Goal: Task Accomplishment & Management: Manage account settings

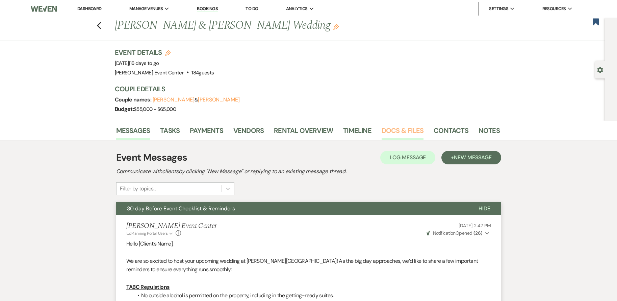
click at [397, 132] on link "Docs & Files" at bounding box center [403, 132] width 42 height 15
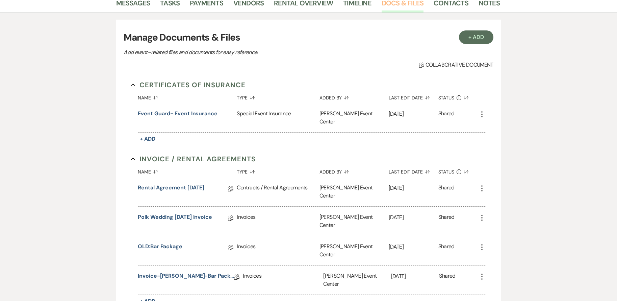
scroll to position [135, 0]
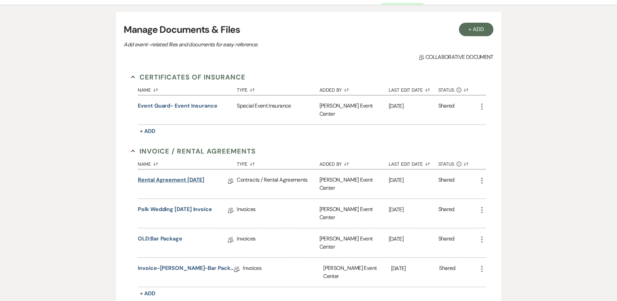
click at [177, 176] on link "Rental Agreement [DATE]" at bounding box center [171, 181] width 67 height 10
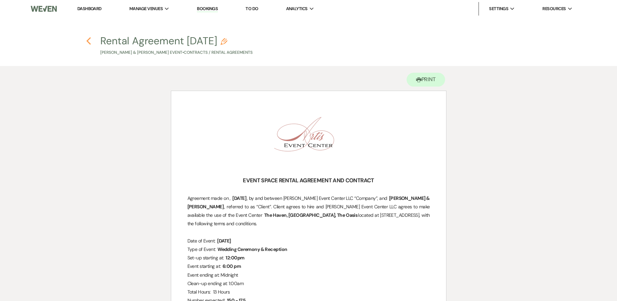
click at [89, 39] on use "button" at bounding box center [88, 40] width 4 height 7
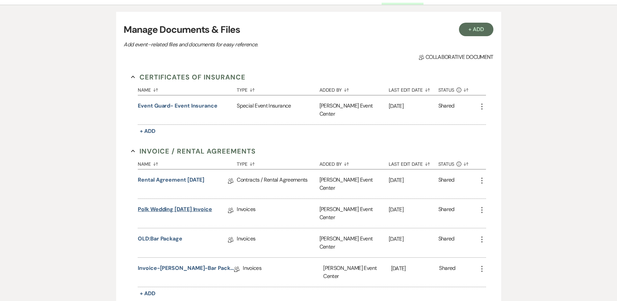
click at [192, 205] on link "Polk Wedding [DATE] Invoice" at bounding box center [175, 210] width 74 height 10
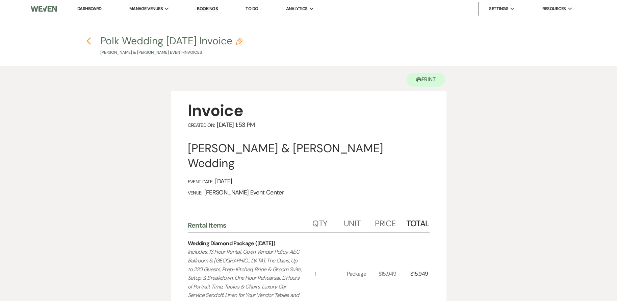
click at [88, 41] on icon "Previous" at bounding box center [88, 41] width 5 height 8
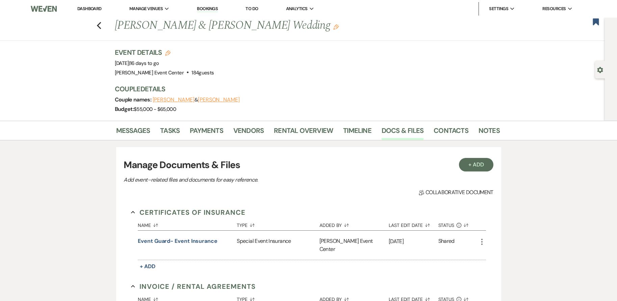
scroll to position [135, 0]
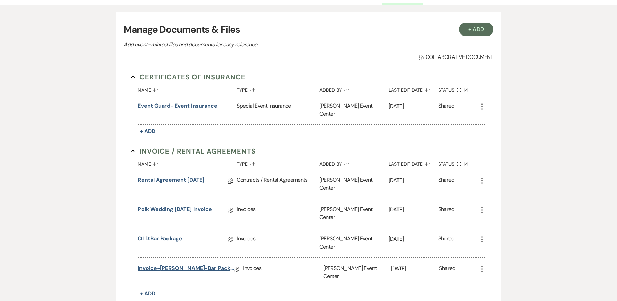
click at [171, 264] on link "Invoice-[PERSON_NAME]-Bar Package-10.11.25" at bounding box center [186, 269] width 96 height 10
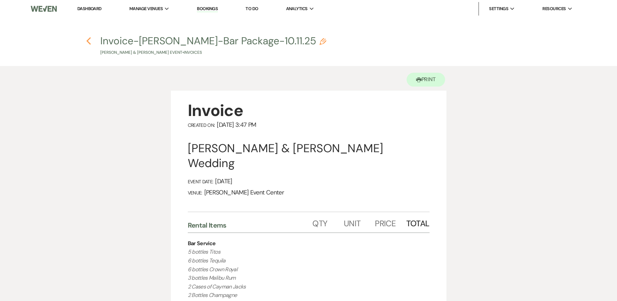
click at [89, 39] on use "button" at bounding box center [88, 40] width 4 height 7
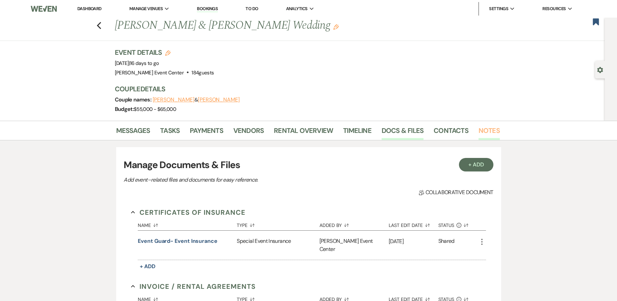
click at [490, 130] on link "Notes" at bounding box center [489, 132] width 21 height 15
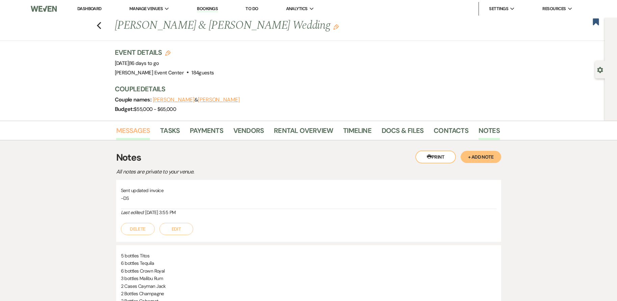
drag, startPoint x: 139, startPoint y: 129, endPoint x: 135, endPoint y: 129, distance: 4.1
click at [139, 129] on link "Messages" at bounding box center [133, 132] width 34 height 15
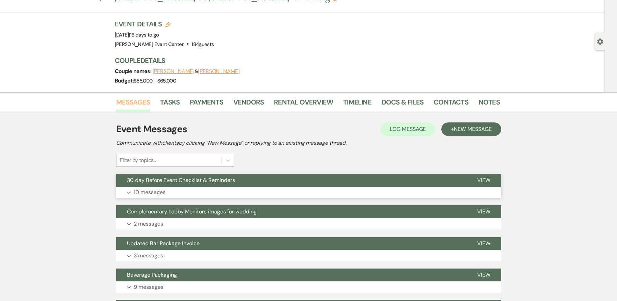
scroll to position [101, 0]
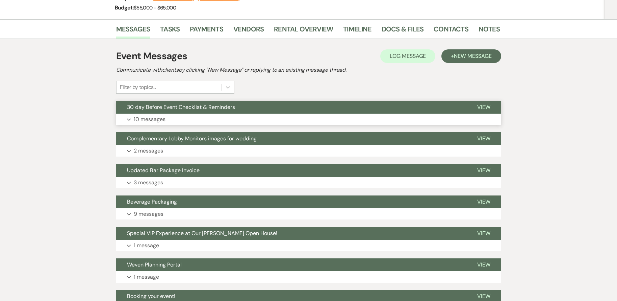
click at [216, 117] on button "Expand 10 messages" at bounding box center [308, 118] width 385 height 11
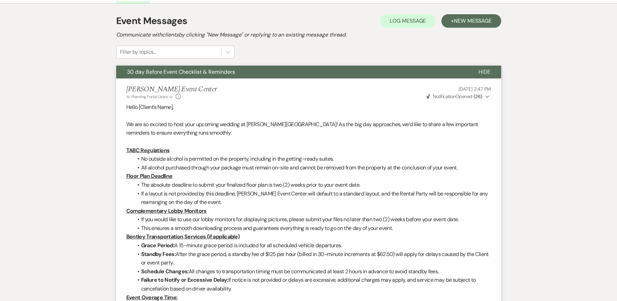
scroll to position [0, 0]
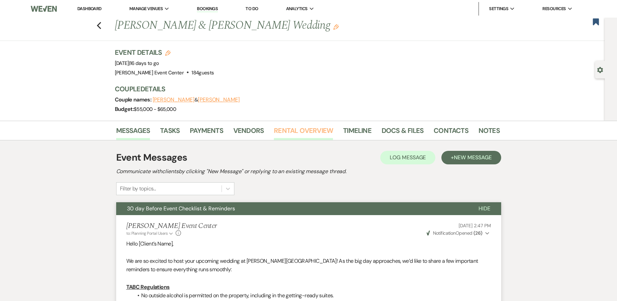
click at [307, 130] on link "Rental Overview" at bounding box center [303, 132] width 59 height 15
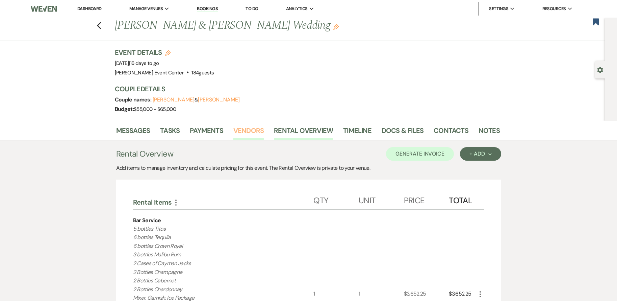
click at [249, 134] on link "Vendors" at bounding box center [248, 132] width 30 height 15
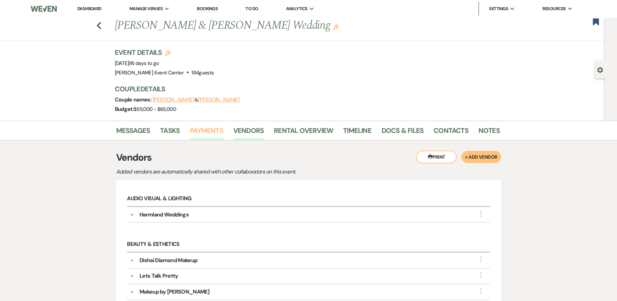
click at [211, 133] on link "Payments" at bounding box center [206, 132] width 33 height 15
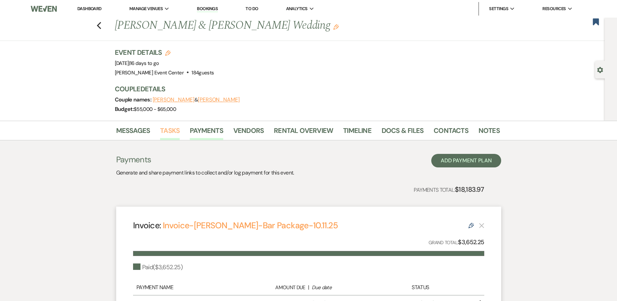
click at [169, 133] on link "Tasks" at bounding box center [170, 132] width 20 height 15
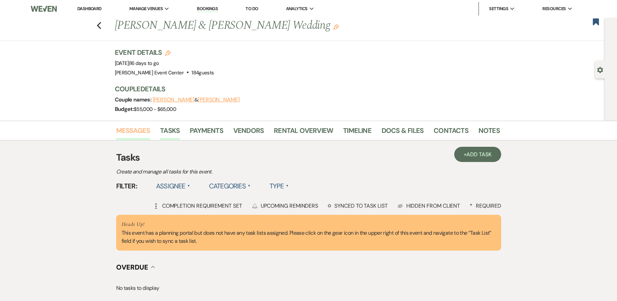
click at [136, 129] on link "Messages" at bounding box center [133, 132] width 34 height 15
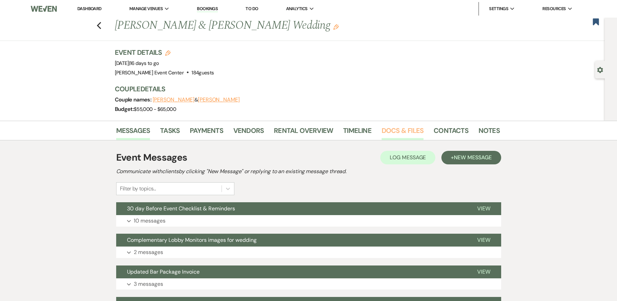
click at [407, 128] on link "Docs & Files" at bounding box center [403, 132] width 42 height 15
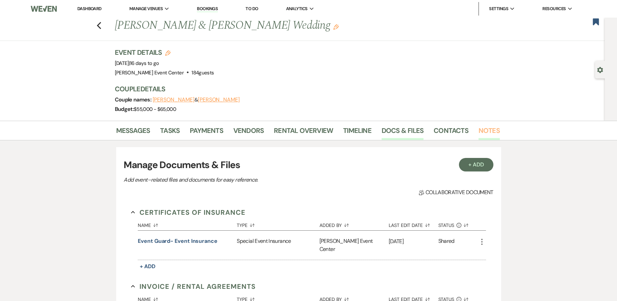
click at [490, 129] on link "Notes" at bounding box center [489, 132] width 21 height 15
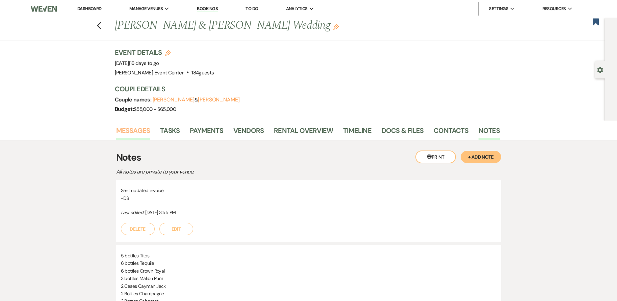
click at [132, 132] on link "Messages" at bounding box center [133, 132] width 34 height 15
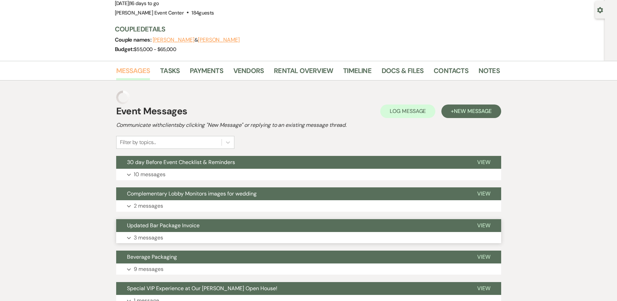
scroll to position [68, 0]
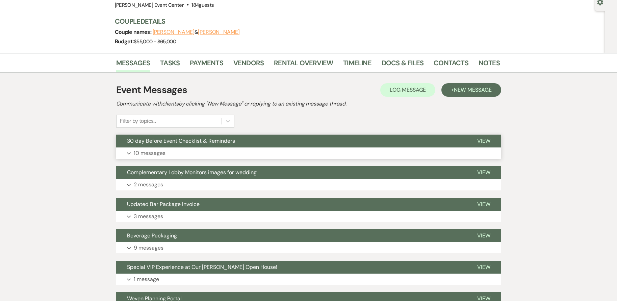
click at [194, 157] on button "Expand 10 messages" at bounding box center [308, 152] width 385 height 11
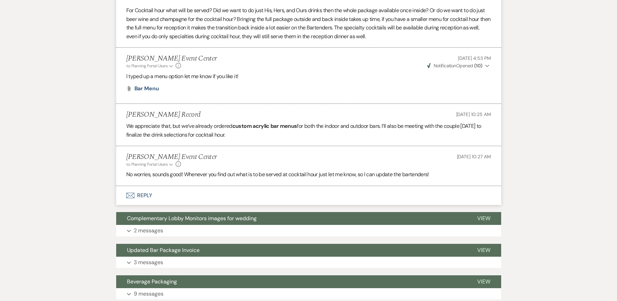
click at [140, 195] on button "Envelope Reply" at bounding box center [308, 195] width 385 height 19
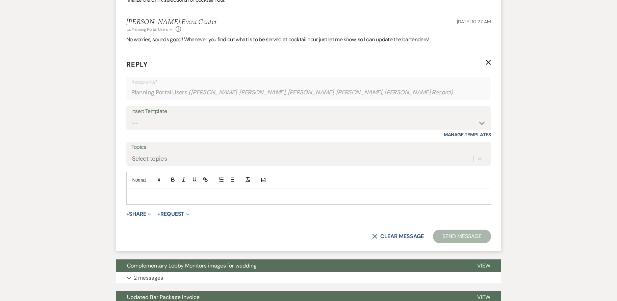
scroll to position [1014, 0]
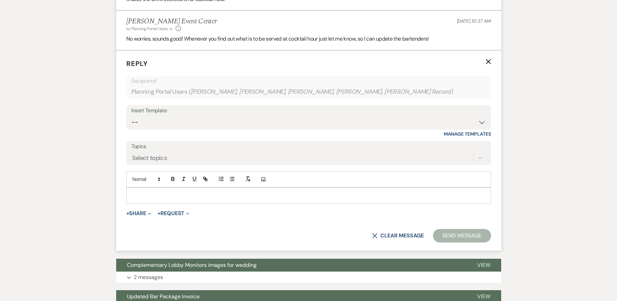
click at [275, 196] on p at bounding box center [309, 195] width 354 height 7
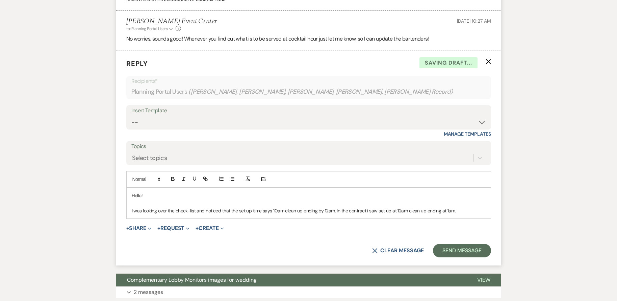
click at [405, 211] on p "I was looking over the check-list and noticed that the set up time says 10am cl…" at bounding box center [309, 210] width 354 height 7
drag, startPoint x: 370, startPoint y: 210, endPoint x: 381, endPoint y: 210, distance: 10.8
click at [370, 210] on p "I was looking over the check-list and noticed that the set up time says 10am cl…" at bounding box center [309, 210] width 354 height 7
click at [465, 210] on p "I was looking over the check-list and noticed that the set up time says 10am cl…" at bounding box center [309, 210] width 354 height 7
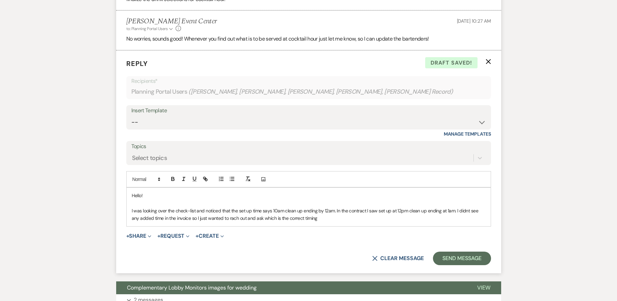
click at [156, 219] on p "I was looking over the check-list and noticed that the set up time says 10am cl…" at bounding box center [309, 214] width 354 height 15
click at [184, 220] on p "I was looking over the check-list and noticed that the set up time says 10am cl…" at bounding box center [309, 214] width 354 height 15
click at [387, 220] on p "I was looking over the check-list and noticed that the set up time says 10am cl…" at bounding box center [309, 214] width 354 height 15
click at [132, 211] on p "I was looking over the check-list and noticed that the set up time says 10am cl…" at bounding box center [309, 214] width 354 height 15
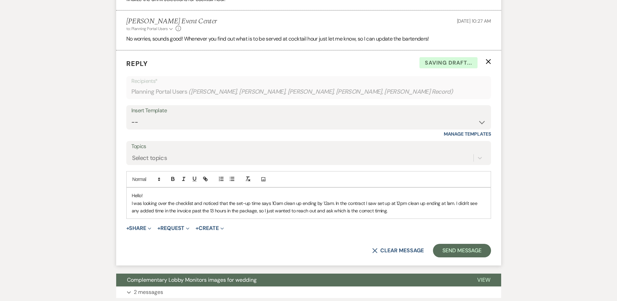
click at [386, 212] on p "I was looking over the checklist and noticed that the set-up time says 10am cle…" at bounding box center [309, 206] width 354 height 15
click at [451, 251] on button "Send Message" at bounding box center [462, 251] width 58 height 14
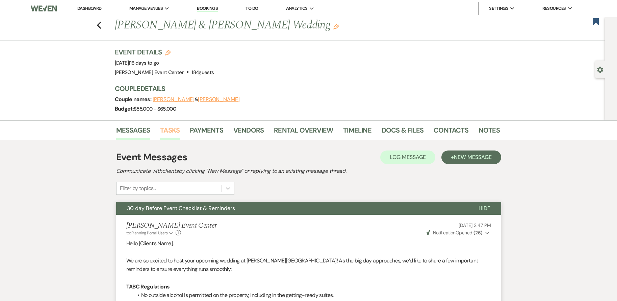
scroll to position [0, 0]
click at [101, 28] on icon "Previous" at bounding box center [99, 26] width 5 height 8
select select "8"
select select "10"
select select "8"
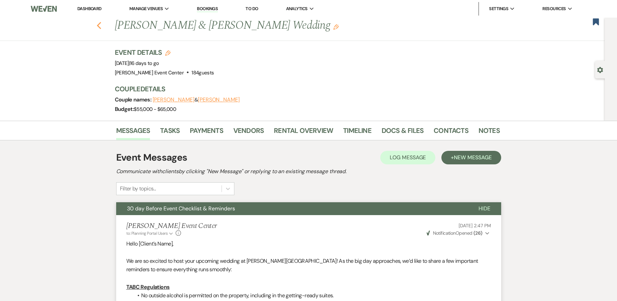
select select "4"
select select "8"
select select "1"
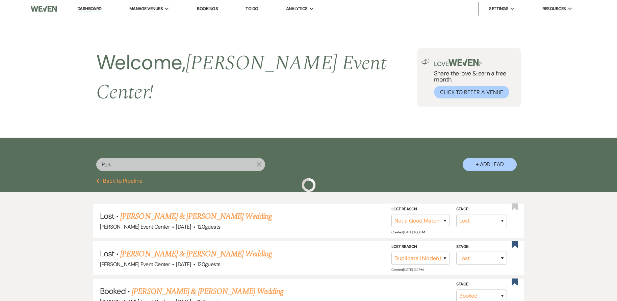
scroll to position [99, 0]
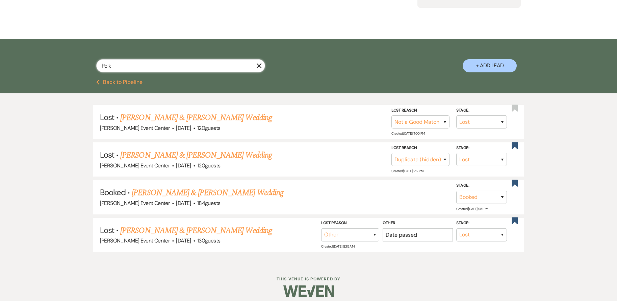
click at [129, 59] on input "Polk" at bounding box center [180, 65] width 169 height 13
type input "Diana"
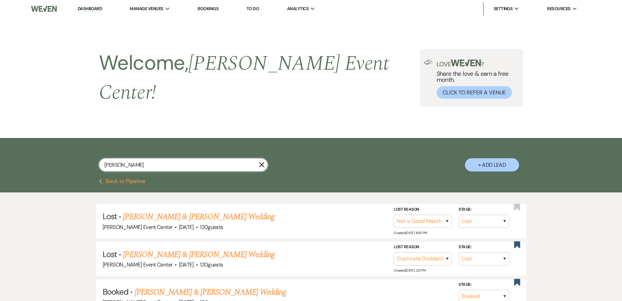
select select "8"
select select "6"
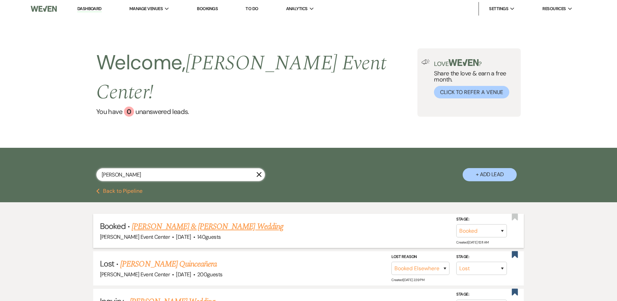
type input "Diana"
click at [170, 220] on link "[PERSON_NAME] & [PERSON_NAME] Wedding" at bounding box center [207, 226] width 151 height 12
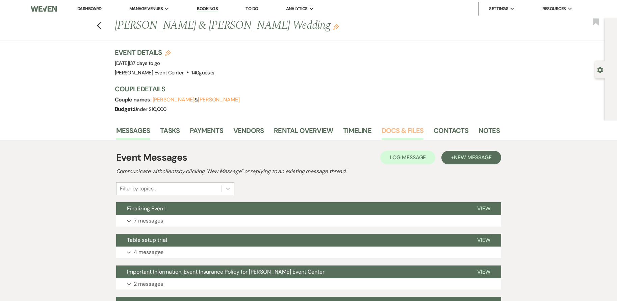
click at [389, 129] on link "Docs & Files" at bounding box center [403, 132] width 42 height 15
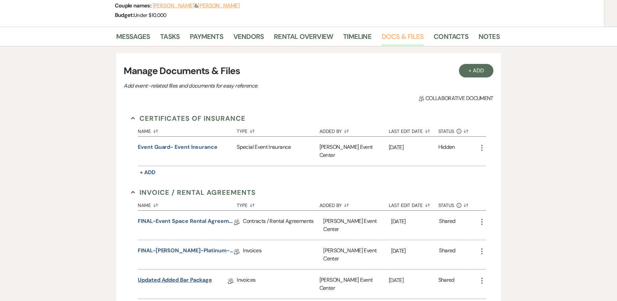
scroll to position [135, 0]
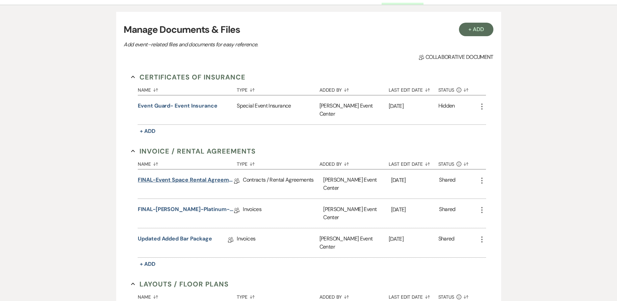
click at [207, 176] on link "FINAL-Event Space Rental Agreement-Diana Acosta-Platinum-11.1.25" at bounding box center [186, 181] width 96 height 10
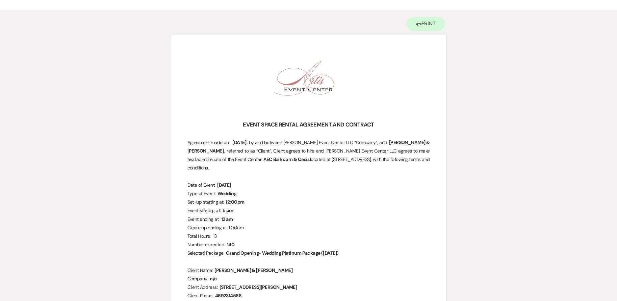
scroll to position [68, 0]
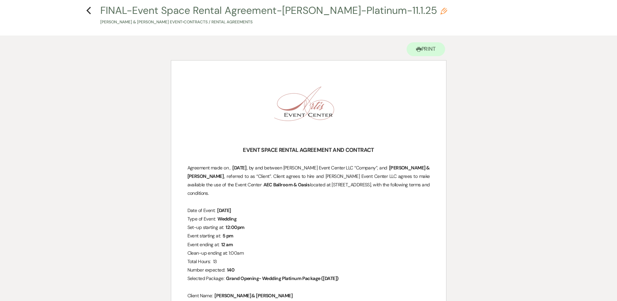
scroll to position [0, 0]
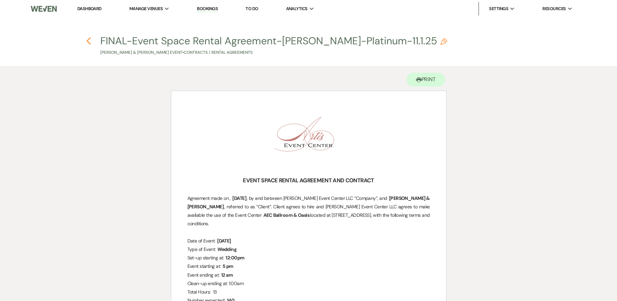
click at [88, 41] on use "button" at bounding box center [88, 40] width 4 height 7
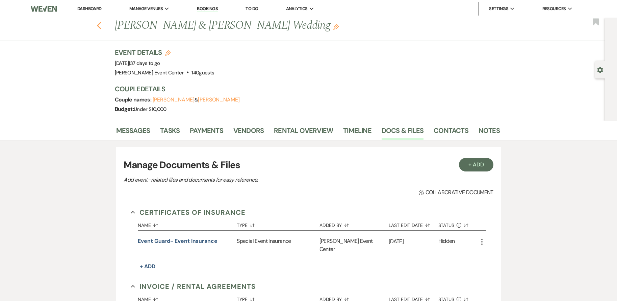
click at [102, 23] on icon "Previous" at bounding box center [99, 26] width 5 height 8
select select "8"
select select "6"
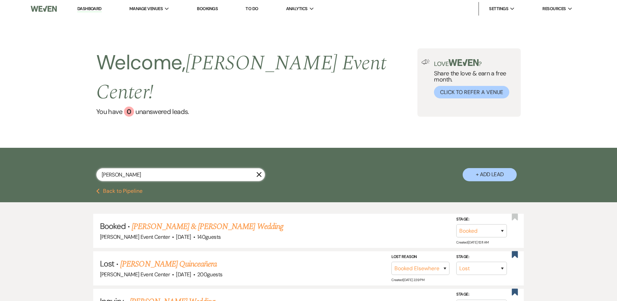
click at [149, 168] on input "Diana" at bounding box center [180, 174] width 169 height 13
type input "Pea"
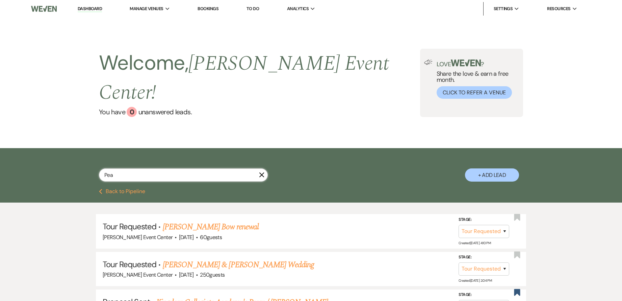
select select "2"
select select "6"
select select "2"
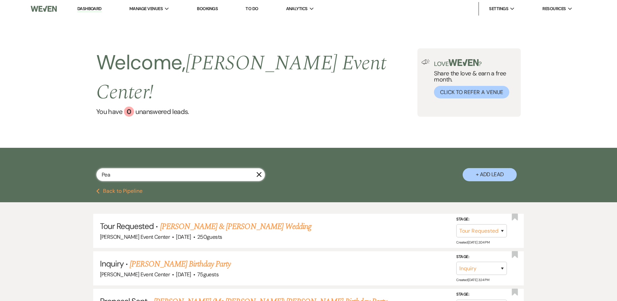
type input "Peac"
select select "6"
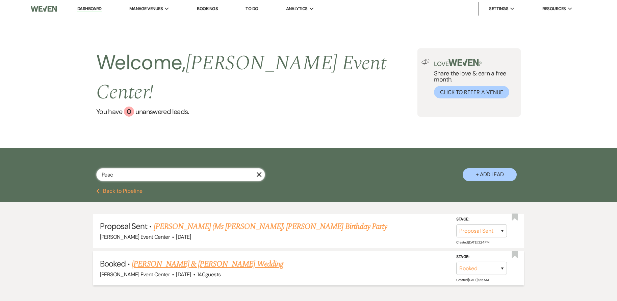
type input "Peac"
click at [204, 258] on link "[PERSON_NAME] & [PERSON_NAME] Wedding" at bounding box center [207, 264] width 151 height 12
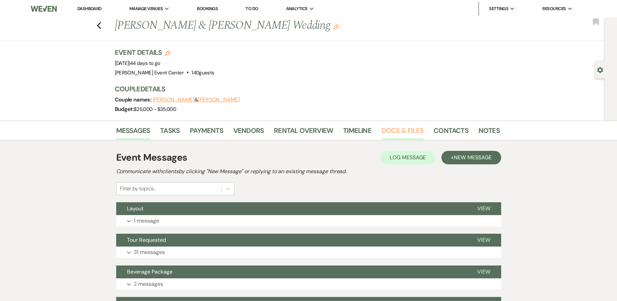
click at [402, 131] on link "Docs & Files" at bounding box center [403, 132] width 42 height 15
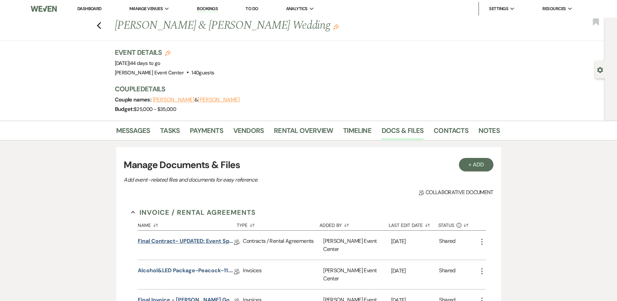
click at [199, 243] on link "Final Contract- UPDATED: Event Space Rental Agreement" at bounding box center [186, 242] width 96 height 10
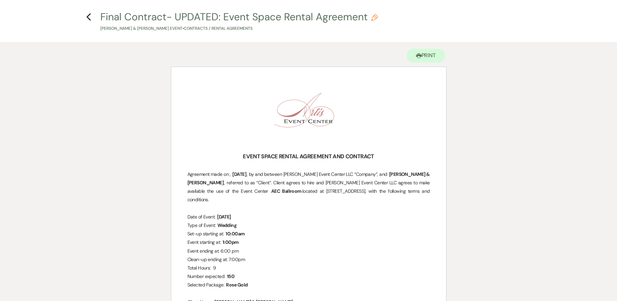
scroll to position [34, 0]
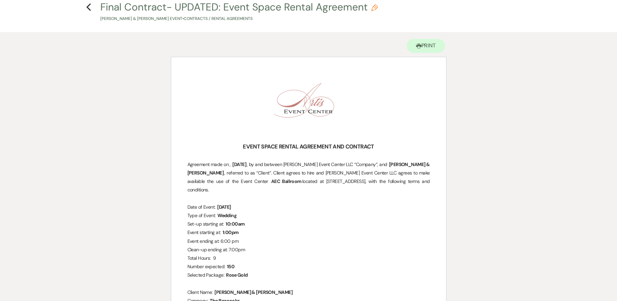
drag, startPoint x: 90, startPoint y: 8, endPoint x: 95, endPoint y: 8, distance: 5.8
click at [95, 8] on h4 "Previous Final Contract- UPDATED: Event Space Rental Agreement Pencil Cuevas Pe…" at bounding box center [309, 11] width 486 height 22
click at [87, 8] on use "button" at bounding box center [88, 6] width 4 height 7
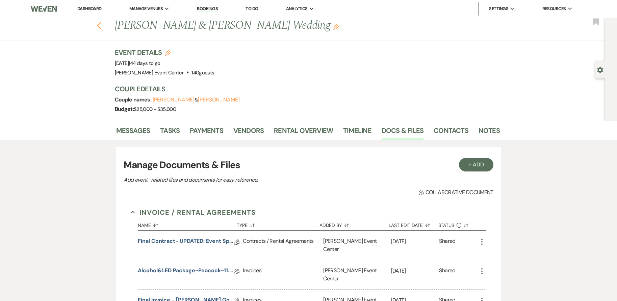
click at [102, 25] on icon "Previous" at bounding box center [99, 26] width 5 height 8
select select "6"
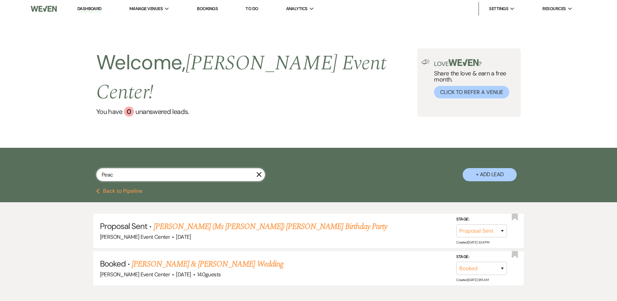
click at [163, 168] on input "Peac" at bounding box center [180, 174] width 169 height 13
type input "Karen"
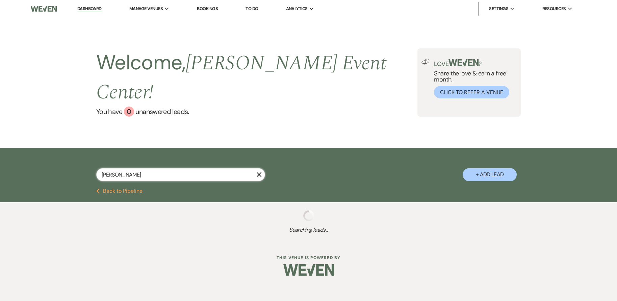
select select "8"
select select "2"
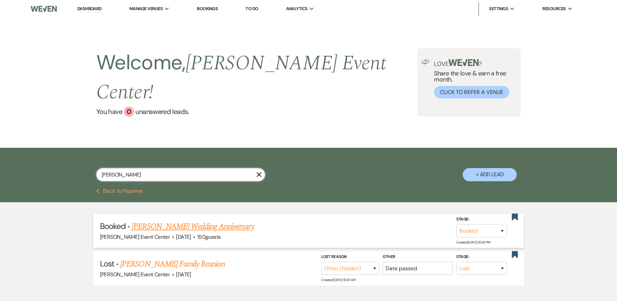
type input "Karen"
click at [196, 220] on link "[PERSON_NAME] Wedding Anniversary" at bounding box center [193, 226] width 122 height 12
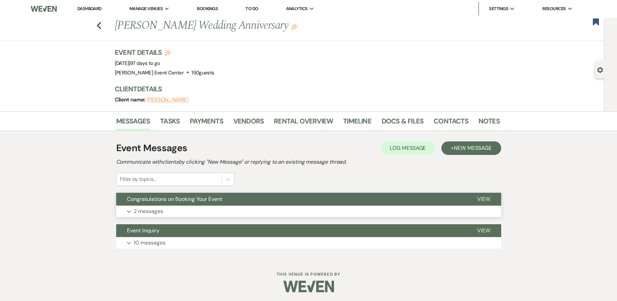
click at [185, 208] on button "Expand 2 messages" at bounding box center [308, 210] width 385 height 11
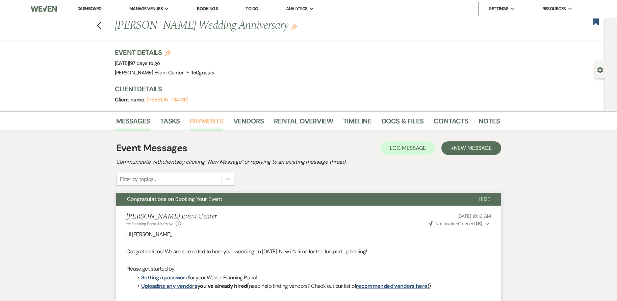
click at [210, 119] on link "Payments" at bounding box center [206, 123] width 33 height 15
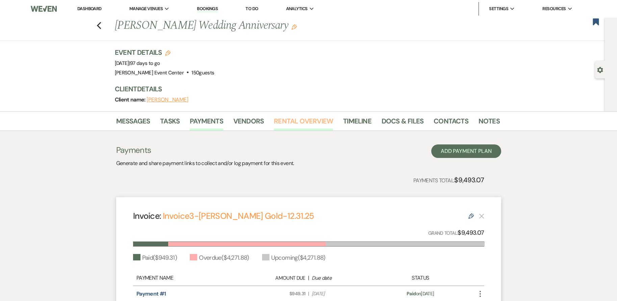
click at [320, 121] on link "Rental Overview" at bounding box center [303, 123] width 59 height 15
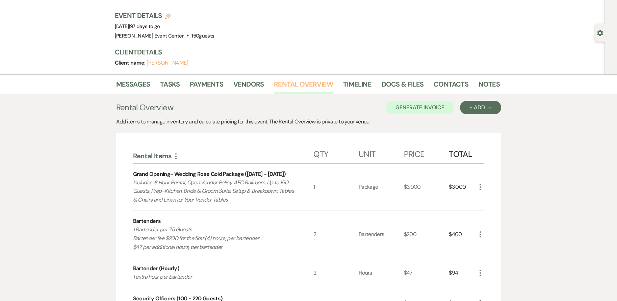
scroll to position [34, 0]
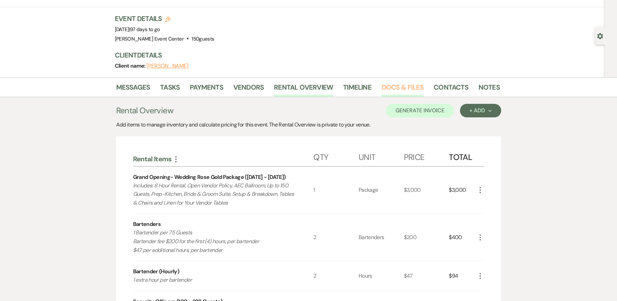
click at [391, 82] on link "Docs & Files" at bounding box center [403, 89] width 42 height 15
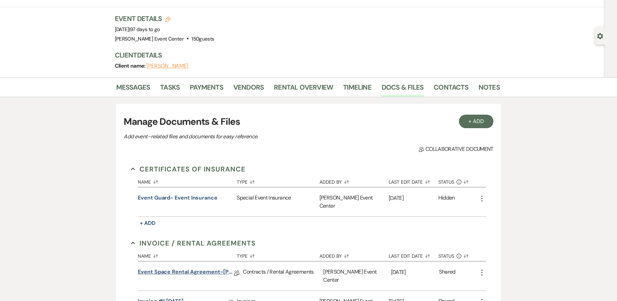
click at [189, 268] on link "Event Space Rental Agreement-Karen Franklin-12.31.25" at bounding box center [186, 273] width 96 height 10
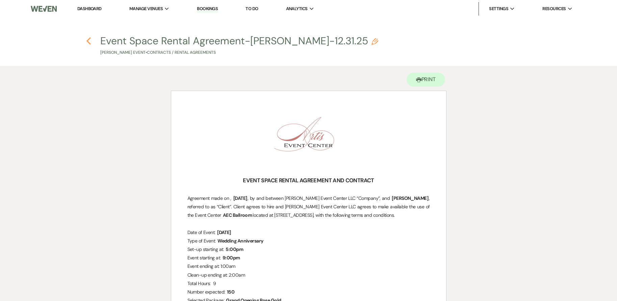
click at [90, 38] on use "button" at bounding box center [88, 40] width 4 height 7
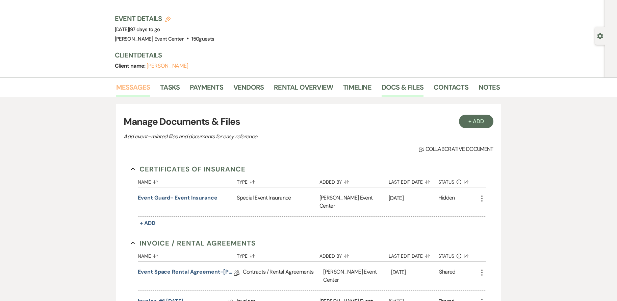
click at [135, 84] on link "Messages" at bounding box center [133, 89] width 34 height 15
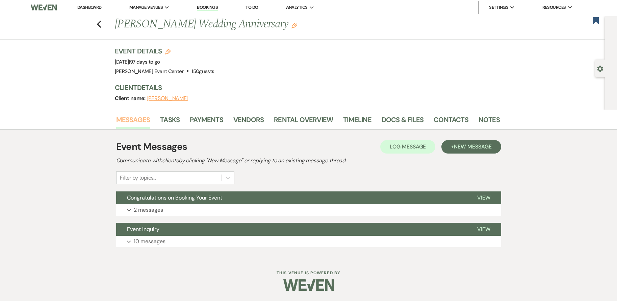
scroll to position [1, 0]
click at [215, 256] on div "Event Messages Log Log Message + New Message Communicate with clients by clicki…" at bounding box center [308, 193] width 385 height 128
click at [210, 244] on button "Expand 10 messages" at bounding box center [308, 240] width 385 height 11
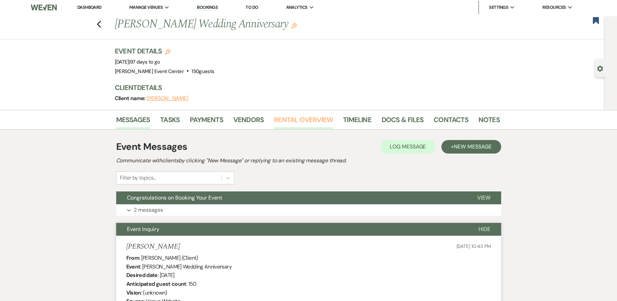
click at [300, 127] on link "Rental Overview" at bounding box center [303, 121] width 59 height 15
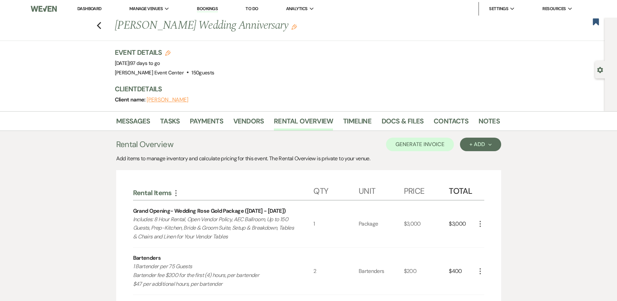
drag, startPoint x: 147, startPoint y: 26, endPoint x: 276, endPoint y: 29, distance: 129.4
click at [276, 29] on h1 "Karen Franklin's Wedding Anniversary Edit" at bounding box center [266, 26] width 303 height 16
copy h1 "Franklin's Wedding Anniversary"
click at [390, 118] on link "Docs & Files" at bounding box center [403, 123] width 42 height 15
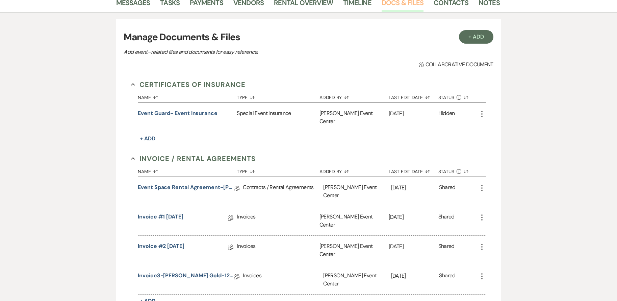
scroll to position [135, 0]
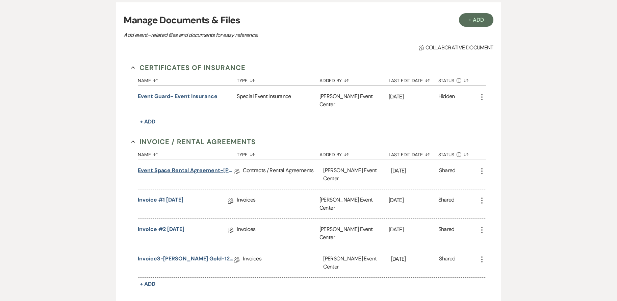
click at [207, 166] on link "Event Space Rental Agreement-Karen Franklin-12.31.25" at bounding box center [186, 171] width 96 height 10
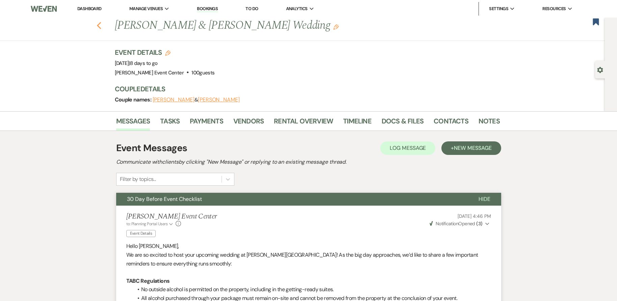
click at [100, 26] on use "button" at bounding box center [99, 25] width 4 height 7
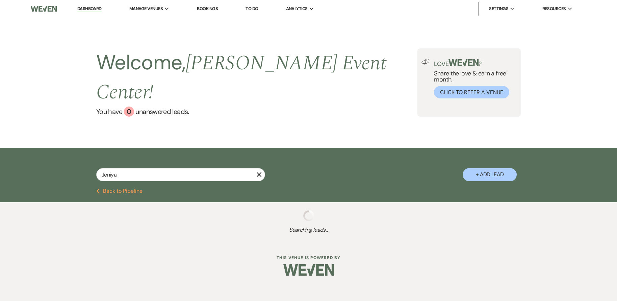
select select "8"
select select "4"
select select "8"
select select "4"
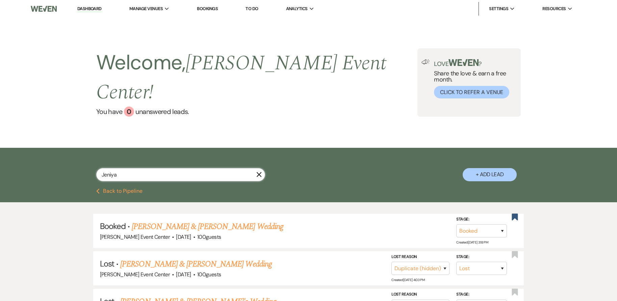
click at [126, 168] on input "Jeniya" at bounding box center [180, 174] width 169 height 13
type input "Polk"
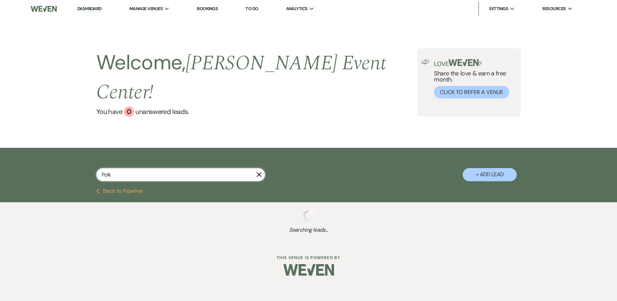
select select "8"
select select "10"
select select "8"
select select "4"
select select "8"
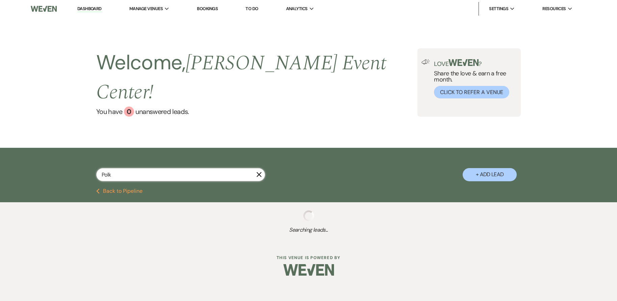
select select "1"
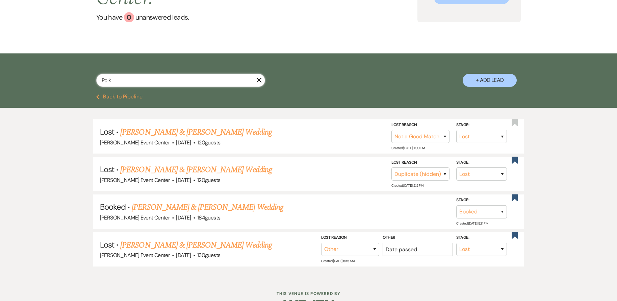
scroll to position [99, 0]
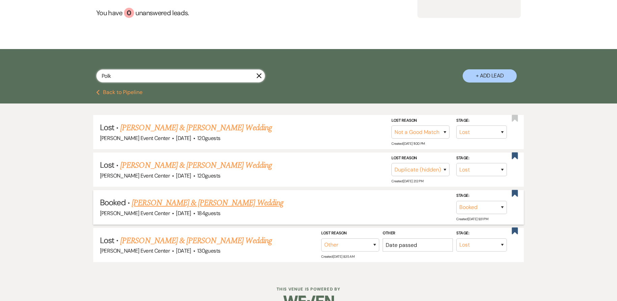
type input "Polk"
click at [196, 197] on link "[PERSON_NAME] & [PERSON_NAME] Wedding" at bounding box center [207, 203] width 151 height 12
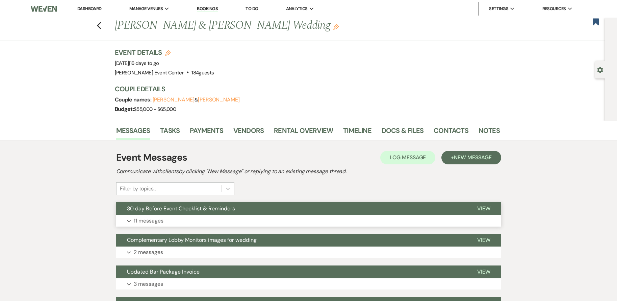
click at [150, 219] on p "11 messages" at bounding box center [149, 220] width 30 height 9
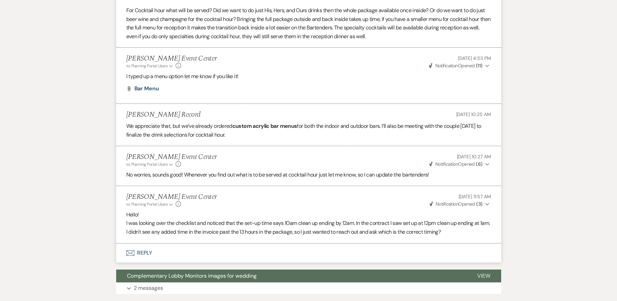
scroll to position [878, 0]
click at [448, 201] on span "Notification" at bounding box center [447, 203] width 23 height 6
click at [346, 244] on button "Envelope Reply" at bounding box center [308, 252] width 385 height 19
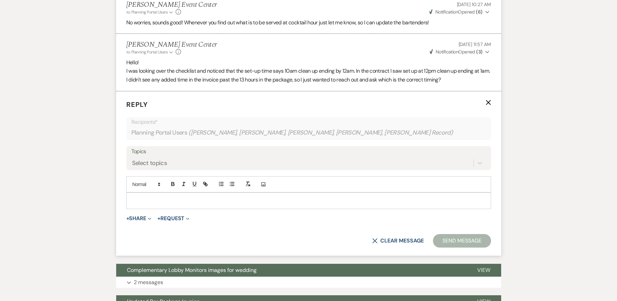
scroll to position [1041, 0]
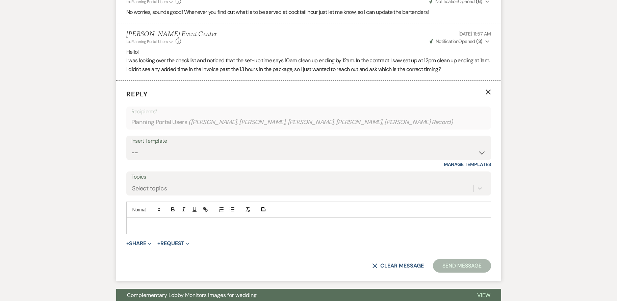
click at [485, 92] on p "Reply X" at bounding box center [308, 94] width 365 height 10
click at [489, 92] on use "button" at bounding box center [488, 91] width 5 height 5
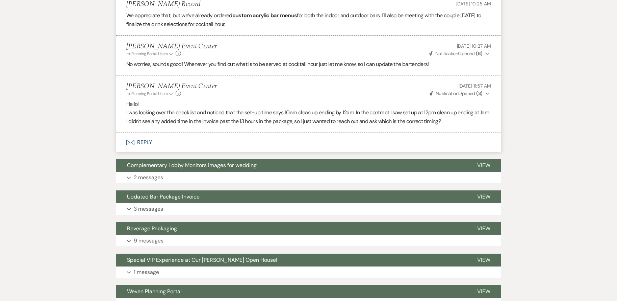
scroll to position [939, 0]
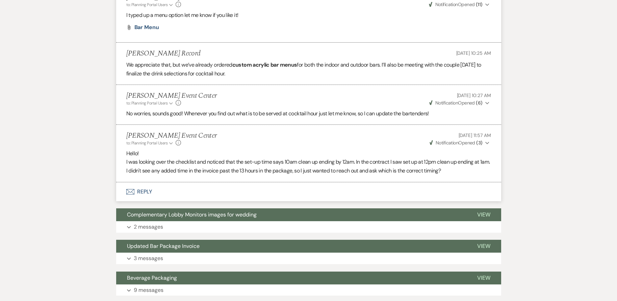
click at [482, 104] on strong "( 6 )" at bounding box center [479, 103] width 6 height 6
click at [382, 147] on li "[PERSON_NAME] Event Center to: Planning Portal Users Expand Info [DATE] 11:57 A…" at bounding box center [308, 153] width 385 height 57
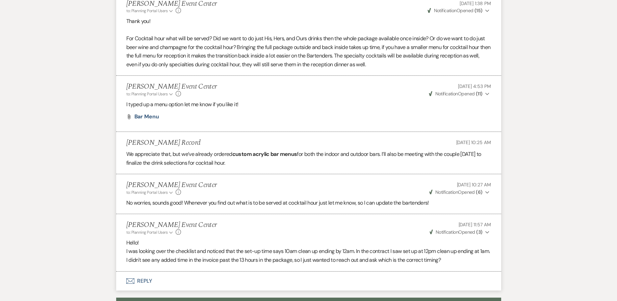
scroll to position [838, 0]
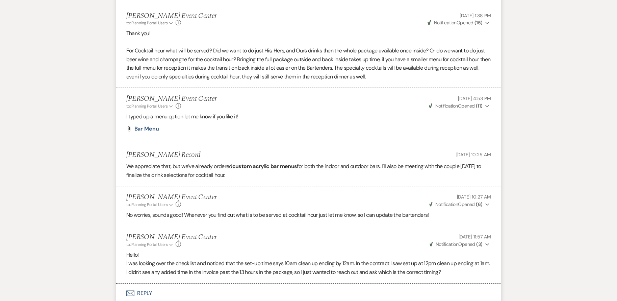
click at [462, 107] on span "Weven Check Notification Opened ( 11 )" at bounding box center [456, 106] width 54 height 6
click at [381, 134] on li "[PERSON_NAME] Event Center to: Planning Portal Users Expand Info [DATE] 4:53 PM…" at bounding box center [308, 116] width 385 height 56
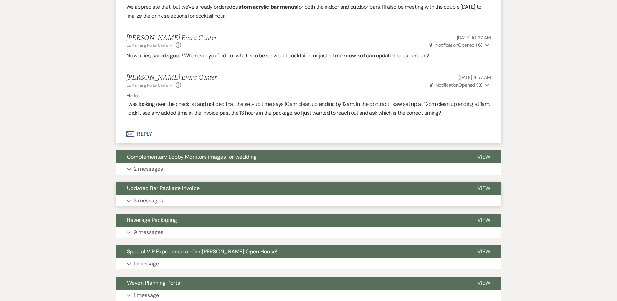
scroll to position [1007, 0]
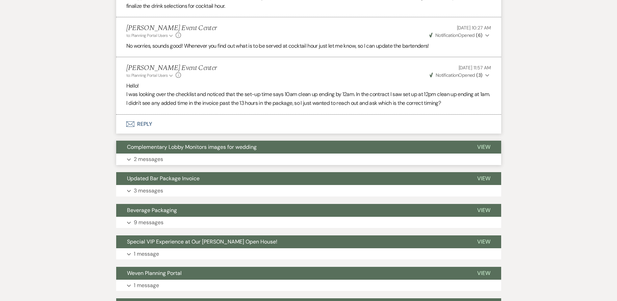
click at [230, 158] on button "Expand 2 messages" at bounding box center [308, 158] width 385 height 11
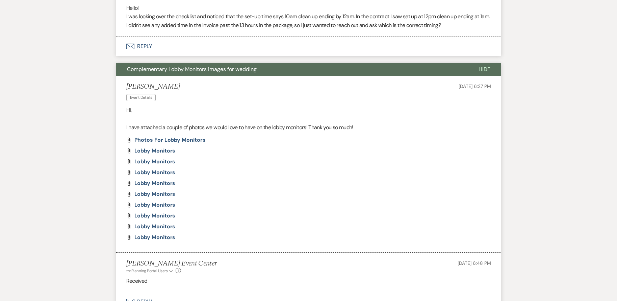
scroll to position [1108, 0]
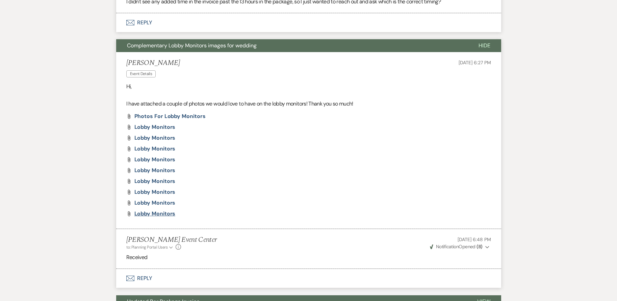
click at [156, 214] on span "Lobby Monitors" at bounding box center [154, 213] width 41 height 7
drag, startPoint x: 590, startPoint y: 253, endPoint x: 587, endPoint y: 249, distance: 5.3
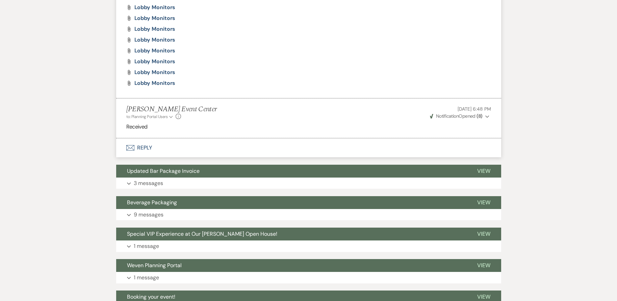
scroll to position [1311, 0]
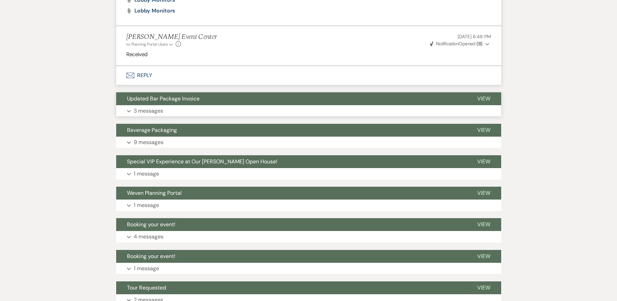
click at [167, 105] on button "Expand 3 messages" at bounding box center [308, 110] width 385 height 11
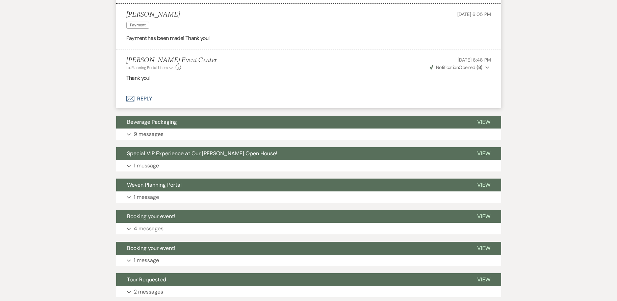
scroll to position [1480, 0]
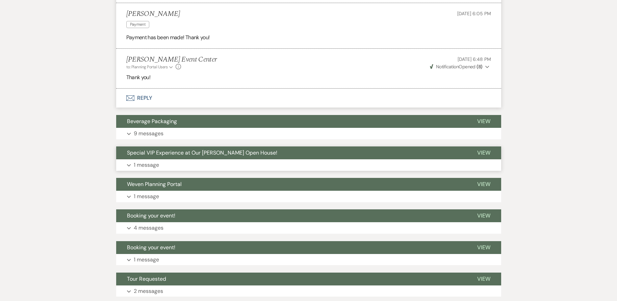
click at [204, 158] on button "Special VIP Experience at Our [PERSON_NAME] Open House!" at bounding box center [291, 152] width 350 height 13
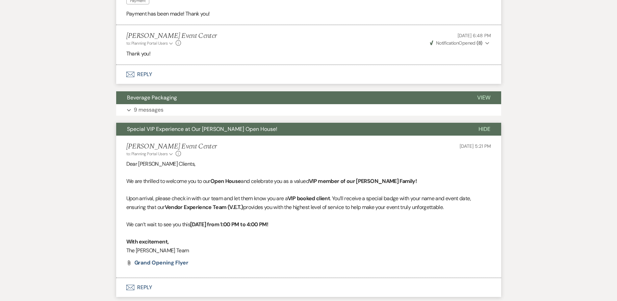
scroll to position [1547, 0]
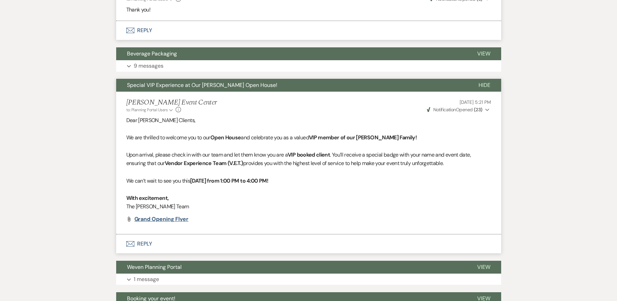
click at [177, 221] on span "Grand Opening Flyer" at bounding box center [161, 218] width 54 height 7
drag, startPoint x: 370, startPoint y: 210, endPoint x: 369, endPoint y: 203, distance: 7.2
click at [370, 210] on p "The [PERSON_NAME] Team" at bounding box center [308, 206] width 365 height 9
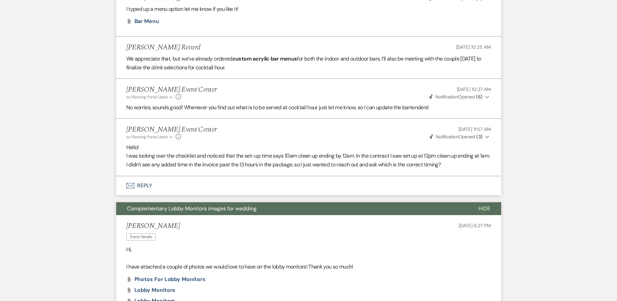
scroll to position [946, 0]
click at [134, 188] on button "Envelope Reply" at bounding box center [308, 185] width 385 height 19
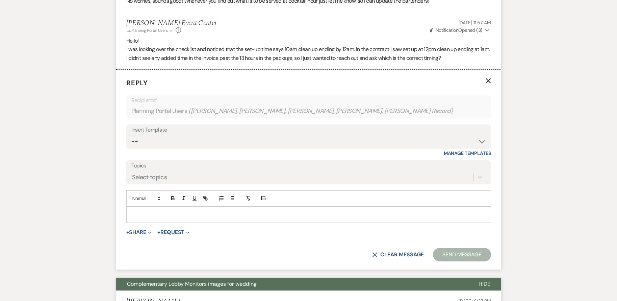
scroll to position [1071, 0]
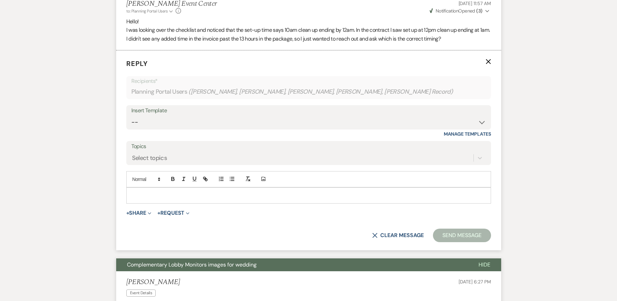
click at [149, 195] on p at bounding box center [309, 195] width 354 height 7
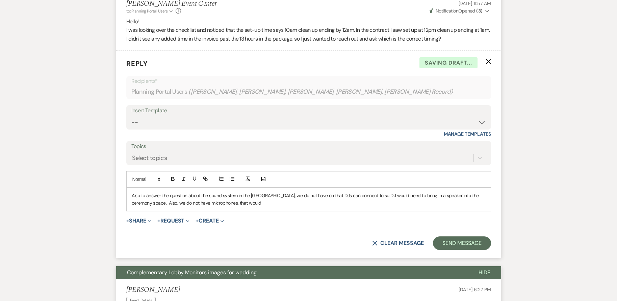
click at [230, 204] on p "Also to answer the question about the sound system in the [GEOGRAPHIC_DATA], we…" at bounding box center [309, 199] width 354 height 15
click at [237, 202] on p "Also to answer the question about the sound system in the [GEOGRAPHIC_DATA], we…" at bounding box center [309, 199] width 354 height 15
click at [302, 196] on p "Also to answer the question about the sound system in the [GEOGRAPHIC_DATA], we…" at bounding box center [309, 199] width 354 height 15
drag, startPoint x: 279, startPoint y: 197, endPoint x: 287, endPoint y: 197, distance: 8.4
click at [287, 197] on p "Also to answer the question about the sound system in the [GEOGRAPHIC_DATA], we…" at bounding box center [309, 199] width 354 height 15
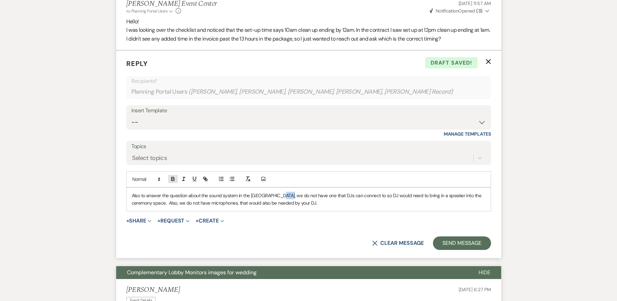
click at [175, 179] on icon "button" at bounding box center [173, 179] width 6 height 6
click at [313, 200] on p "Also to answer the question about the sound system in the [GEOGRAPHIC_DATA], we…" at bounding box center [309, 199] width 354 height 15
click at [313, 196] on p "Also to answer the question about the sound system in the [GEOGRAPHIC_DATA], we…" at bounding box center [309, 199] width 354 height 15
click at [321, 199] on p "Also to answer the question about the sound system in the [GEOGRAPHIC_DATA], we…" at bounding box center [309, 199] width 354 height 15
click at [352, 196] on p "Also to answer the question about the sound system in the [GEOGRAPHIC_DATA], we…" at bounding box center [309, 199] width 354 height 15
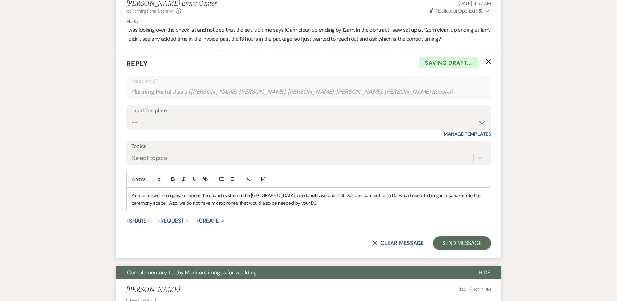
click at [353, 196] on p "Also to answer the question about the sound system in the [GEOGRAPHIC_DATA], we…" at bounding box center [309, 199] width 354 height 15
click at [355, 196] on p "Also to answer the question about the sound system in the [GEOGRAPHIC_DATA], we…" at bounding box center [309, 199] width 354 height 15
click at [368, 195] on p "Also to answer the question about the sound system in the [GEOGRAPHIC_DATA], we…" at bounding box center [309, 199] width 354 height 15
click at [363, 197] on p "Also to answer the question about the sound system in the [GEOGRAPHIC_DATA], we…" at bounding box center [309, 199] width 354 height 15
click at [299, 203] on p "Also to answer the question about the sound system in the [GEOGRAPHIC_DATA], we…" at bounding box center [309, 199] width 354 height 15
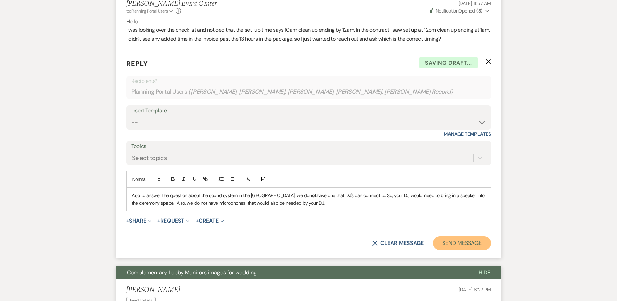
click at [462, 241] on button "Send Message" at bounding box center [462, 243] width 58 height 14
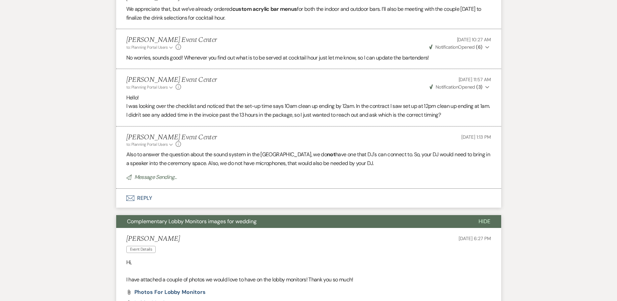
scroll to position [970, 0]
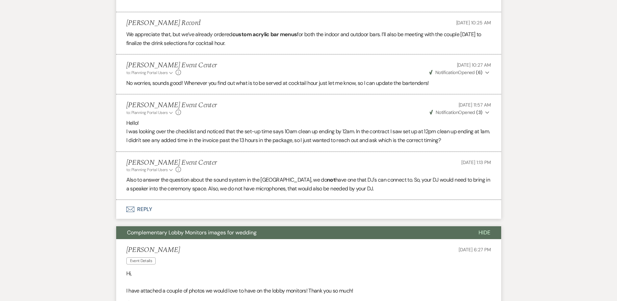
click at [449, 112] on span "Notification" at bounding box center [447, 112] width 23 height 6
click at [264, 149] on li "[PERSON_NAME] Event Center to: Planning Portal Users Expand Info [DATE] 11:57 A…" at bounding box center [308, 122] width 385 height 57
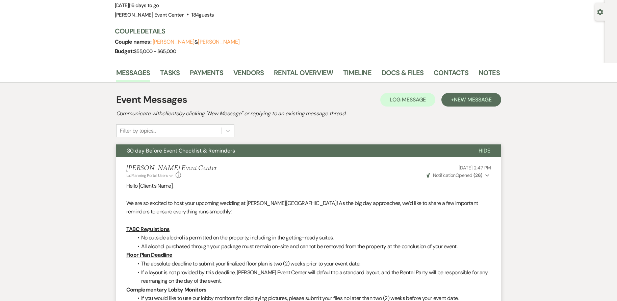
scroll to position [0, 0]
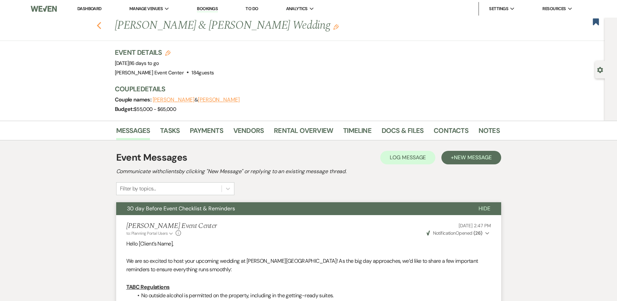
click at [99, 26] on use "button" at bounding box center [99, 25] width 4 height 7
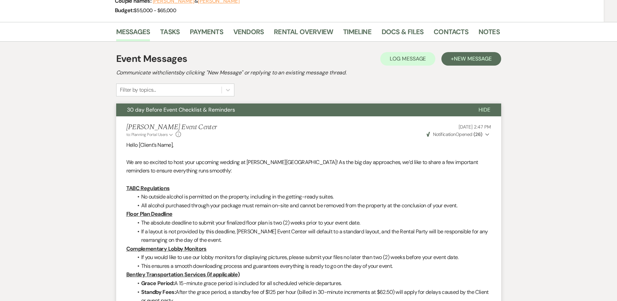
select select "8"
select select "10"
select select "8"
select select "4"
select select "8"
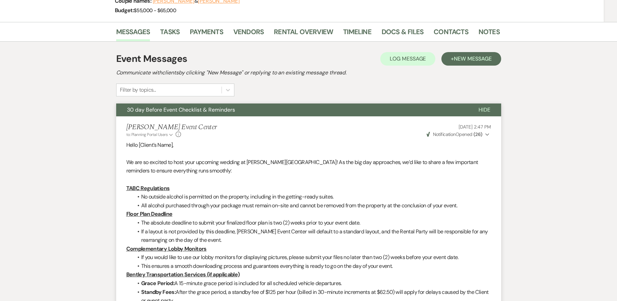
select select "1"
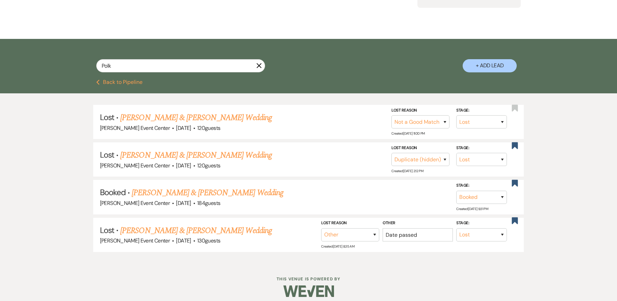
click at [119, 79] on button "Previous Back to Pipeline" at bounding box center [119, 81] width 46 height 5
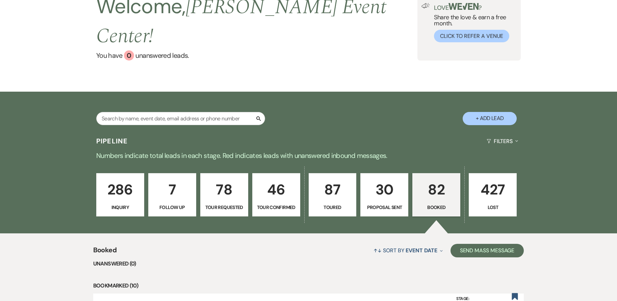
scroll to position [101, 0]
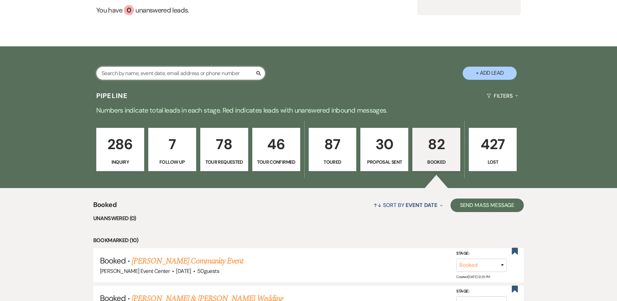
click at [128, 67] on input "text" at bounding box center [180, 73] width 169 height 13
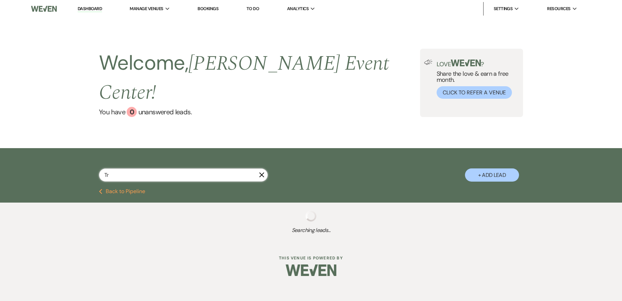
type input "Tra"
select select "2"
select select "6"
select select "2"
select select "6"
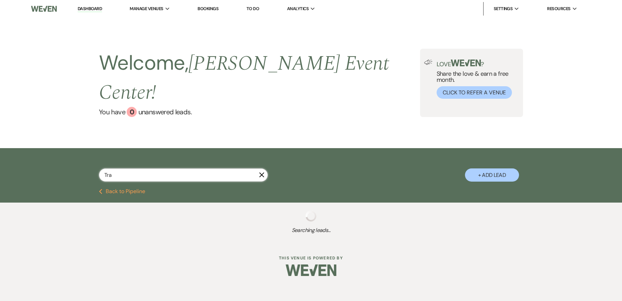
select select "5"
select select "2"
select select "5"
select select "8"
select select "7"
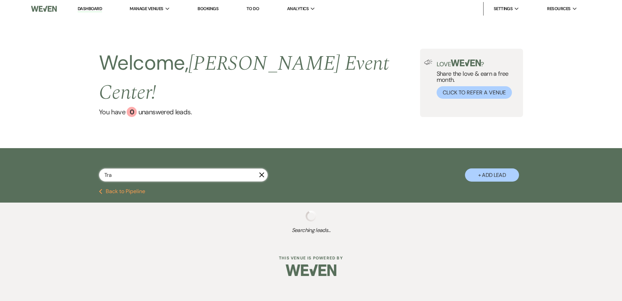
select select "6"
select select "8"
select select "4"
select select "6"
select select "5"
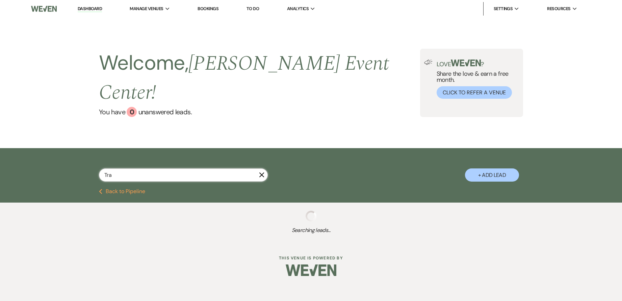
select select "8"
select select "6"
select select "8"
select select "7"
select select "8"
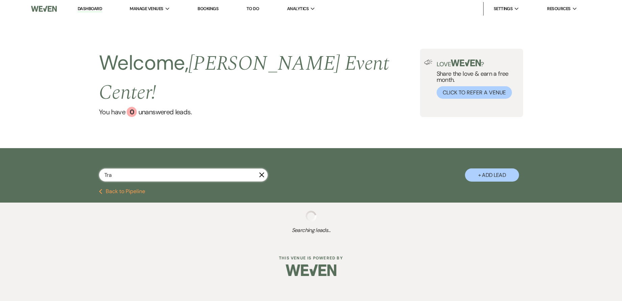
select select "1"
select select "8"
select select "2"
select select "8"
select select "10"
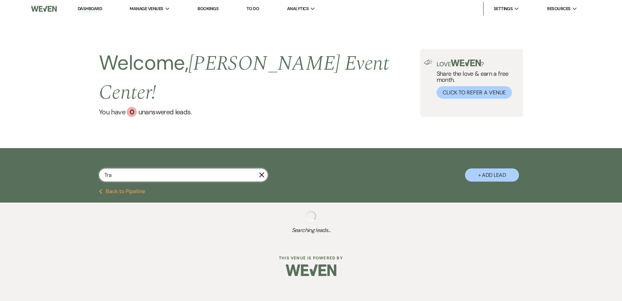
select select "8"
select select "4"
select select "8"
select select "5"
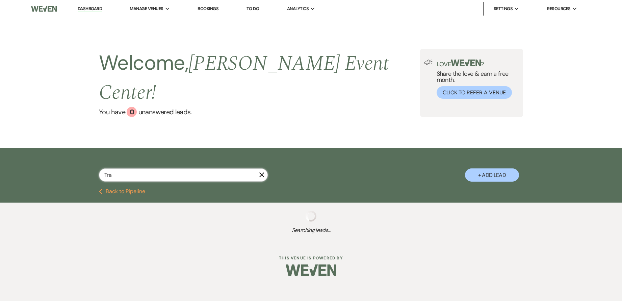
select select "8"
select select "7"
select select "5"
select select "8"
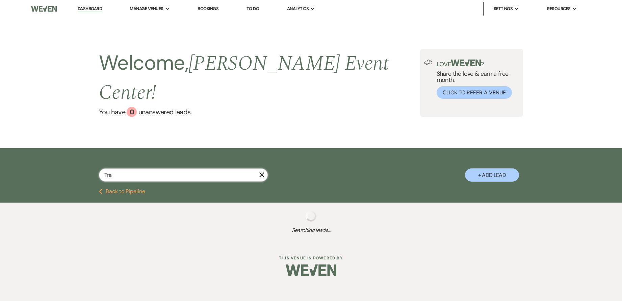
select select "4"
select select "8"
select select "7"
select select "8"
select select "11"
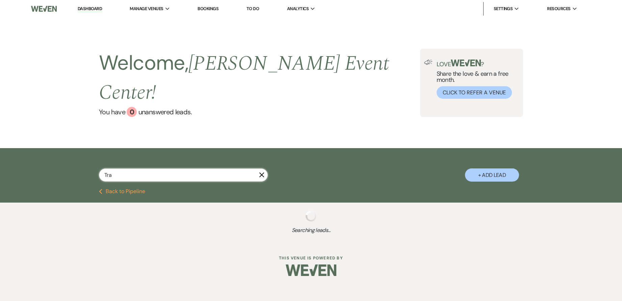
select select "8"
select select "4"
select select "8"
select select "1"
select select "8"
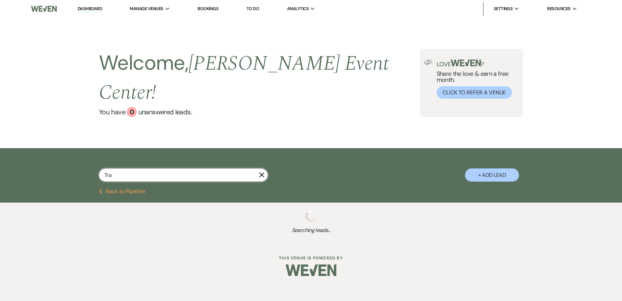
select select "5"
select select "8"
select select "2"
select select "8"
select select "2"
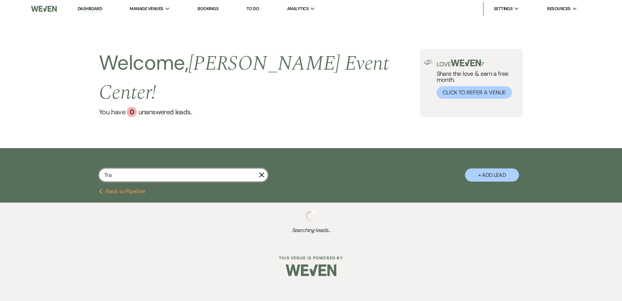
select select "8"
select select "11"
select select "8"
select select "7"
select select "8"
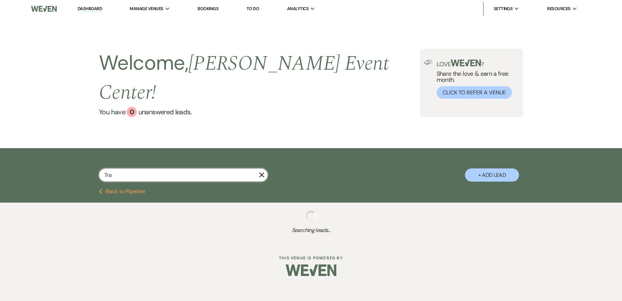
select select "1"
select select "8"
select select "6"
select select "5"
select select "8"
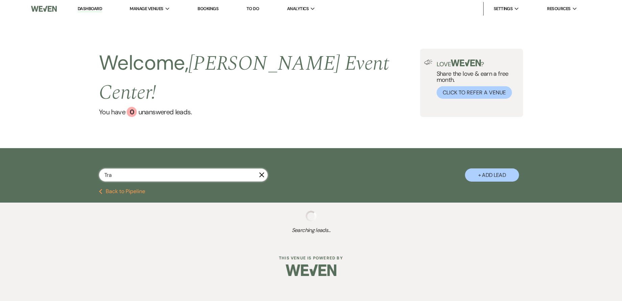
select select "1"
select select "8"
select select "1"
select select "8"
select select "1"
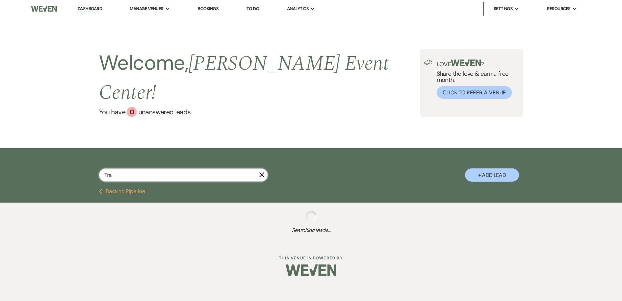
select select "8"
select select "6"
select select "8"
select select "11"
select select "8"
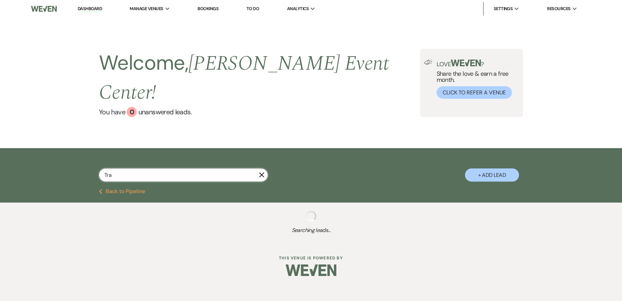
select select "8"
select select "6"
select select "8"
select select "7"
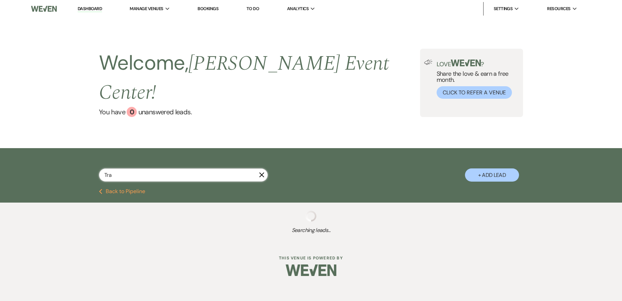
select select "8"
select select "1"
select select "8"
select select "6"
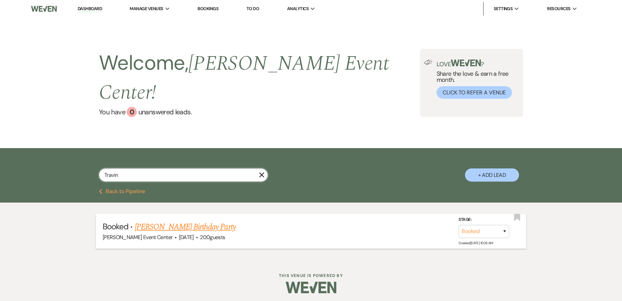
type input "Travin"
click at [196, 237] on span "·" at bounding box center [197, 237] width 2 height 0
click at [200, 221] on link "[PERSON_NAME] Birthday Party" at bounding box center [185, 227] width 101 height 12
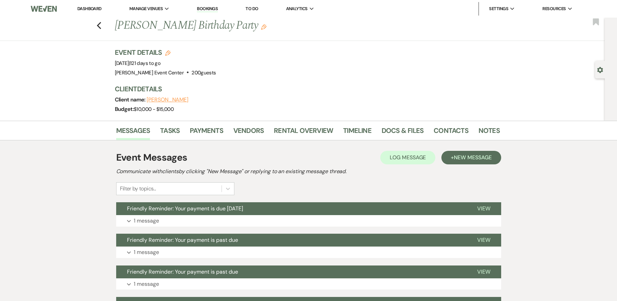
click at [200, 210] on span "Friendly Reminder: Your payment is due [DATE]" at bounding box center [185, 208] width 116 height 7
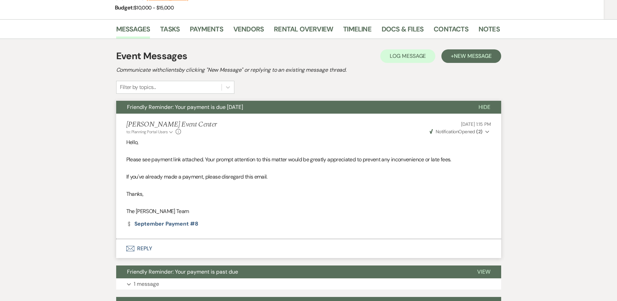
scroll to position [34, 0]
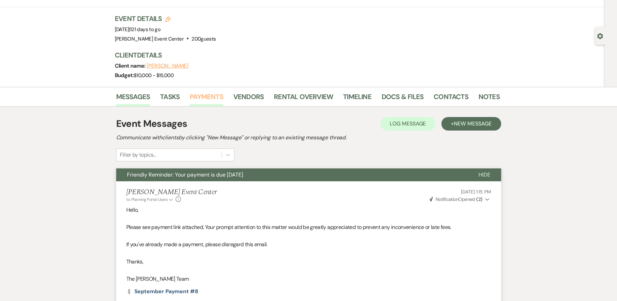
click at [218, 96] on link "Payments" at bounding box center [206, 98] width 33 height 15
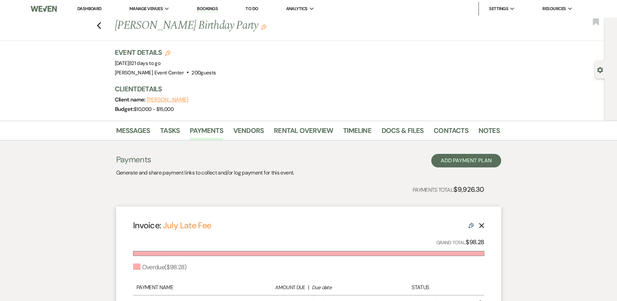
click at [104, 26] on div "Previous [PERSON_NAME] Birthday Party Edit Bookmark" at bounding box center [301, 29] width 608 height 23
click at [101, 24] on use "button" at bounding box center [99, 25] width 4 height 7
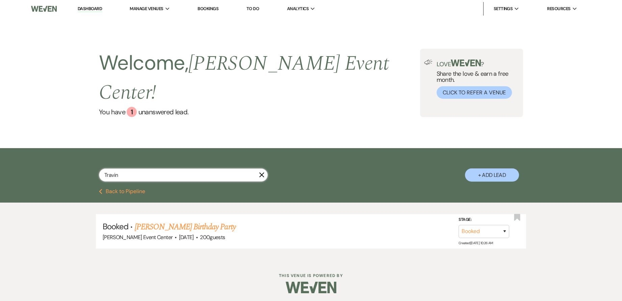
click at [162, 168] on input "Travin" at bounding box center [183, 174] width 169 height 13
type input "[PERSON_NAME]"
click at [192, 221] on link "[PERSON_NAME] Birthday Party" at bounding box center [185, 227] width 101 height 12
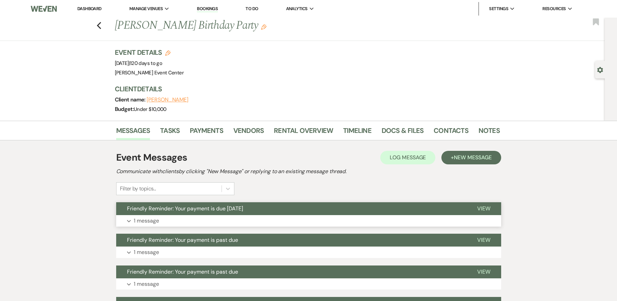
click at [232, 220] on button "Expand 1 message" at bounding box center [308, 220] width 385 height 11
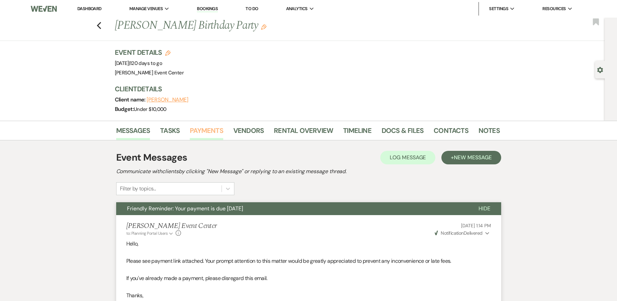
click at [199, 129] on link "Payments" at bounding box center [206, 132] width 33 height 15
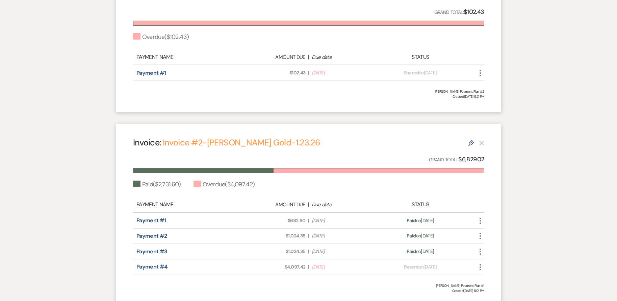
scroll to position [285, 0]
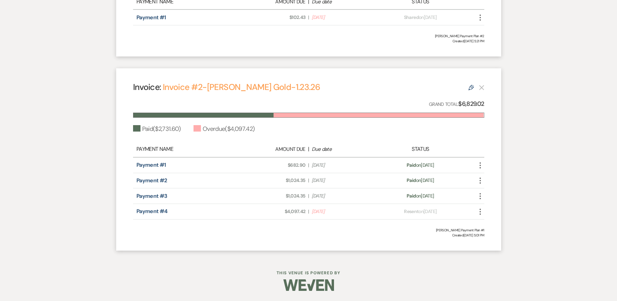
click at [469, 89] on use at bounding box center [470, 87] width 5 height 5
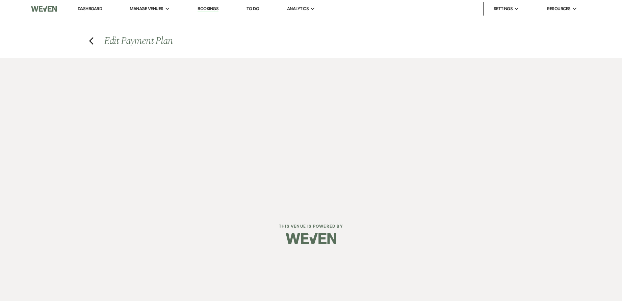
select select "24572"
select select "1"
select select "2"
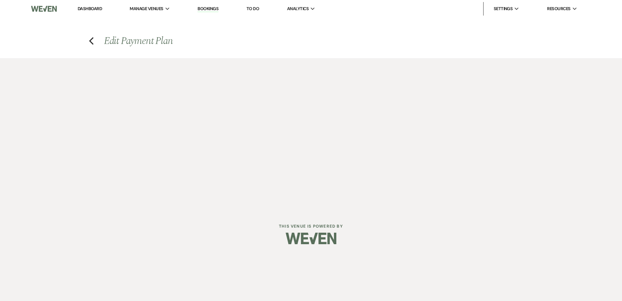
select select "flat"
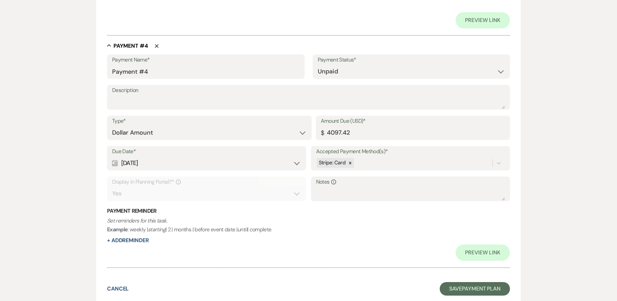
scroll to position [893, 0]
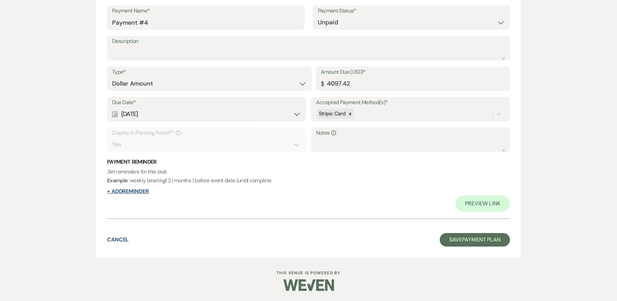
click at [139, 192] on button "+ Add Reminder" at bounding box center [128, 190] width 42 height 5
select select "client"
select select "days"
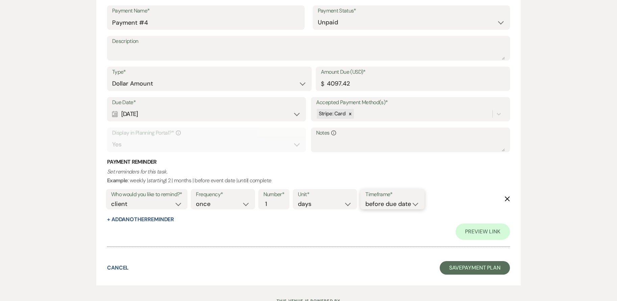
click at [386, 206] on select "before due date after due date on due date on custom date" at bounding box center [392, 203] width 54 height 9
select select "afterDueDate"
click at [367, 199] on select "before due date after due date on due date on custom date" at bounding box center [392, 203] width 54 height 9
click at [333, 204] on select "days weeks months" at bounding box center [325, 203] width 54 height 9
click at [275, 201] on input "2" at bounding box center [270, 203] width 14 height 9
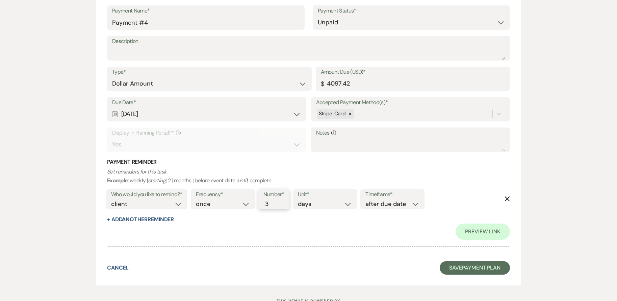
type input "3"
click at [275, 201] on input "3" at bounding box center [270, 203] width 14 height 9
click at [475, 266] on button "Save Payment Plan" at bounding box center [475, 268] width 70 height 14
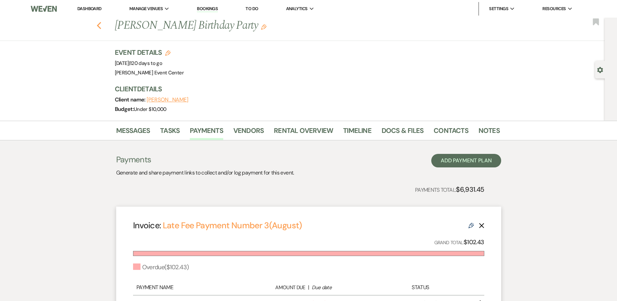
click at [101, 24] on use "button" at bounding box center [99, 25] width 4 height 7
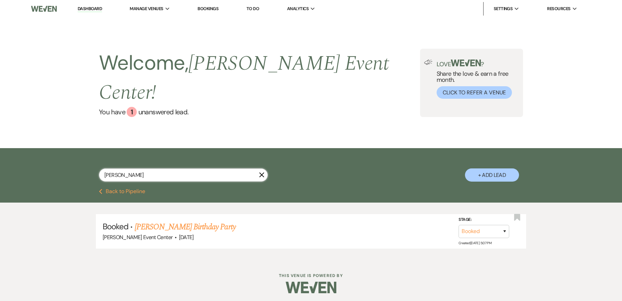
click at [144, 168] on input "[PERSON_NAME]" at bounding box center [183, 174] width 169 height 13
type input "Ki"
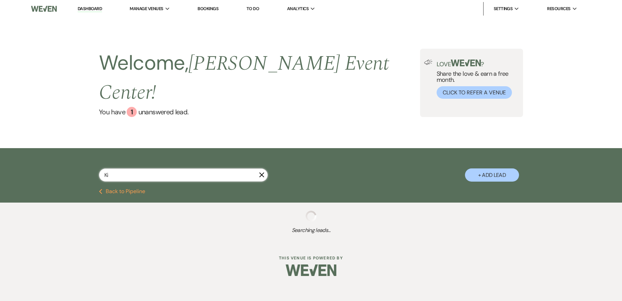
select select "6"
select select "2"
select select "5"
select select "8"
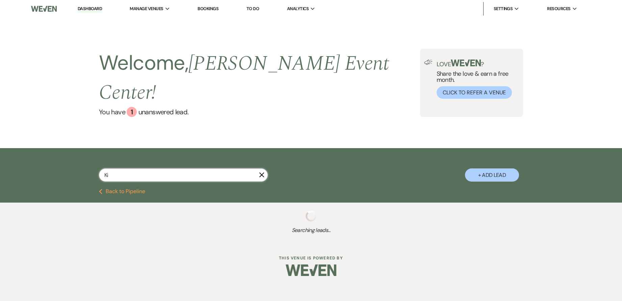
select select "6"
select select "2"
select select "8"
select select "6"
select select "8"
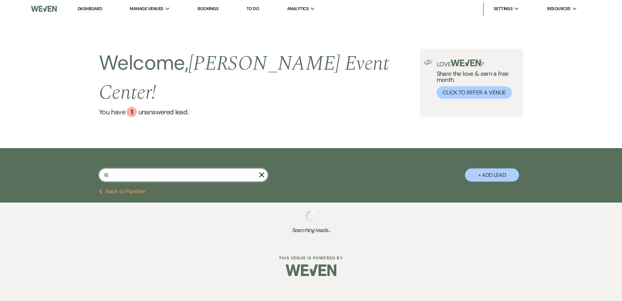
select select "10"
select select "8"
select select "4"
select select "8"
select select "7"
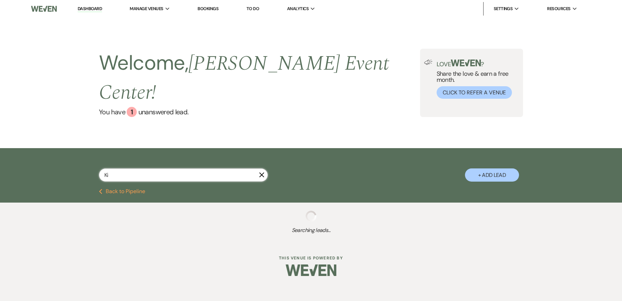
select select "8"
select select "1"
select select "8"
select select "2"
select select "8"
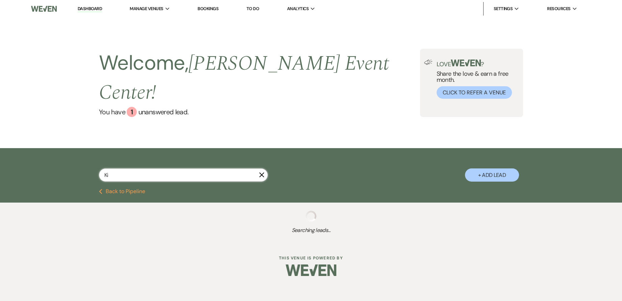
select select "6"
select select "8"
select select "5"
select select "8"
select select "1"
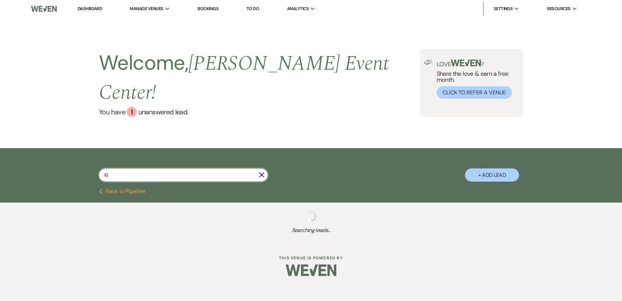
select select "8"
select select "6"
select select "8"
select select "6"
select select "8"
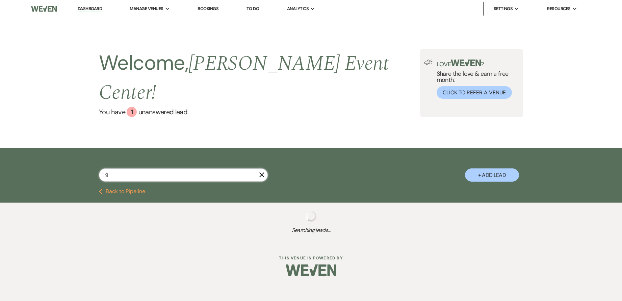
select select "1"
select select "2"
select select "4"
select select "5"
select select "8"
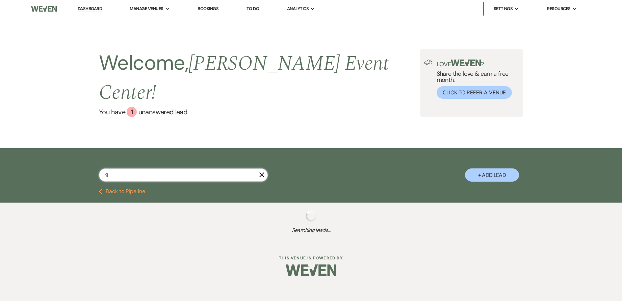
select select "2"
select select "4"
select select "8"
select select "1"
select select "8"
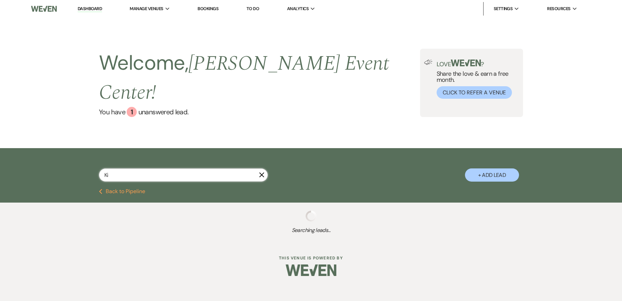
select select "8"
select select "2"
select select "8"
select select "7"
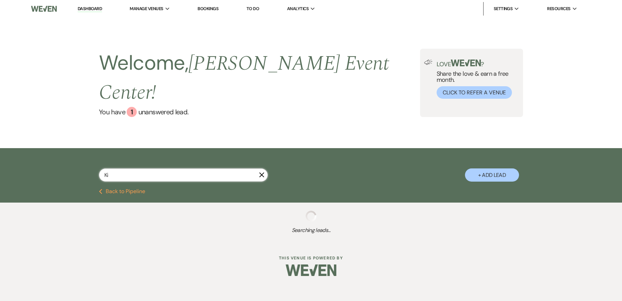
select select "8"
select select "6"
select select "8"
select select "7"
select select "8"
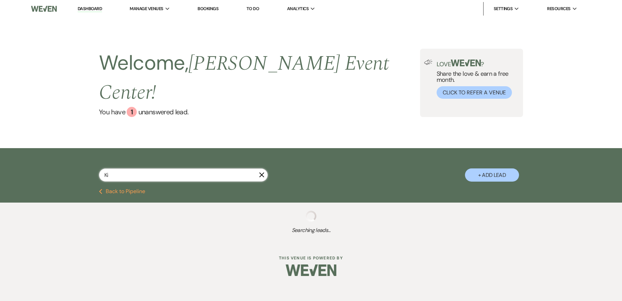
select select "6"
select select "8"
select select "5"
select select "8"
select select "2"
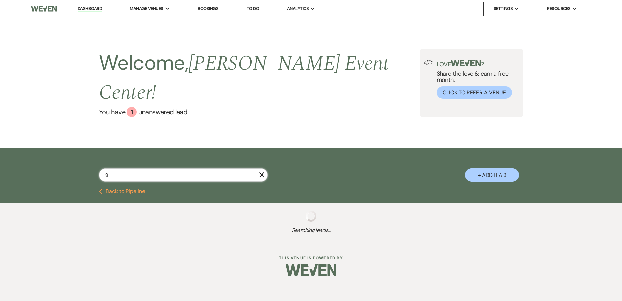
select select "8"
select select "6"
select select "8"
select select "4"
select select "8"
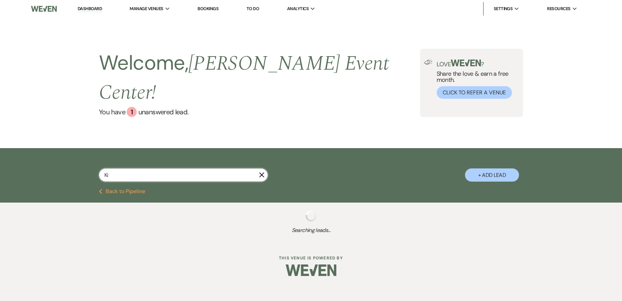
select select "7"
select select "8"
select select "1"
select select "8"
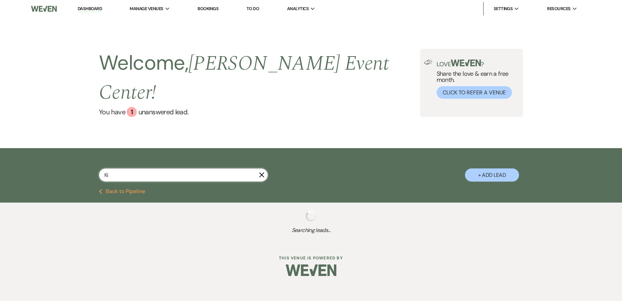
select select "4"
select select "8"
select select "6"
select select "8"
select select "6"
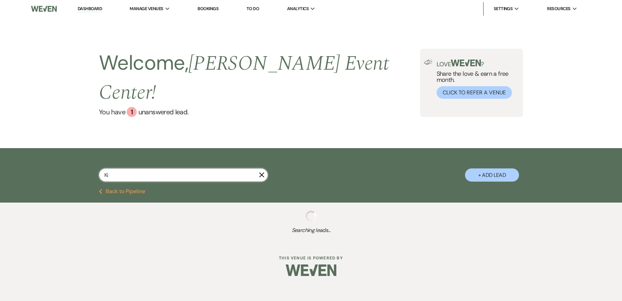
select select "8"
select select "6"
select select "5"
select select "8"
select select "2"
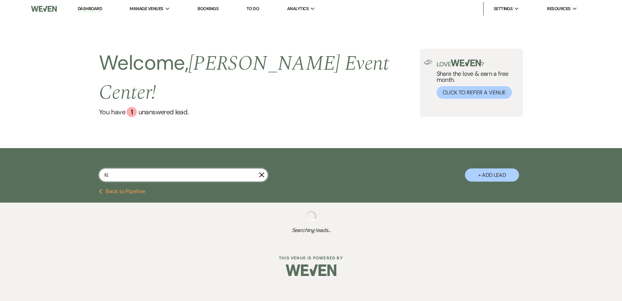
select select "8"
select select "6"
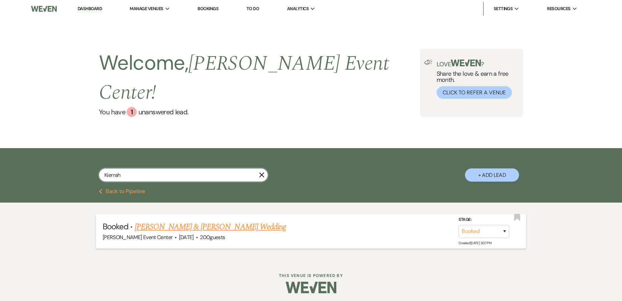
type input "Kierrah"
click at [191, 221] on link "[PERSON_NAME] & [PERSON_NAME] Wedding" at bounding box center [210, 227] width 151 height 12
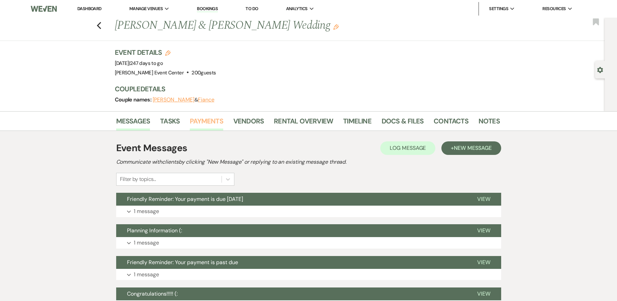
click at [211, 121] on link "Payments" at bounding box center [206, 123] width 33 height 15
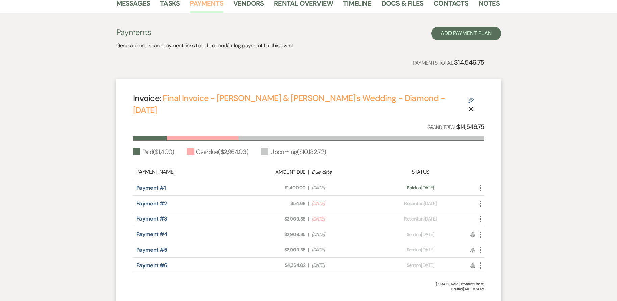
scroll to position [58, 0]
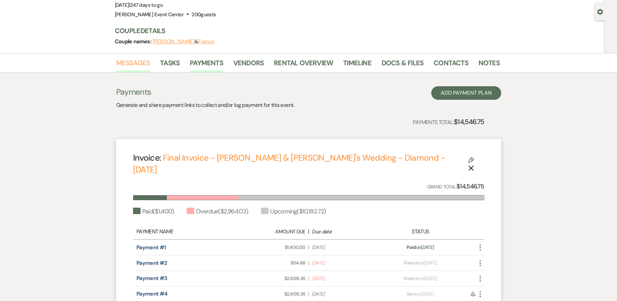
click at [136, 64] on link "Messages" at bounding box center [133, 64] width 34 height 15
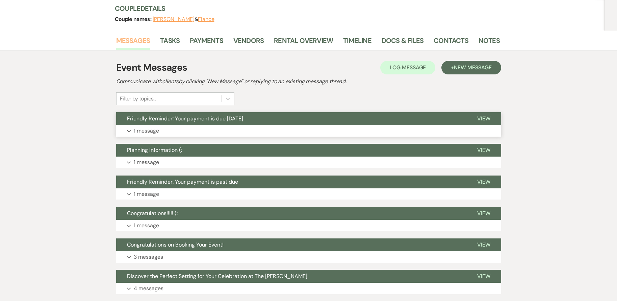
scroll to position [92, 0]
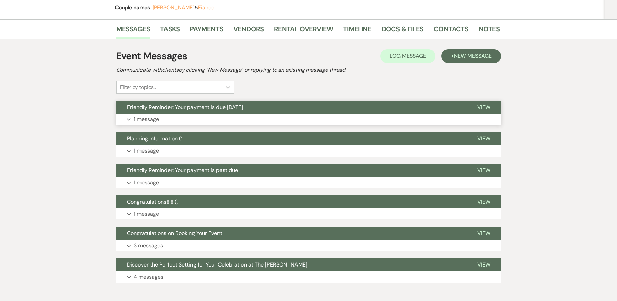
click at [183, 122] on button "Expand 1 message" at bounding box center [308, 118] width 385 height 11
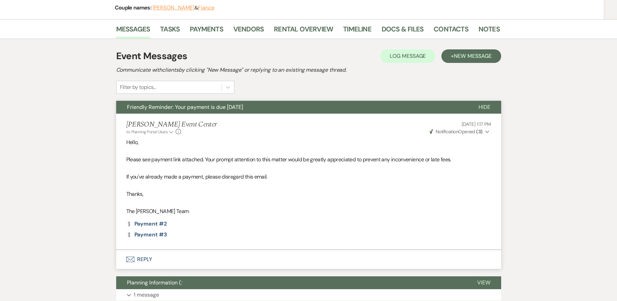
click at [457, 131] on span "Notification" at bounding box center [447, 131] width 23 height 6
click at [220, 31] on link "Payments" at bounding box center [206, 31] width 33 height 15
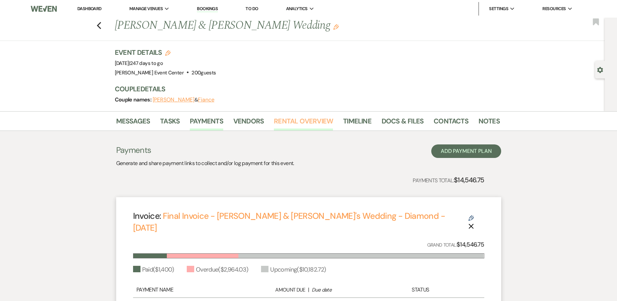
click at [289, 125] on link "Rental Overview" at bounding box center [303, 123] width 59 height 15
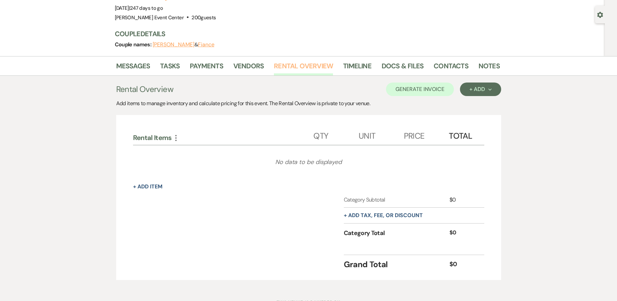
scroll to position [68, 0]
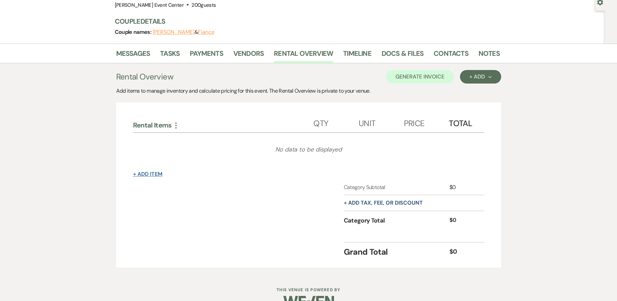
click at [154, 173] on button "+ Add Item" at bounding box center [147, 173] width 29 height 5
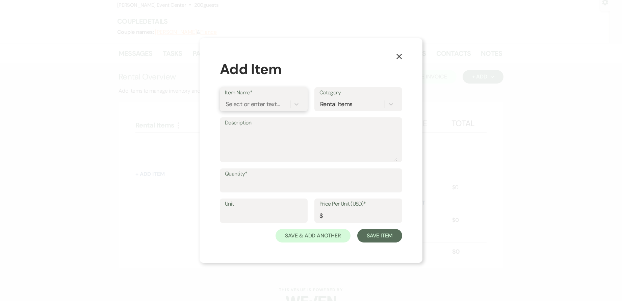
click at [252, 100] on div "Select or enter text..." at bounding box center [253, 103] width 54 height 9
type input "Late Fee"
click at [275, 121] on div "+ Add "Late Fee"" at bounding box center [264, 121] width 78 height 14
click at [268, 126] on label "Description" at bounding box center [311, 123] width 172 height 10
click at [268, 127] on textarea "Description" at bounding box center [311, 144] width 172 height 34
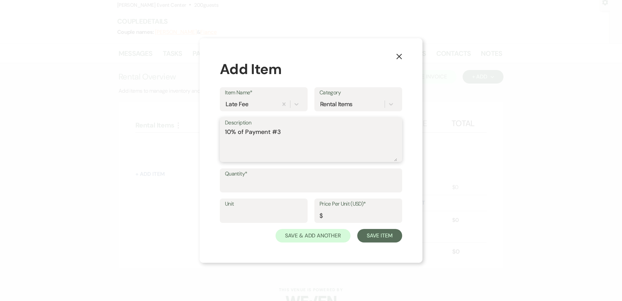
type textarea "10% of Payment #3"
click at [273, 189] on input "Quantity*" at bounding box center [311, 184] width 172 height 13
type input "1"
click at [269, 216] on input "Unit" at bounding box center [264, 215] width 78 height 13
type input "1"
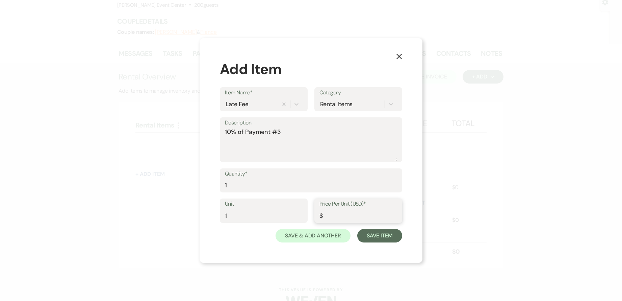
click at [343, 217] on input "Price Per Unit (USD)*" at bounding box center [359, 215] width 78 height 13
type input "290.93"
click at [380, 236] on button "Save Item" at bounding box center [379, 236] width 45 height 14
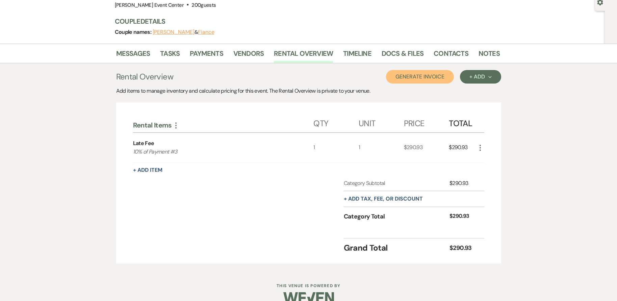
click at [431, 75] on button "Generate Invoice" at bounding box center [420, 77] width 68 height 14
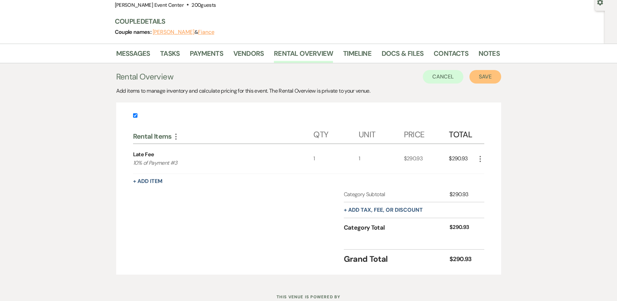
click at [489, 76] on button "Save" at bounding box center [485, 77] width 32 height 14
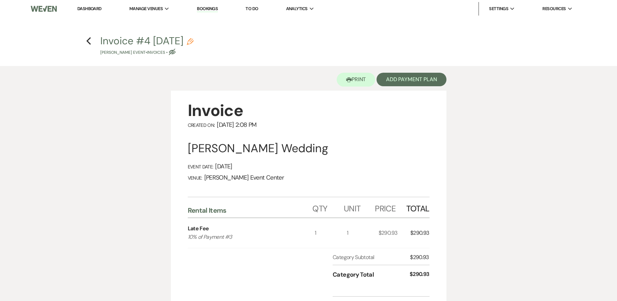
click at [194, 42] on icon "Pencil" at bounding box center [190, 41] width 7 height 7
select select "22"
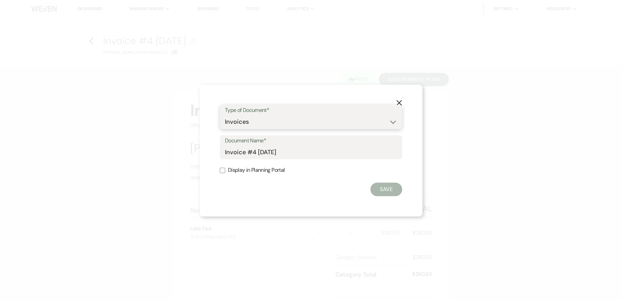
click at [273, 124] on select "Special Event Insurance Vendor Certificate of Insurance Contracts / Rental Agre…" at bounding box center [311, 121] width 172 height 13
drag, startPoint x: 421, startPoint y: 135, endPoint x: 407, endPoint y: 137, distance: 13.6
click at [421, 135] on div "X Type of Document* Special Event Insurance Vendor Certificate of Insurance Con…" at bounding box center [311, 150] width 223 height 132
click at [346, 145] on label "Document Name*" at bounding box center [311, 141] width 172 height 10
click at [346, 145] on input "Invoice #4 [DATE]" at bounding box center [311, 151] width 172 height 13
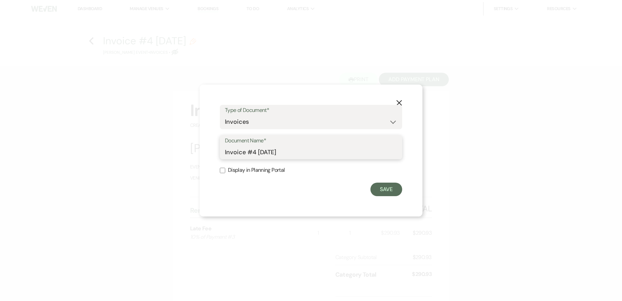
click at [344, 147] on input "Invoice #4 [DATE]" at bounding box center [311, 151] width 172 height 13
type input "September Late Fee"
click at [386, 187] on button "Save" at bounding box center [387, 189] width 32 height 14
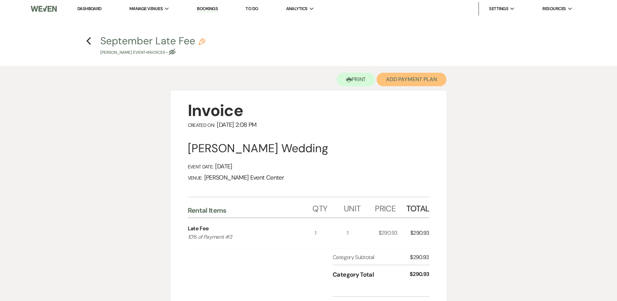
click at [404, 79] on button "Add Payment Plan" at bounding box center [412, 80] width 70 height 14
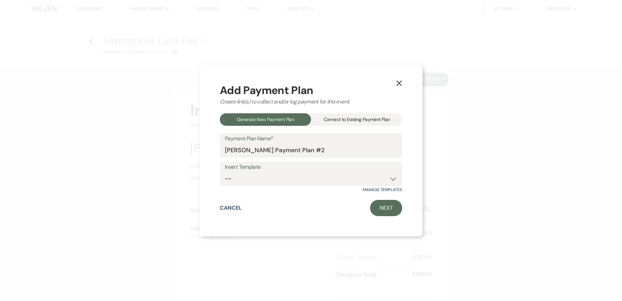
click at [370, 117] on div "Connect to Existing Payment Plan" at bounding box center [356, 119] width 91 height 12
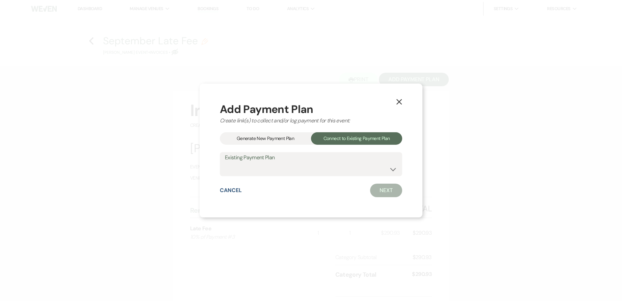
click at [269, 133] on div "Generate New Payment Plan" at bounding box center [265, 138] width 91 height 12
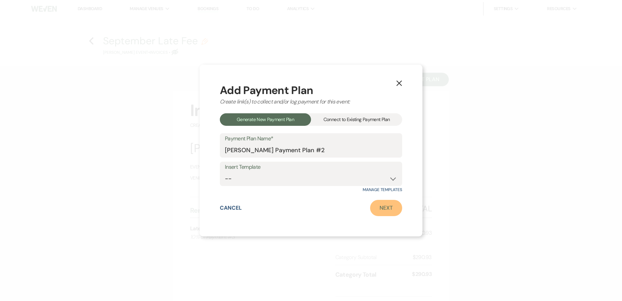
click at [385, 208] on link "Next" at bounding box center [386, 208] width 32 height 16
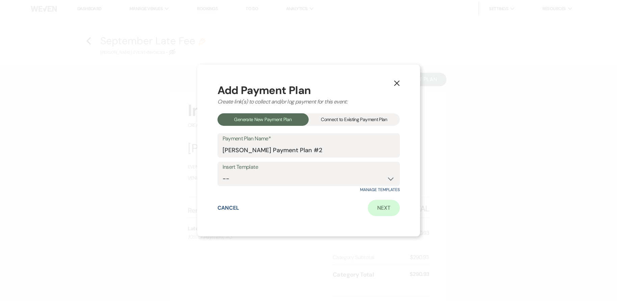
select select "29098"
select select "2"
select select "percentage"
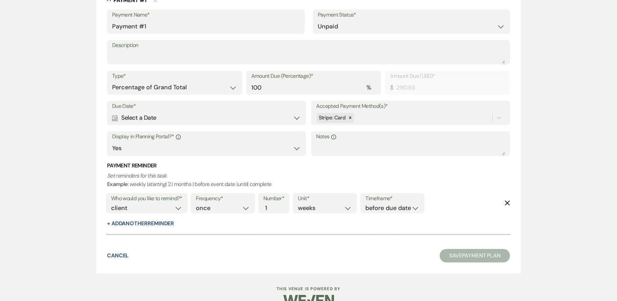
scroll to position [203, 0]
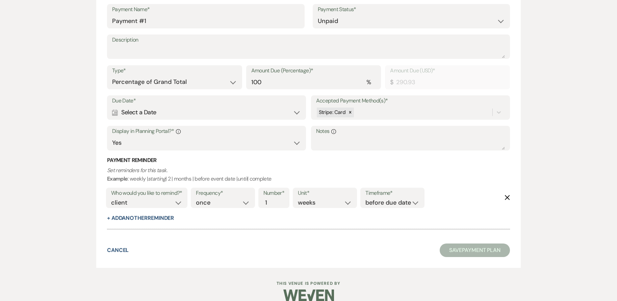
click at [215, 110] on div "Calendar Select a Date Expand" at bounding box center [206, 112] width 189 height 13
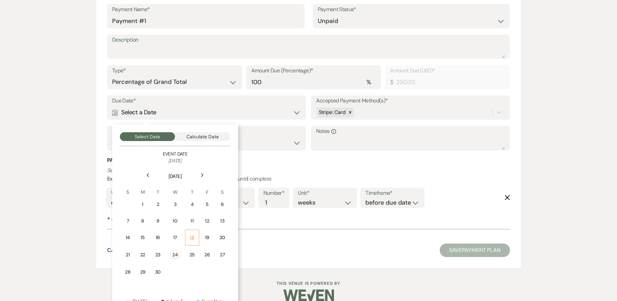
click at [192, 235] on div "18" at bounding box center [191, 237] width 5 height 7
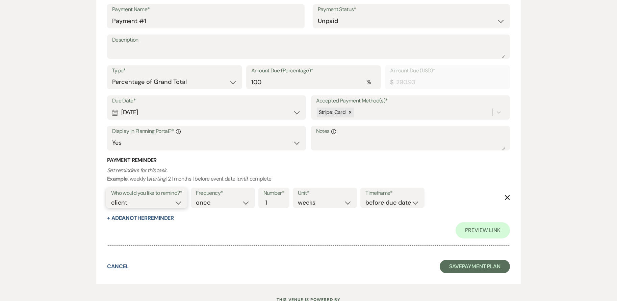
click at [181, 200] on select "client venue both" at bounding box center [146, 202] width 71 height 9
click at [506, 197] on icon "Delete" at bounding box center [507, 197] width 5 height 5
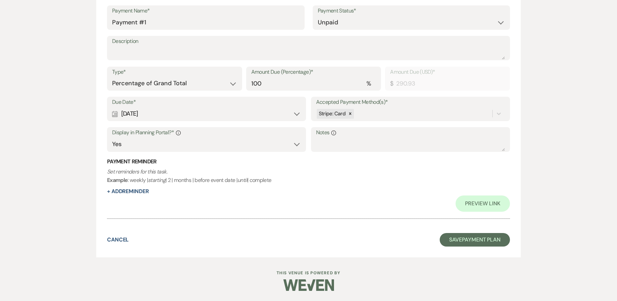
scroll to position [201, 0]
click at [136, 192] on button "+ Add Reminder" at bounding box center [128, 190] width 42 height 5
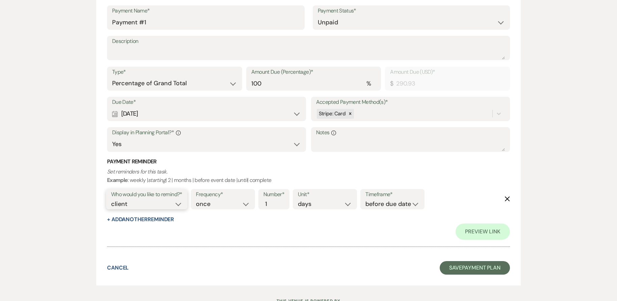
click at [158, 205] on select "client venue both" at bounding box center [146, 203] width 71 height 9
click at [238, 203] on select "once daily weekly monthly" at bounding box center [223, 203] width 54 height 9
click at [400, 205] on select "before due date after due date on due date on custom date" at bounding box center [392, 203] width 54 height 9
click at [365, 199] on select "before due date after due date on due date on custom date" at bounding box center [392, 203] width 54 height 9
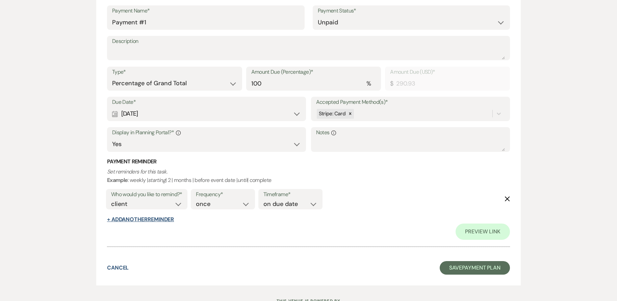
click at [161, 217] on button "+ Add Another Reminder" at bounding box center [140, 219] width 67 height 5
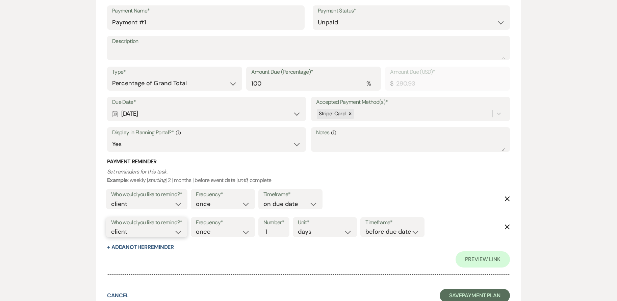
click at [165, 228] on select "client venue both" at bounding box center [146, 231] width 71 height 9
click at [111, 227] on select "client venue both" at bounding box center [146, 231] width 71 height 9
click at [411, 230] on select "before due date after due date on due date on custom date" at bounding box center [392, 231] width 54 height 9
click at [506, 228] on use "button" at bounding box center [507, 226] width 5 height 5
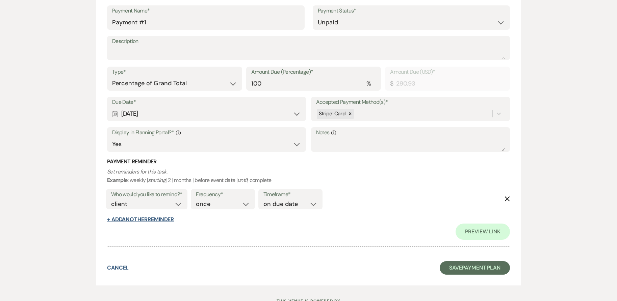
click at [136, 217] on button "+ Add Another Reminder" at bounding box center [140, 219] width 67 height 5
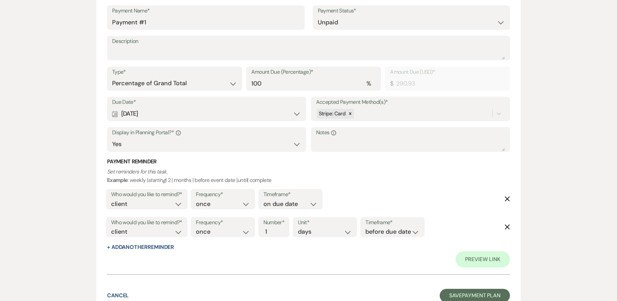
click at [507, 229] on icon "Delete" at bounding box center [507, 226] width 5 height 5
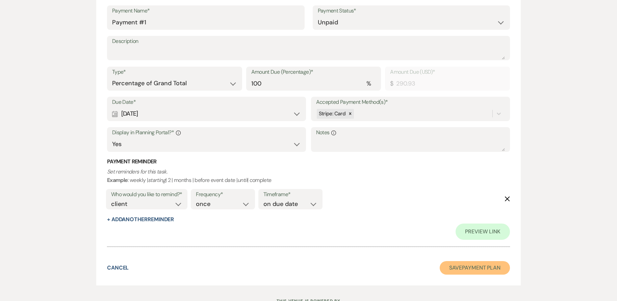
click at [458, 264] on button "Save Payment Plan" at bounding box center [475, 268] width 70 height 14
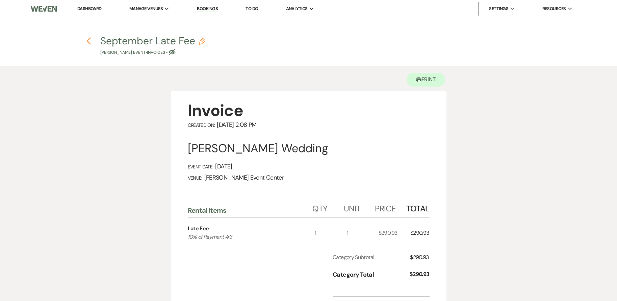
click at [88, 40] on use "button" at bounding box center [88, 40] width 4 height 7
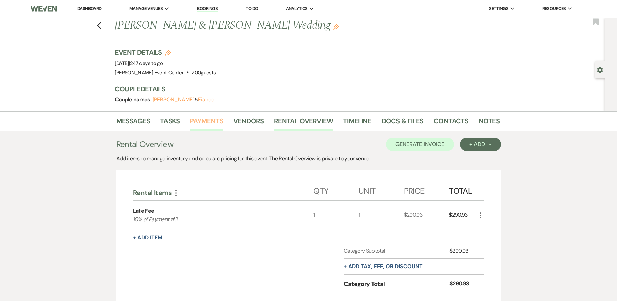
click at [221, 120] on link "Payments" at bounding box center [206, 123] width 33 height 15
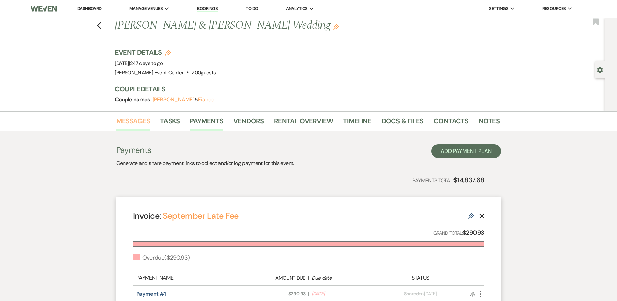
click at [147, 119] on link "Messages" at bounding box center [133, 123] width 34 height 15
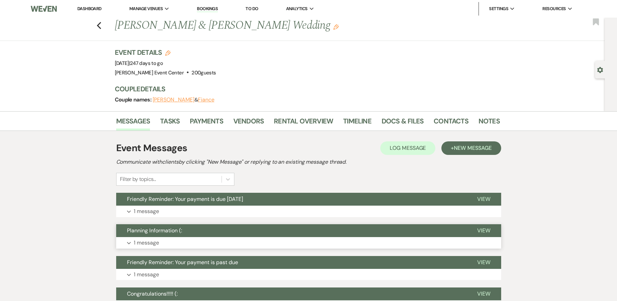
click at [201, 236] on button "Planning Information (:" at bounding box center [291, 230] width 350 height 13
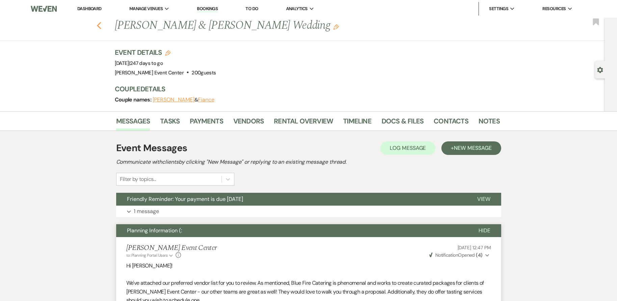
click at [102, 27] on icon "Previous" at bounding box center [99, 26] width 5 height 8
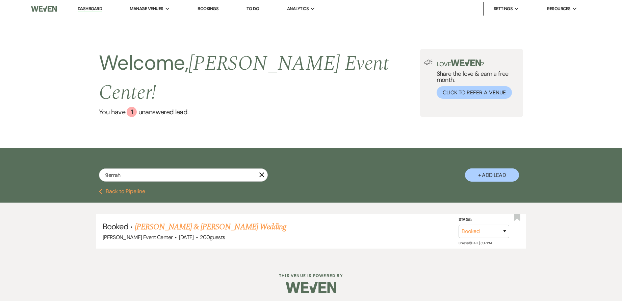
click at [131, 188] on button "Previous Back to Pipeline" at bounding box center [122, 190] width 46 height 5
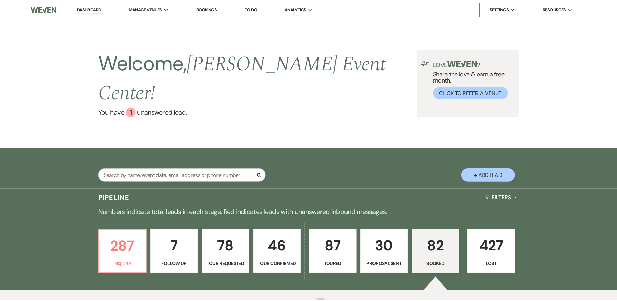
scroll to position [101, 0]
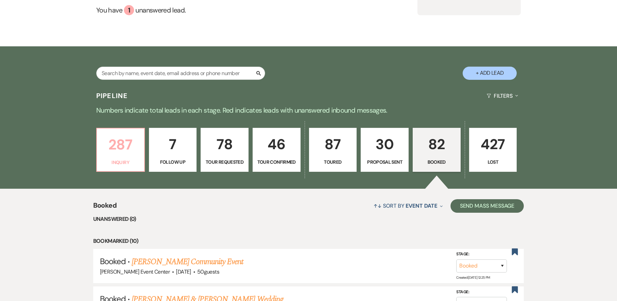
click at [129, 150] on link "287 Inquiry" at bounding box center [120, 150] width 49 height 44
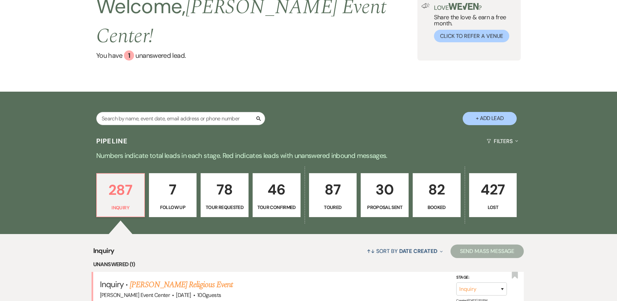
scroll to position [101, 0]
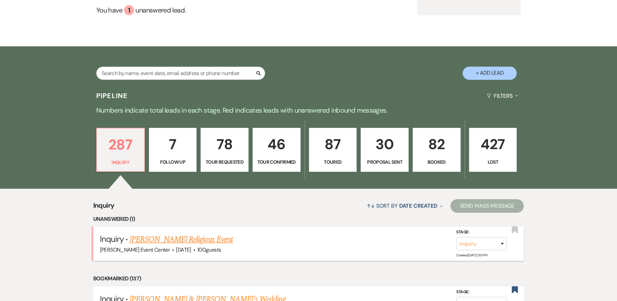
click at [194, 233] on link "[PERSON_NAME] Religious Event" at bounding box center [181, 239] width 103 height 12
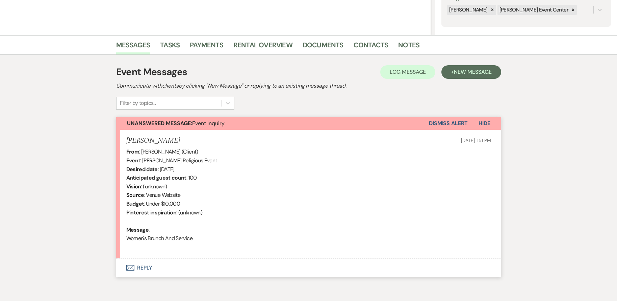
scroll to position [135, 0]
click at [132, 266] on use "button" at bounding box center [130, 266] width 8 height 5
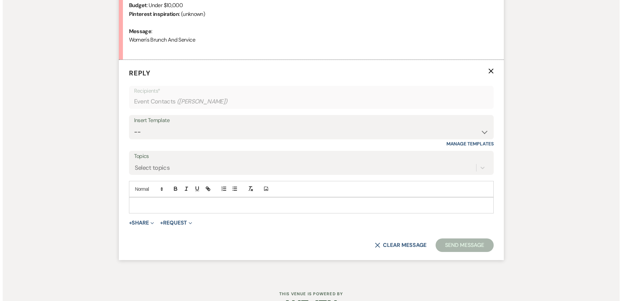
scroll to position [342, 0]
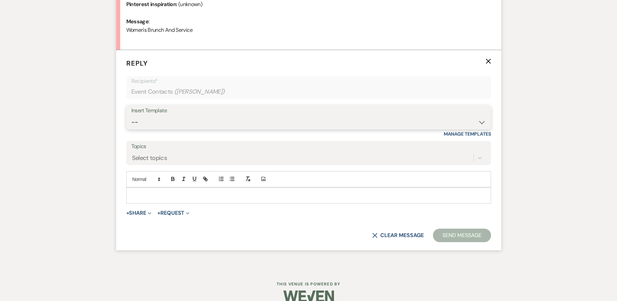
click at [184, 120] on select "-- Weven Planning Portal Introduction (Booked Events) Initial Inquiry Response …" at bounding box center [308, 122] width 355 height 13
click at [120, 178] on form "Reply X Recipients* Event Contacts ( [PERSON_NAME] ) Insert Template -- Weven P…" at bounding box center [308, 150] width 385 height 200
click at [141, 214] on button "+ Share Expand" at bounding box center [138, 212] width 25 height 5
click at [147, 222] on button "Doc Upload Documents" at bounding box center [173, 226] width 95 height 12
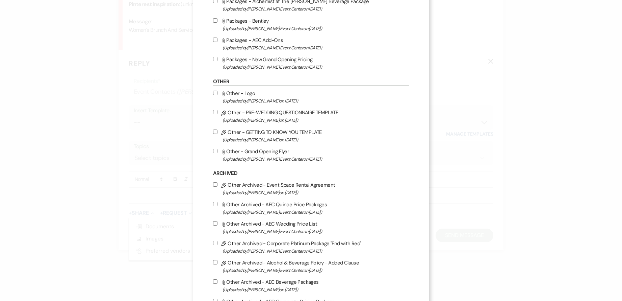
scroll to position [1167, 0]
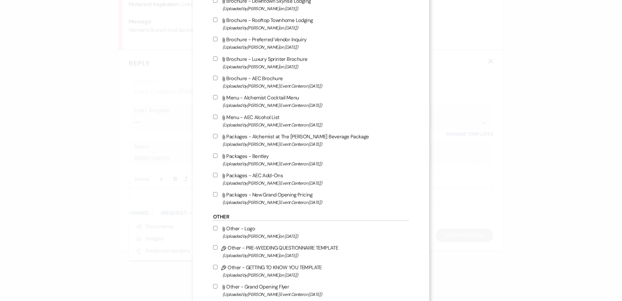
click at [261, 194] on label "Attach File Packages - New Grand Opening Pricing (Uploaded by [PERSON_NAME] Eve…" at bounding box center [311, 198] width 196 height 16
click at [218, 194] on input "Attach File Packages - New Grand Opening Pricing (Uploaded by [PERSON_NAME] Eve…" at bounding box center [215, 194] width 4 height 4
click at [264, 183] on span "(Uploaded by [PERSON_NAME] Event Center on [DATE] )" at bounding box center [316, 183] width 186 height 8
click at [218, 177] on input "Attach File Packages - AEC Add-Ons (Uploaded by [PERSON_NAME] Event Center on […" at bounding box center [215, 175] width 4 height 4
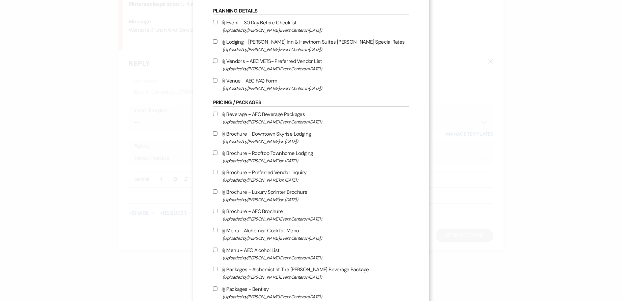
scroll to position [1032, 0]
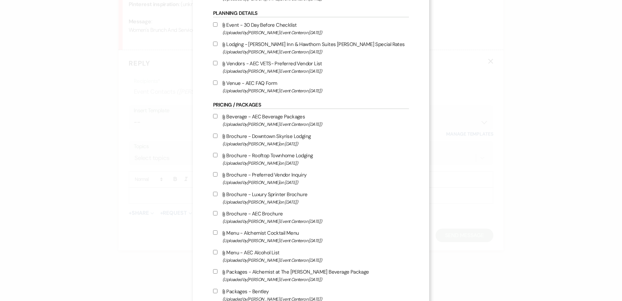
click at [524, 142] on div "X Attach Files Library Files Event Documents Upload File Certificates of Insura…" at bounding box center [311, 150] width 622 height 301
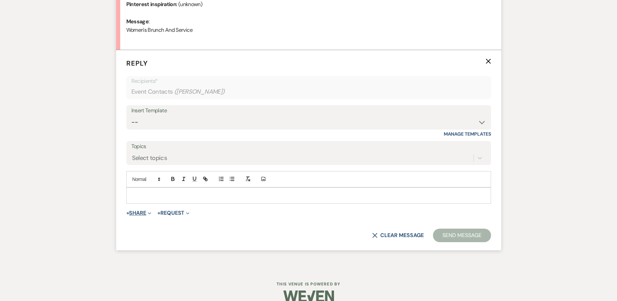
click at [139, 215] on button "+ Share Expand" at bounding box center [138, 212] width 25 height 5
click at [160, 225] on span "Doc Upload Documents" at bounding box center [153, 226] width 39 height 7
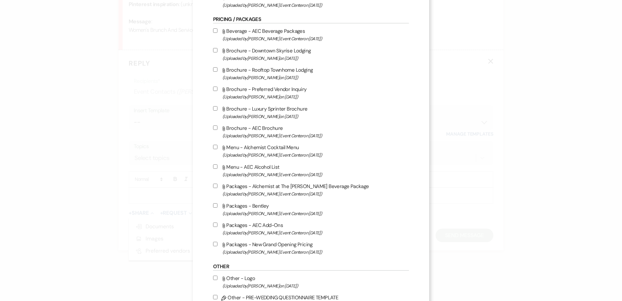
scroll to position [1182, 0]
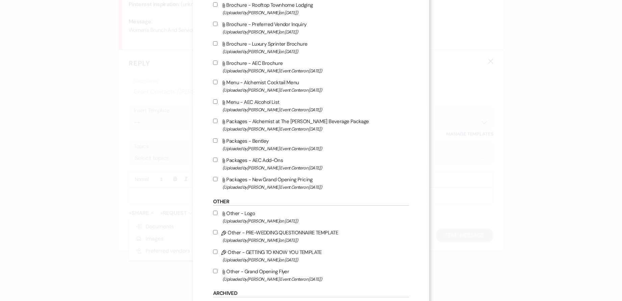
click at [260, 183] on span "(Uploaded by [PERSON_NAME] Event Center on [DATE] )" at bounding box center [316, 187] width 186 height 8
click at [218, 181] on input "Attach File Packages - New Grand Opening Pricing (Uploaded by [PERSON_NAME] Eve…" at bounding box center [215, 179] width 4 height 4
click at [259, 165] on span "(Uploaded by [PERSON_NAME] Event Center on [DATE] )" at bounding box center [316, 168] width 186 height 8
click at [218, 162] on input "Attach File Packages - AEC Add-Ons (Uploaded by [PERSON_NAME] Event Center on […" at bounding box center [215, 159] width 4 height 4
click at [213, 121] on input "Attach File Packages - Alchemist at The [PERSON_NAME] Beverage Package (Uploade…" at bounding box center [215, 121] width 4 height 4
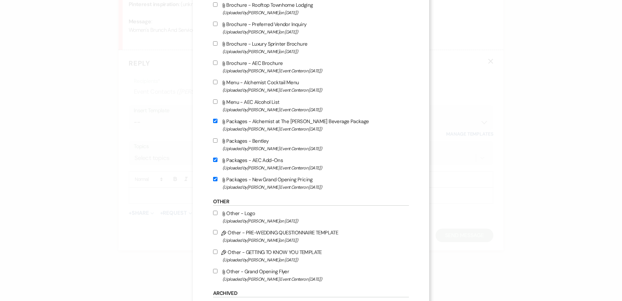
click at [260, 125] on label "Attach File Packages - Alchemist at The [PERSON_NAME] Beverage Package (Uploade…" at bounding box center [311, 125] width 196 height 16
click at [218, 123] on input "Attach File Packages - Alchemist at The [PERSON_NAME] Beverage Package (Uploade…" at bounding box center [215, 121] width 4 height 4
click at [260, 125] on label "Attach File Packages - Alchemist at The [PERSON_NAME] Beverage Package (Uploade…" at bounding box center [311, 125] width 196 height 16
click at [218, 123] on input "Attach File Packages - Alchemist at The [PERSON_NAME] Beverage Package (Uploade…" at bounding box center [215, 121] width 4 height 4
click at [269, 104] on label "Attach File Menu - AEC Alcohol List (Uploaded by [PERSON_NAME] Event Center on …" at bounding box center [311, 106] width 196 height 16
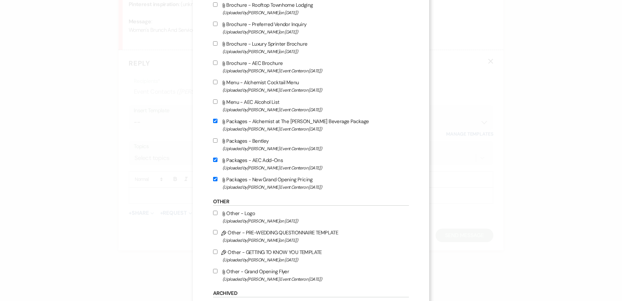
click at [218, 104] on input "Attach File Menu - AEC Alcohol List (Uploaded by [PERSON_NAME] Event Center on …" at bounding box center [215, 101] width 4 height 4
click at [264, 117] on label "Attach File Packages - Alchemist at The [PERSON_NAME] Beverage Package (Uploade…" at bounding box center [311, 125] width 196 height 16
click at [218, 119] on input "Attach File Packages - Alchemist at The [PERSON_NAME] Beverage Package (Uploade…" at bounding box center [215, 121] width 4 height 4
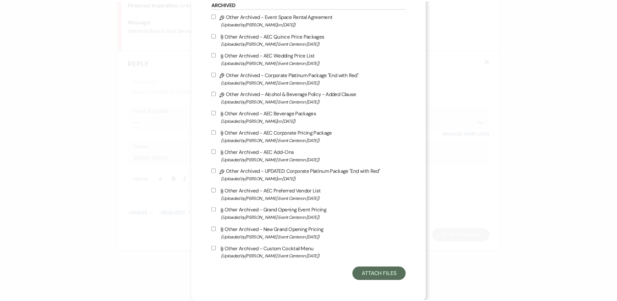
scroll to position [1471, 0]
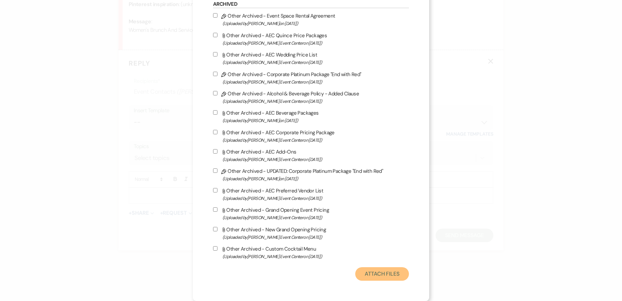
click at [386, 274] on button "Attach Files" at bounding box center [382, 274] width 54 height 14
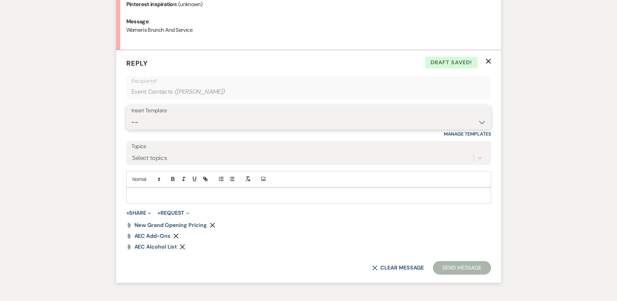
click at [170, 122] on select "-- Weven Planning Portal Introduction (Booked Events) Initial Inquiry Response …" at bounding box center [308, 122] width 355 height 13
click at [131, 116] on select "-- Weven Planning Portal Introduction (Booked Events) Initial Inquiry Response …" at bounding box center [308, 122] width 355 height 13
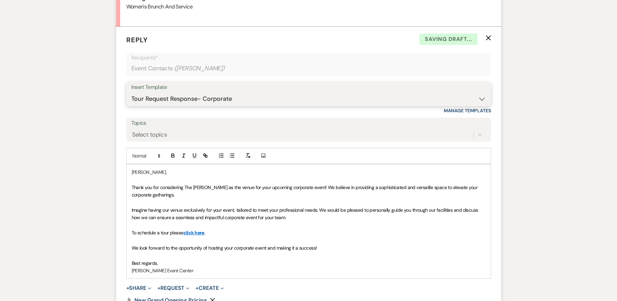
scroll to position [376, 0]
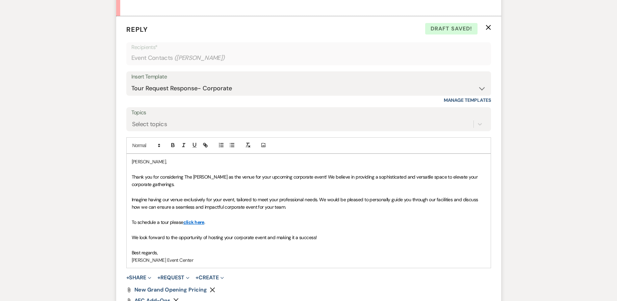
click at [288, 177] on span "Thank you for considering The [PERSON_NAME] as the venue for your upcoming corp…" at bounding box center [305, 181] width 347 height 14
drag, startPoint x: 288, startPoint y: 177, endPoint x: 268, endPoint y: 180, distance: 20.6
click at [268, 180] on p "Thank you for considering The [PERSON_NAME] as the venue for your upcoming corp…" at bounding box center [309, 180] width 354 height 15
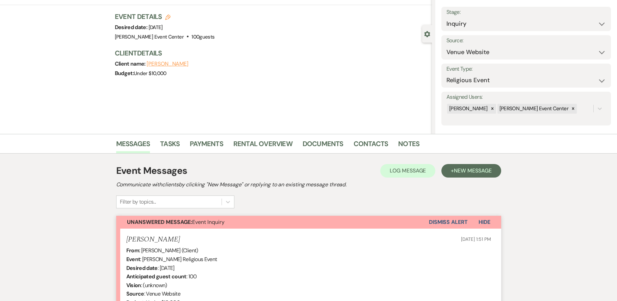
scroll to position [0, 0]
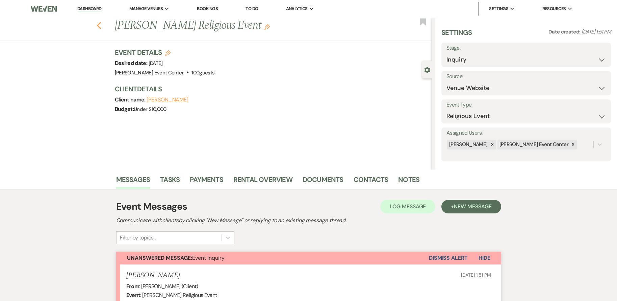
click at [102, 23] on icon "Previous" at bounding box center [99, 26] width 5 height 8
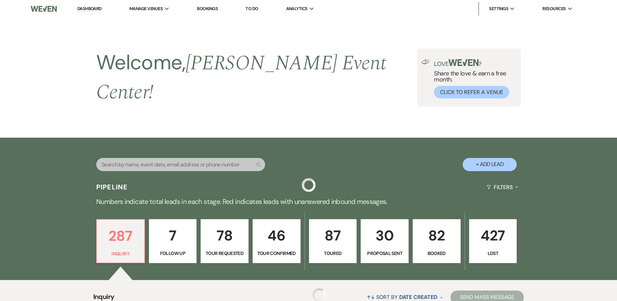
scroll to position [101, 0]
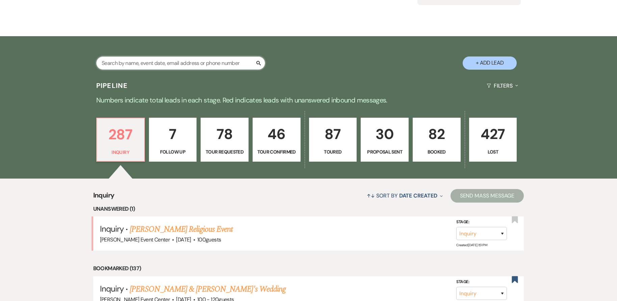
click at [156, 59] on input "text" at bounding box center [180, 62] width 169 height 13
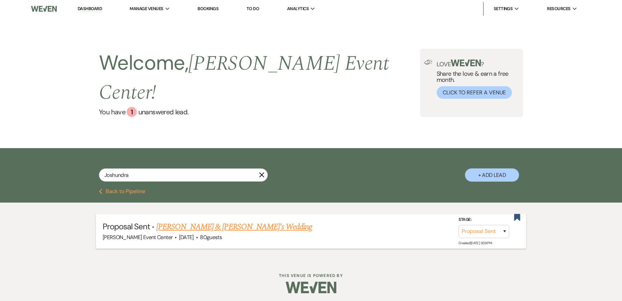
click at [228, 221] on link "[PERSON_NAME] & [PERSON_NAME]'s Wedding" at bounding box center [234, 227] width 156 height 12
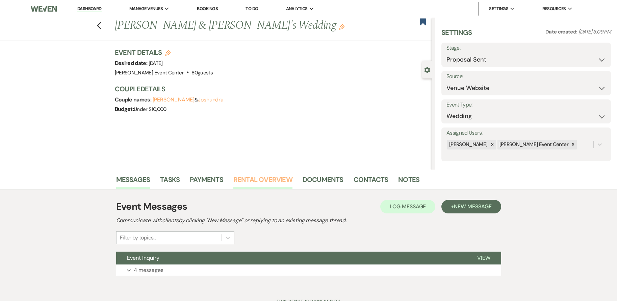
click at [277, 182] on link "Rental Overview" at bounding box center [262, 181] width 59 height 15
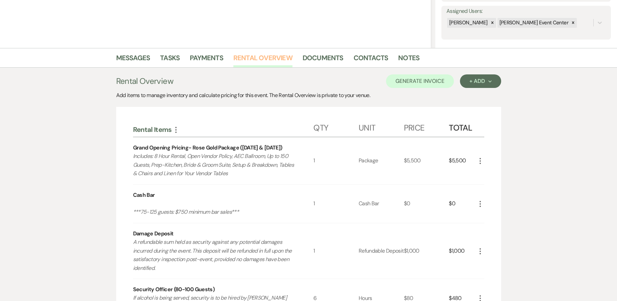
scroll to position [21, 0]
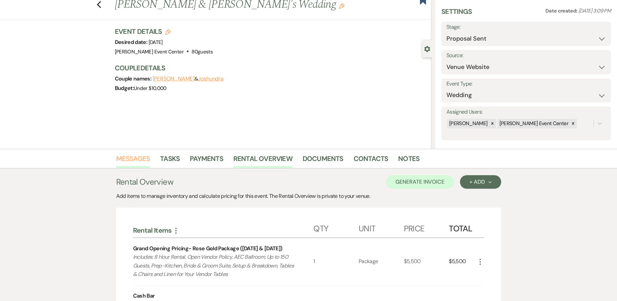
click at [140, 160] on link "Messages" at bounding box center [133, 160] width 34 height 15
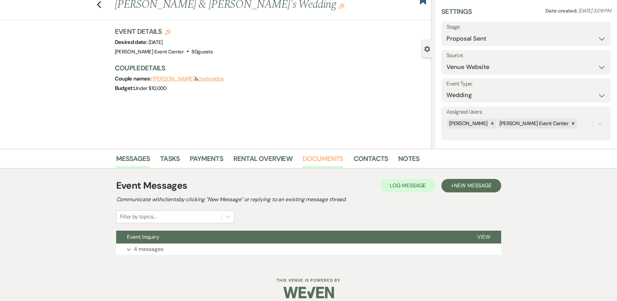
click at [327, 158] on link "Documents" at bounding box center [323, 160] width 41 height 15
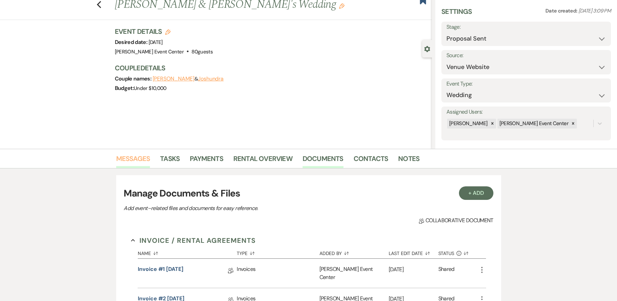
click at [135, 158] on link "Messages" at bounding box center [133, 160] width 34 height 15
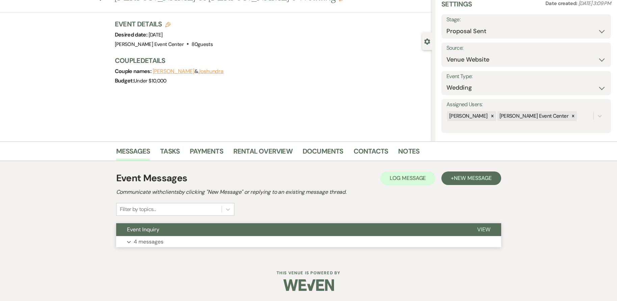
click at [165, 238] on button "Expand 4 messages" at bounding box center [308, 241] width 385 height 11
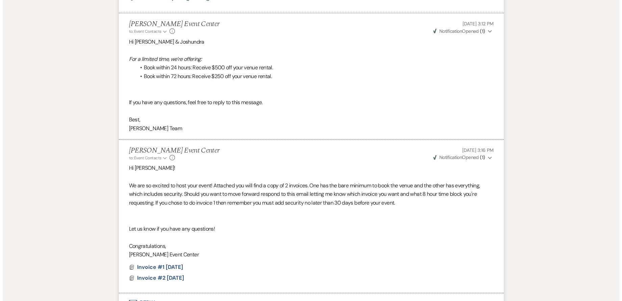
scroll to position [656, 0]
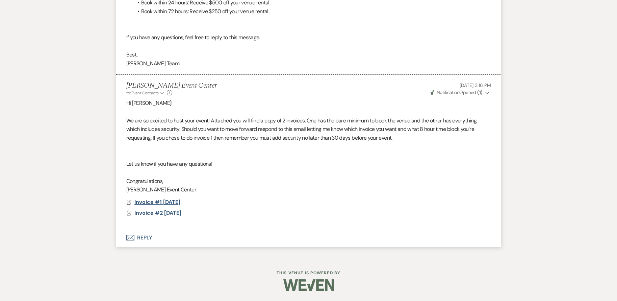
click at [180, 201] on span "Invoice #1 [DATE]" at bounding box center [157, 201] width 46 height 7
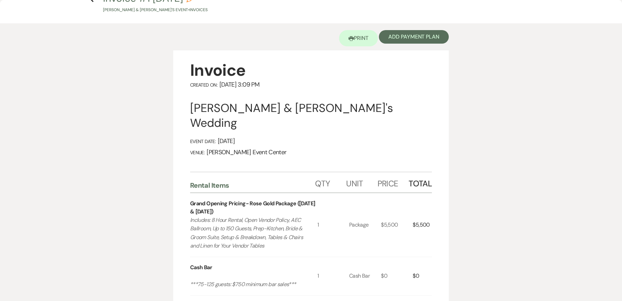
scroll to position [0, 0]
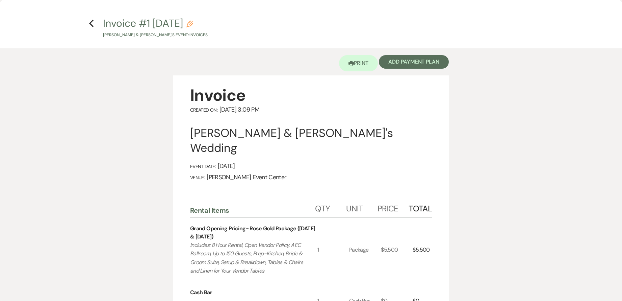
click at [94, 26] on h4 "Previous Invoice #1 [DATE] Pencil [PERSON_NAME] & [PERSON_NAME]'s Event • Invoi…" at bounding box center [311, 27] width 486 height 22
click at [91, 24] on use "button" at bounding box center [91, 23] width 4 height 7
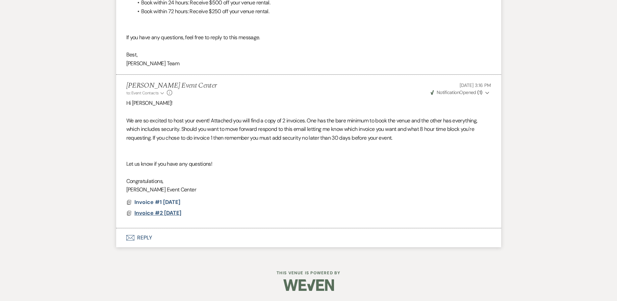
click at [179, 213] on span "Invoice #2 [DATE]" at bounding box center [157, 212] width 47 height 7
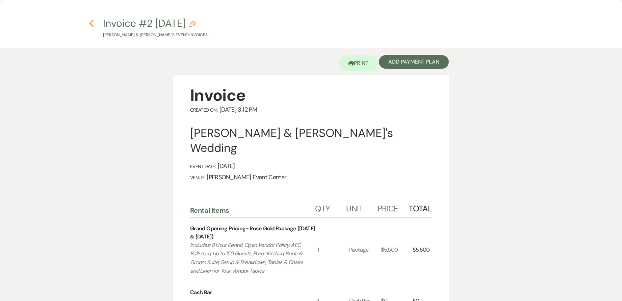
click at [92, 26] on use "button" at bounding box center [91, 23] width 4 height 7
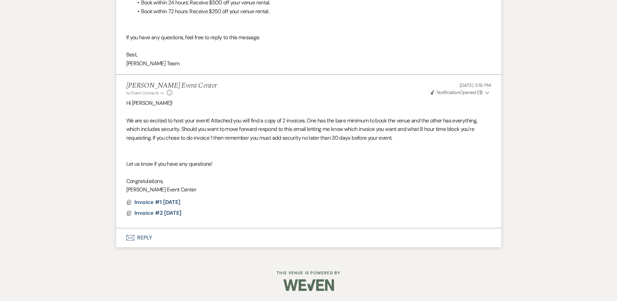
click at [315, 177] on p "Congratulations," at bounding box center [308, 181] width 365 height 9
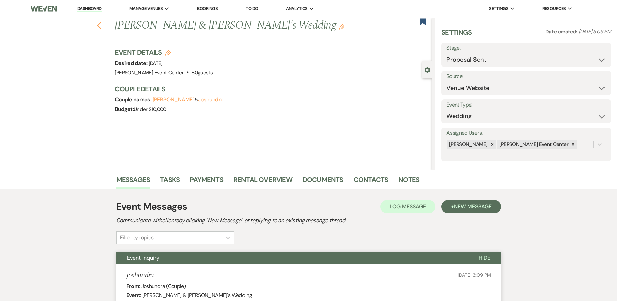
click at [100, 25] on use "button" at bounding box center [99, 25] width 4 height 7
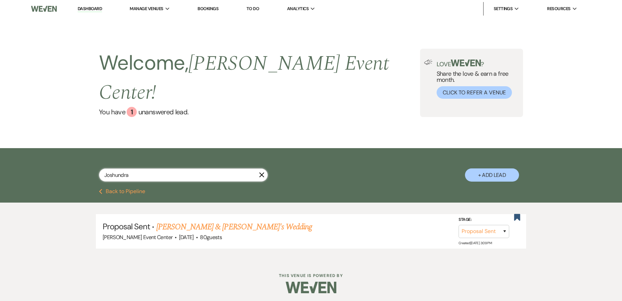
click at [145, 168] on input "Joshundra" at bounding box center [183, 174] width 169 height 13
click at [131, 168] on input "text" at bounding box center [183, 174] width 169 height 13
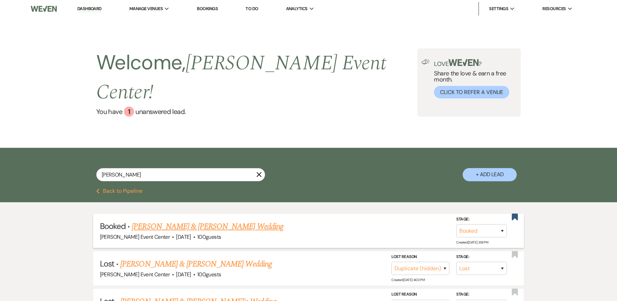
click at [172, 220] on link "[PERSON_NAME] & [PERSON_NAME] Wedding" at bounding box center [207, 226] width 151 height 12
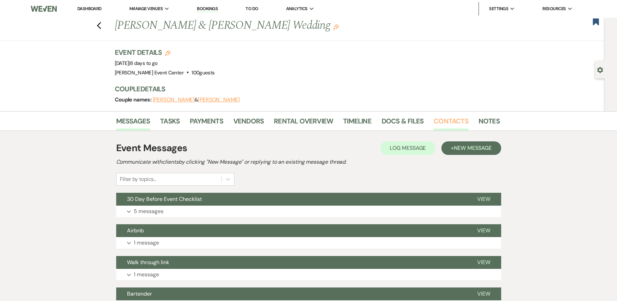
click at [441, 123] on link "Contacts" at bounding box center [451, 123] width 35 height 15
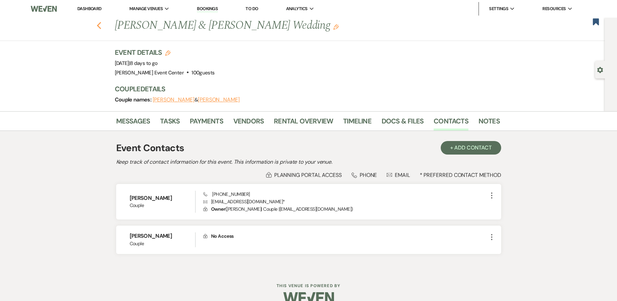
click at [100, 23] on icon "Previous" at bounding box center [99, 26] width 5 height 8
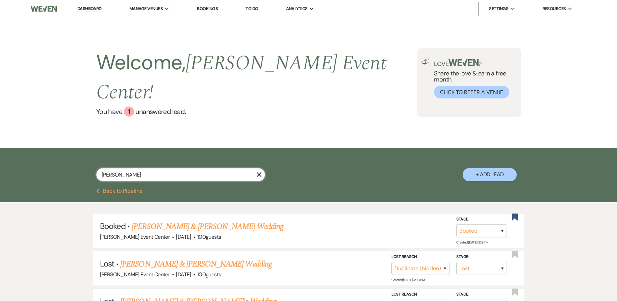
click at [146, 168] on input "[PERSON_NAME]" at bounding box center [180, 174] width 169 height 13
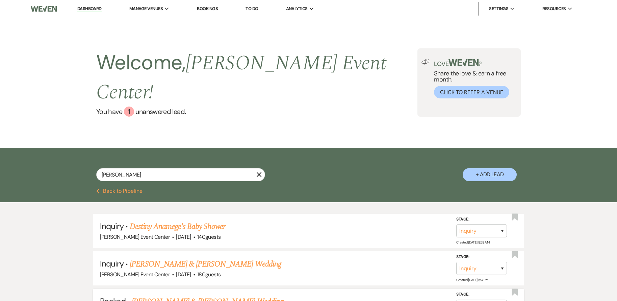
click at [195, 288] on li "Booked · [PERSON_NAME] & [PERSON_NAME] Wedding [PERSON_NAME] Event Center · [DA…" at bounding box center [308, 305] width 431 height 34
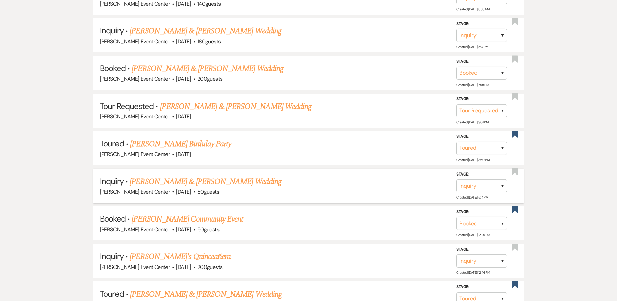
scroll to position [304, 0]
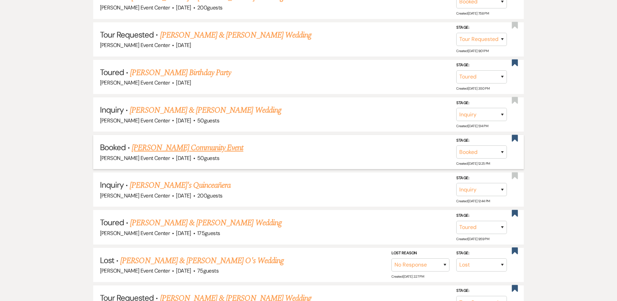
click at [201, 142] on link "[PERSON_NAME] Community Event" at bounding box center [187, 148] width 111 height 12
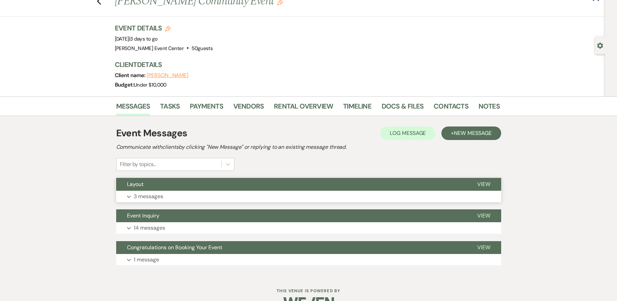
scroll to position [42, 0]
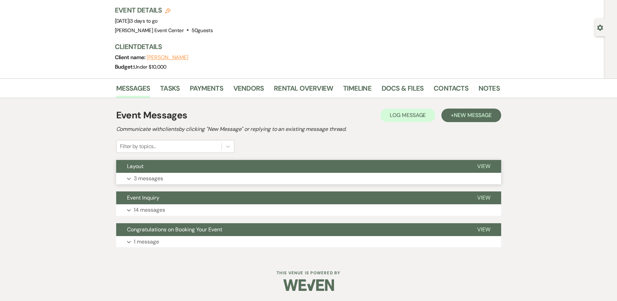
click at [184, 178] on button "Expand 3 messages" at bounding box center [308, 178] width 385 height 11
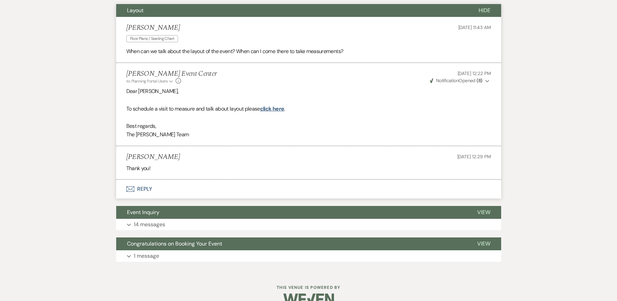
scroll to position [212, 0]
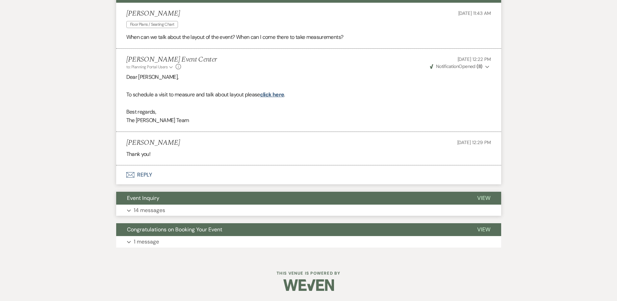
click at [175, 209] on button "Expand 14 messages" at bounding box center [308, 209] width 385 height 11
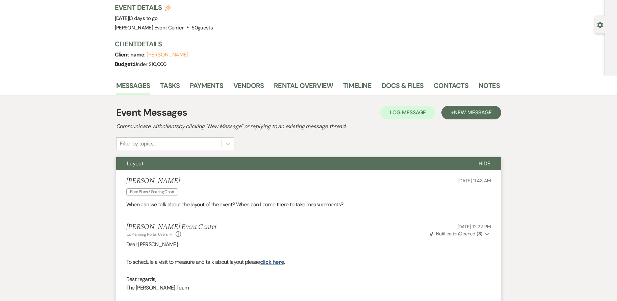
scroll to position [0, 0]
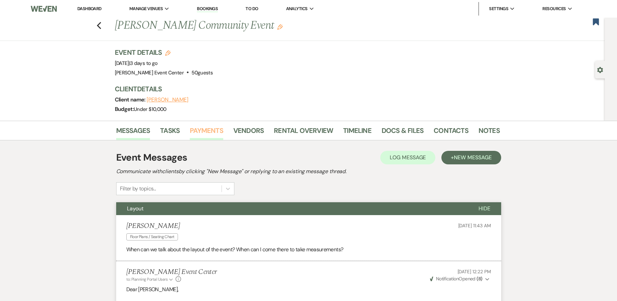
click at [198, 128] on link "Payments" at bounding box center [206, 132] width 33 height 15
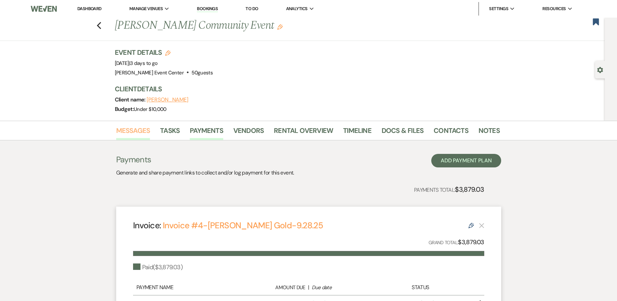
click at [132, 127] on link "Messages" at bounding box center [133, 132] width 34 height 15
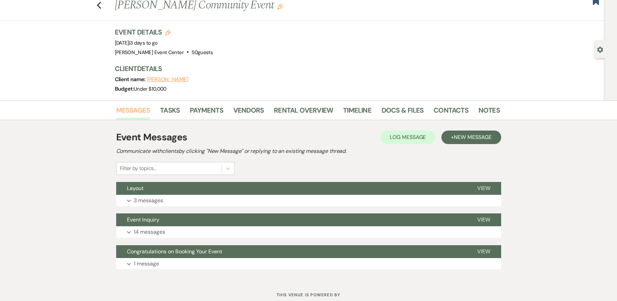
scroll to position [42, 0]
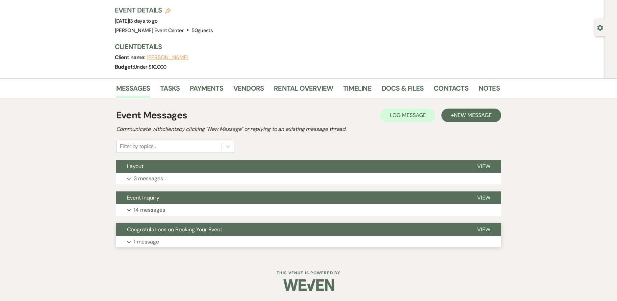
click at [173, 236] on button "Expand 1 message" at bounding box center [308, 241] width 385 height 11
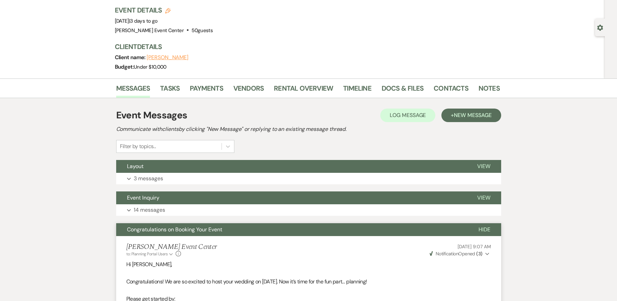
scroll to position [0, 0]
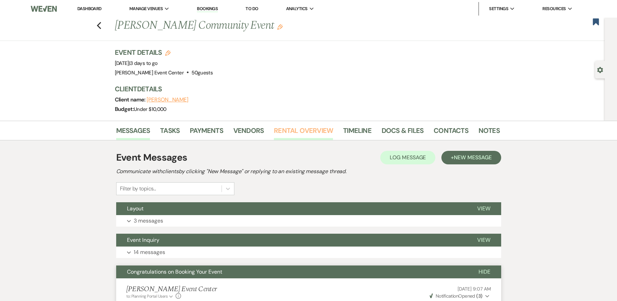
click at [288, 126] on link "Rental Overview" at bounding box center [303, 132] width 59 height 15
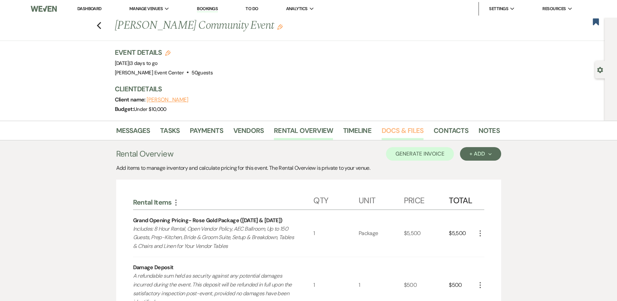
click at [392, 130] on link "Docs & Files" at bounding box center [403, 132] width 42 height 15
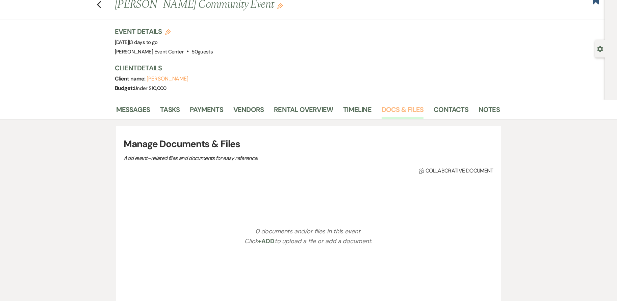
scroll to position [101, 0]
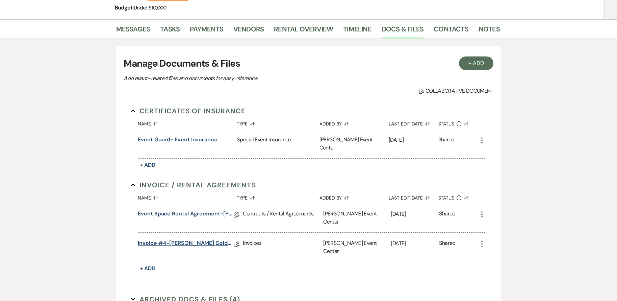
click at [202, 239] on link "Invoice #4-[PERSON_NAME] Gold-9.28.25" at bounding box center [186, 244] width 96 height 10
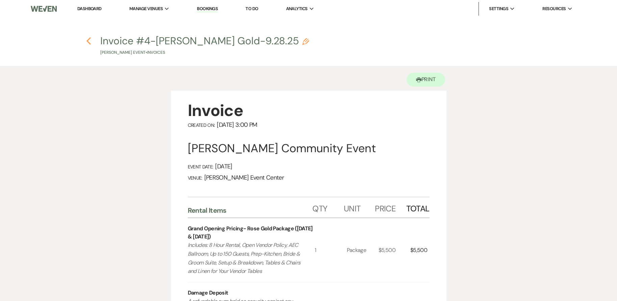
click at [87, 41] on use "button" at bounding box center [88, 40] width 4 height 7
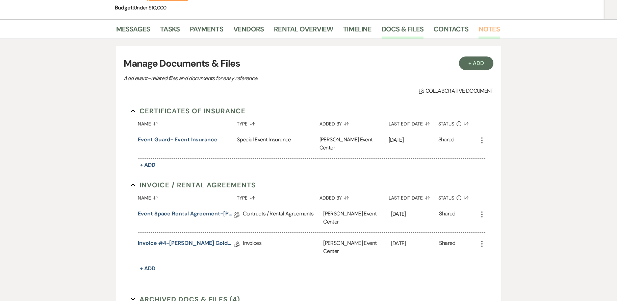
click at [483, 32] on link "Notes" at bounding box center [489, 31] width 21 height 15
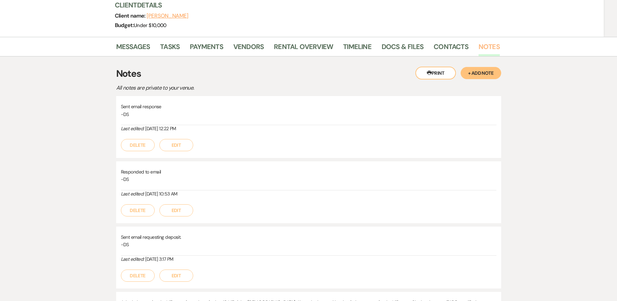
scroll to position [60, 0]
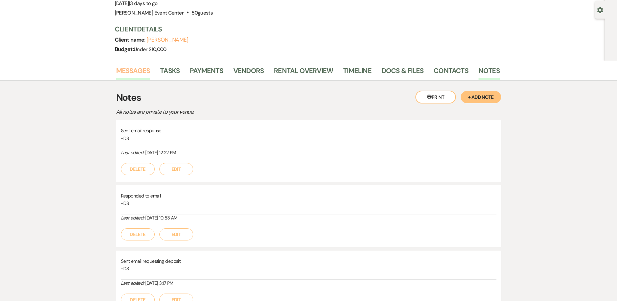
click at [128, 70] on link "Messages" at bounding box center [133, 72] width 34 height 15
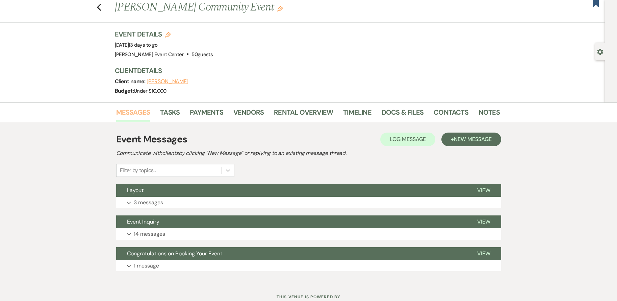
scroll to position [8, 0]
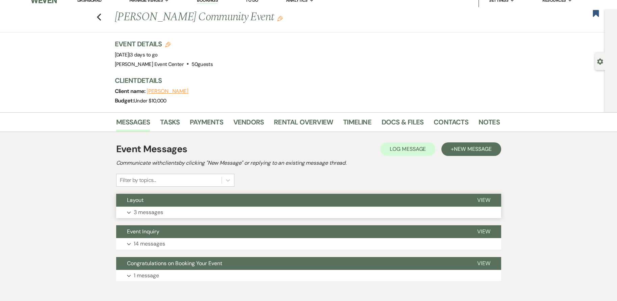
click at [174, 209] on button "Expand 3 messages" at bounding box center [308, 211] width 385 height 11
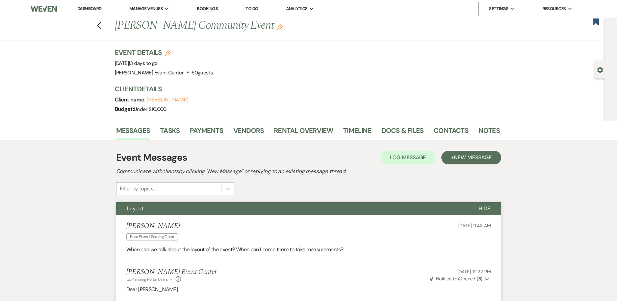
scroll to position [212, 0]
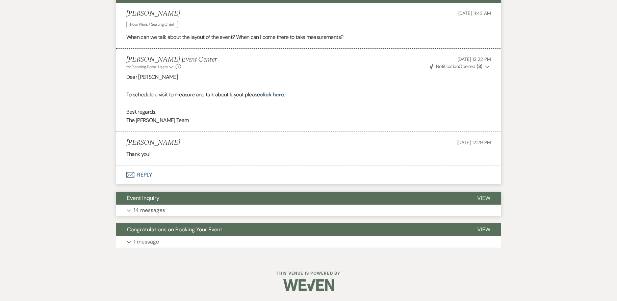
click at [221, 207] on button "Expand 14 messages" at bounding box center [308, 209] width 385 height 11
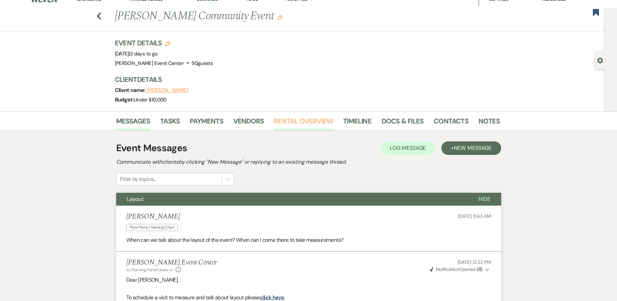
scroll to position [0, 0]
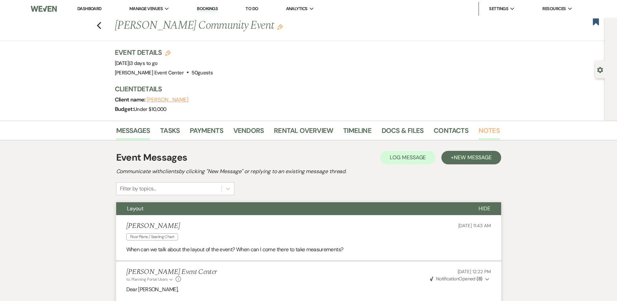
click at [484, 129] on link "Notes" at bounding box center [489, 132] width 21 height 15
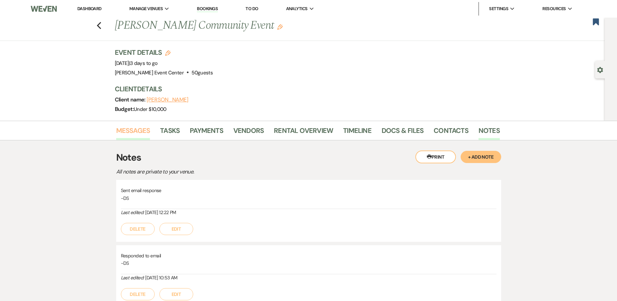
click at [128, 131] on link "Messages" at bounding box center [133, 132] width 34 height 15
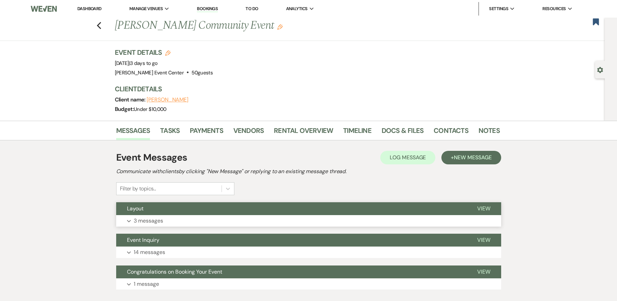
click at [194, 222] on button "Expand 3 messages" at bounding box center [308, 220] width 385 height 11
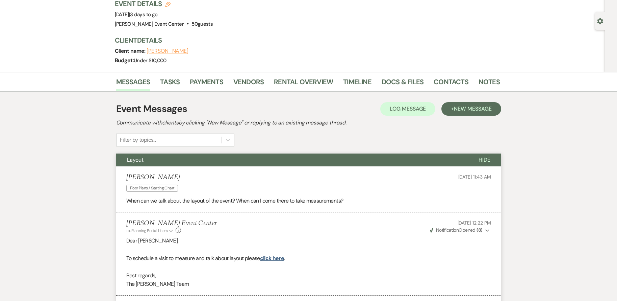
scroll to position [135, 0]
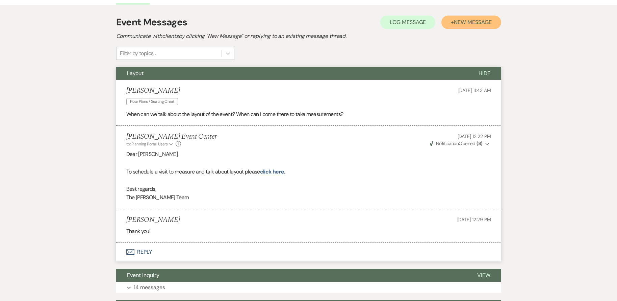
click at [497, 22] on button "+ New Message" at bounding box center [470, 23] width 59 height 14
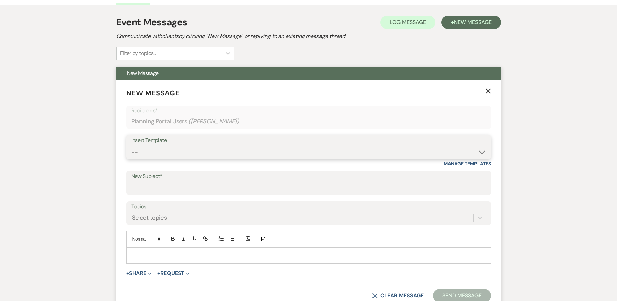
click at [158, 146] on select "-- Weven Planning Portal Introduction (Booked Events) Initial Inquiry Response …" at bounding box center [308, 151] width 355 height 13
click at [131, 145] on select "-- Weven Planning Portal Introduction (Booked Events) Initial Inquiry Response …" at bounding box center [308, 151] width 355 height 13
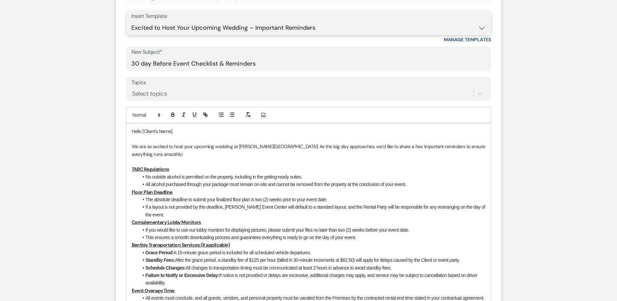
scroll to position [304, 0]
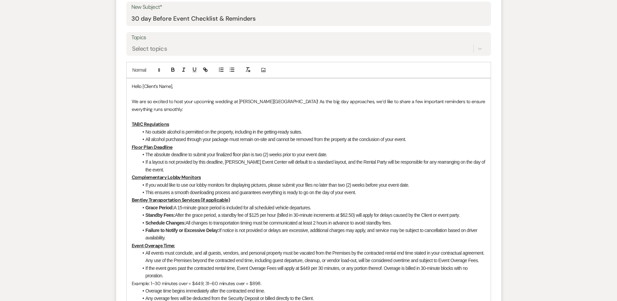
click at [232, 100] on p "We are so excited to host your upcoming wedding at [PERSON_NAME][GEOGRAPHIC_DAT…" at bounding box center [309, 105] width 354 height 15
click at [173, 87] on p "Hello [Client’s Name]," at bounding box center [309, 85] width 354 height 7
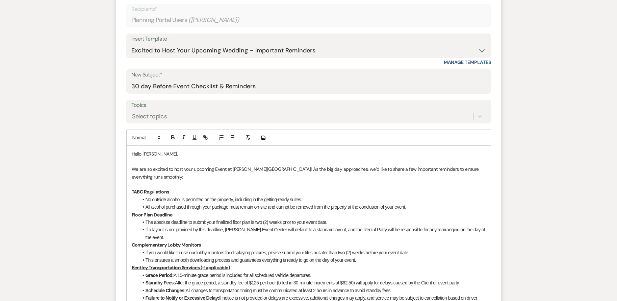
click at [292, 167] on p "We are so excited to host your upcoming Event at [PERSON_NAME][GEOGRAPHIC_DATA]…" at bounding box center [309, 172] width 354 height 15
click at [294, 169] on p "We are so excited to host your upcoming Event at [PERSON_NAME][GEOGRAPHIC_DATA]…" at bounding box center [309, 172] width 354 height 15
click at [290, 170] on p "We are so excited to host your upcoming Event at [PERSON_NAME][GEOGRAPHIC_DATA]…" at bounding box center [309, 172] width 354 height 15
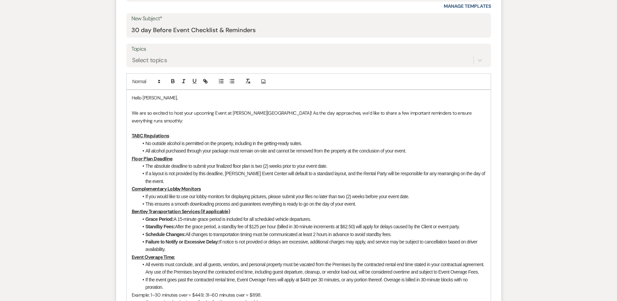
scroll to position [304, 0]
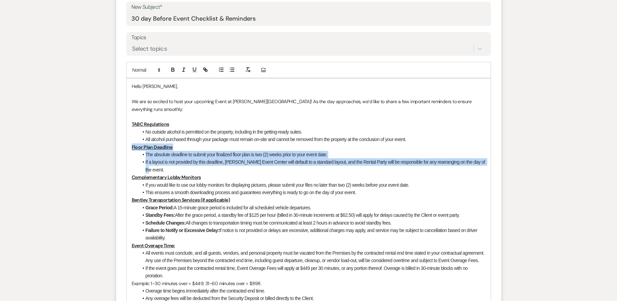
drag, startPoint x: 132, startPoint y: 139, endPoint x: 483, endPoint y: 156, distance: 351.3
click at [483, 156] on div "Hello [PERSON_NAME], We are so excited to host your upcoming Event at [PERSON_N…" at bounding box center [309, 222] width 364 height 288
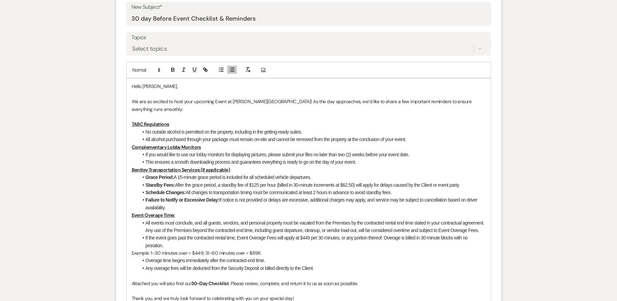
drag, startPoint x: 131, startPoint y: 162, endPoint x: 213, endPoint y: 199, distance: 90.2
click at [213, 199] on div "Hello [PERSON_NAME], We are so excited to host your upcoming Event at [PERSON_N…" at bounding box center [309, 207] width 364 height 258
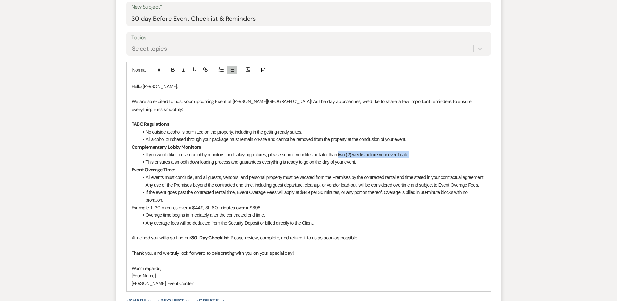
drag, startPoint x: 338, startPoint y: 146, endPoint x: 415, endPoint y: 147, distance: 77.4
click at [415, 151] on li "If you would like to use our lobby monitors for displaying pictures, please sub…" at bounding box center [311, 154] width 347 height 7
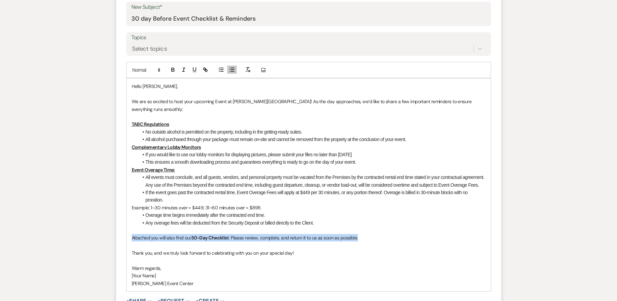
drag, startPoint x: 133, startPoint y: 229, endPoint x: 366, endPoint y: 231, distance: 233.4
click at [366, 234] on p "Attached you will also find our 30-Day Checklist . Please review, complete, and…" at bounding box center [309, 237] width 354 height 7
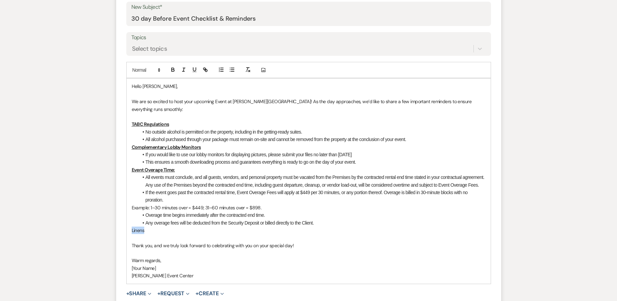
drag, startPoint x: 132, startPoint y: 223, endPoint x: 152, endPoint y: 223, distance: 20.6
click at [152, 226] on p "Linens" at bounding box center [309, 229] width 354 height 7
click at [173, 70] on icon "button" at bounding box center [173, 71] width 3 height 2
click at [194, 71] on icon "button" at bounding box center [194, 69] width 3 height 3
click at [154, 226] on p "Linens" at bounding box center [309, 229] width 354 height 7
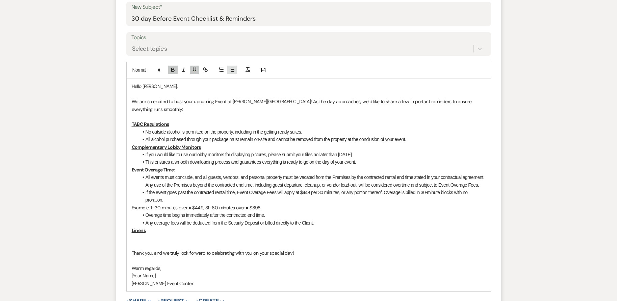
click at [231, 70] on line "button" at bounding box center [232, 70] width 3 height 0
click at [171, 69] on icon "button" at bounding box center [173, 70] width 6 height 6
click at [194, 71] on icon "button" at bounding box center [194, 69] width 3 height 3
click at [257, 234] on li "We don't provide linens so please be sure to bring them for all tables." at bounding box center [311, 237] width 347 height 7
click at [274, 234] on li "We don't provide linens so please be sure to bring them for all tables." at bounding box center [311, 237] width 347 height 7
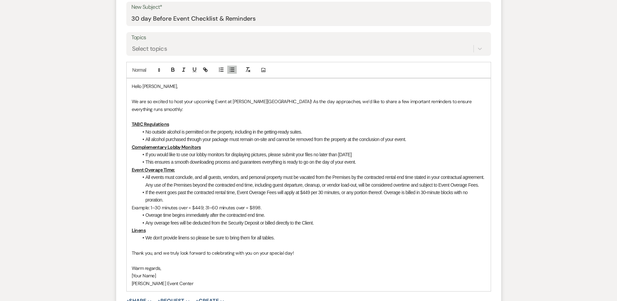
click at [190, 234] on li "We don't provide linens so please be sure to bring them for all tables." at bounding box center [311, 237] width 347 height 7
drag, startPoint x: 253, startPoint y: 246, endPoint x: 291, endPoint y: 246, distance: 37.5
click at [291, 249] on p "Thank you, and we truly look forward to celebrating with you on your special da…" at bounding box center [309, 252] width 354 height 7
drag, startPoint x: 131, startPoint y: 267, endPoint x: 165, endPoint y: 268, distance: 33.8
click at [165, 272] on p "[Your Name]" at bounding box center [309, 275] width 354 height 7
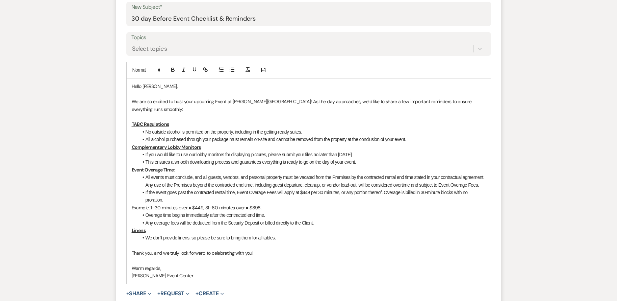
scroll to position [270, 0]
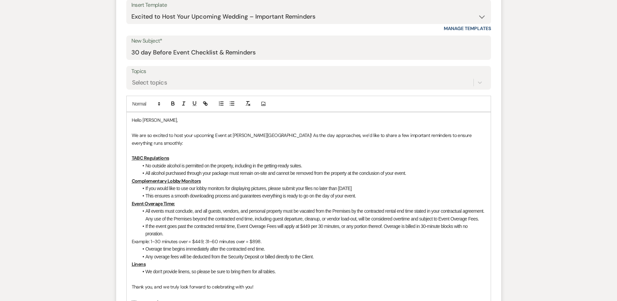
drag, startPoint x: 130, startPoint y: 52, endPoint x: 159, endPoint y: 52, distance: 29.1
click at [159, 52] on div "New Subject* 30 day Before Event Checklist & Reminders" at bounding box center [308, 47] width 365 height 24
drag, startPoint x: 131, startPoint y: 52, endPoint x: 152, endPoint y: 54, distance: 21.1
click at [154, 54] on div "New Subject* 30 day Before Event Checklist & Reminders" at bounding box center [308, 47] width 365 height 24
drag, startPoint x: 132, startPoint y: 52, endPoint x: 171, endPoint y: 55, distance: 38.3
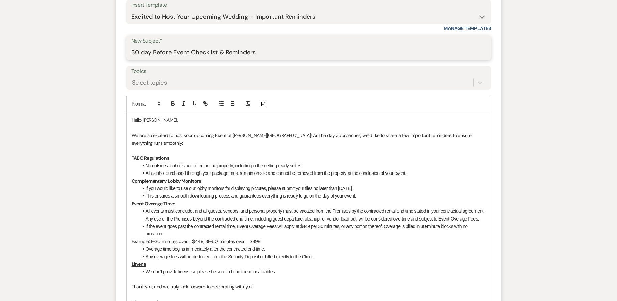
click at [171, 55] on input "30 day Before Event Checklist & Reminders" at bounding box center [308, 52] width 355 height 13
drag, startPoint x: 149, startPoint y: 53, endPoint x: 183, endPoint y: 55, distance: 33.8
click at [183, 55] on input "Event Checklist & Reminders" at bounding box center [308, 52] width 355 height 13
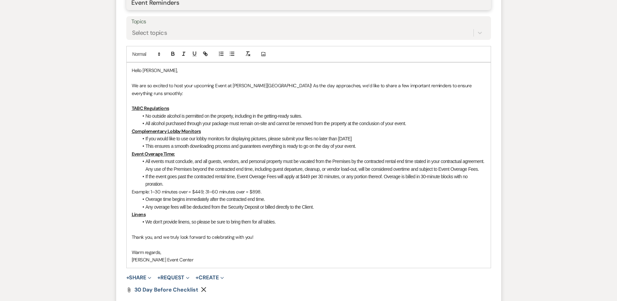
scroll to position [372, 0]
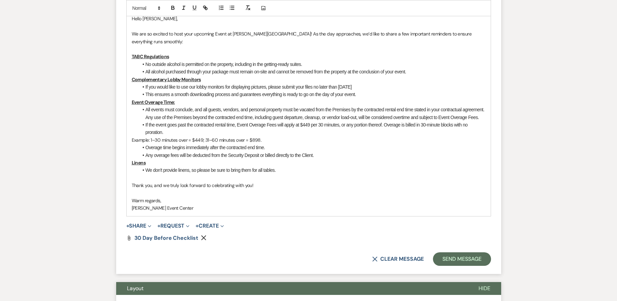
click at [203, 235] on icon "Remove" at bounding box center [203, 237] width 5 height 5
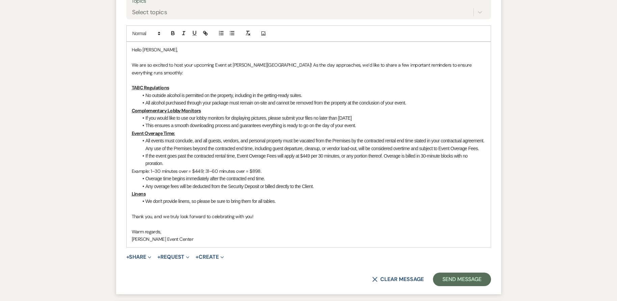
scroll to position [338, 0]
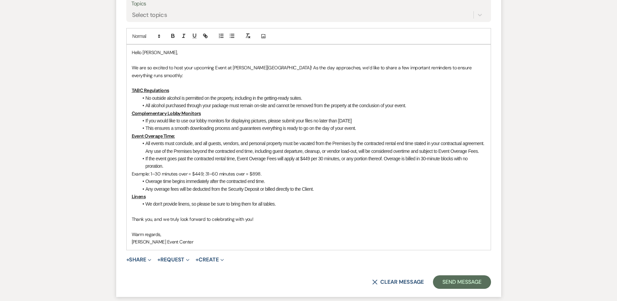
click at [162, 200] on li "We don't provide linens, so please be sure to bring them for all tables." at bounding box center [311, 203] width 347 height 7
click at [262, 200] on li "We won't be providing linens, so please be sure to bring them for all tables." at bounding box center [311, 203] width 347 height 7
drag, startPoint x: 146, startPoint y: 195, endPoint x: 297, endPoint y: 193, distance: 151.3
click at [297, 200] on li "We won't be providing linens, so please be sure to bring them in for all tables." at bounding box center [311, 203] width 347 height 7
click at [158, 200] on li "Linens need to be provided for your event so please be sure to remember bringin…" at bounding box center [311, 203] width 347 height 7
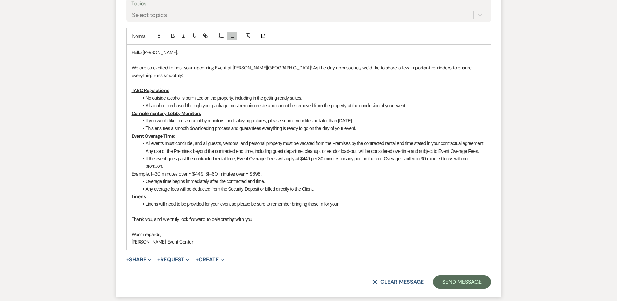
click at [343, 200] on li "Linens will need to be provided for your event so please be sure to remember br…" at bounding box center [311, 203] width 347 height 7
click at [290, 200] on li "Linens will need to be provided for your event so please be sure to remember br…" at bounding box center [311, 203] width 347 height 7
drag, startPoint x: 324, startPoint y: 196, endPoint x: 339, endPoint y: 196, distance: 15.2
click at [339, 200] on li "Linens will need to be provided for your event so please be sure to remember br…" at bounding box center [311, 203] width 347 height 7
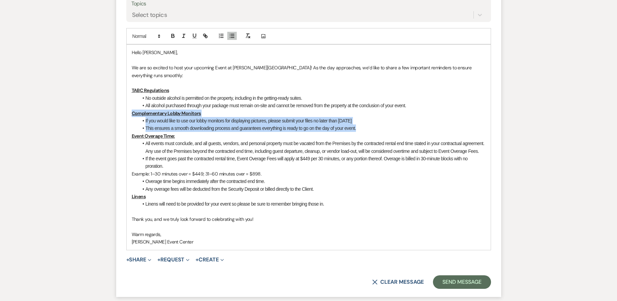
drag, startPoint x: 130, startPoint y: 106, endPoint x: 376, endPoint y: 123, distance: 246.1
click at [376, 123] on div "Hello [PERSON_NAME], We are so excited to host your upcoming Event at [PERSON_N…" at bounding box center [309, 147] width 364 height 205
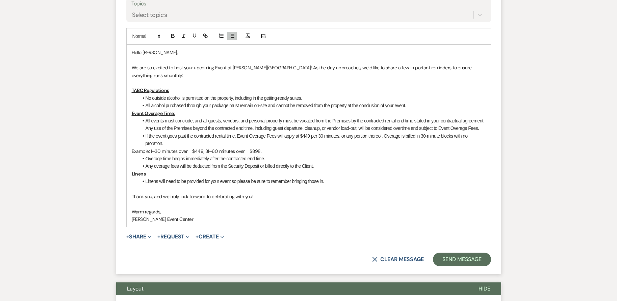
click at [323, 177] on li "Linens will need to be provided for your event so please be sure to remember br…" at bounding box center [311, 180] width 347 height 7
click at [463, 252] on button "Send Message" at bounding box center [462, 259] width 58 height 14
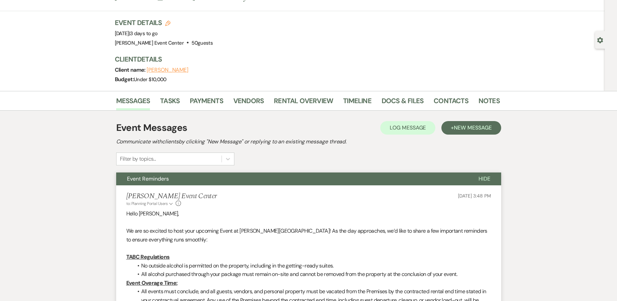
scroll to position [0, 0]
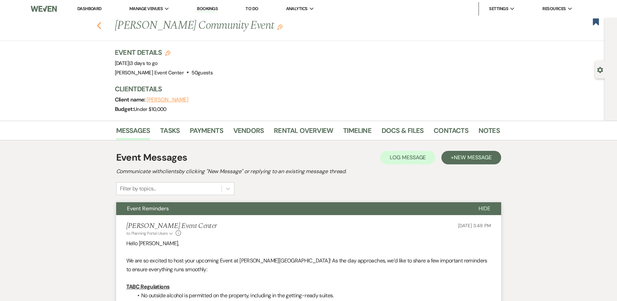
click at [101, 23] on icon "Previous" at bounding box center [99, 26] width 5 height 8
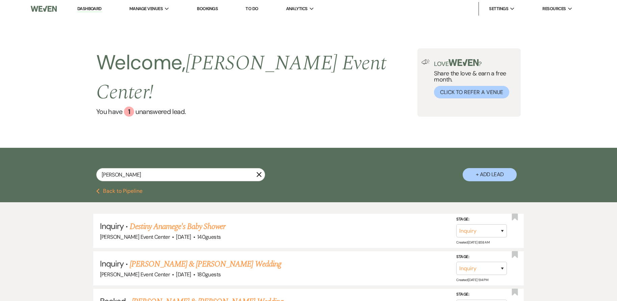
click at [490, 168] on button "+ Add Lead" at bounding box center [490, 174] width 54 height 13
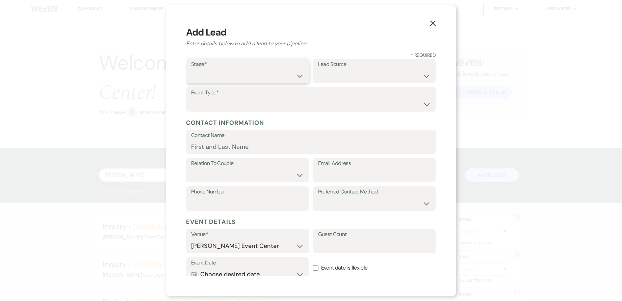
drag, startPoint x: 231, startPoint y: 74, endPoint x: 229, endPoint y: 70, distance: 3.8
click at [229, 70] on select "Inquiry Follow Up Tour Requested Tour Confirmed Toured Proposal Sent Booked Lost" at bounding box center [247, 75] width 113 height 13
click at [191, 69] on select "Inquiry Follow Up Tour Requested Tour Confirmed Toured Proposal Sent Booked Lost" at bounding box center [247, 75] width 113 height 13
click at [337, 77] on select "Weven Venue Website Instagram Facebook Pinterest Google The Knot Wedding Wire H…" at bounding box center [374, 75] width 113 height 13
click at [318, 69] on select "Weven Venue Website Instagram Facebook Pinterest Google The Knot Wedding Wire H…" at bounding box center [374, 75] width 113 height 13
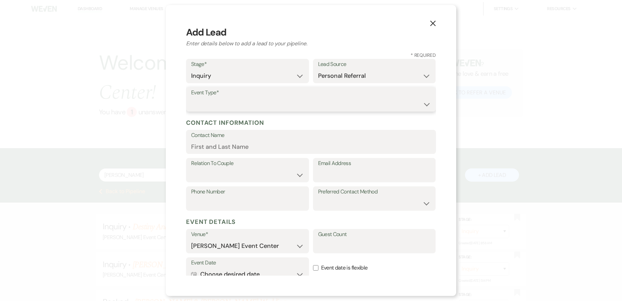
click at [251, 105] on select "Wedding Anniversary Party Baby Shower Bachelorette / Bachelor Party Birthday Pa…" at bounding box center [311, 104] width 240 height 13
click at [191, 98] on select "Wedding Anniversary Party Baby Shower Bachelorette / Bachelor Party Birthday Pa…" at bounding box center [311, 104] width 240 height 13
click at [218, 143] on input "Contact Name" at bounding box center [311, 146] width 240 height 13
click at [249, 173] on select "Couple Planner Parent of Couple Family Member Friend Other" at bounding box center [247, 174] width 113 height 13
click at [191, 168] on select "Couple Planner Parent of Couple Family Member Friend Other" at bounding box center [247, 174] width 113 height 13
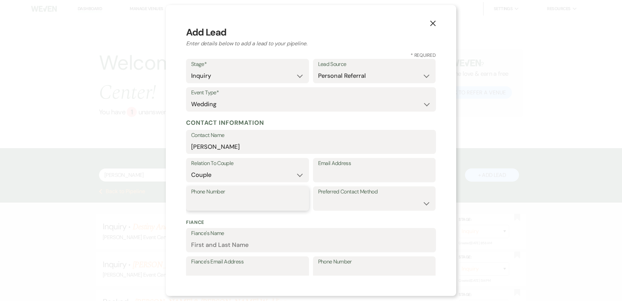
click at [271, 199] on input "Phone Number" at bounding box center [247, 203] width 113 height 13
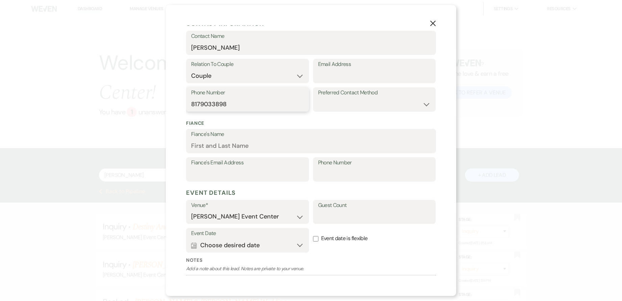
scroll to position [101, 0]
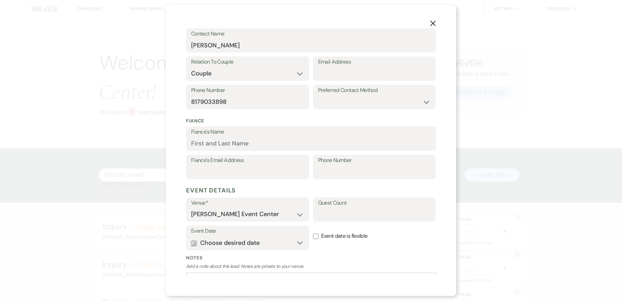
click at [335, 109] on div "Preferred Contact Method Email Phone Text" at bounding box center [374, 97] width 123 height 24
click at [336, 101] on select "Email Phone Text" at bounding box center [374, 101] width 113 height 13
click at [318, 95] on select "Email Phone Text" at bounding box center [374, 101] width 113 height 13
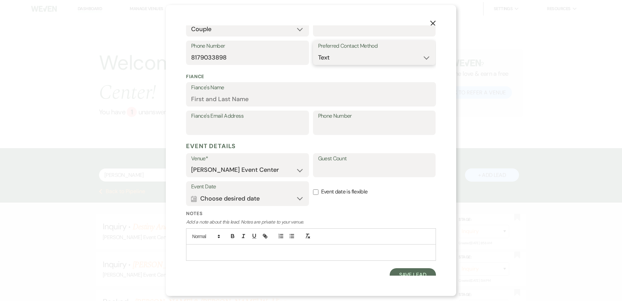
scroll to position [152, 0]
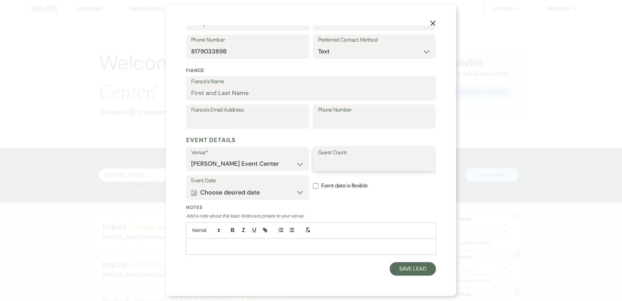
click at [328, 159] on input "Guest Count" at bounding box center [374, 163] width 113 height 13
click at [251, 190] on button "Calendar Choose desired date Expand" at bounding box center [247, 192] width 113 height 14
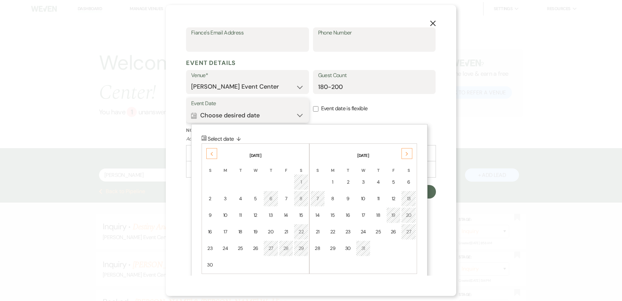
scroll to position [237, 0]
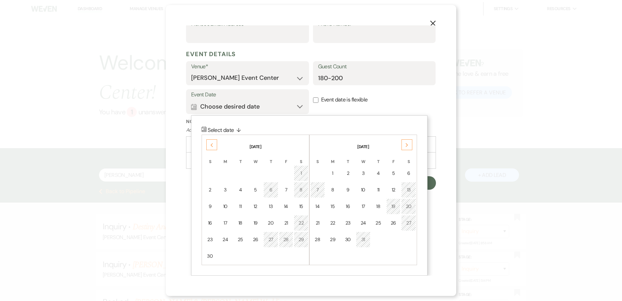
click at [406, 143] on use at bounding box center [407, 145] width 2 height 4
click at [407, 170] on div "4" at bounding box center [409, 173] width 6 height 7
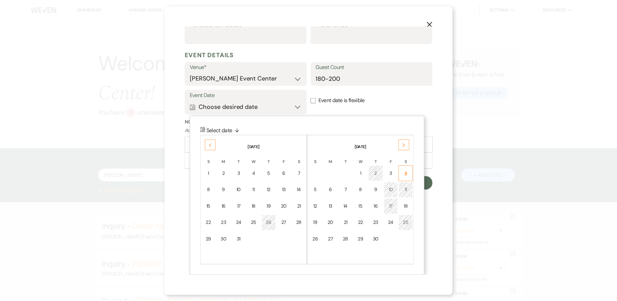
scroll to position [152, 0]
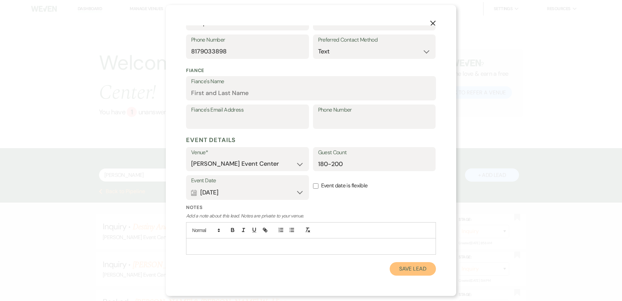
click at [402, 265] on button "Save Lead" at bounding box center [413, 269] width 46 height 14
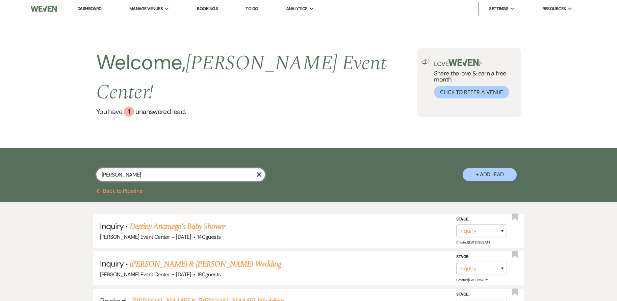
click at [162, 168] on input "[PERSON_NAME]" at bounding box center [180, 174] width 169 height 13
click at [163, 220] on link "[PERSON_NAME] & [PERSON_NAME]'s Wedding" at bounding box center [208, 226] width 156 height 12
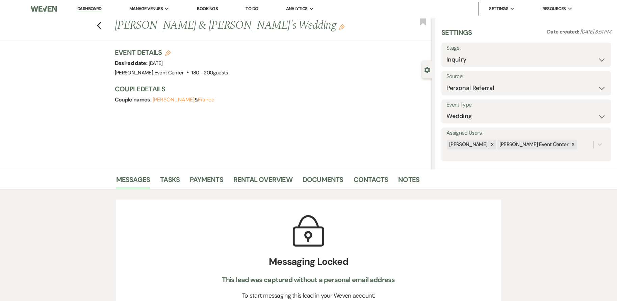
click at [339, 29] on use "button" at bounding box center [341, 26] width 5 height 5
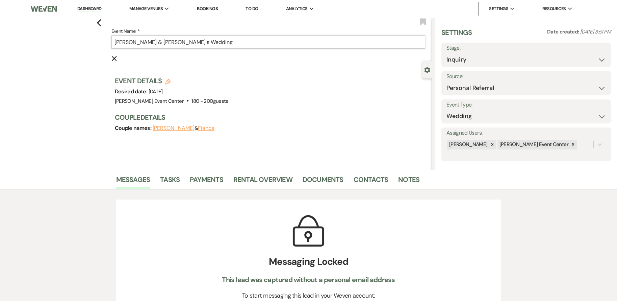
click at [131, 42] on input "[PERSON_NAME] & [PERSON_NAME]'s Wedding" at bounding box center [268, 41] width 314 height 13
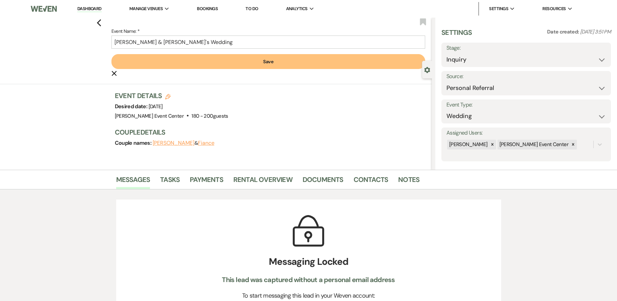
click at [166, 59] on button "Save" at bounding box center [268, 61] width 314 height 15
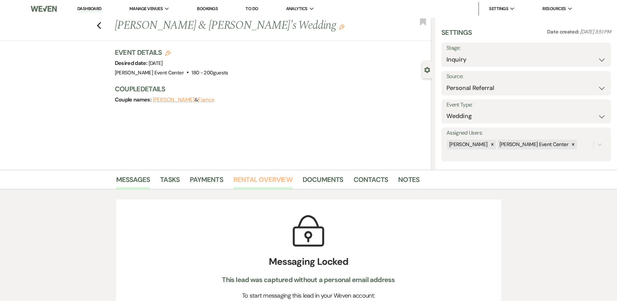
click at [258, 179] on link "Rental Overview" at bounding box center [262, 181] width 59 height 15
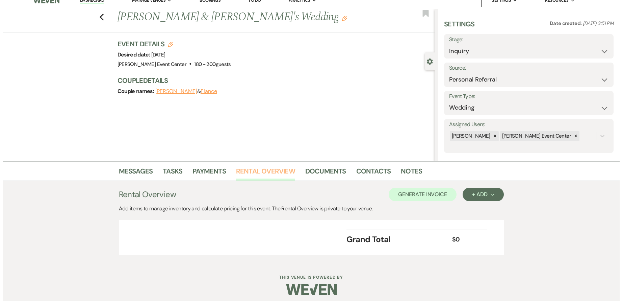
scroll to position [13, 0]
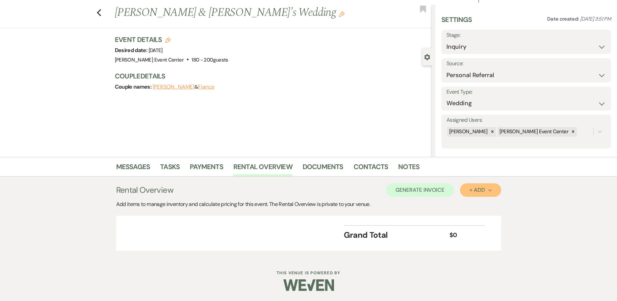
click at [476, 188] on div "+ Add Next" at bounding box center [480, 189] width 22 height 5
click at [475, 205] on button "Item" at bounding box center [477, 205] width 34 height 10
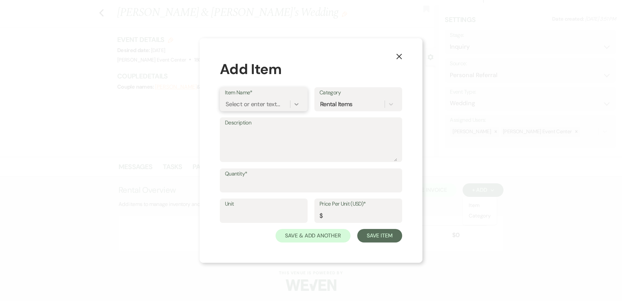
click at [296, 105] on icon at bounding box center [297, 104] width 4 height 2
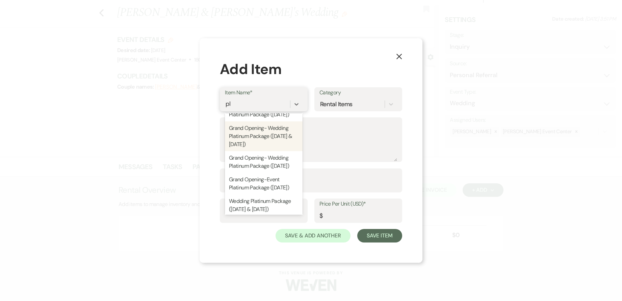
scroll to position [135, 0]
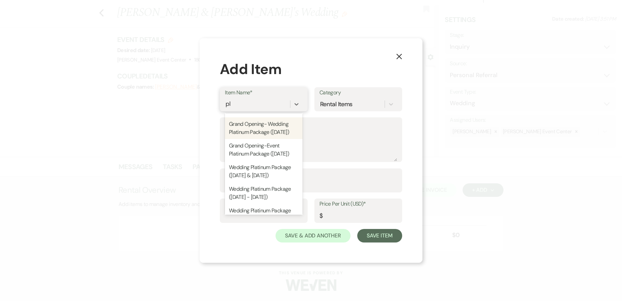
click at [268, 139] on div "Grand Opening- Wedding Platinum Package ([DATE])" at bounding box center [264, 128] width 78 height 22
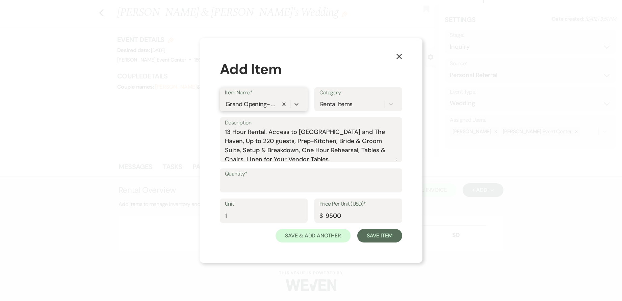
scroll to position [3, 0]
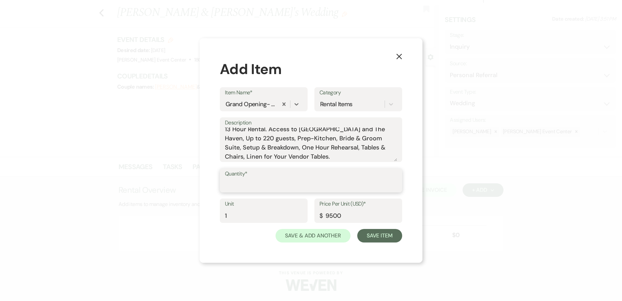
click at [266, 183] on input "Quantity*" at bounding box center [311, 184] width 172 height 13
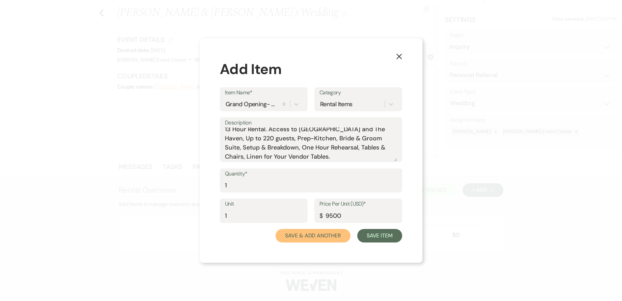
click at [342, 233] on button "Save & Add Another" at bounding box center [313, 236] width 75 height 14
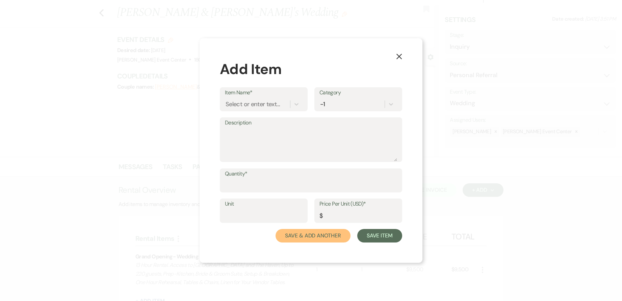
scroll to position [0, 0]
click at [282, 104] on div "Select or enter text..." at bounding box center [257, 104] width 65 height 12
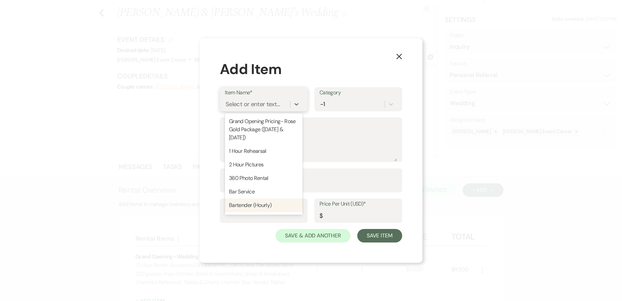
click at [254, 199] on div "Bartender (Hourly)" at bounding box center [264, 205] width 78 height 14
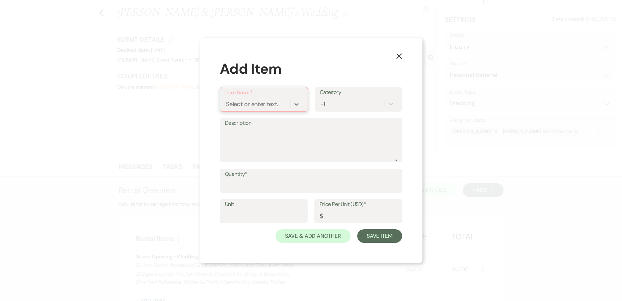
click at [283, 104] on div "Select or enter text..." at bounding box center [257, 104] width 65 height 12
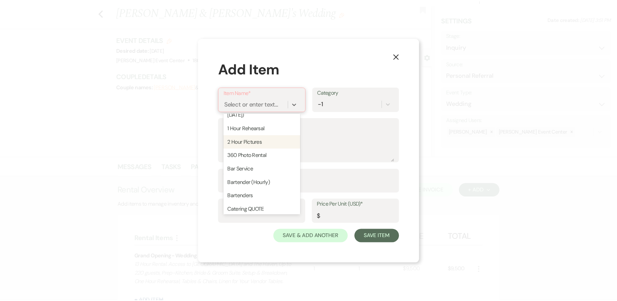
scroll to position [34, 0]
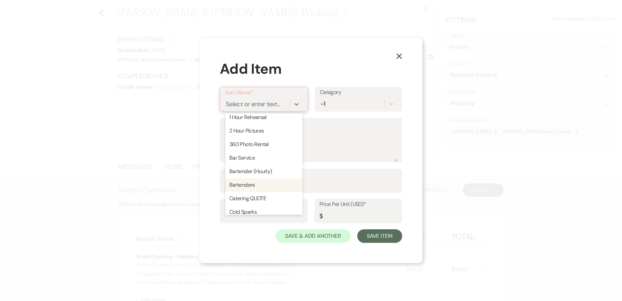
click at [257, 184] on div "Bartenders" at bounding box center [263, 185] width 77 height 14
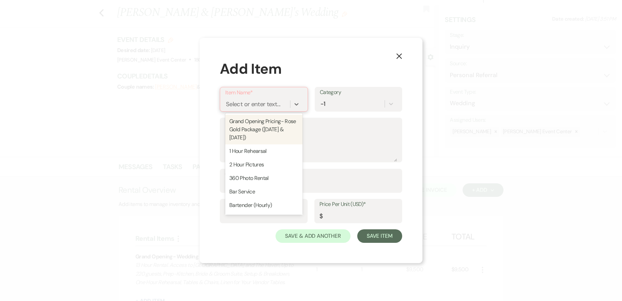
click at [285, 103] on div "Select or enter text..." at bounding box center [257, 104] width 65 height 12
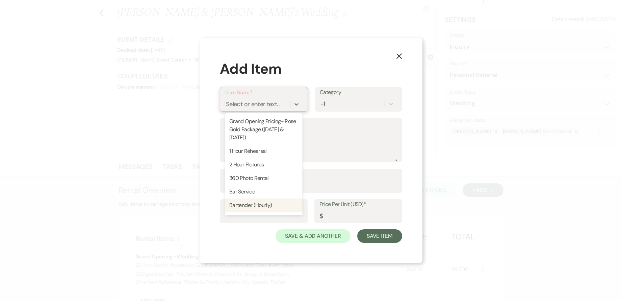
click at [254, 203] on div "Bartender (Hourly)" at bounding box center [263, 205] width 77 height 14
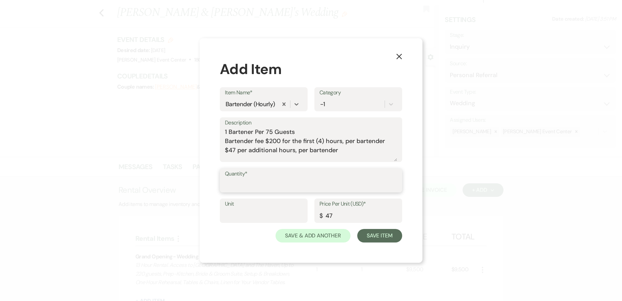
click at [254, 180] on input "Quantity*" at bounding box center [311, 184] width 172 height 13
click at [257, 215] on input "Unit" at bounding box center [264, 215] width 78 height 13
click at [234, 188] on input "3" at bounding box center [311, 184] width 172 height 13
click at [234, 217] on input "3" at bounding box center [264, 215] width 78 height 13
drag, startPoint x: 226, startPoint y: 131, endPoint x: 388, endPoint y: 144, distance: 162.7
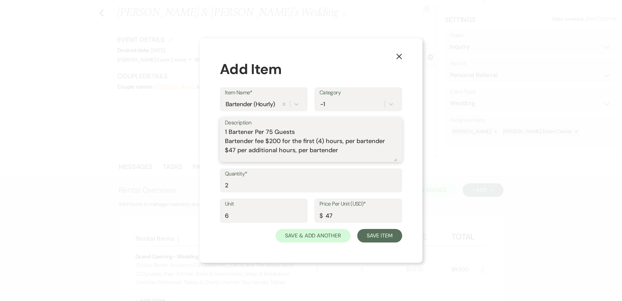
click at [388, 144] on textarea "1 Bartener Per 75 Guests Bartender fee $200 for the first (4) hours, per barten…" at bounding box center [311, 144] width 172 height 34
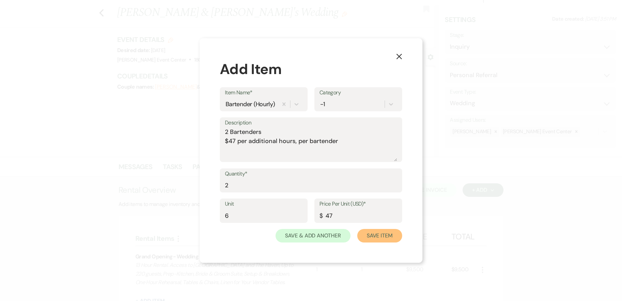
click at [372, 234] on button "Save Item" at bounding box center [379, 236] width 45 height 14
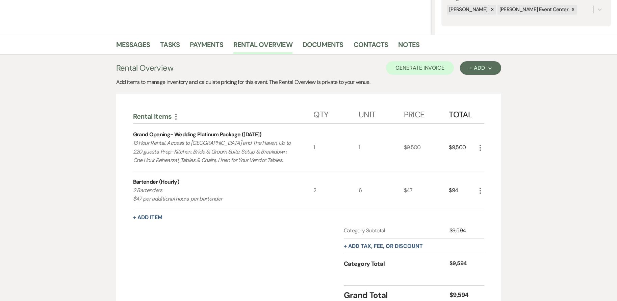
scroll to position [148, 0]
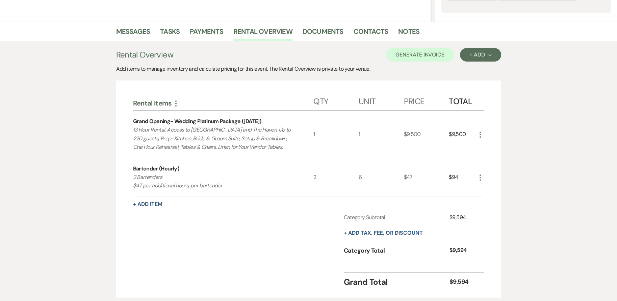
click at [478, 176] on icon "More" at bounding box center [480, 177] width 8 height 8
click at [485, 189] on use "button" at bounding box center [486, 190] width 4 height 4
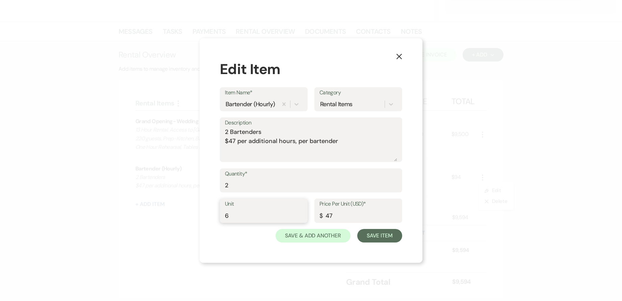
click at [252, 217] on input "6" at bounding box center [264, 215] width 78 height 13
click at [247, 182] on input "2" at bounding box center [311, 184] width 172 height 13
click at [376, 234] on button "Save Item" at bounding box center [379, 236] width 45 height 14
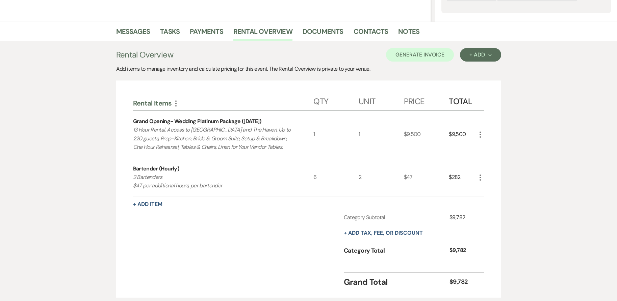
scroll to position [182, 0]
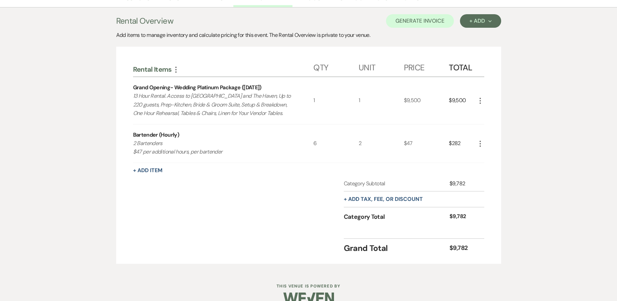
click at [483, 141] on icon "More" at bounding box center [480, 143] width 8 height 8
click at [494, 159] on button "Pencil Edit" at bounding box center [493, 156] width 35 height 11
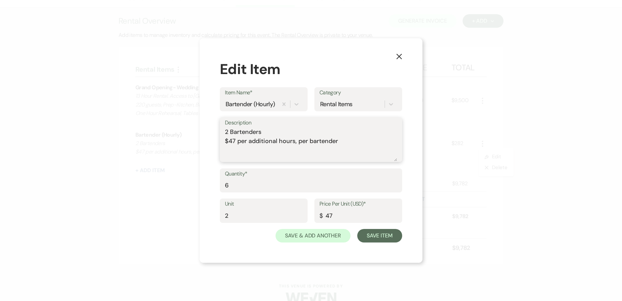
click at [273, 129] on textarea "2 Bartenders $47 per additional hours, per bartender" at bounding box center [311, 144] width 172 height 34
click at [380, 236] on button "Save Item" at bounding box center [379, 236] width 45 height 14
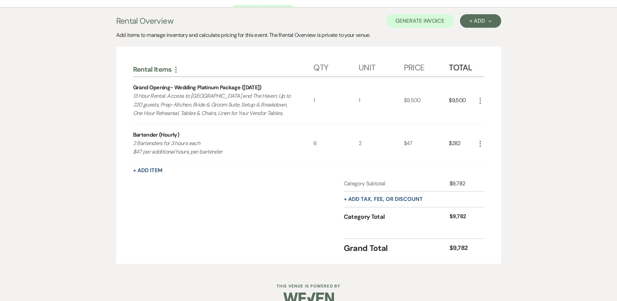
click at [150, 166] on div "+ Add Item" at bounding box center [308, 170] width 351 height 8
click at [150, 168] on button "+ Add Item" at bounding box center [147, 170] width 29 height 5
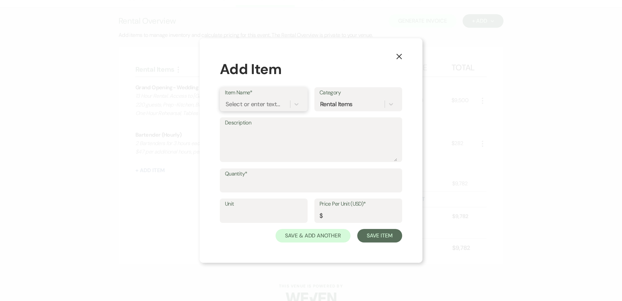
click at [273, 101] on div "Select or enter text..." at bounding box center [253, 103] width 54 height 9
click at [281, 127] on div "Security Officer (80-100 Guests)" at bounding box center [264, 125] width 78 height 22
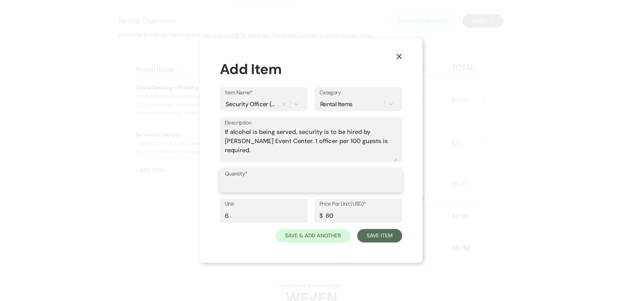
click at [245, 186] on input "Quantity*" at bounding box center [311, 184] width 172 height 13
click at [375, 240] on button "Save Item" at bounding box center [379, 236] width 45 height 14
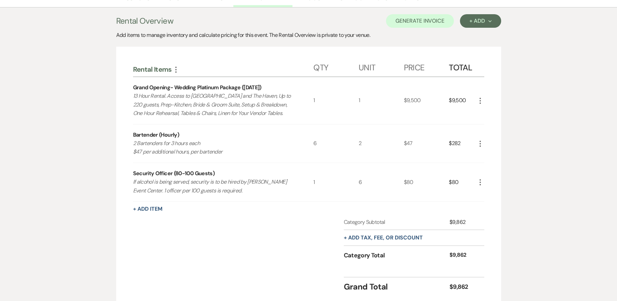
click at [480, 182] on use "button" at bounding box center [480, 182] width 1 height 6
click at [485, 194] on icon "Pencil" at bounding box center [486, 195] width 4 height 5
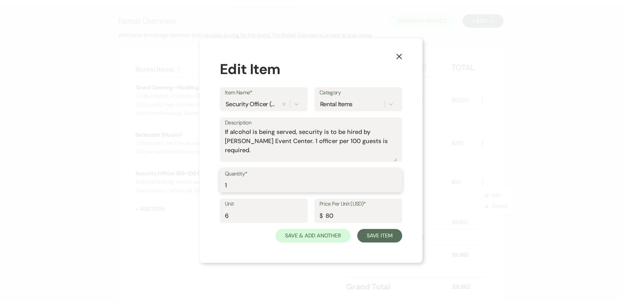
click at [235, 181] on input "1" at bounding box center [311, 184] width 172 height 13
click at [383, 235] on button "Save Item" at bounding box center [379, 236] width 45 height 14
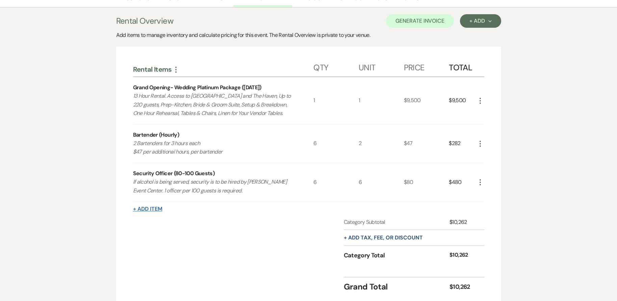
click at [152, 210] on button "+ Add Item" at bounding box center [147, 208] width 29 height 5
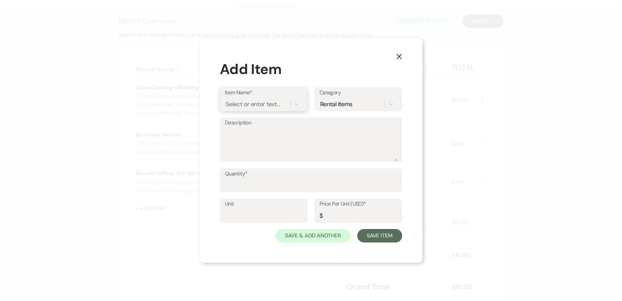
click at [246, 102] on div "Select or enter text..." at bounding box center [253, 103] width 54 height 9
click at [254, 119] on div "Mercedes Luxury Sprinter" at bounding box center [264, 121] width 78 height 14
click at [252, 185] on input "Quantity*" at bounding box center [311, 184] width 172 height 13
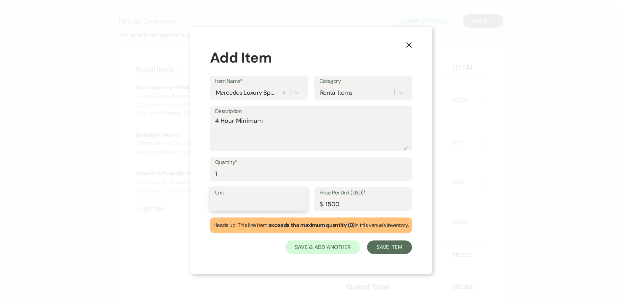
click at [252, 203] on input "Unit" at bounding box center [258, 203] width 87 height 13
click at [251, 178] on input "1" at bounding box center [311, 173] width 192 height 13
click at [390, 248] on button "Save Item" at bounding box center [389, 247] width 45 height 14
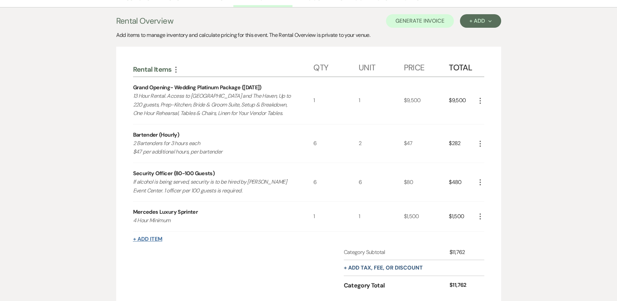
click at [150, 237] on button "+ Add Item" at bounding box center [147, 238] width 29 height 5
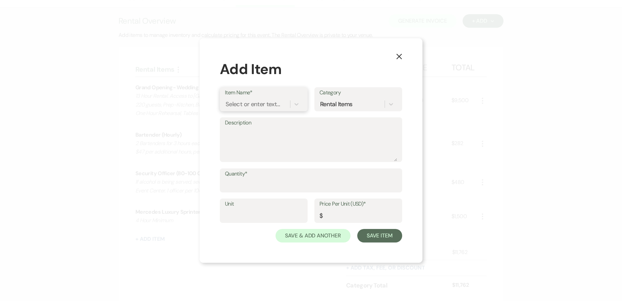
click at [278, 102] on div "Select or enter text..." at bounding box center [253, 103] width 54 height 9
click at [251, 115] on div "VIP Room" at bounding box center [264, 121] width 78 height 14
click at [249, 135] on textarea "Description" at bounding box center [311, 144] width 172 height 34
click at [263, 203] on label "Unit" at bounding box center [264, 204] width 78 height 10
click at [263, 209] on input "Unit" at bounding box center [264, 215] width 78 height 13
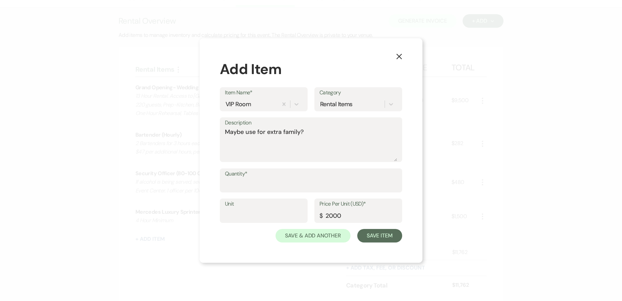
click at [263, 207] on label "Unit" at bounding box center [264, 204] width 78 height 10
click at [263, 209] on input "Unit" at bounding box center [264, 215] width 78 height 13
click at [382, 238] on button "Save Item" at bounding box center [379, 236] width 45 height 14
click at [285, 185] on input "Quantity*" at bounding box center [311, 184] width 172 height 13
click at [245, 211] on input "1" at bounding box center [264, 215] width 78 height 13
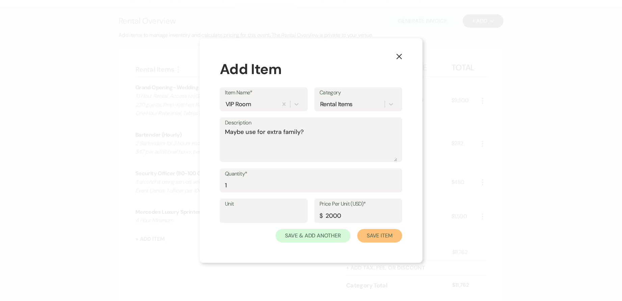
click at [382, 236] on button "Save Item" at bounding box center [379, 236] width 45 height 14
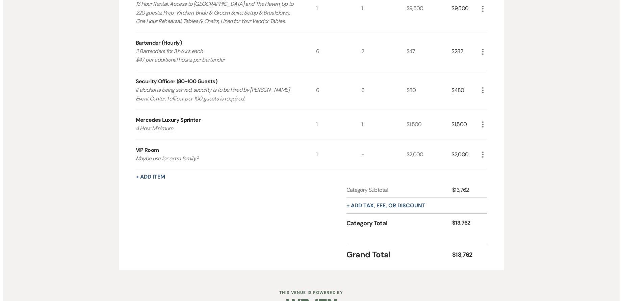
scroll to position [283, 0]
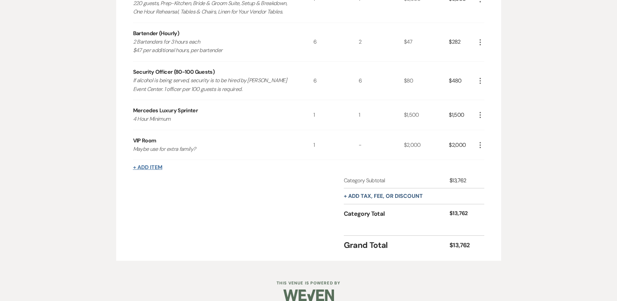
click at [152, 168] on button "+ Add Item" at bounding box center [147, 166] width 29 height 5
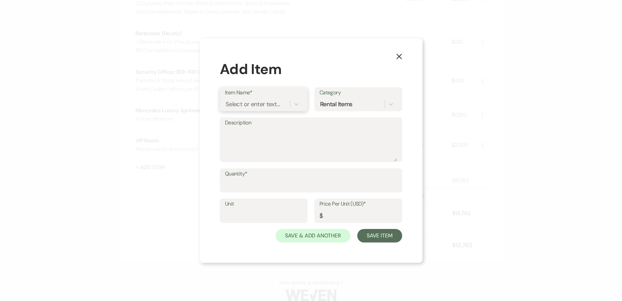
click at [277, 103] on div "Select or enter text..." at bounding box center [253, 103] width 54 height 9
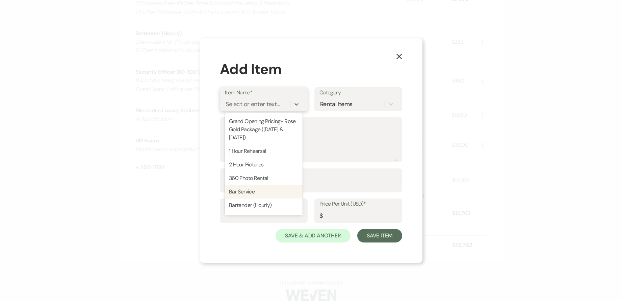
click at [254, 188] on div "Bar Service" at bounding box center [264, 192] width 78 height 14
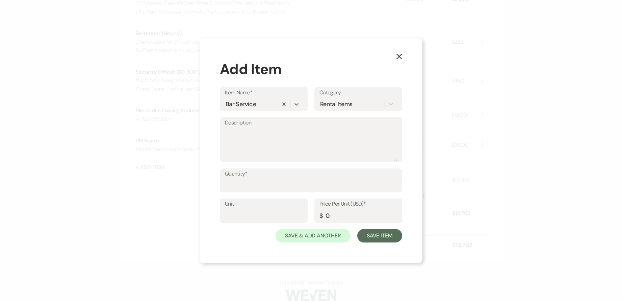
click at [281, 123] on label "Description" at bounding box center [311, 123] width 172 height 10
click at [281, 127] on textarea "Description" at bounding box center [311, 144] width 172 height 34
click at [278, 133] on textarea "4 Bottles of liquor of her choice at cost?" at bounding box center [311, 144] width 172 height 34
drag, startPoint x: 312, startPoint y: 131, endPoint x: 276, endPoint y: 134, distance: 36.6
click at [276, 134] on textarea "4 Bottles of liquor for the hour of her choice at cost?" at bounding box center [311, 144] width 172 height 34
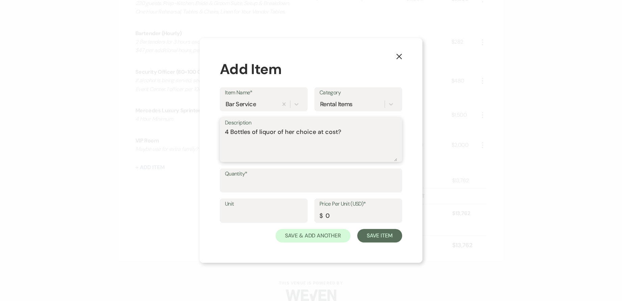
click at [339, 133] on textarea "4 Bottles of liquor of her choice at cost?" at bounding box center [311, 144] width 172 height 34
paste textarea "for the hour"
click at [374, 134] on textarea "4 Bottles of liquor of her choice at cost for the hour" at bounding box center [311, 144] width 172 height 34
click at [279, 182] on input "Quantity*" at bounding box center [311, 184] width 172 height 13
click at [236, 184] on input "0" at bounding box center [311, 184] width 172 height 13
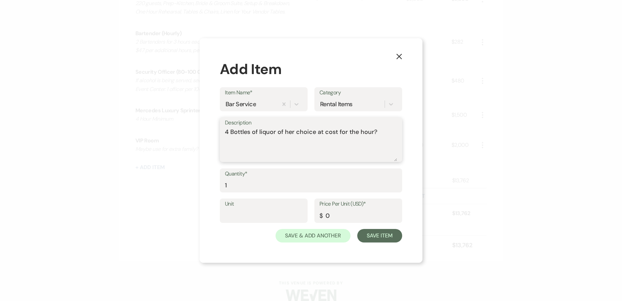
click at [354, 152] on textarea "4 Bottles of liquor of her choice at cost for the hour?" at bounding box center [311, 144] width 172 height 34
click at [386, 131] on textarea "4 Bottles of liquor of her choice at cost for the hour?" at bounding box center [311, 144] width 172 height 34
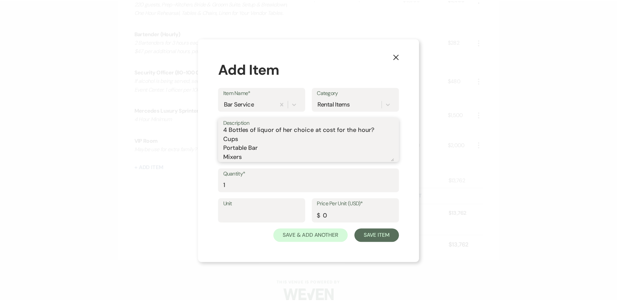
scroll to position [11, 0]
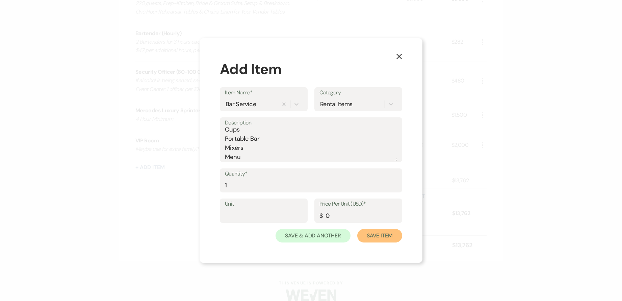
click at [386, 234] on button "Save Item" at bounding box center [379, 236] width 45 height 14
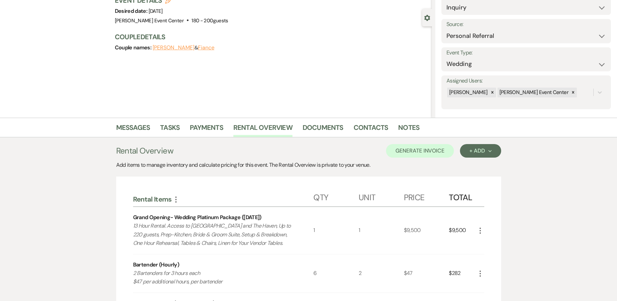
scroll to position [0, 0]
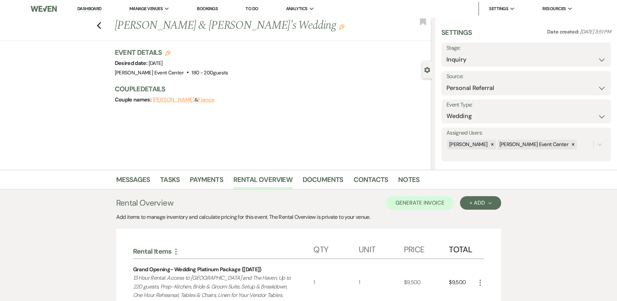
click at [261, 133] on div "Previous [PERSON_NAME] & [PERSON_NAME]'s Wedding Edit Bookmark Gear Settings Se…" at bounding box center [216, 94] width 432 height 152
click at [102, 27] on icon "Previous" at bounding box center [99, 26] width 5 height 8
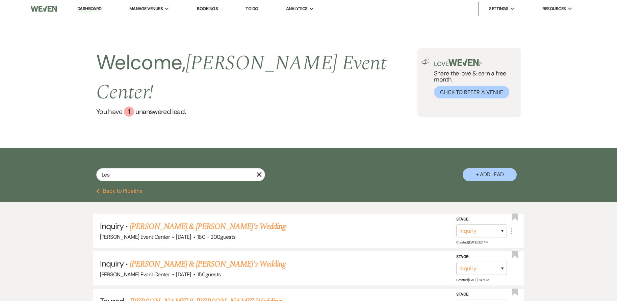
click at [127, 188] on button "Previous Back to Pipeline" at bounding box center [119, 190] width 46 height 5
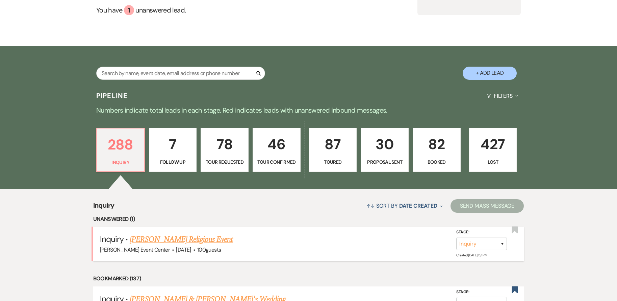
click at [182, 233] on link "[PERSON_NAME] Religious Event" at bounding box center [181, 239] width 103 height 12
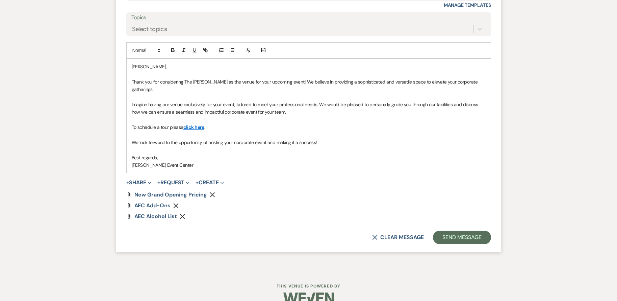
scroll to position [472, 0]
drag, startPoint x: 432, startPoint y: 81, endPoint x: 451, endPoint y: 82, distance: 19.6
click at [451, 82] on p "Thank you for considering The [PERSON_NAME] as the venue for your upcoming even…" at bounding box center [309, 85] width 354 height 15
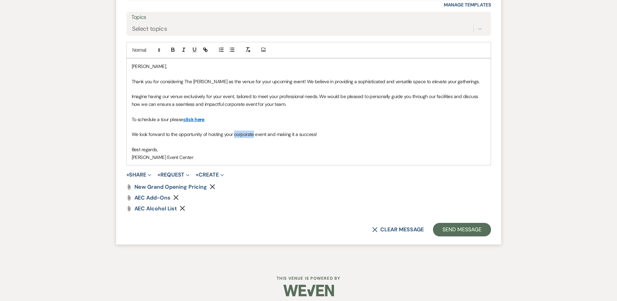
drag, startPoint x: 234, startPoint y: 133, endPoint x: 255, endPoint y: 136, distance: 20.4
click at [255, 136] on p "We look forward to the opportunity of hosting your corporate event and making i…" at bounding box center [309, 133] width 354 height 7
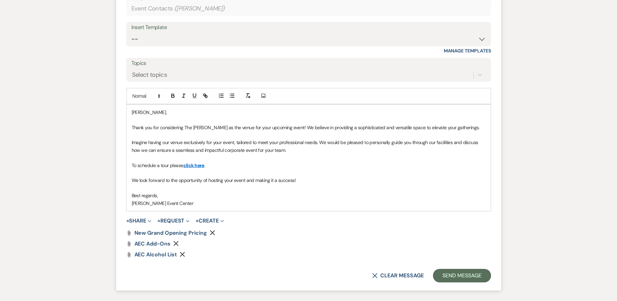
scroll to position [438, 0]
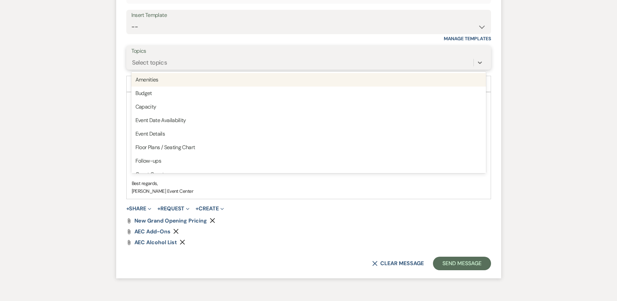
click at [187, 61] on div "Select topics" at bounding box center [302, 62] width 342 height 12
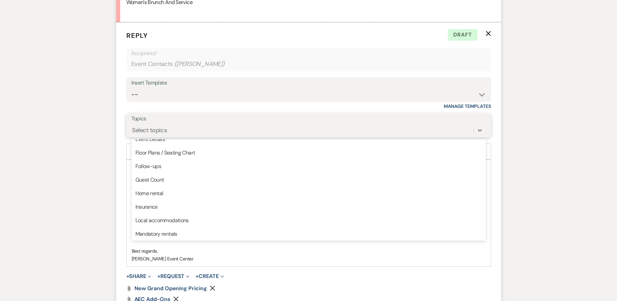
scroll to position [101, 0]
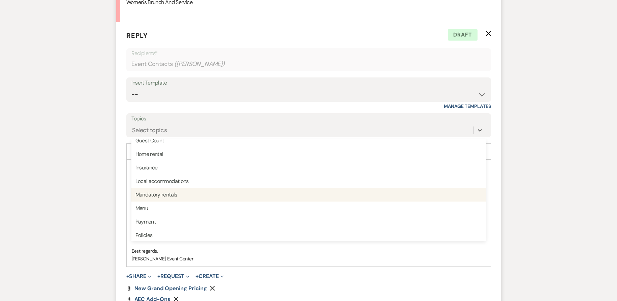
click at [122, 199] on form "Reply X Draft Recipients* Event Contacts ( [PERSON_NAME] ) Insert Template -- W…" at bounding box center [308, 183] width 385 height 323
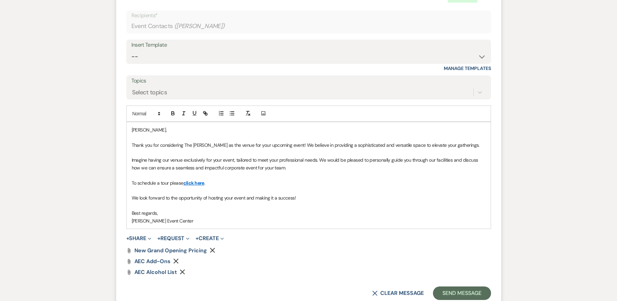
scroll to position [477, 0]
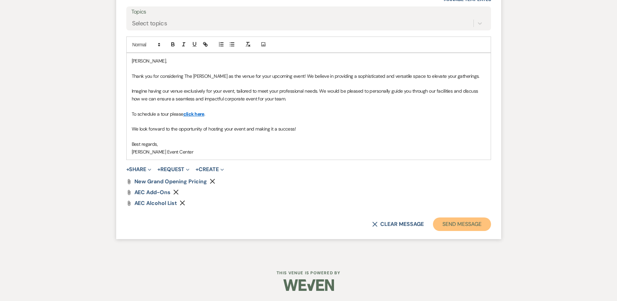
click at [472, 223] on button "Send Message" at bounding box center [462, 224] width 58 height 14
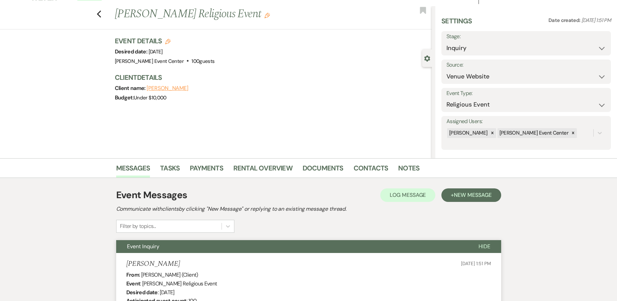
scroll to position [0, 0]
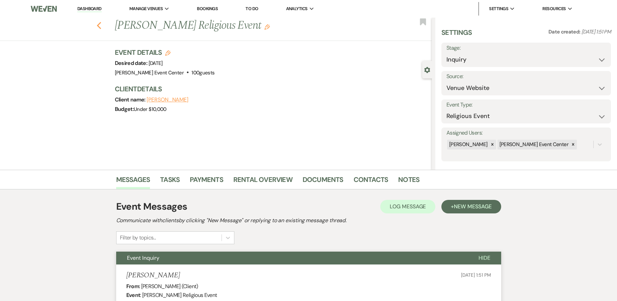
click at [101, 28] on icon "Previous" at bounding box center [99, 26] width 5 height 8
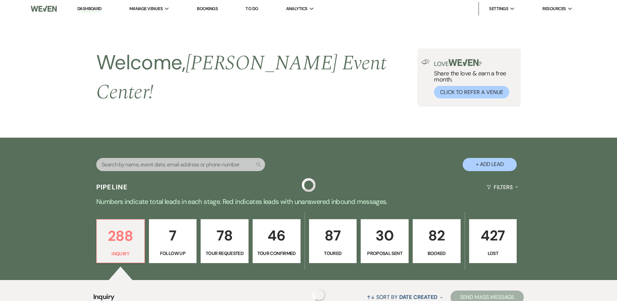
scroll to position [101, 0]
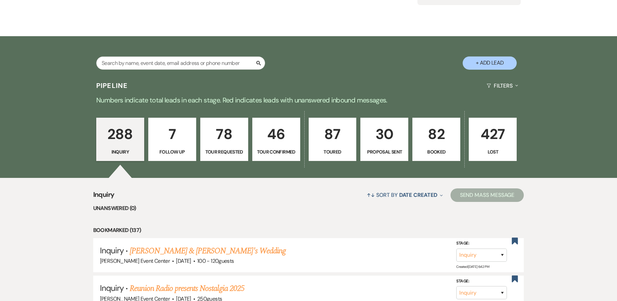
click at [439, 134] on p "82" at bounding box center [436, 134] width 39 height 23
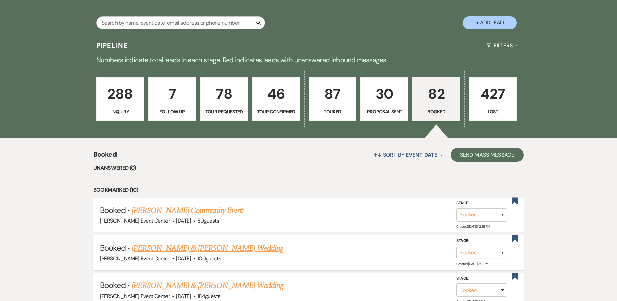
scroll to position [203, 0]
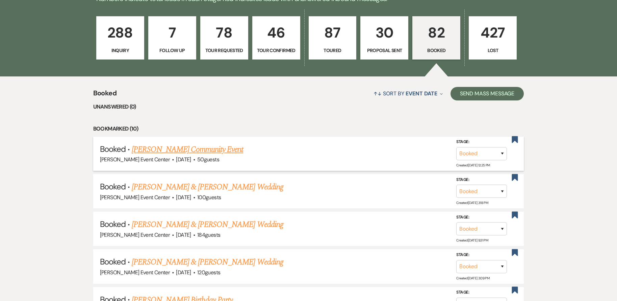
click at [217, 143] on link "[PERSON_NAME] Community Event" at bounding box center [187, 149] width 111 height 12
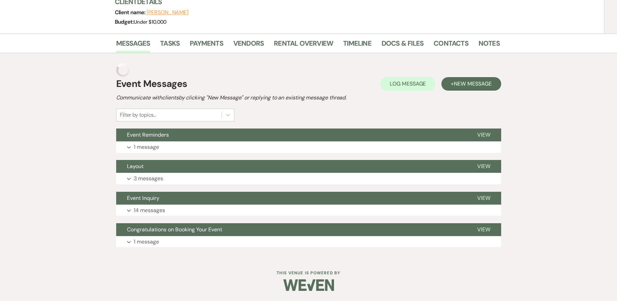
scroll to position [74, 0]
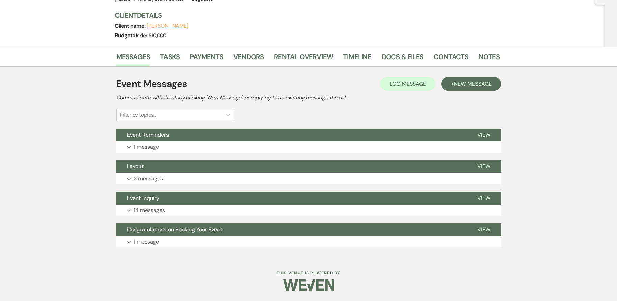
click at [203, 50] on li "Payments" at bounding box center [212, 58] width 44 height 16
click at [204, 51] on li "Payments" at bounding box center [212, 58] width 44 height 16
click at [204, 57] on link "Payments" at bounding box center [206, 58] width 33 height 15
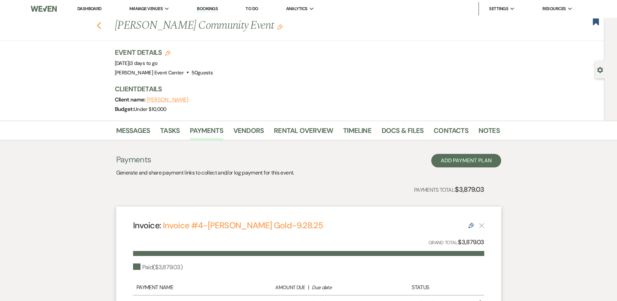
click at [100, 24] on icon "Previous" at bounding box center [99, 26] width 5 height 8
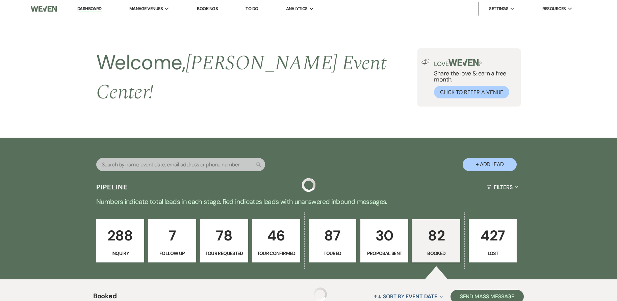
scroll to position [203, 0]
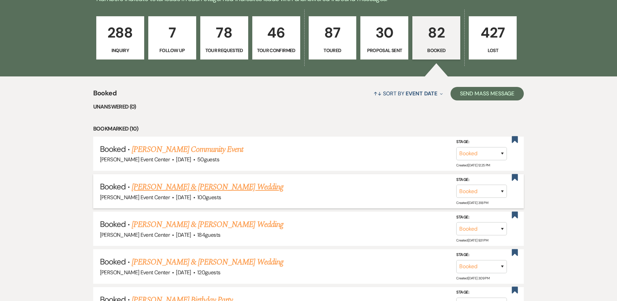
click at [186, 182] on link "[PERSON_NAME] & [PERSON_NAME] Wedding" at bounding box center [207, 187] width 151 height 12
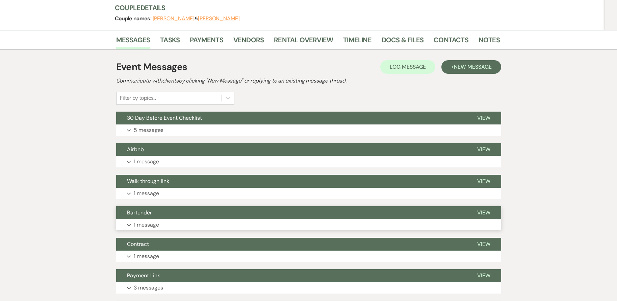
scroll to position [34, 0]
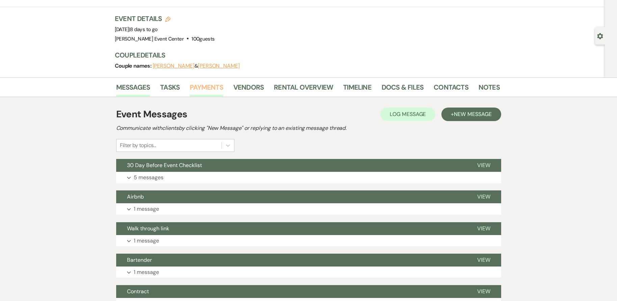
click at [201, 87] on link "Payments" at bounding box center [206, 89] width 33 height 15
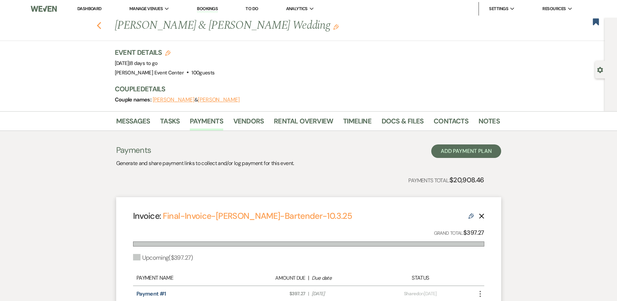
click at [100, 28] on icon "Previous" at bounding box center [99, 26] width 5 height 8
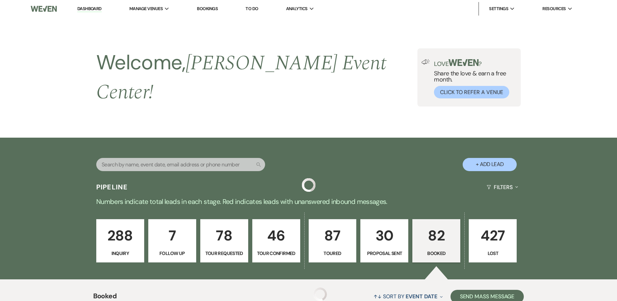
scroll to position [203, 0]
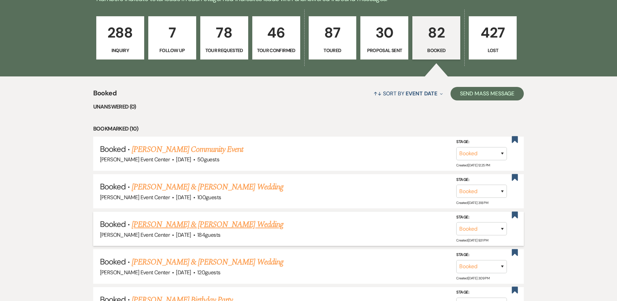
click at [180, 219] on link "[PERSON_NAME] & [PERSON_NAME] Wedding" at bounding box center [207, 224] width 151 height 12
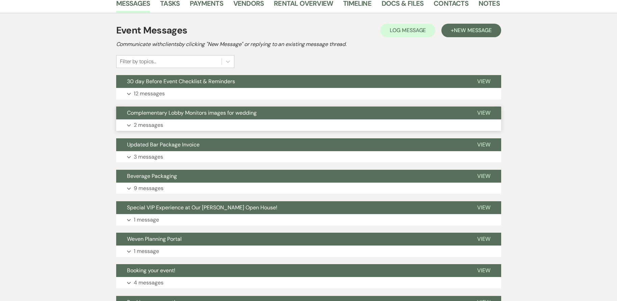
scroll to position [34, 0]
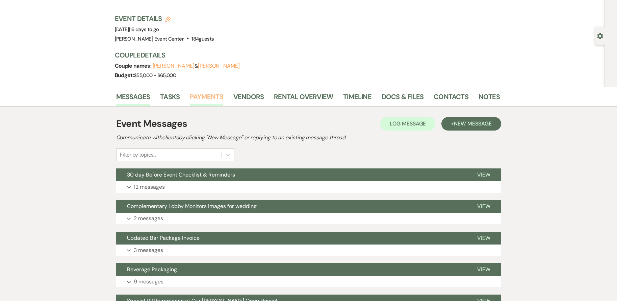
click at [203, 98] on link "Payments" at bounding box center [206, 98] width 33 height 15
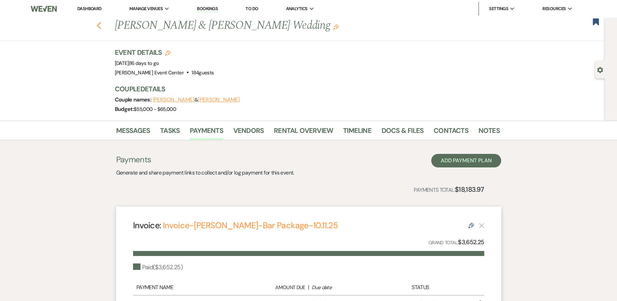
click at [102, 26] on icon "Previous" at bounding box center [99, 26] width 5 height 8
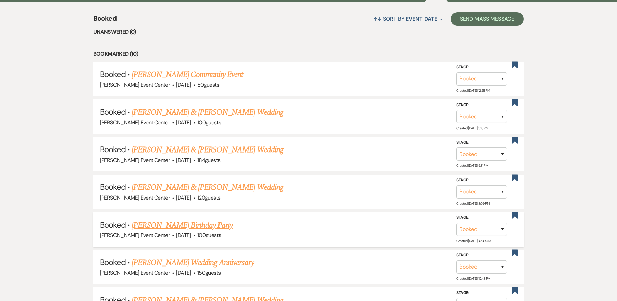
scroll to position [304, 0]
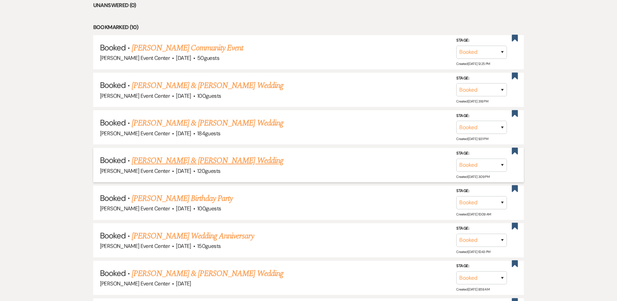
click at [210, 154] on link "[PERSON_NAME] & [PERSON_NAME] Wedding" at bounding box center [207, 160] width 151 height 12
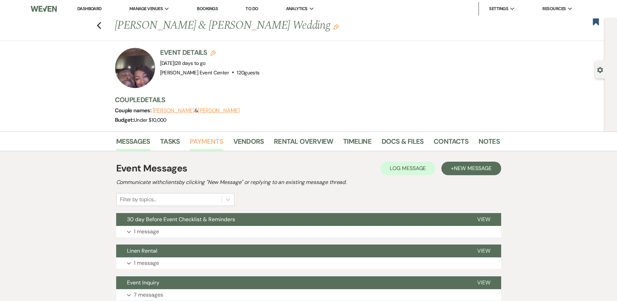
click at [214, 142] on link "Payments" at bounding box center [206, 143] width 33 height 15
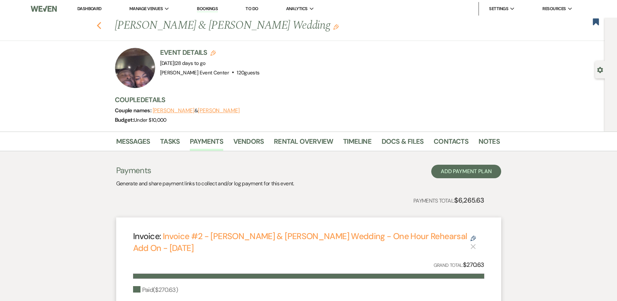
click at [100, 26] on use "button" at bounding box center [99, 25] width 4 height 7
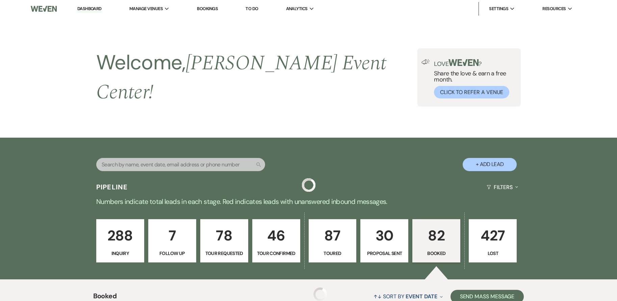
scroll to position [304, 0]
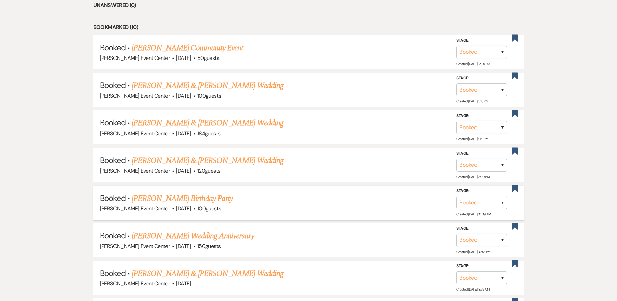
click at [186, 193] on link "[PERSON_NAME] Birthday Party" at bounding box center [182, 198] width 101 height 12
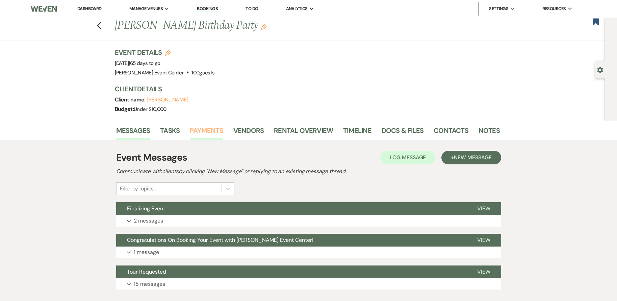
click at [210, 133] on link "Payments" at bounding box center [206, 132] width 33 height 15
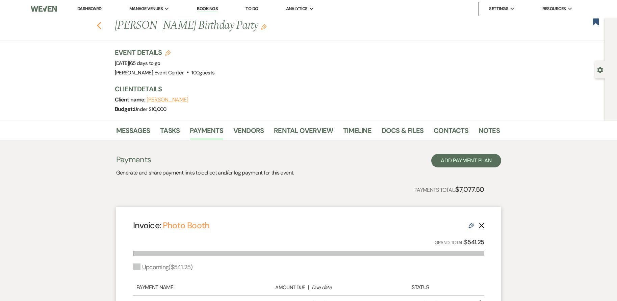
click at [102, 22] on icon "Previous" at bounding box center [99, 26] width 5 height 8
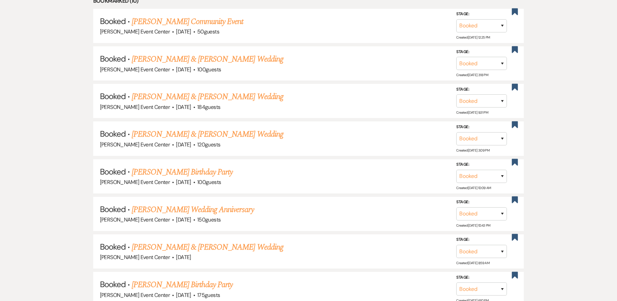
scroll to position [338, 0]
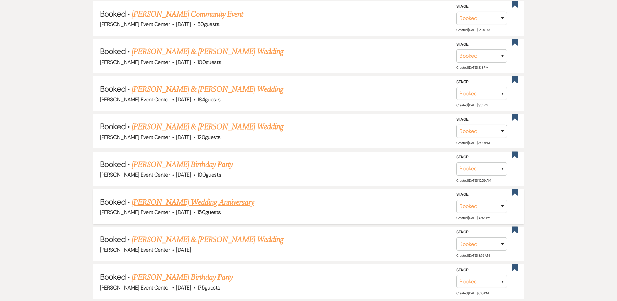
click at [199, 200] on link "[PERSON_NAME] Wedding Anniversary" at bounding box center [193, 202] width 122 height 12
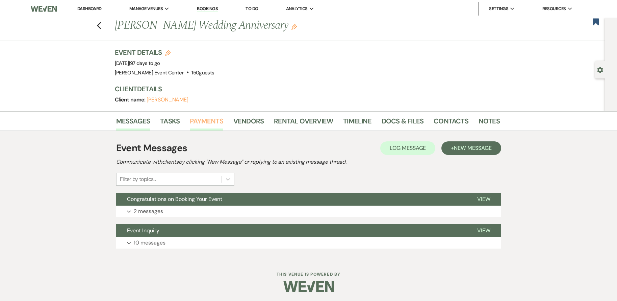
click at [202, 125] on link "Payments" at bounding box center [206, 123] width 33 height 15
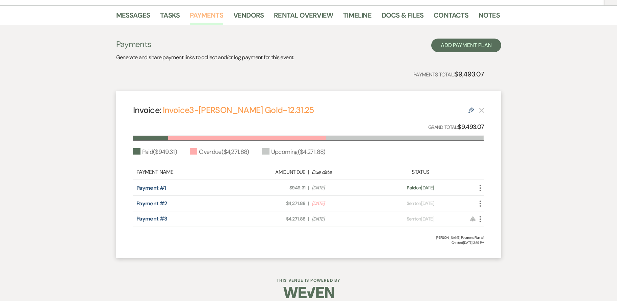
scroll to position [113, 0]
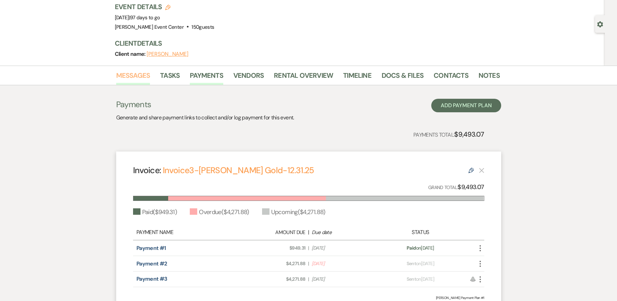
click at [137, 75] on link "Messages" at bounding box center [133, 77] width 34 height 15
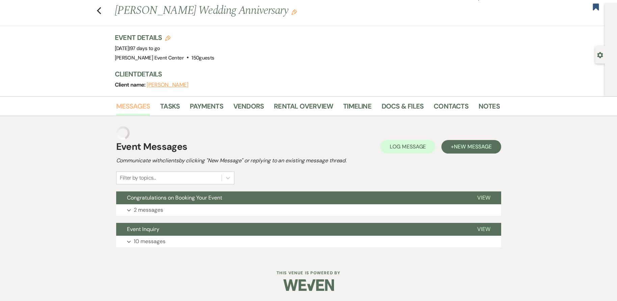
scroll to position [1, 0]
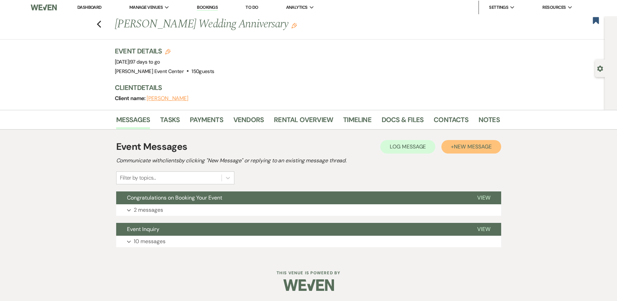
click at [472, 144] on span "New Message" at bounding box center [472, 146] width 37 height 7
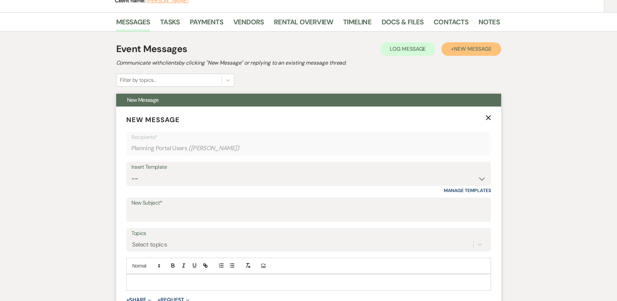
scroll to position [103, 0]
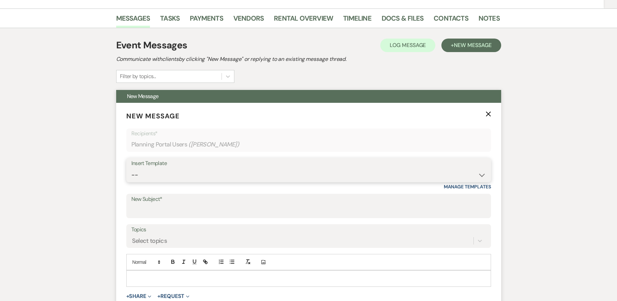
click at [161, 170] on select "-- Weven Planning Portal Introduction (Booked Events) Initial Inquiry Response …" at bounding box center [308, 174] width 355 height 13
click at [131, 168] on select "-- Weven Planning Portal Introduction (Booked Events) Initial Inquiry Response …" at bounding box center [308, 174] width 355 height 13
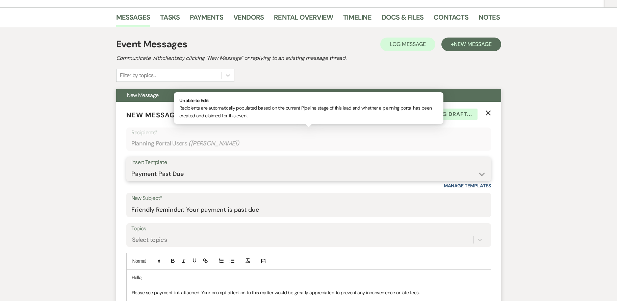
scroll to position [35, 0]
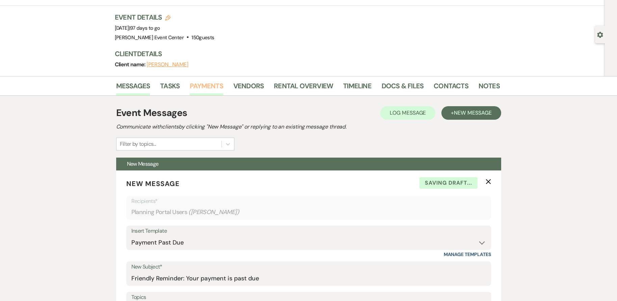
click at [208, 84] on link "Payments" at bounding box center [206, 87] width 33 height 15
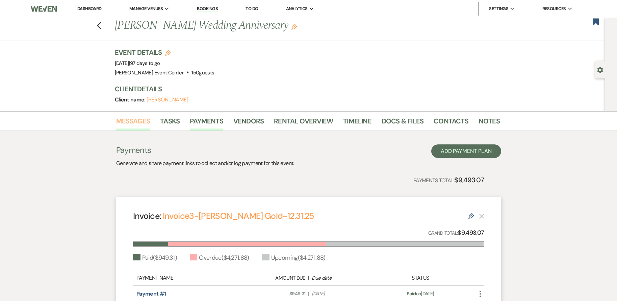
click at [141, 125] on link "Messages" at bounding box center [133, 123] width 34 height 15
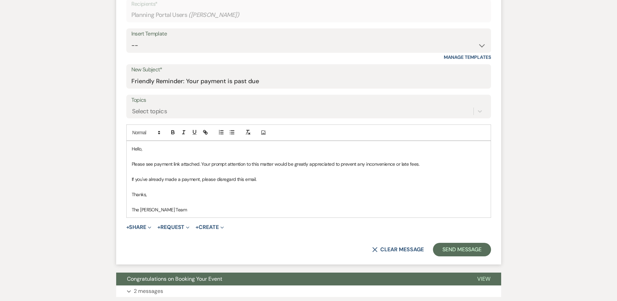
scroll to position [236, 0]
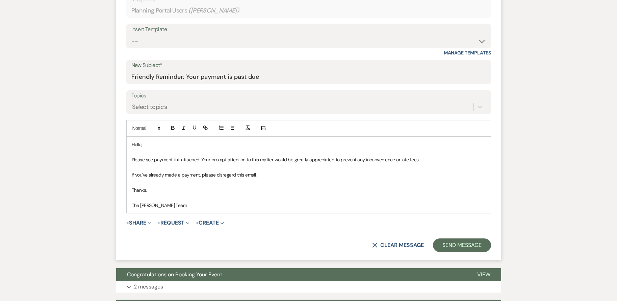
click at [177, 222] on button "+ Request Expand" at bounding box center [173, 222] width 32 height 5
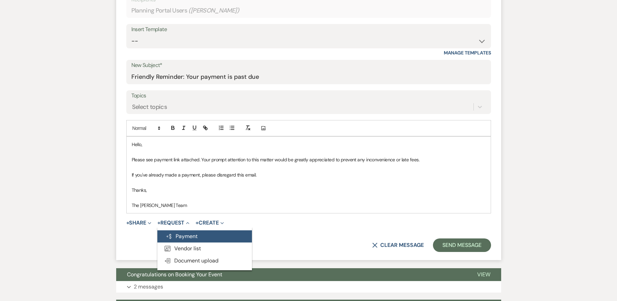
click at [189, 237] on button "Generate Payment Payment" at bounding box center [204, 236] width 95 height 12
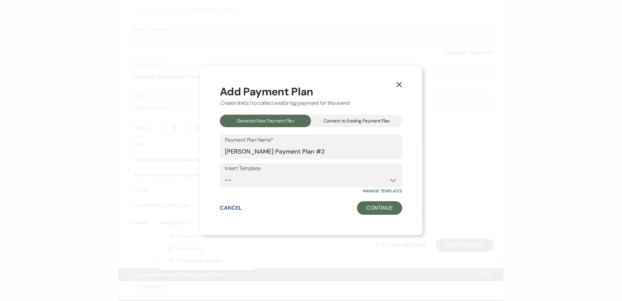
click at [320, 121] on div "Connect to Existing Payment Plan" at bounding box center [356, 120] width 91 height 12
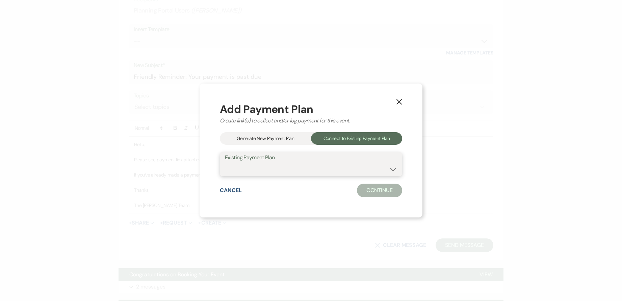
click at [308, 169] on select "[PERSON_NAME] Payment Plan #1" at bounding box center [311, 168] width 172 height 13
click at [225, 162] on select "[PERSON_NAME] Payment Plan #1" at bounding box center [311, 168] width 172 height 13
click at [374, 189] on button "Continue" at bounding box center [379, 190] width 45 height 14
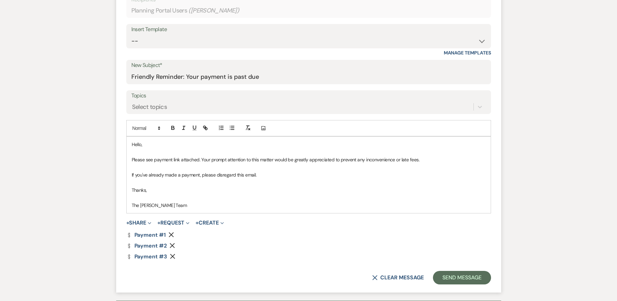
click at [172, 234] on use "button" at bounding box center [171, 234] width 5 height 5
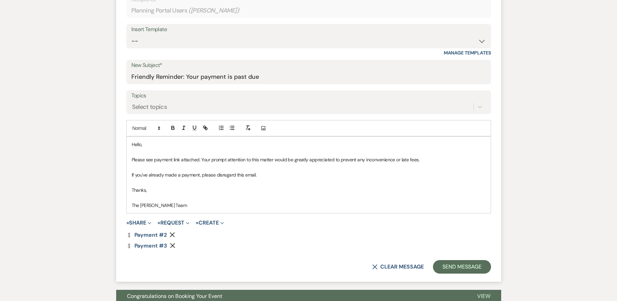
click at [171, 243] on icon "Remove" at bounding box center [172, 245] width 5 height 5
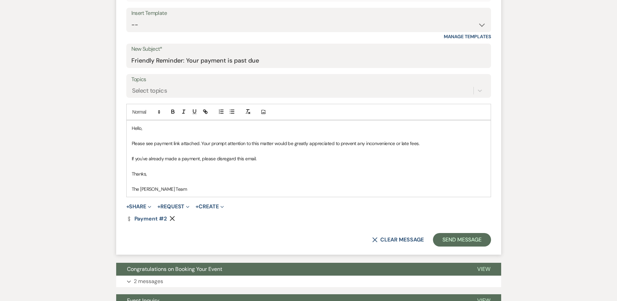
scroll to position [270, 0]
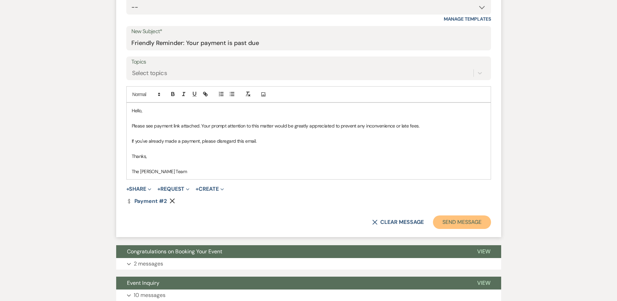
click at [452, 220] on button "Send Message" at bounding box center [462, 222] width 58 height 14
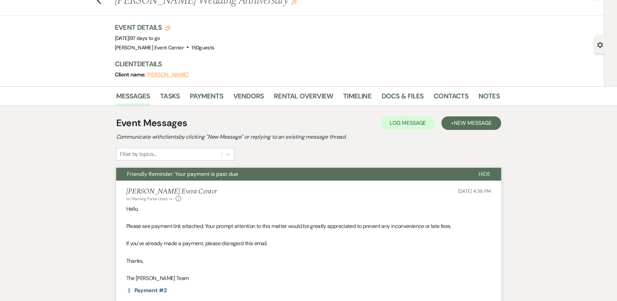
scroll to position [0, 0]
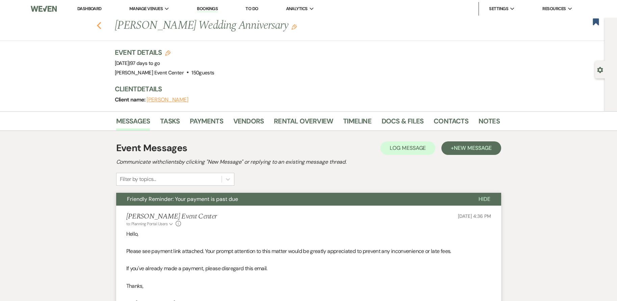
click at [99, 25] on icon "Previous" at bounding box center [99, 26] width 5 height 8
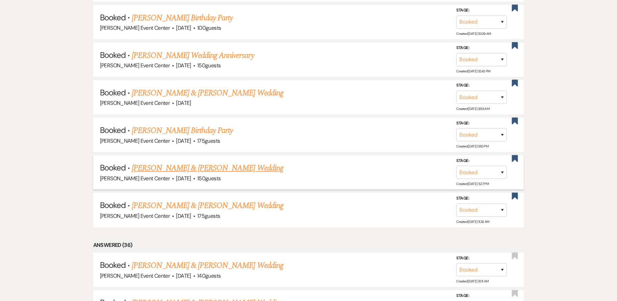
scroll to position [507, 0]
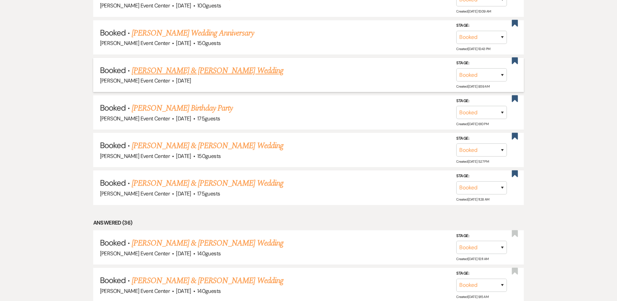
click at [188, 65] on link "[PERSON_NAME] & [PERSON_NAME] Wedding" at bounding box center [207, 71] width 151 height 12
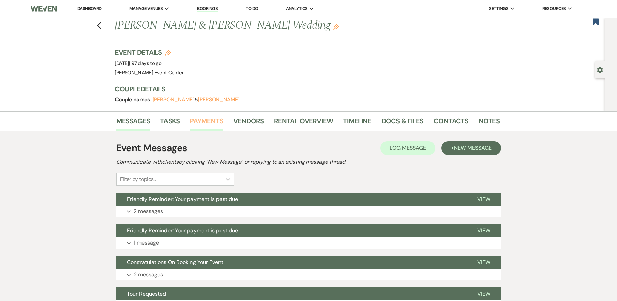
click at [210, 121] on link "Payments" at bounding box center [206, 123] width 33 height 15
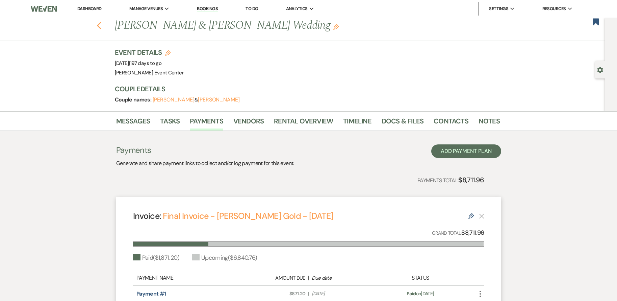
click at [100, 28] on icon "Previous" at bounding box center [99, 26] width 5 height 8
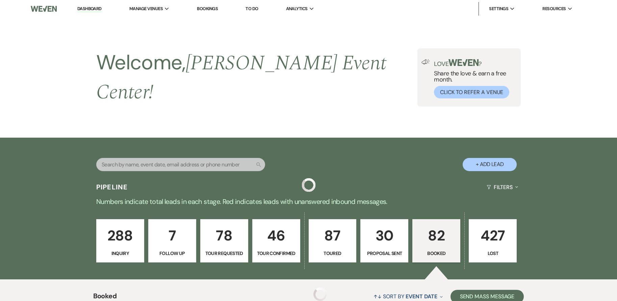
scroll to position [507, 0]
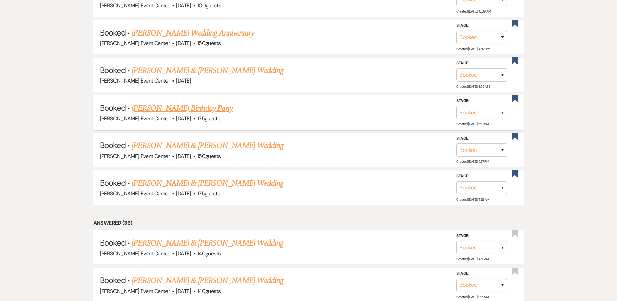
click at [192, 104] on link "[PERSON_NAME] Birthday Party" at bounding box center [182, 108] width 101 height 12
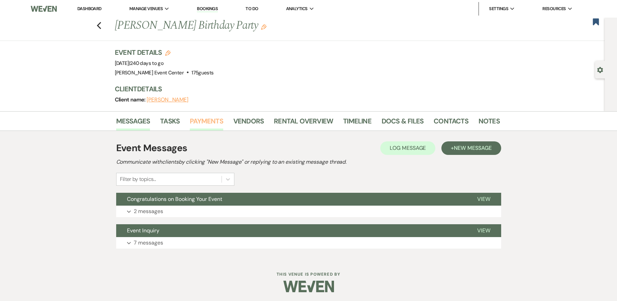
click at [216, 118] on link "Payments" at bounding box center [206, 123] width 33 height 15
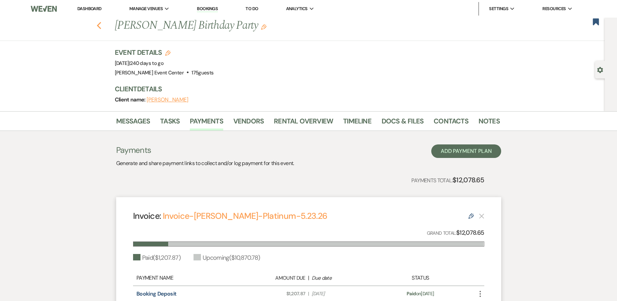
click at [99, 26] on use "button" at bounding box center [99, 25] width 4 height 7
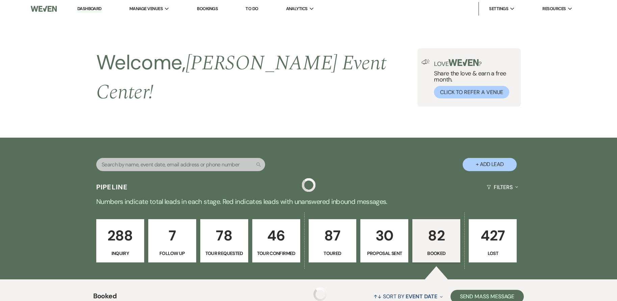
scroll to position [507, 0]
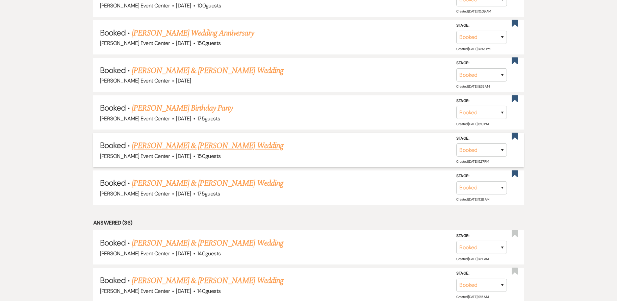
click at [180, 139] on link "[PERSON_NAME] & [PERSON_NAME] Wedding" at bounding box center [207, 145] width 151 height 12
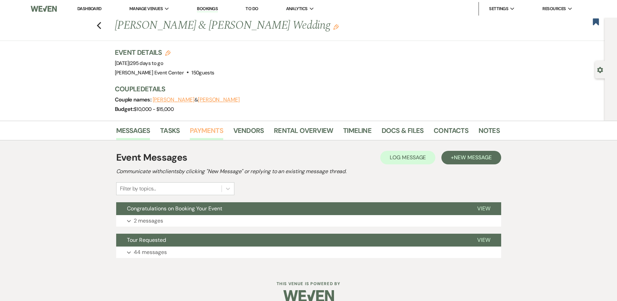
click at [204, 128] on link "Payments" at bounding box center [206, 132] width 33 height 15
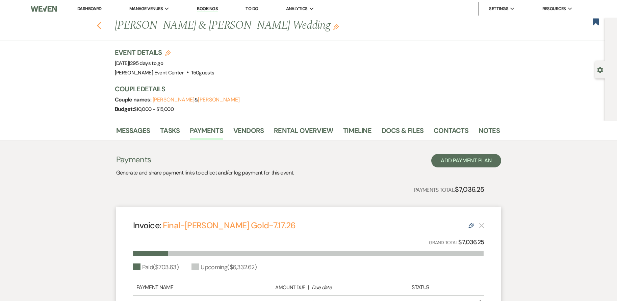
click at [101, 24] on use "button" at bounding box center [99, 25] width 4 height 7
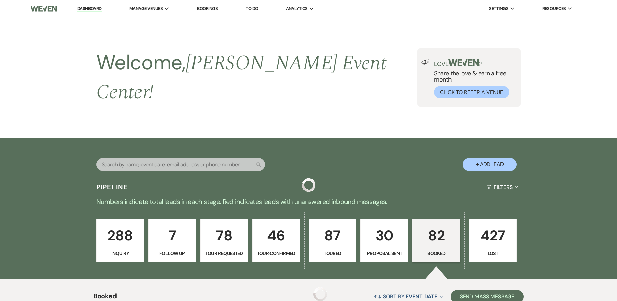
scroll to position [507, 0]
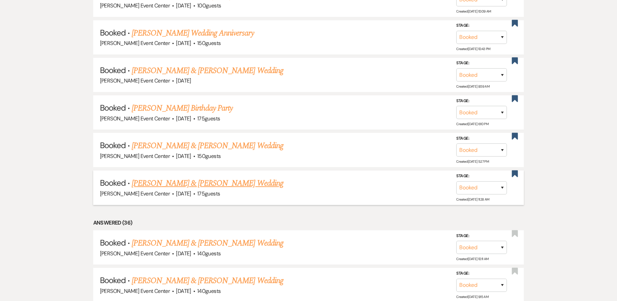
click at [217, 177] on link "[PERSON_NAME] & [PERSON_NAME] Wedding" at bounding box center [207, 183] width 151 height 12
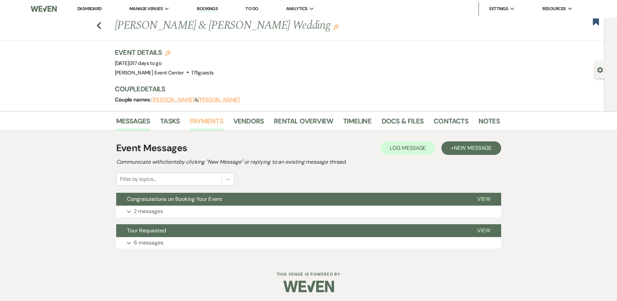
click at [207, 119] on link "Payments" at bounding box center [206, 123] width 33 height 15
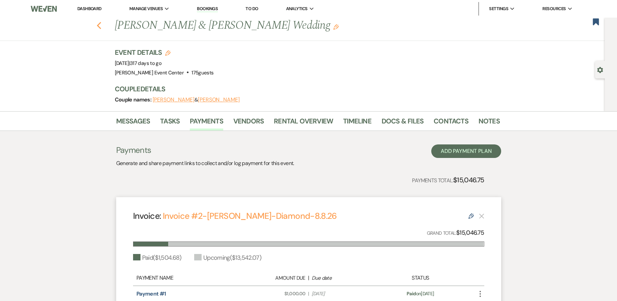
click at [102, 24] on icon "Previous" at bounding box center [99, 26] width 5 height 8
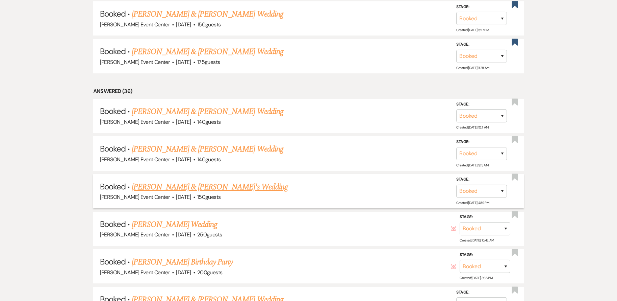
scroll to position [642, 0]
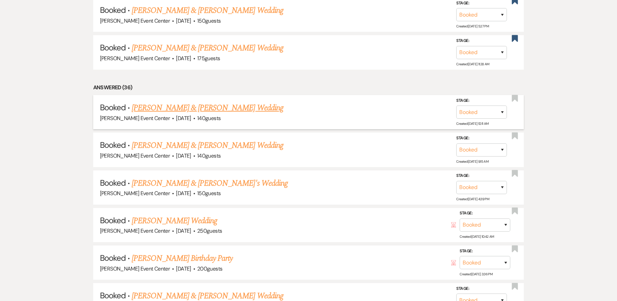
click at [203, 104] on link "[PERSON_NAME] & [PERSON_NAME] Wedding" at bounding box center [207, 108] width 151 height 12
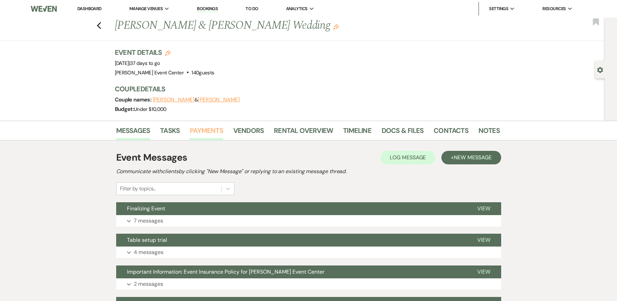
click at [216, 126] on link "Payments" at bounding box center [206, 132] width 33 height 15
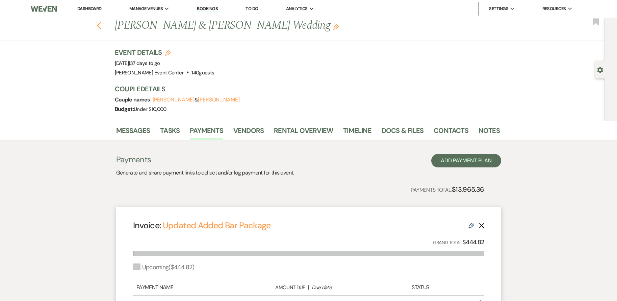
click at [102, 23] on icon "Previous" at bounding box center [99, 26] width 5 height 8
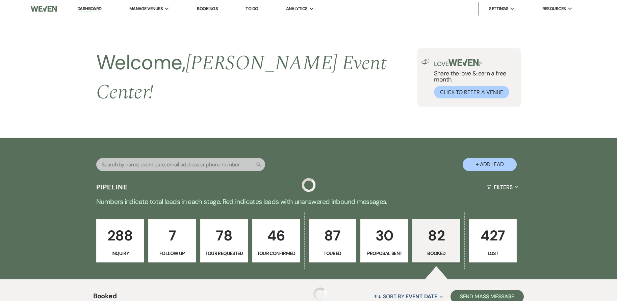
scroll to position [642, 0]
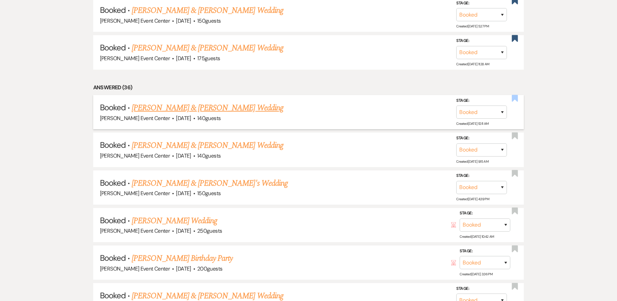
click at [513, 95] on use "button" at bounding box center [515, 98] width 6 height 7
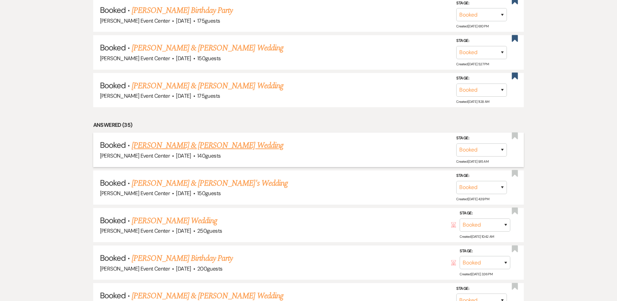
scroll to position [679, 0]
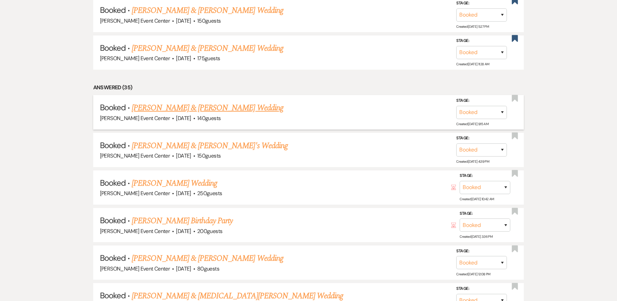
click at [236, 102] on link "[PERSON_NAME] & [PERSON_NAME] Wedding" at bounding box center [207, 108] width 151 height 12
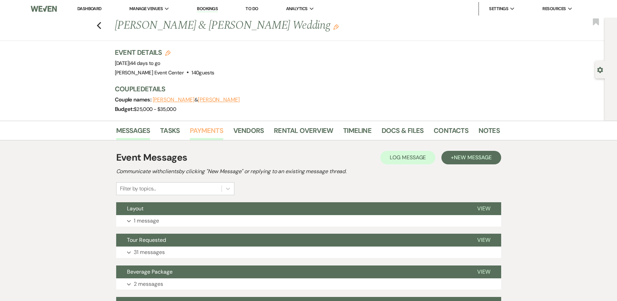
click at [211, 129] on link "Payments" at bounding box center [206, 132] width 33 height 15
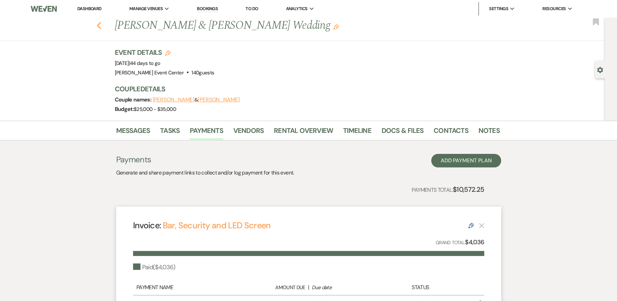
click at [101, 23] on use "button" at bounding box center [99, 25] width 4 height 7
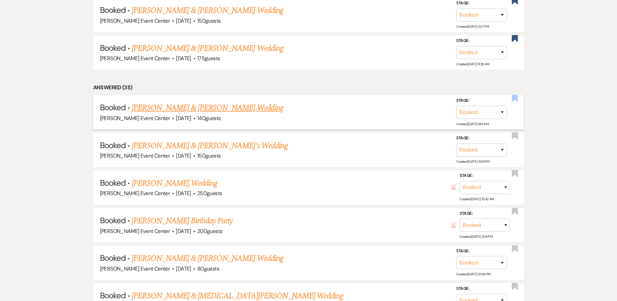
click at [516, 95] on use "button" at bounding box center [515, 98] width 6 height 7
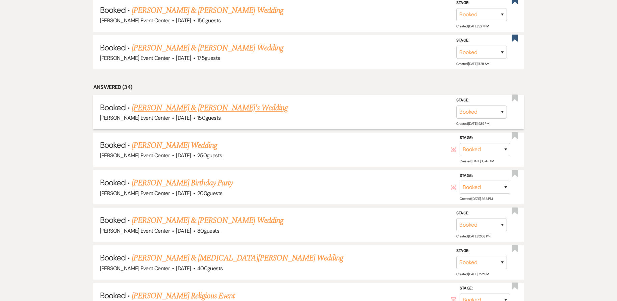
click at [210, 102] on link "[PERSON_NAME] & [PERSON_NAME]'s Wedding" at bounding box center [210, 108] width 156 height 12
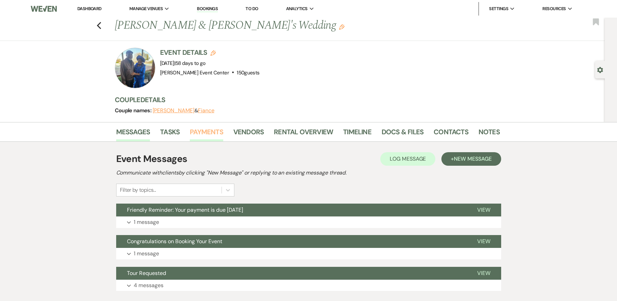
click at [203, 131] on link "Payments" at bounding box center [206, 133] width 33 height 15
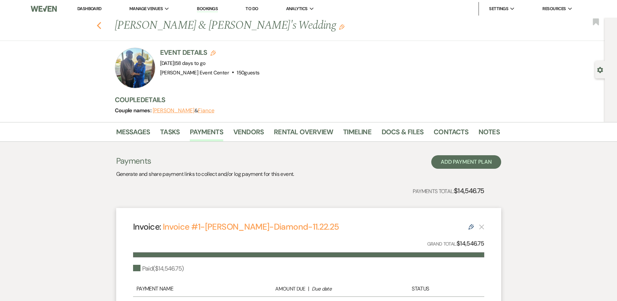
click at [101, 24] on use "button" at bounding box center [99, 25] width 4 height 7
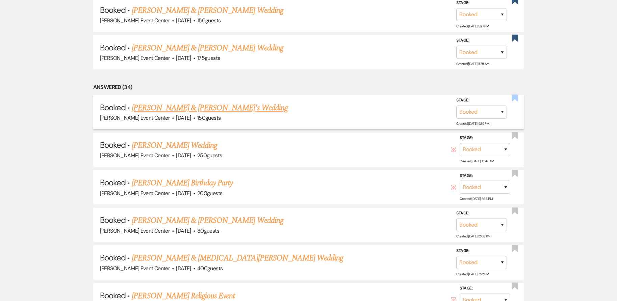
click at [512, 95] on use "button" at bounding box center [515, 98] width 6 height 7
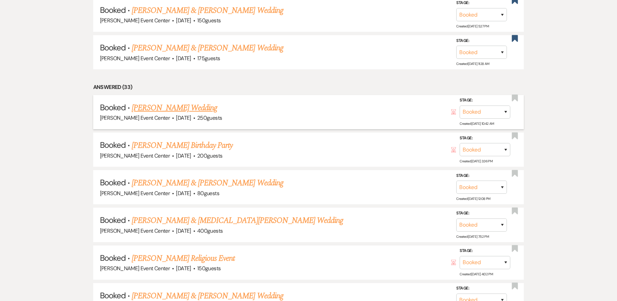
click at [174, 102] on link "[PERSON_NAME] Wedding" at bounding box center [174, 108] width 85 height 12
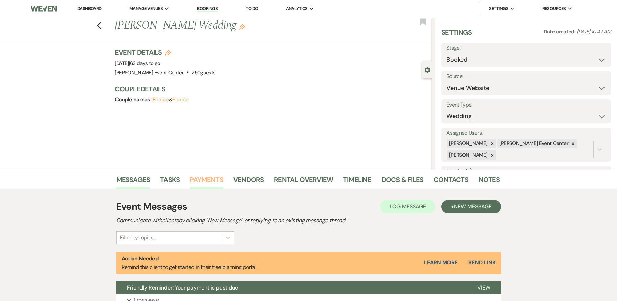
click at [201, 175] on link "Payments" at bounding box center [206, 181] width 33 height 15
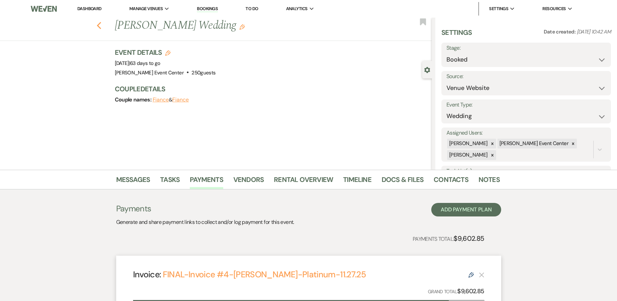
click at [101, 27] on use "button" at bounding box center [99, 25] width 4 height 7
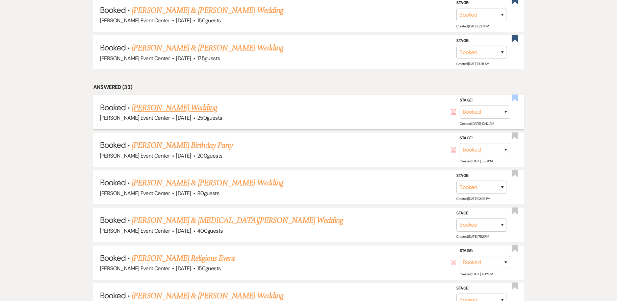
click at [513, 95] on use "button" at bounding box center [515, 98] width 6 height 7
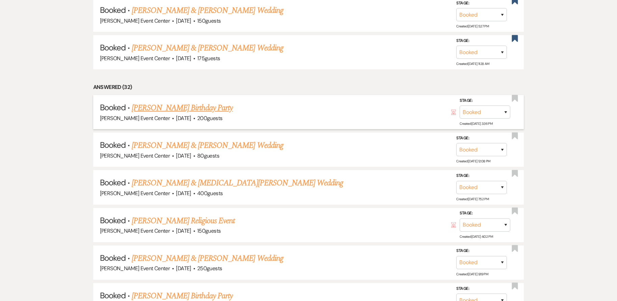
click at [214, 102] on link "[PERSON_NAME] Birthday Party" at bounding box center [182, 108] width 101 height 12
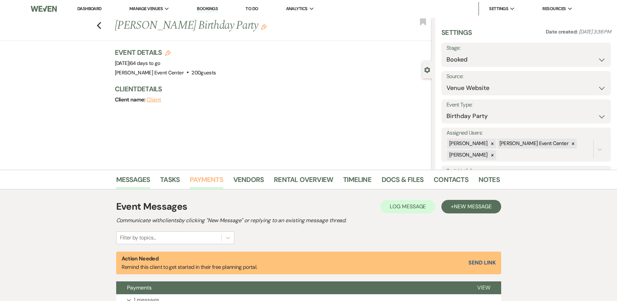
click at [210, 175] on link "Payments" at bounding box center [206, 181] width 33 height 15
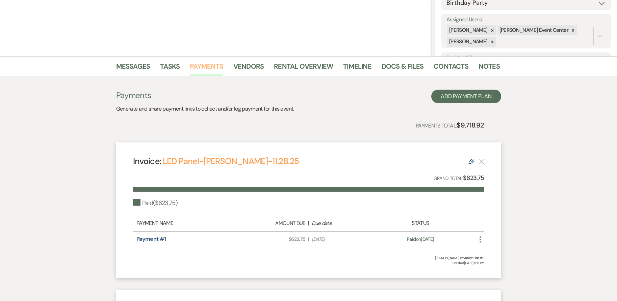
scroll to position [47, 0]
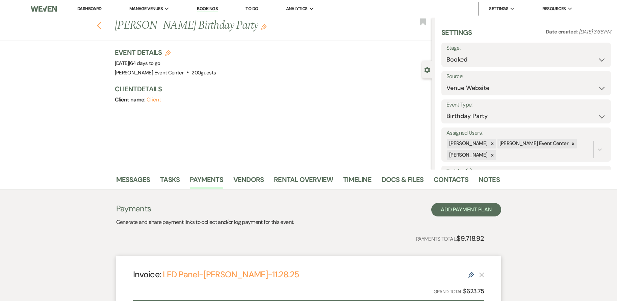
click at [102, 25] on icon "Previous" at bounding box center [99, 26] width 5 height 8
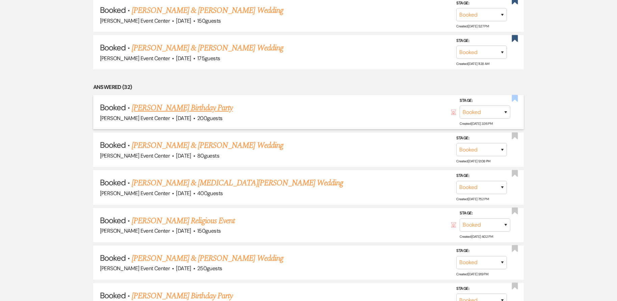
click at [512, 95] on use "button" at bounding box center [515, 98] width 6 height 7
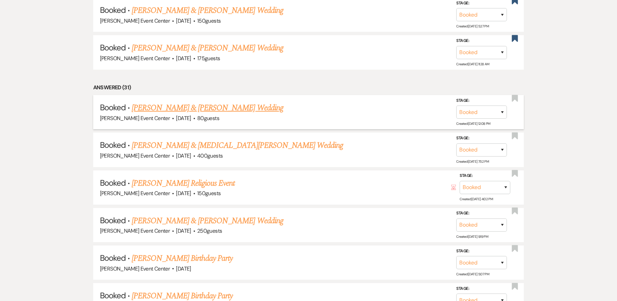
click at [197, 103] on link "[PERSON_NAME] & [PERSON_NAME] Wedding" at bounding box center [207, 108] width 151 height 12
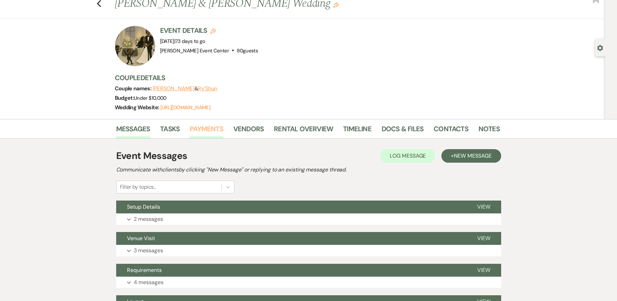
click at [215, 129] on link "Payments" at bounding box center [206, 130] width 33 height 15
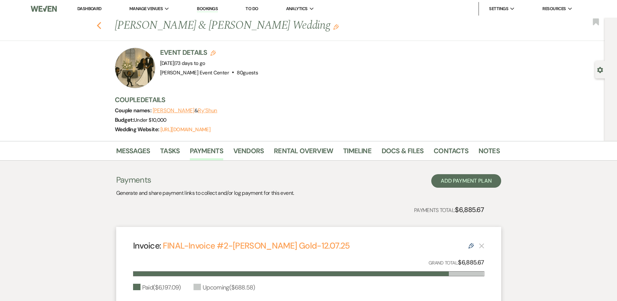
click at [100, 28] on icon "Previous" at bounding box center [99, 26] width 5 height 8
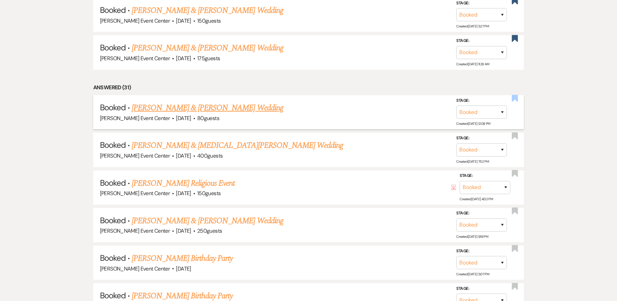
click at [515, 94] on icon "Bookmark" at bounding box center [514, 98] width 7 height 8
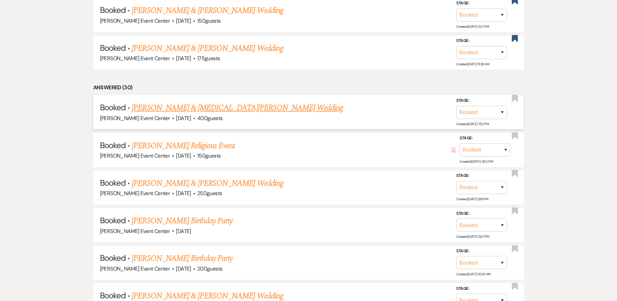
click at [203, 103] on link "[PERSON_NAME] & [MEDICAL_DATA][PERSON_NAME] Wedding" at bounding box center [237, 108] width 211 height 12
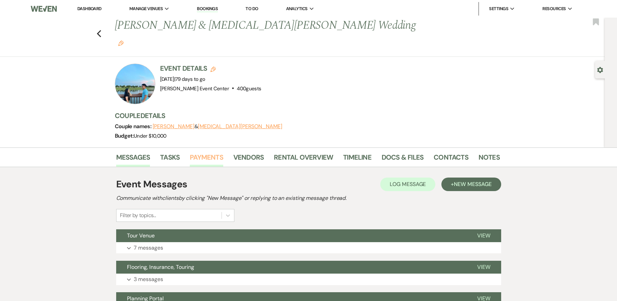
click at [220, 152] on link "Payments" at bounding box center [206, 159] width 33 height 15
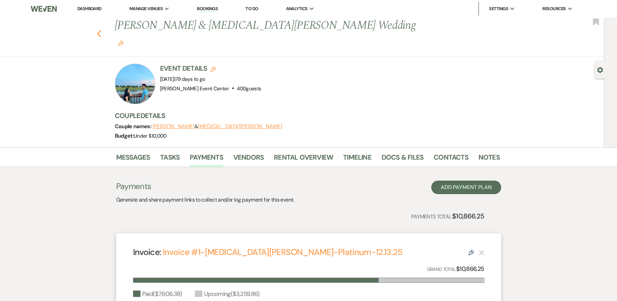
click at [100, 30] on icon "Previous" at bounding box center [99, 34] width 5 height 8
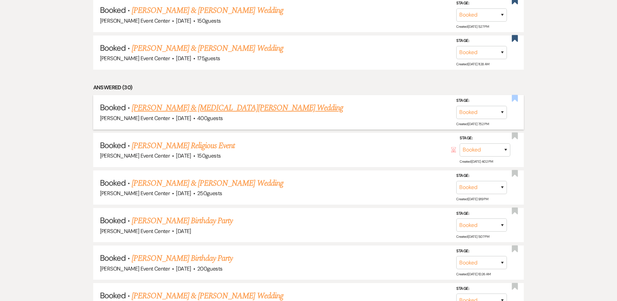
click at [514, 95] on use "button" at bounding box center [515, 98] width 6 height 7
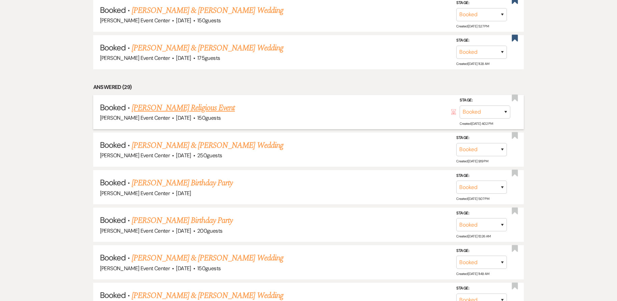
click at [213, 102] on link "[PERSON_NAME] Religious Event" at bounding box center [183, 108] width 103 height 12
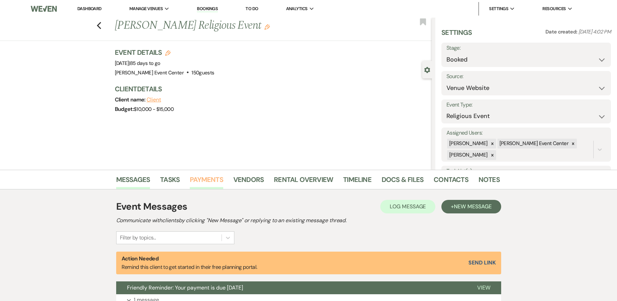
click at [212, 180] on link "Payments" at bounding box center [206, 181] width 33 height 15
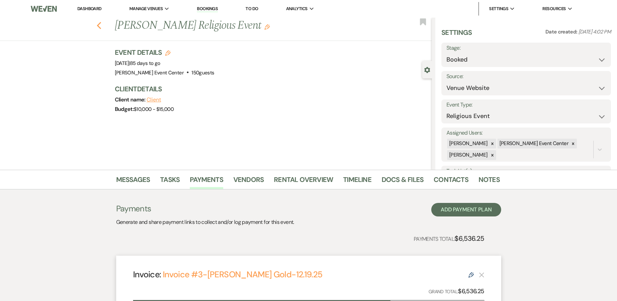
click at [102, 26] on icon "Previous" at bounding box center [99, 26] width 5 height 8
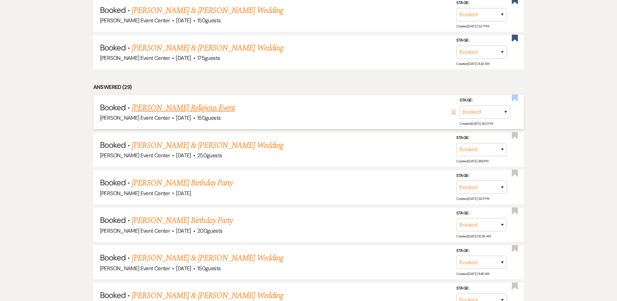
click at [512, 95] on use "button" at bounding box center [515, 98] width 6 height 7
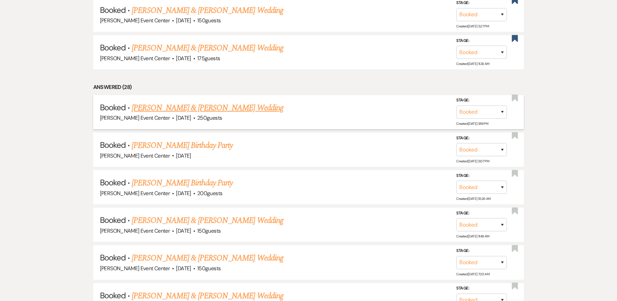
click at [167, 102] on link "[PERSON_NAME] & [PERSON_NAME] Wedding" at bounding box center [207, 108] width 151 height 12
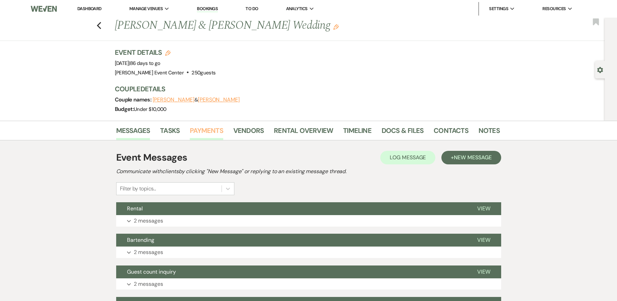
click at [193, 132] on link "Payments" at bounding box center [206, 132] width 33 height 15
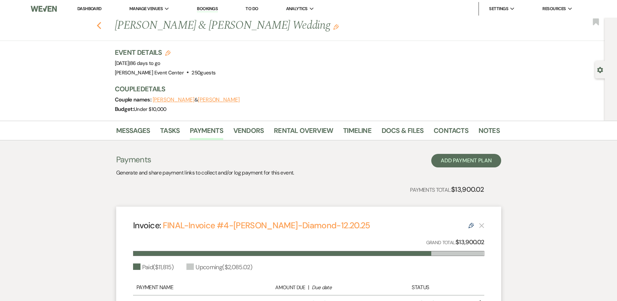
click at [101, 26] on icon "Previous" at bounding box center [99, 26] width 5 height 8
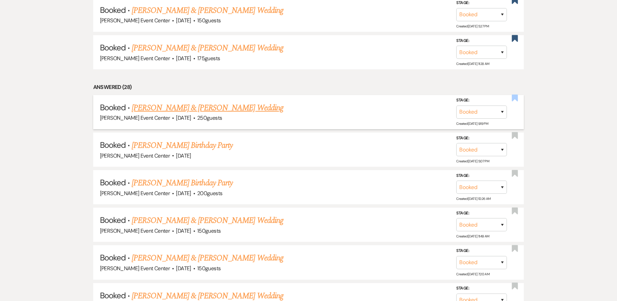
click at [514, 95] on use "button" at bounding box center [515, 98] width 6 height 7
click at [213, 102] on link "[PERSON_NAME] Birthday Party" at bounding box center [182, 108] width 101 height 12
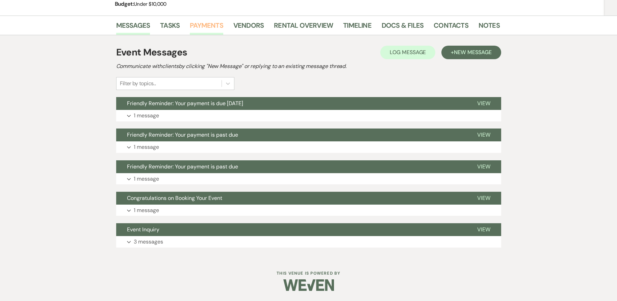
click at [203, 30] on link "Payments" at bounding box center [206, 27] width 33 height 15
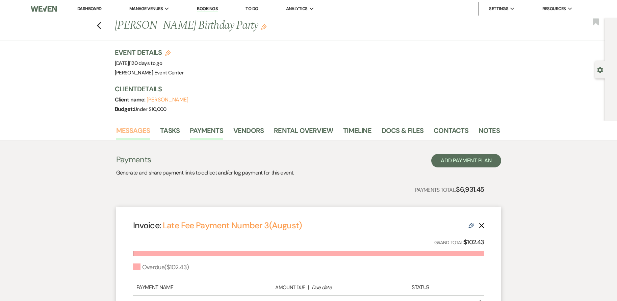
click at [135, 130] on link "Messages" at bounding box center [133, 132] width 34 height 15
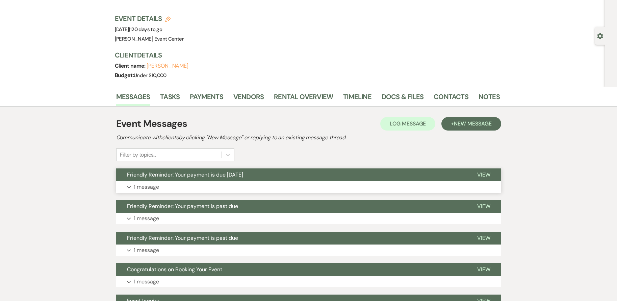
click at [283, 182] on button "Expand 1 message" at bounding box center [308, 186] width 385 height 11
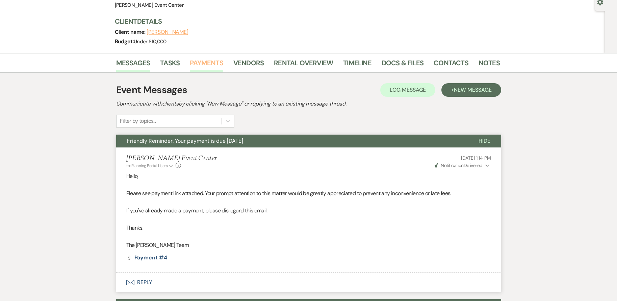
click at [204, 66] on link "Payments" at bounding box center [206, 64] width 33 height 15
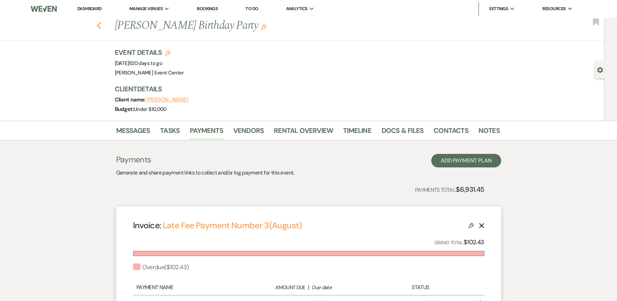
click at [102, 24] on icon "Previous" at bounding box center [99, 26] width 5 height 8
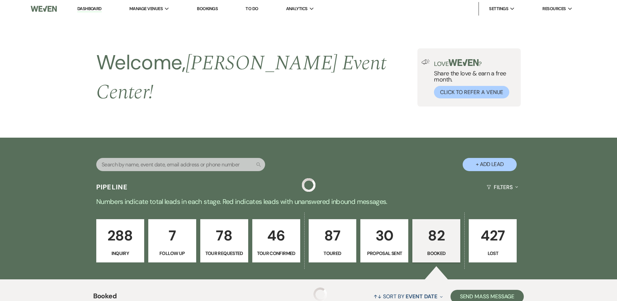
scroll to position [980, 0]
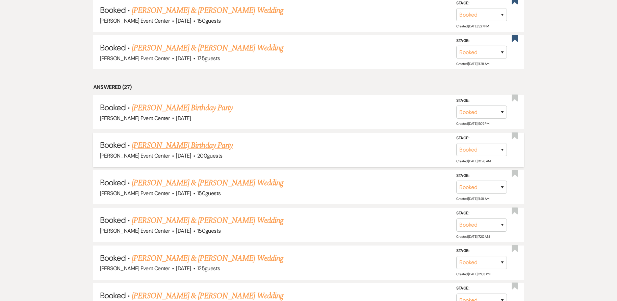
click at [199, 139] on link "[PERSON_NAME] Birthday Party" at bounding box center [182, 145] width 101 height 12
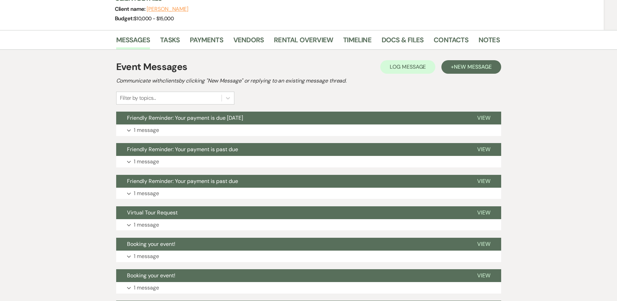
scroll to position [28, 0]
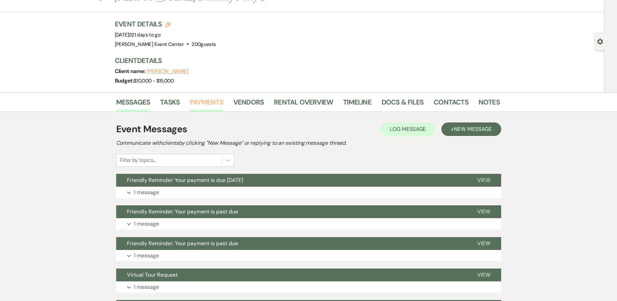
click at [205, 103] on link "Payments" at bounding box center [206, 104] width 33 height 15
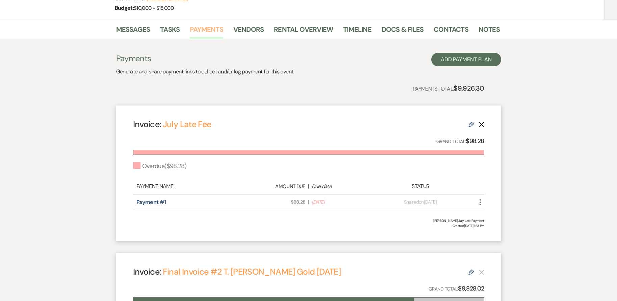
scroll to position [31, 0]
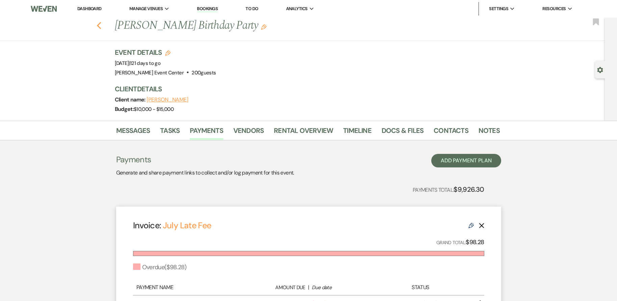
click at [101, 24] on use "button" at bounding box center [99, 25] width 4 height 7
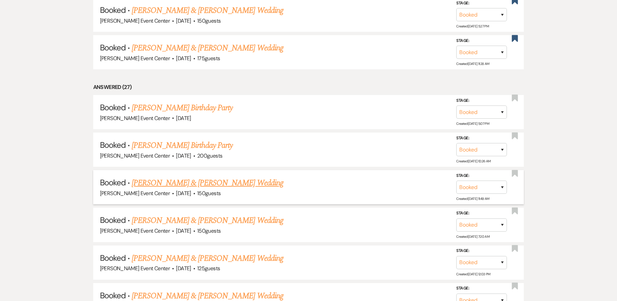
click at [196, 177] on link "[PERSON_NAME] & [PERSON_NAME] Wedding" at bounding box center [207, 183] width 151 height 12
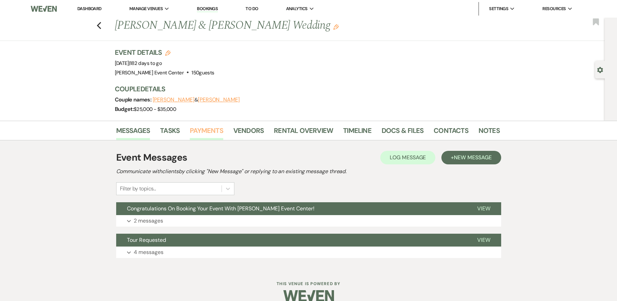
click at [198, 130] on link "Payments" at bounding box center [206, 132] width 33 height 15
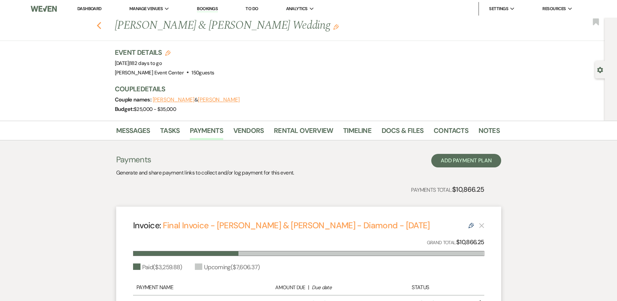
click at [99, 27] on icon "Previous" at bounding box center [99, 26] width 5 height 8
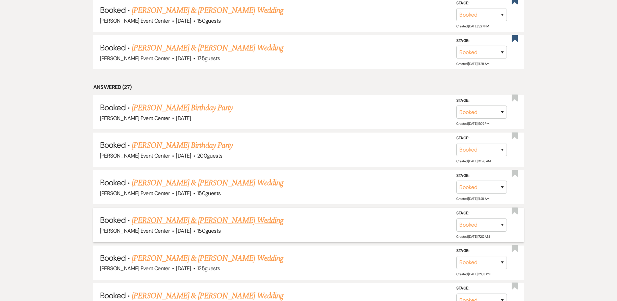
click at [208, 214] on link "[PERSON_NAME] & [PERSON_NAME] Wedding" at bounding box center [207, 220] width 151 height 12
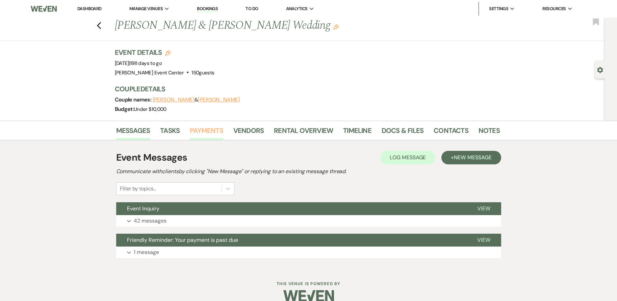
click at [212, 127] on link "Payments" at bounding box center [206, 132] width 33 height 15
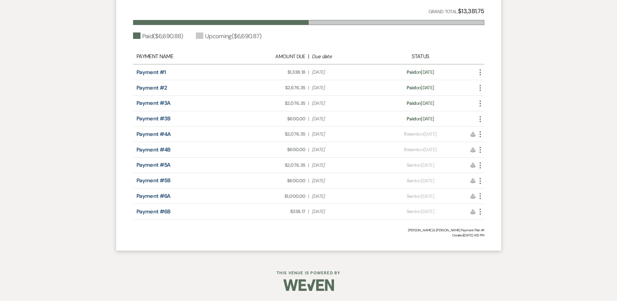
scroll to position [87, 0]
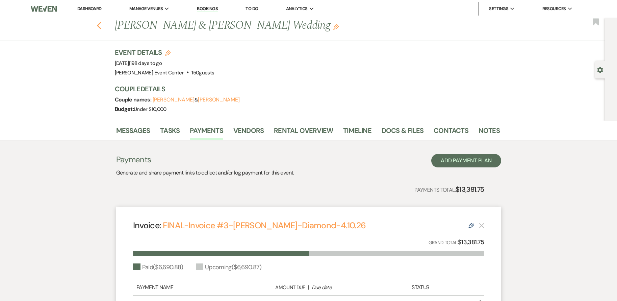
click at [101, 27] on use "button" at bounding box center [99, 25] width 4 height 7
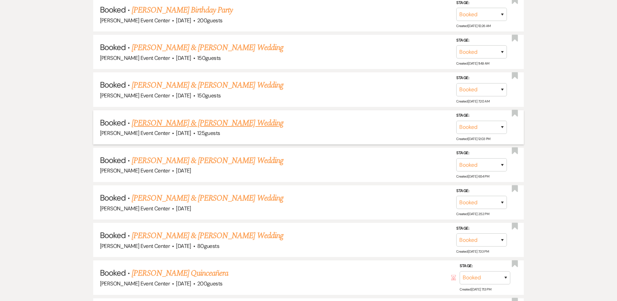
click at [183, 117] on link "[PERSON_NAME] & [PERSON_NAME] Wedding" at bounding box center [207, 123] width 151 height 12
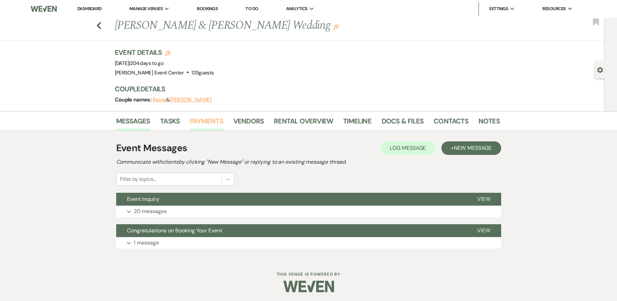
click at [195, 120] on link "Payments" at bounding box center [206, 123] width 33 height 15
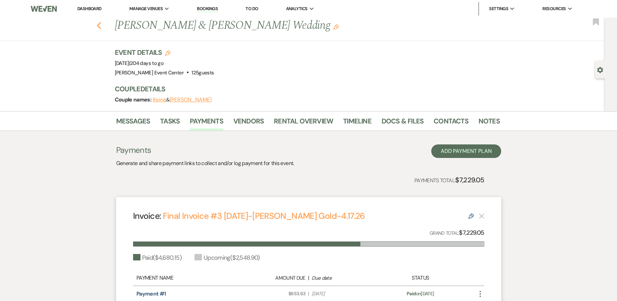
click at [101, 23] on icon "Previous" at bounding box center [99, 26] width 5 height 8
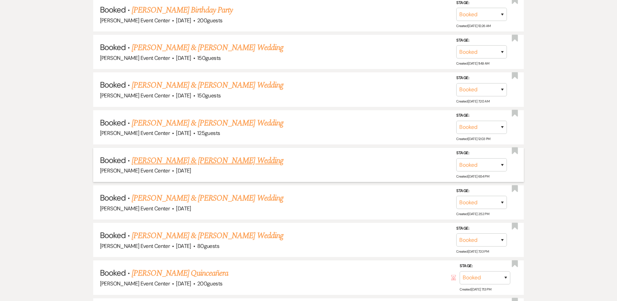
click at [193, 154] on link "[PERSON_NAME] & [PERSON_NAME] Wedding" at bounding box center [207, 160] width 151 height 12
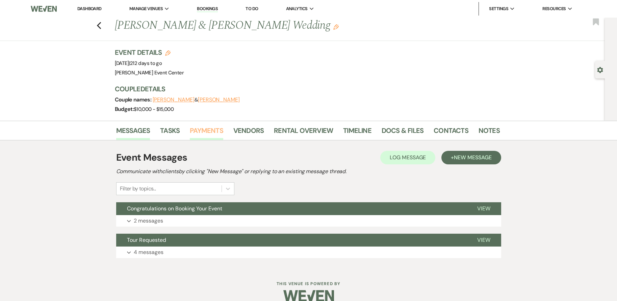
click at [207, 125] on link "Payments" at bounding box center [206, 132] width 33 height 15
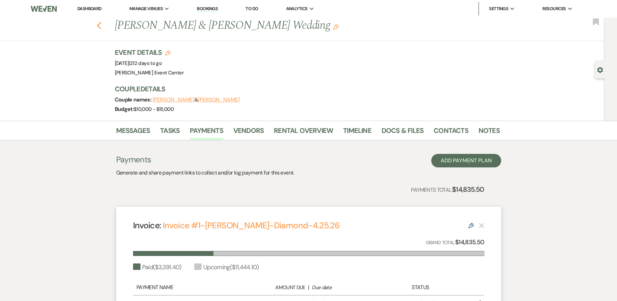
click at [102, 26] on icon "Previous" at bounding box center [99, 26] width 5 height 8
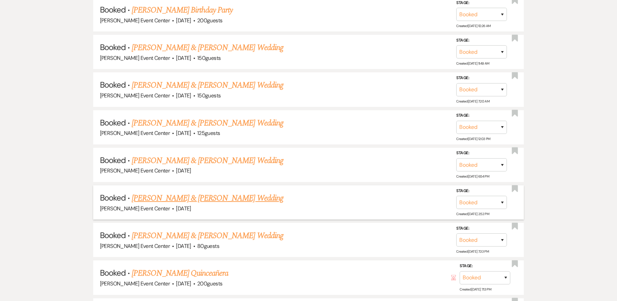
click at [197, 192] on link "[PERSON_NAME] & [PERSON_NAME] Wedding" at bounding box center [207, 198] width 151 height 12
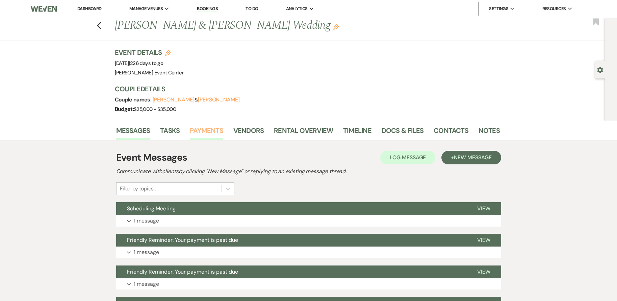
click at [206, 129] on link "Payments" at bounding box center [206, 132] width 33 height 15
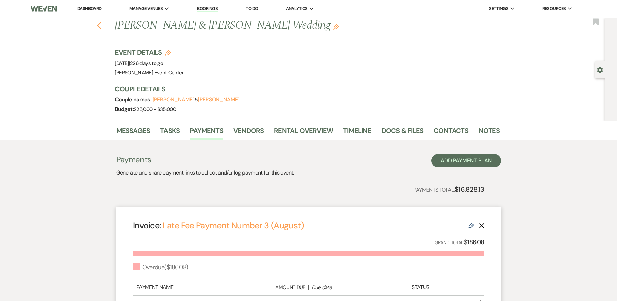
click at [101, 26] on use "button" at bounding box center [99, 25] width 4 height 7
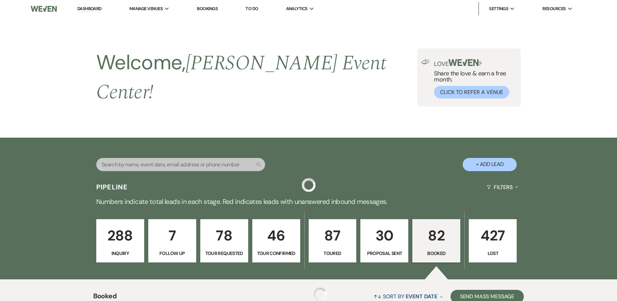
scroll to position [1115, 0]
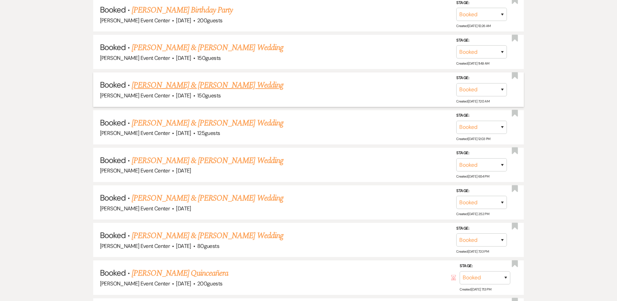
click at [188, 79] on link "[PERSON_NAME] & [PERSON_NAME] Wedding" at bounding box center [207, 85] width 151 height 12
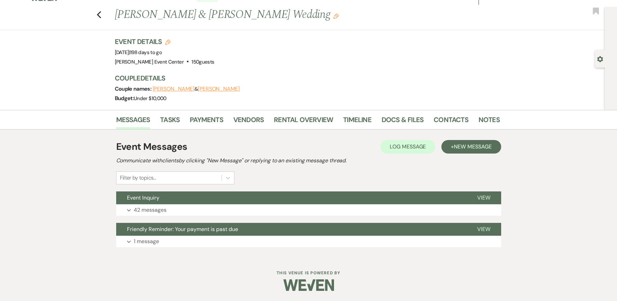
scroll to position [11, 0]
click at [100, 12] on icon "Previous" at bounding box center [99, 15] width 5 height 8
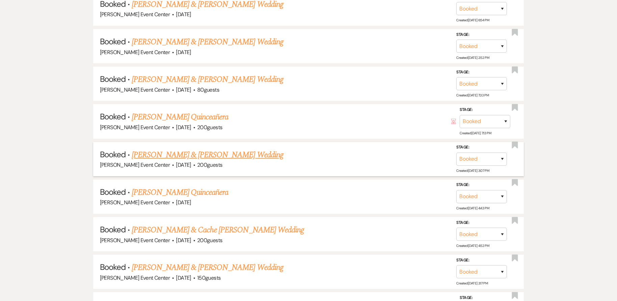
scroll to position [1284, 0]
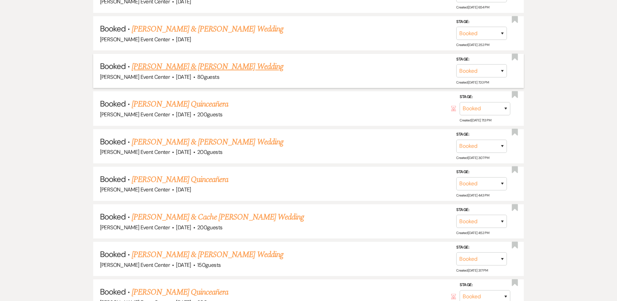
click at [201, 60] on link "[PERSON_NAME] & [PERSON_NAME] Wedding" at bounding box center [207, 66] width 151 height 12
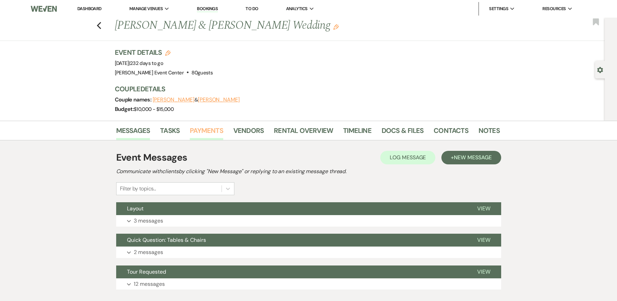
click at [207, 129] on link "Payments" at bounding box center [206, 132] width 33 height 15
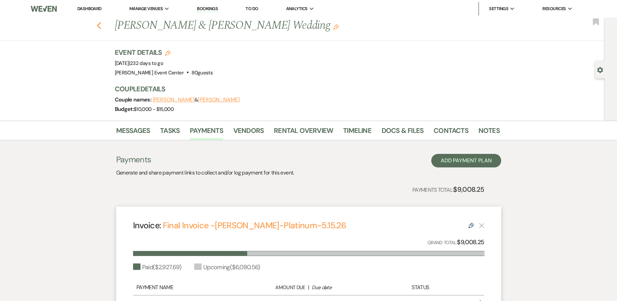
click at [102, 27] on icon "Previous" at bounding box center [99, 26] width 5 height 8
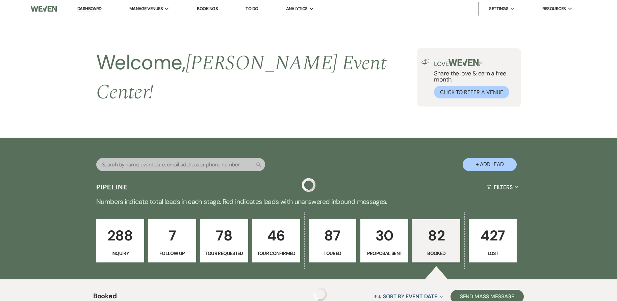
scroll to position [1284, 0]
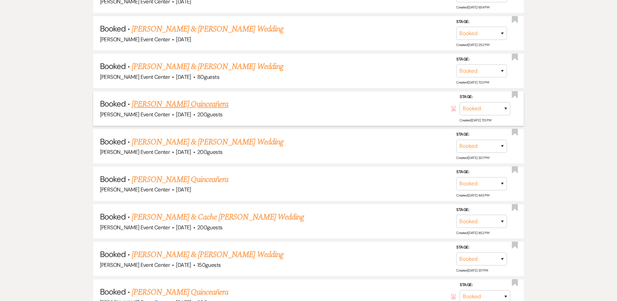
click at [166, 98] on link "[PERSON_NAME] Quinceañera" at bounding box center [180, 104] width 97 height 12
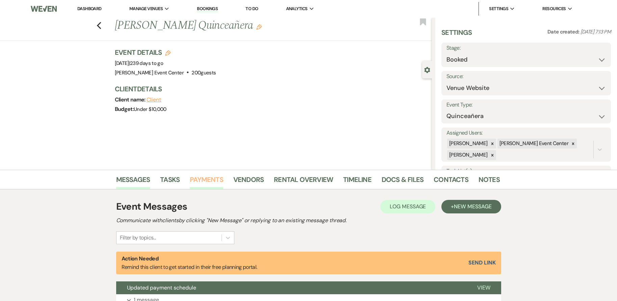
click at [213, 178] on link "Payments" at bounding box center [206, 181] width 33 height 15
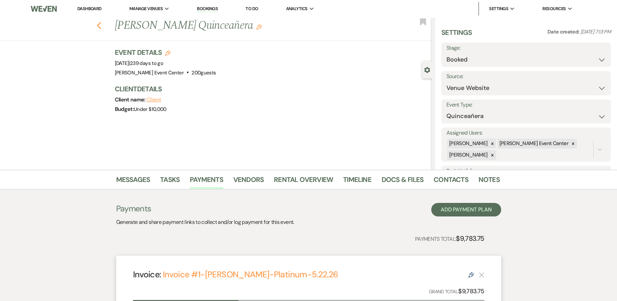
click at [100, 25] on use "button" at bounding box center [99, 25] width 4 height 7
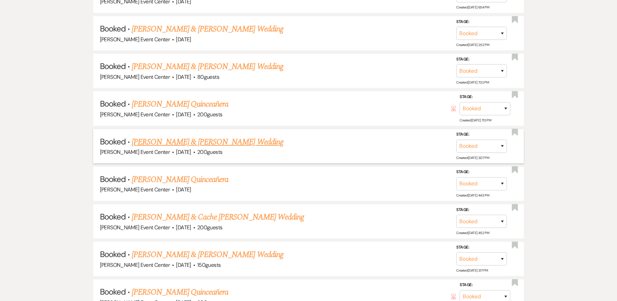
click at [186, 136] on link "[PERSON_NAME] & [PERSON_NAME] Wedding" at bounding box center [207, 142] width 151 height 12
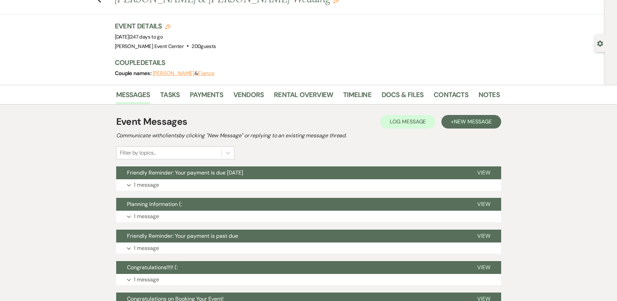
scroll to position [26, 0]
click at [211, 97] on link "Payments" at bounding box center [206, 97] width 33 height 15
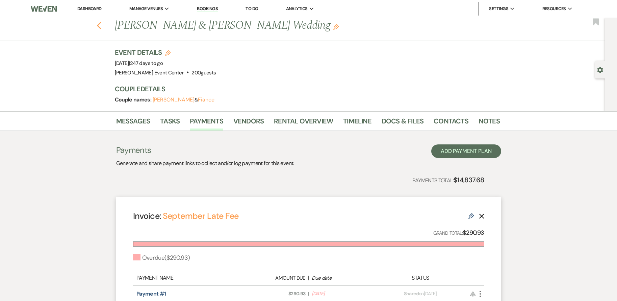
click at [102, 25] on icon "Previous" at bounding box center [99, 26] width 5 height 8
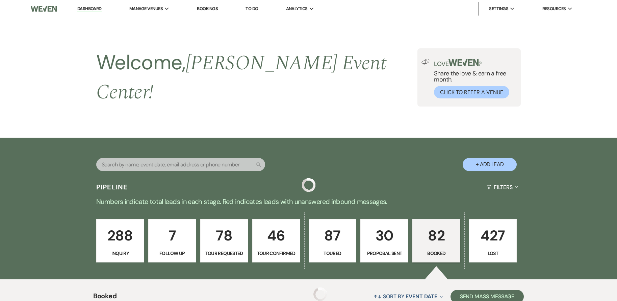
scroll to position [1284, 0]
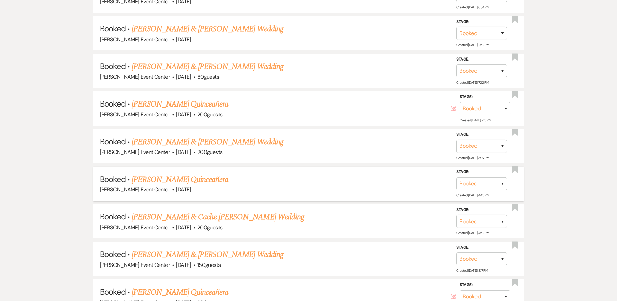
click at [184, 176] on link "[PERSON_NAME] Quinceañera" at bounding box center [180, 179] width 97 height 12
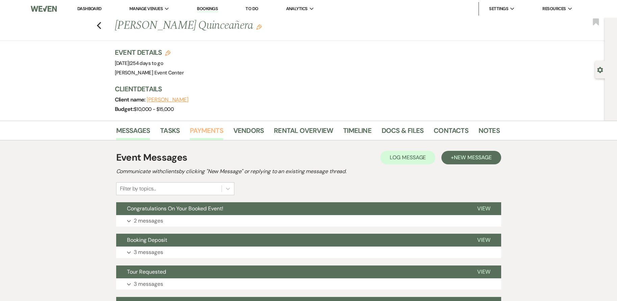
click at [217, 129] on link "Payments" at bounding box center [206, 132] width 33 height 15
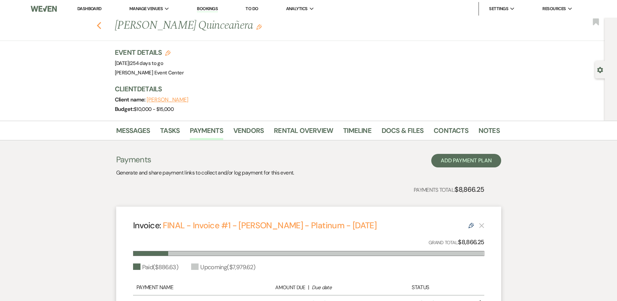
click at [101, 25] on use "button" at bounding box center [99, 25] width 4 height 7
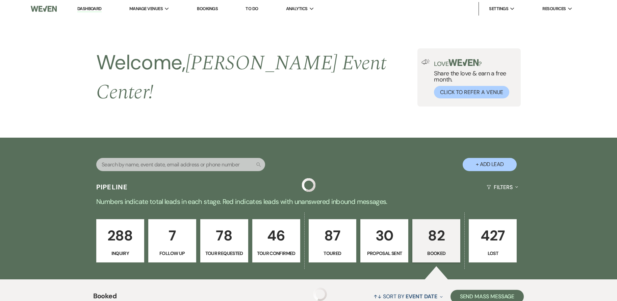
scroll to position [1284, 0]
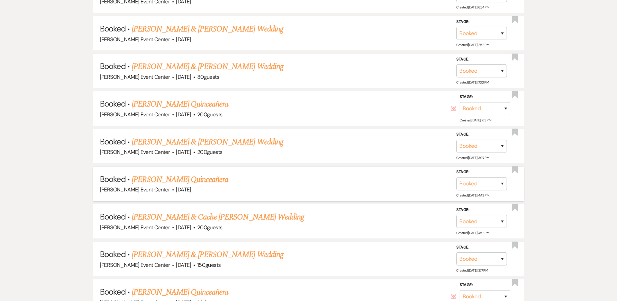
click at [171, 174] on link "[PERSON_NAME] Quinceañera" at bounding box center [180, 179] width 97 height 12
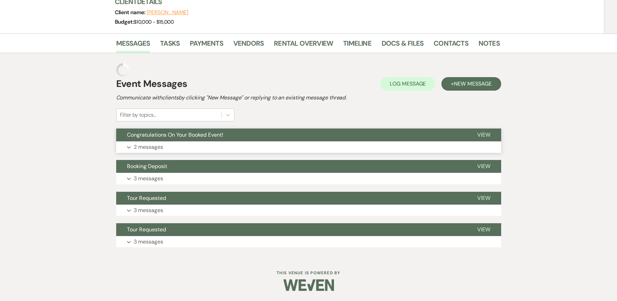
scroll to position [74, 0]
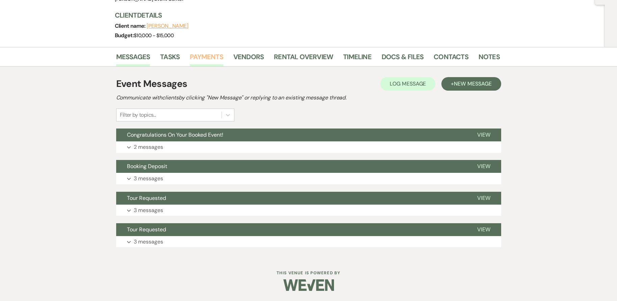
click at [203, 59] on link "Payments" at bounding box center [206, 58] width 33 height 15
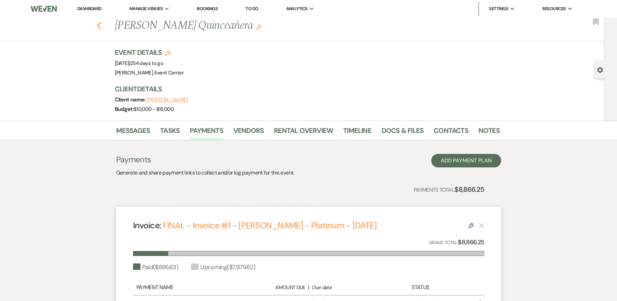
click at [101, 25] on icon "Previous" at bounding box center [99, 26] width 5 height 8
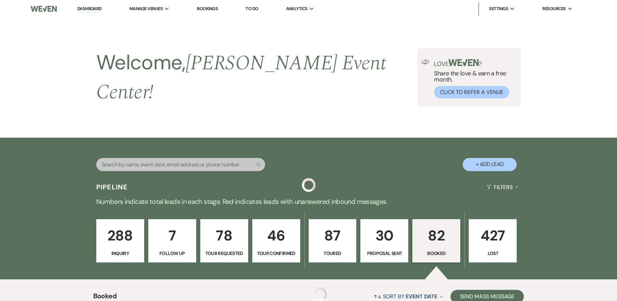
scroll to position [1284, 0]
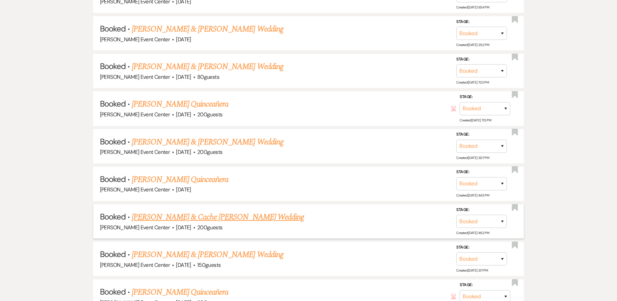
click at [171, 212] on link "[PERSON_NAME] & Cache [PERSON_NAME] Wedding" at bounding box center [218, 217] width 172 height 12
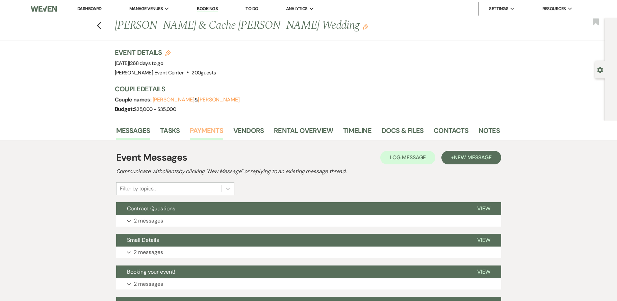
click at [217, 132] on link "Payments" at bounding box center [206, 132] width 33 height 15
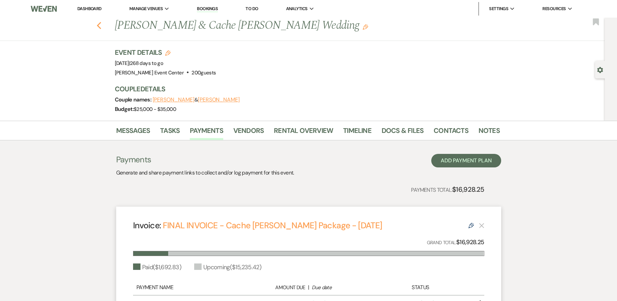
click at [102, 25] on icon "Previous" at bounding box center [99, 26] width 5 height 8
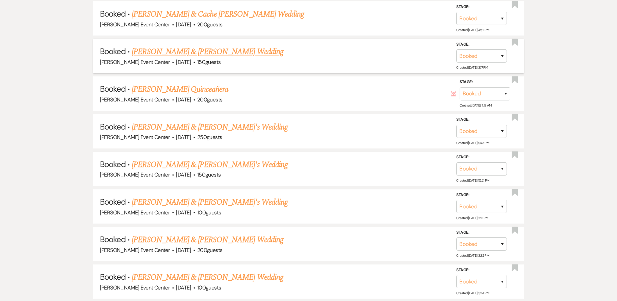
click at [205, 46] on link "[PERSON_NAME] & [PERSON_NAME] Wedding" at bounding box center [207, 52] width 151 height 12
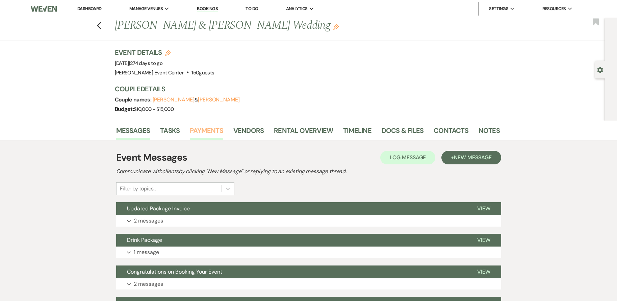
click at [215, 127] on link "Payments" at bounding box center [206, 132] width 33 height 15
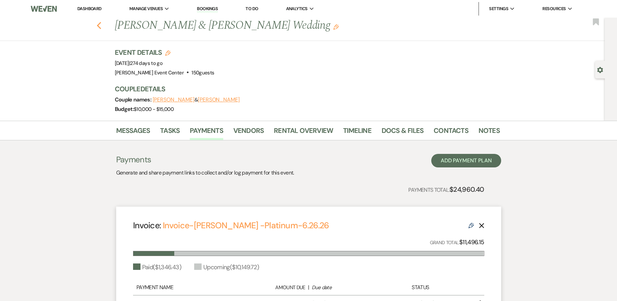
click at [100, 23] on icon "Previous" at bounding box center [99, 26] width 5 height 8
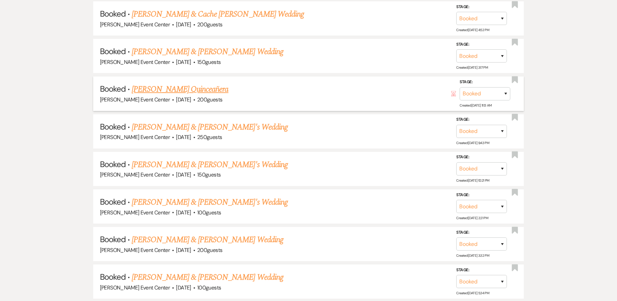
click at [172, 83] on link "[PERSON_NAME] Quinceañera" at bounding box center [180, 89] width 97 height 12
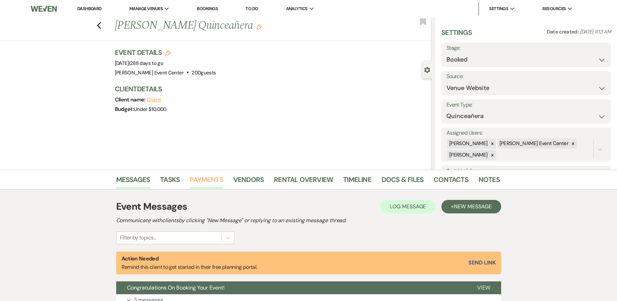
click at [204, 178] on link "Payments" at bounding box center [206, 181] width 33 height 15
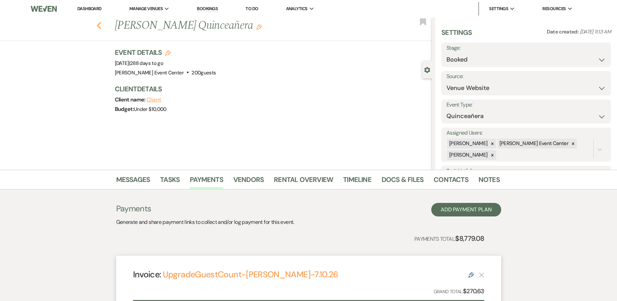
click at [99, 25] on icon "Previous" at bounding box center [99, 26] width 5 height 8
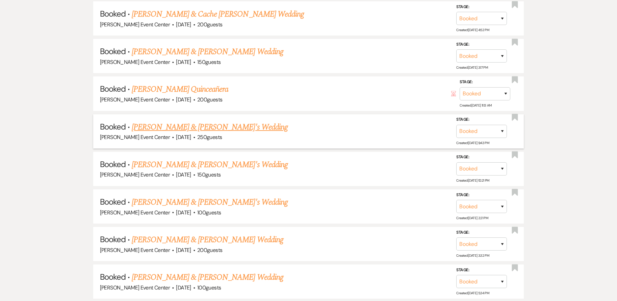
click at [163, 123] on link "[PERSON_NAME] & [PERSON_NAME]'s Wedding" at bounding box center [210, 127] width 156 height 12
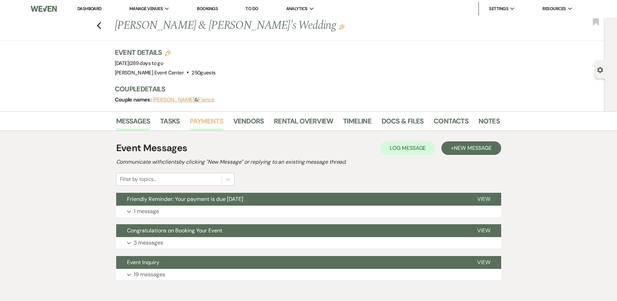
click at [213, 117] on link "Payments" at bounding box center [206, 123] width 33 height 15
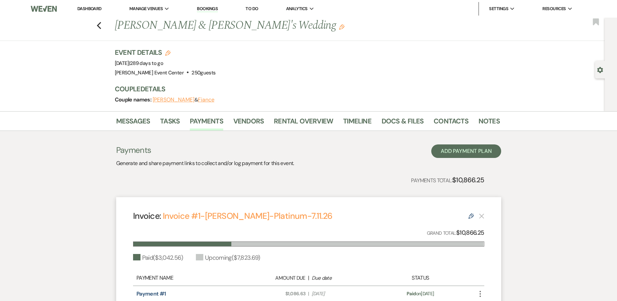
click at [99, 25] on div "Previous [PERSON_NAME] & [PERSON_NAME]'s Wedding Edit Bookmark" at bounding box center [301, 29] width 608 height 23
click at [102, 26] on icon "Previous" at bounding box center [99, 26] width 5 height 8
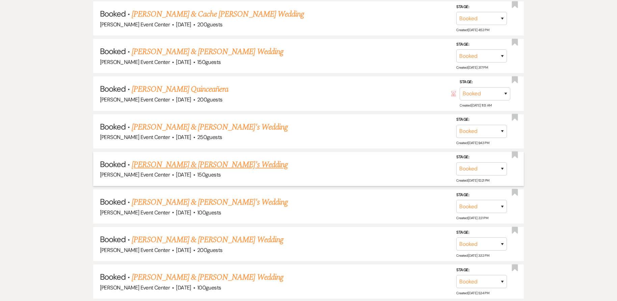
click at [187, 158] on link "[PERSON_NAME] & [PERSON_NAME]'s Wedding" at bounding box center [210, 164] width 156 height 12
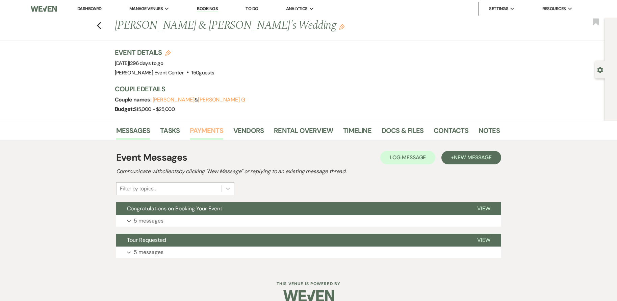
click at [198, 132] on link "Payments" at bounding box center [206, 132] width 33 height 15
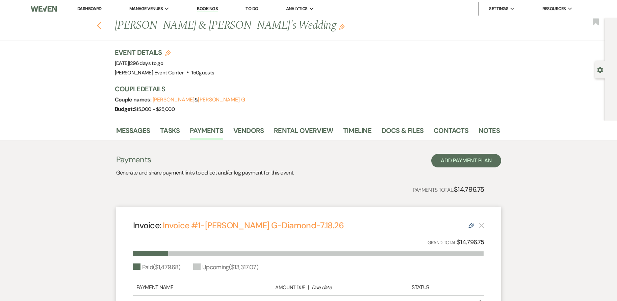
click at [102, 27] on icon "Previous" at bounding box center [99, 26] width 5 height 8
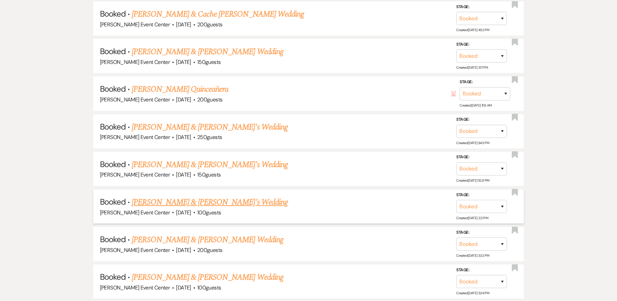
click at [175, 196] on link "[PERSON_NAME] & [PERSON_NAME]'s Wedding" at bounding box center [210, 202] width 156 height 12
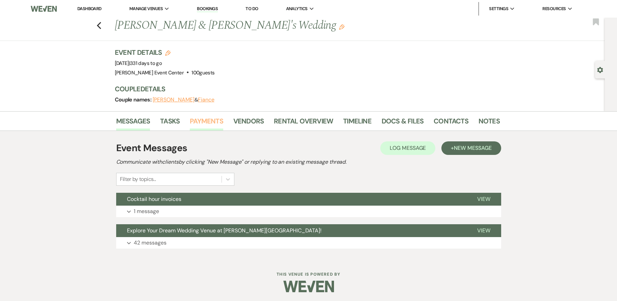
click at [211, 123] on link "Payments" at bounding box center [206, 123] width 33 height 15
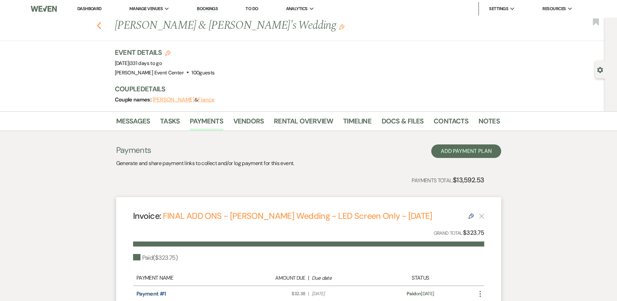
click at [102, 27] on icon "Previous" at bounding box center [99, 26] width 5 height 8
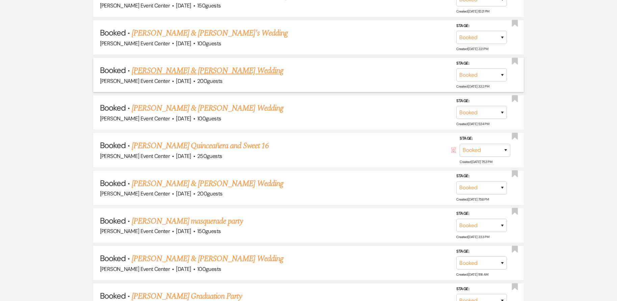
click at [174, 68] on link "[PERSON_NAME] & [PERSON_NAME] Wedding" at bounding box center [207, 71] width 151 height 12
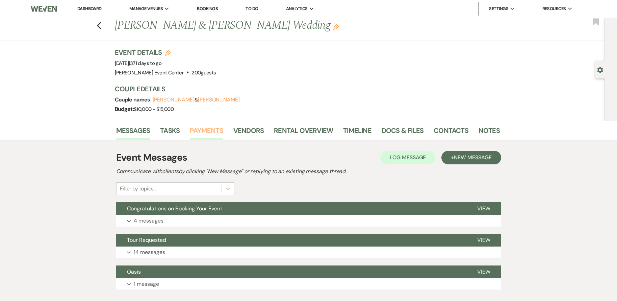
click at [206, 130] on link "Payments" at bounding box center [206, 132] width 33 height 15
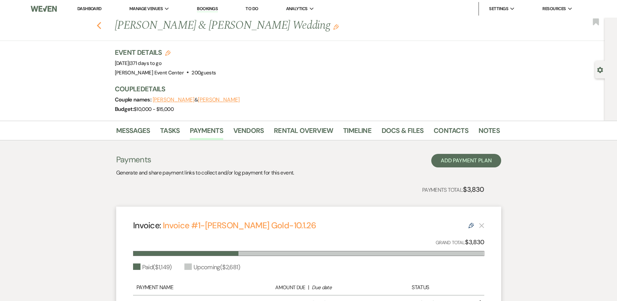
click at [100, 25] on use "button" at bounding box center [99, 25] width 4 height 7
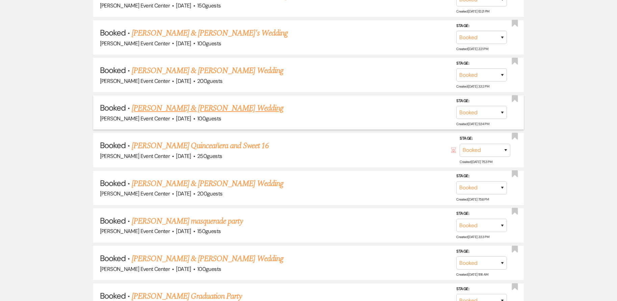
click at [168, 104] on link "[PERSON_NAME] & [PERSON_NAME] Wedding" at bounding box center [207, 108] width 151 height 12
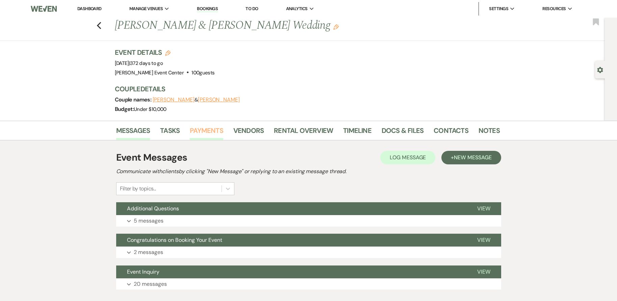
click at [192, 129] on link "Payments" at bounding box center [206, 132] width 33 height 15
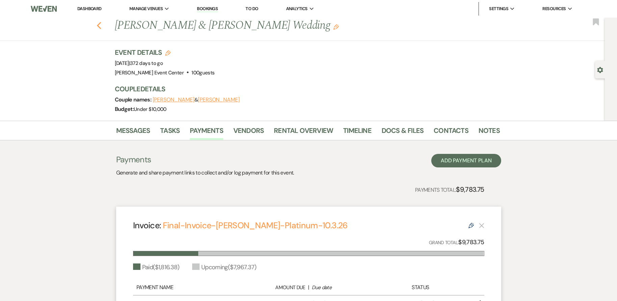
click at [101, 25] on use "button" at bounding box center [99, 25] width 4 height 7
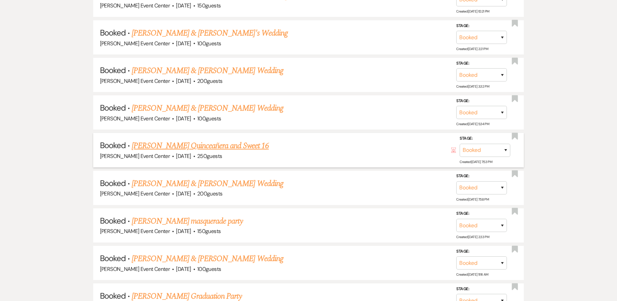
click at [174, 139] on link "[PERSON_NAME] Quinceañera and Sweet 16" at bounding box center [200, 145] width 137 height 12
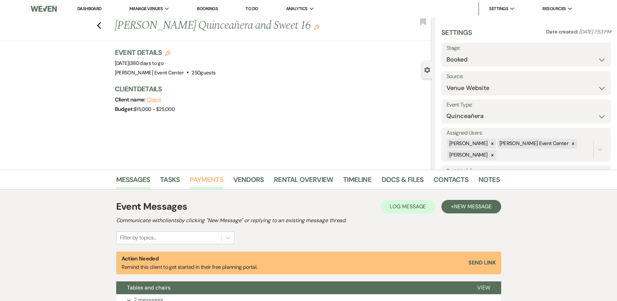
click at [203, 179] on link "Payments" at bounding box center [206, 181] width 33 height 15
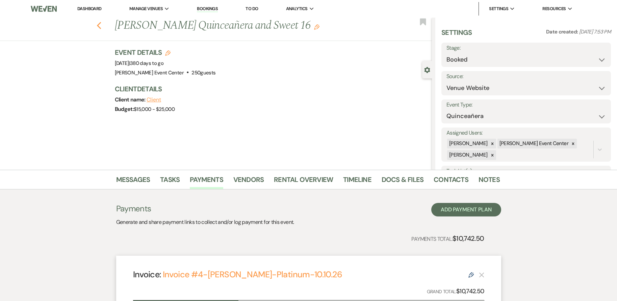
click at [100, 25] on use "button" at bounding box center [99, 25] width 4 height 7
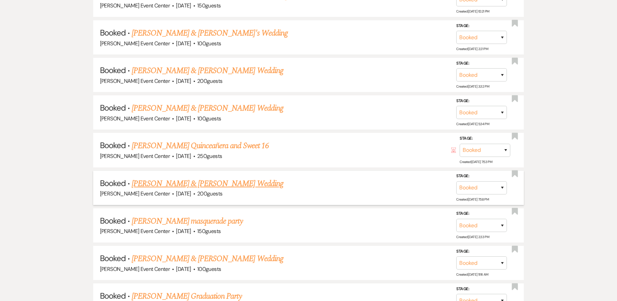
click at [192, 178] on link "[PERSON_NAME] & [PERSON_NAME] Wedding" at bounding box center [207, 183] width 151 height 12
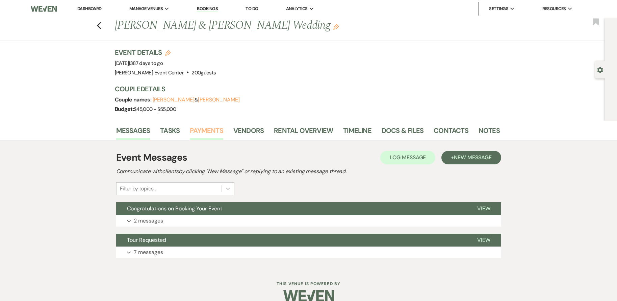
click at [206, 127] on link "Payments" at bounding box center [206, 132] width 33 height 15
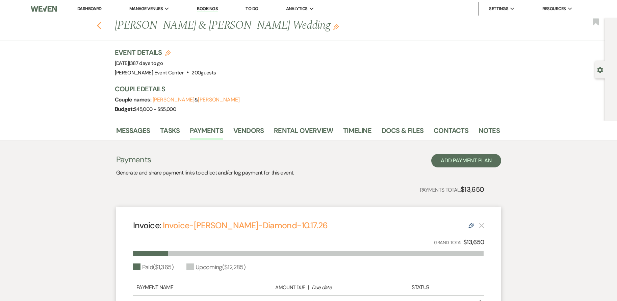
click at [102, 25] on icon "Previous" at bounding box center [99, 26] width 5 height 8
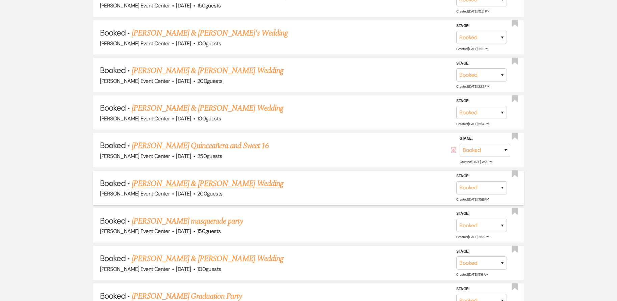
click at [175, 177] on link "[PERSON_NAME] & [PERSON_NAME] Wedding" at bounding box center [207, 183] width 151 height 12
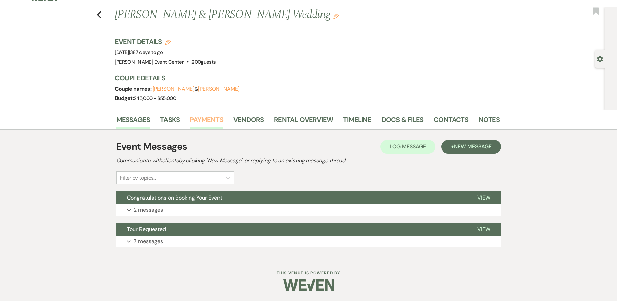
click at [199, 120] on link "Payments" at bounding box center [206, 121] width 33 height 15
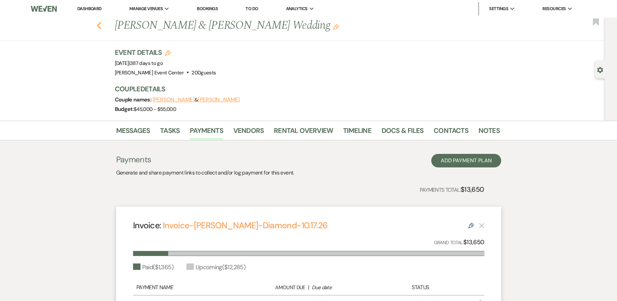
click at [100, 28] on icon "Previous" at bounding box center [99, 26] width 5 height 8
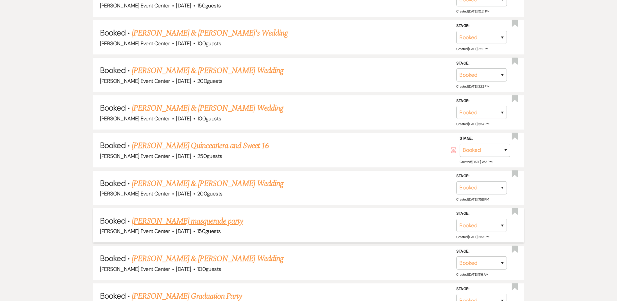
click at [198, 216] on link "[PERSON_NAME] masquerade party" at bounding box center [187, 221] width 111 height 12
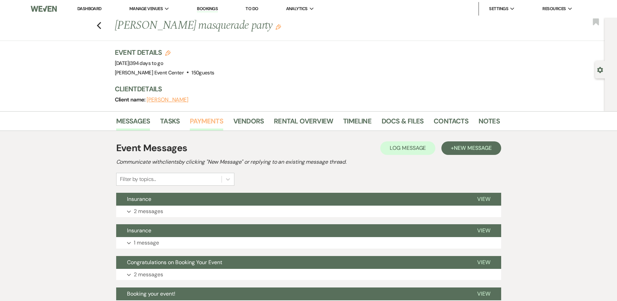
click at [207, 123] on link "Payments" at bounding box center [206, 123] width 33 height 15
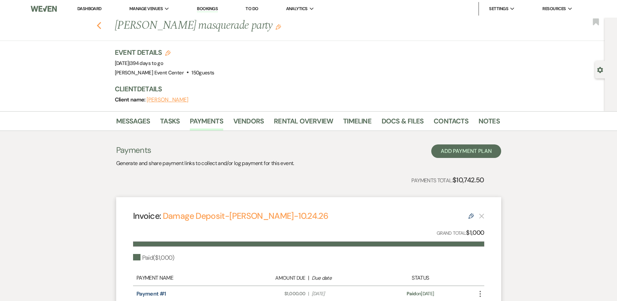
click at [101, 26] on use "button" at bounding box center [99, 25] width 4 height 7
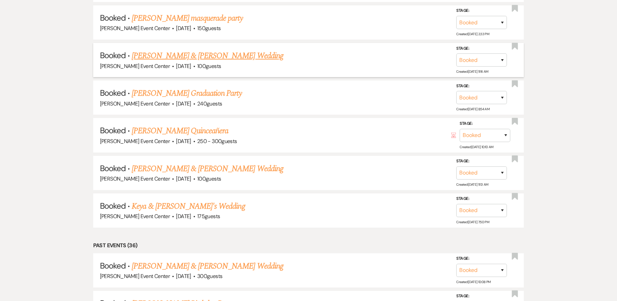
click at [181, 50] on link "[PERSON_NAME] & [PERSON_NAME] Wedding" at bounding box center [207, 56] width 151 height 12
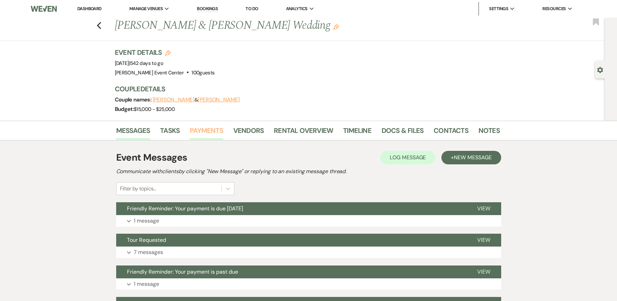
click at [194, 132] on link "Payments" at bounding box center [206, 132] width 33 height 15
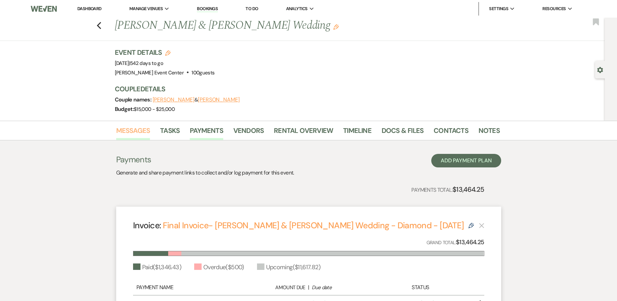
click at [134, 126] on link "Messages" at bounding box center [133, 132] width 34 height 15
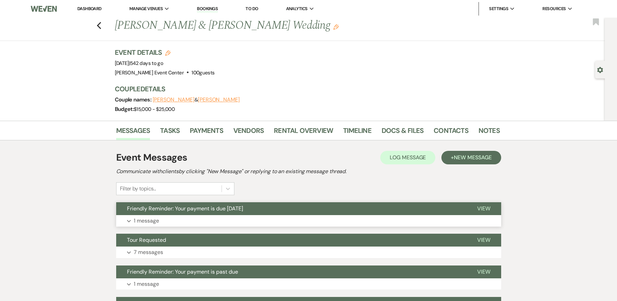
click at [207, 218] on button "Expand 1 message" at bounding box center [308, 220] width 385 height 11
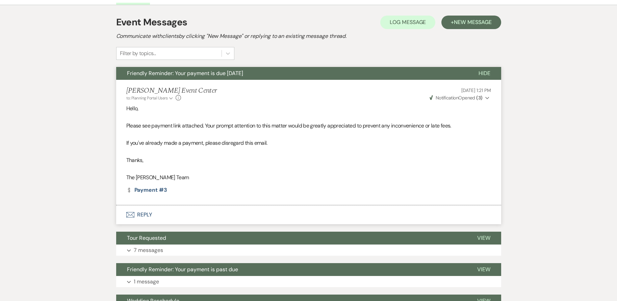
click at [447, 99] on span "Notification" at bounding box center [447, 98] width 23 height 6
click at [285, 151] on p at bounding box center [308, 151] width 365 height 9
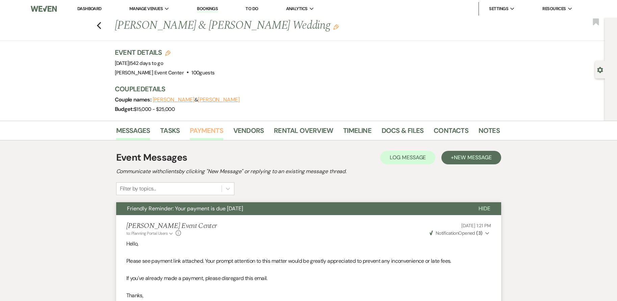
click at [200, 131] on link "Payments" at bounding box center [206, 132] width 33 height 15
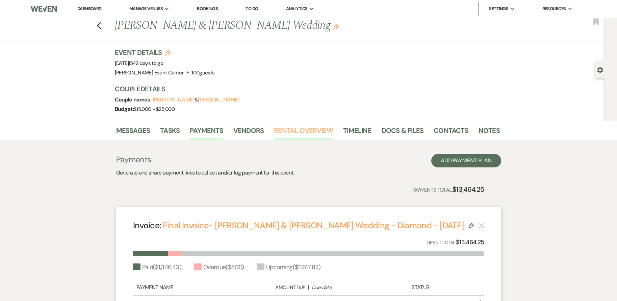
click at [303, 134] on link "Rental Overview" at bounding box center [303, 132] width 59 height 15
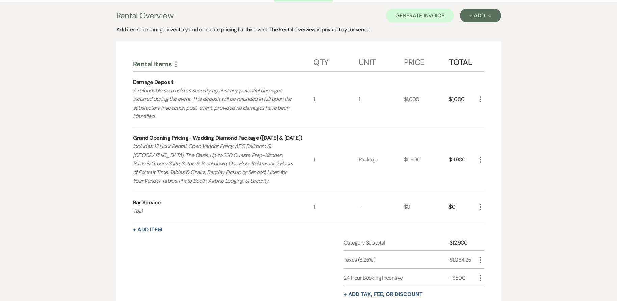
scroll to position [135, 0]
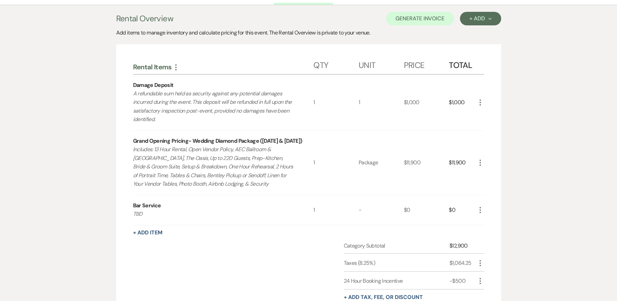
click at [480, 101] on icon "More" at bounding box center [480, 102] width 8 height 8
click at [489, 127] on button "X Delete" at bounding box center [494, 126] width 36 height 11
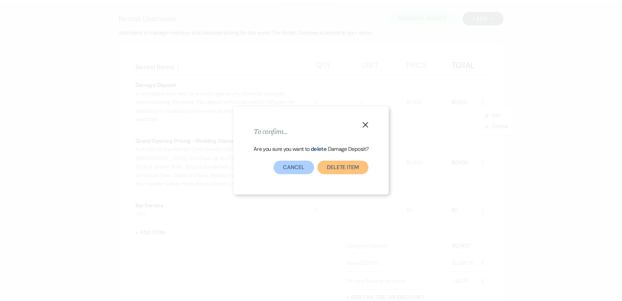
click at [346, 161] on button "Delete Item" at bounding box center [342, 167] width 51 height 14
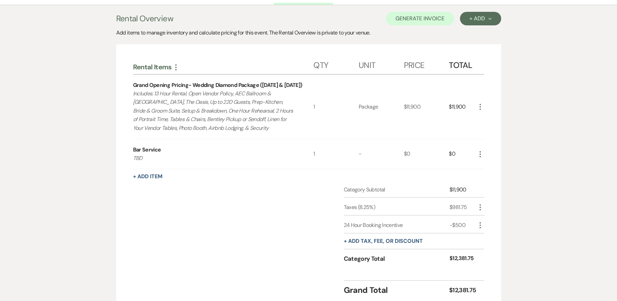
click at [480, 106] on icon "More" at bounding box center [480, 107] width 8 height 8
click at [491, 128] on button "X Delete" at bounding box center [494, 130] width 36 height 11
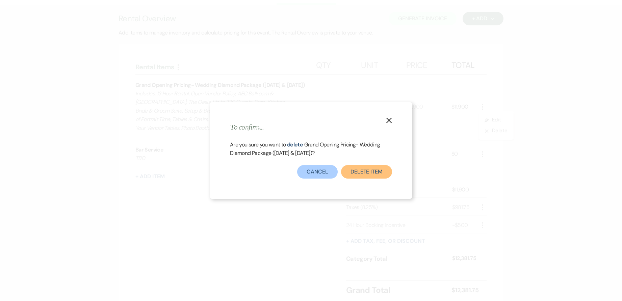
click at [388, 173] on button "Delete Item" at bounding box center [366, 172] width 51 height 14
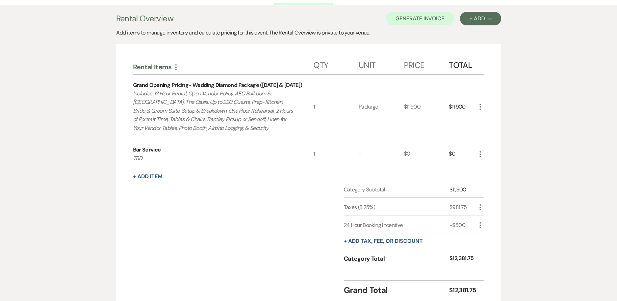
scroll to position [126, 0]
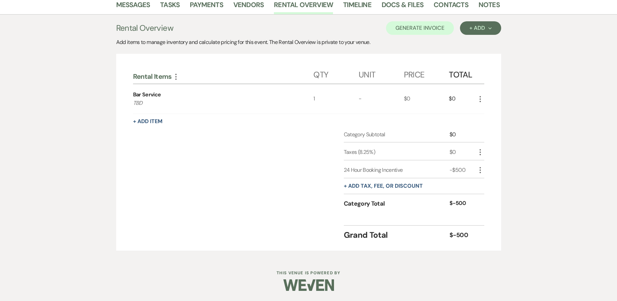
click at [480, 97] on use "button" at bounding box center [480, 99] width 1 height 6
click at [486, 122] on icon "X" at bounding box center [486, 122] width 4 height 5
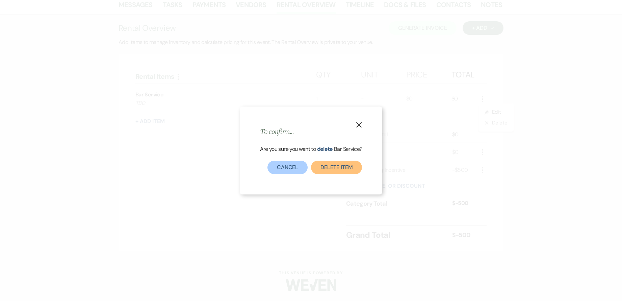
click at [350, 168] on button "Delete Item" at bounding box center [336, 167] width 51 height 14
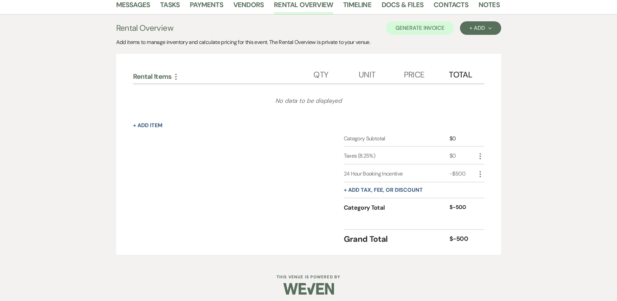
click at [479, 173] on icon "More" at bounding box center [480, 174] width 8 height 8
click at [481, 201] on button "[PERSON_NAME]" at bounding box center [494, 197] width 36 height 11
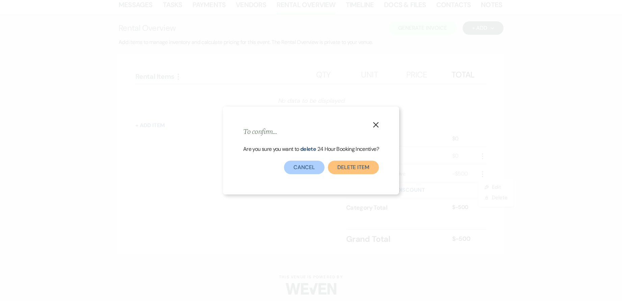
click at [367, 167] on button "Delete item" at bounding box center [353, 167] width 51 height 14
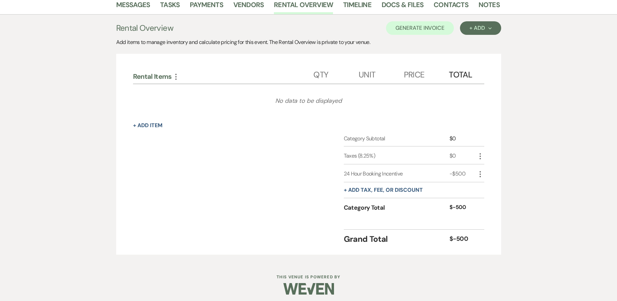
scroll to position [111, 0]
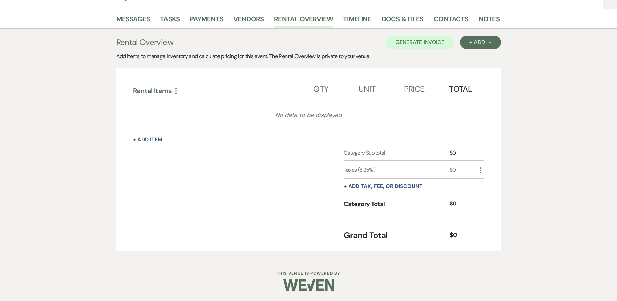
click at [480, 169] on icon "More" at bounding box center [480, 170] width 8 height 8
click at [482, 194] on button "[PERSON_NAME]" at bounding box center [494, 193] width 36 height 11
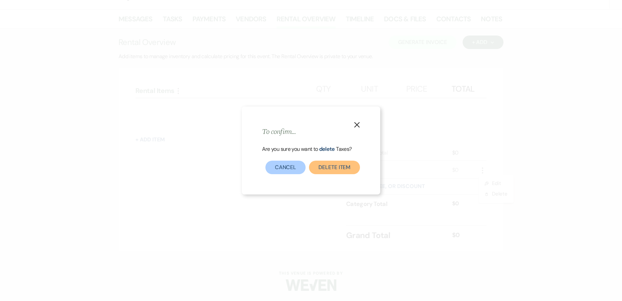
click at [323, 164] on button "Delete item" at bounding box center [334, 167] width 51 height 14
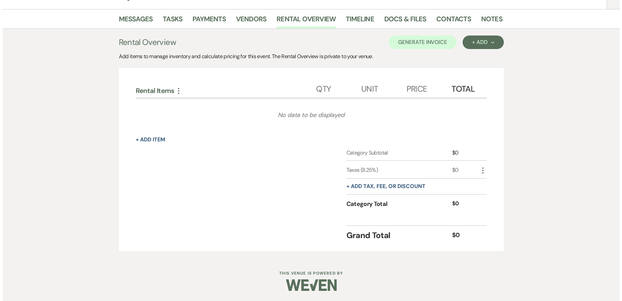
scroll to position [94, 0]
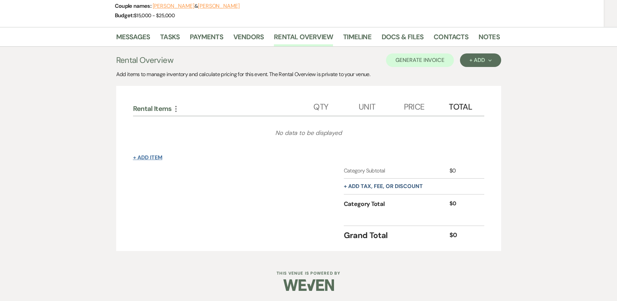
click at [148, 157] on button "+ Add Item" at bounding box center [147, 157] width 29 height 5
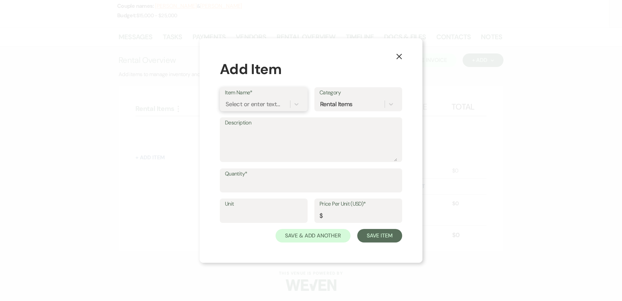
click at [284, 105] on div "Select or enter text..." at bounding box center [257, 104] width 65 height 12
click at [283, 125] on div "+ Add "Late Fee"" at bounding box center [264, 121] width 78 height 14
click at [257, 131] on textarea "Description" at bounding box center [311, 144] width 172 height 34
click at [265, 187] on input "Quantity*" at bounding box center [311, 184] width 172 height 13
click at [330, 217] on input "Price Per Unit (USD)*" at bounding box center [359, 215] width 78 height 13
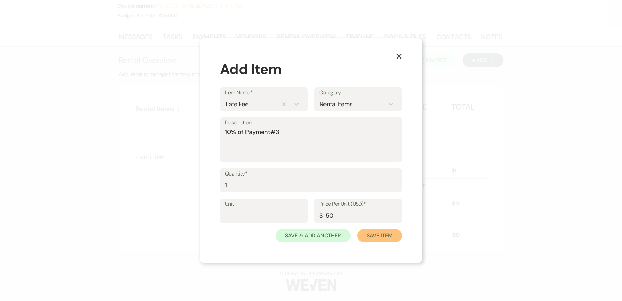
click at [362, 233] on button "Save Item" at bounding box center [379, 236] width 45 height 14
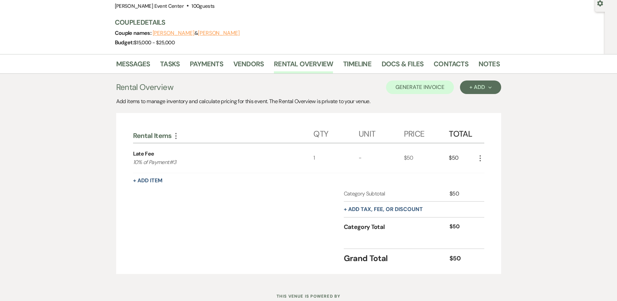
scroll to position [56, 0]
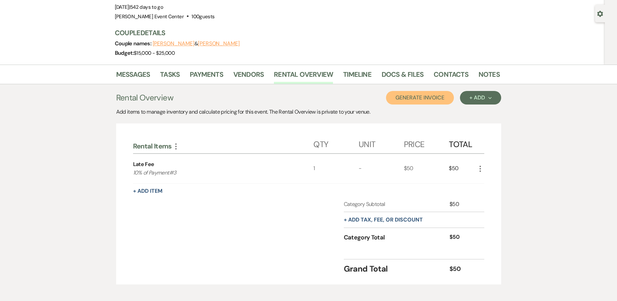
click at [431, 99] on button "Generate Invoice" at bounding box center [420, 98] width 68 height 14
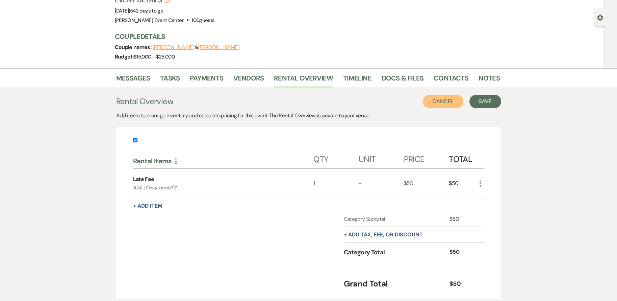
scroll to position [101, 0]
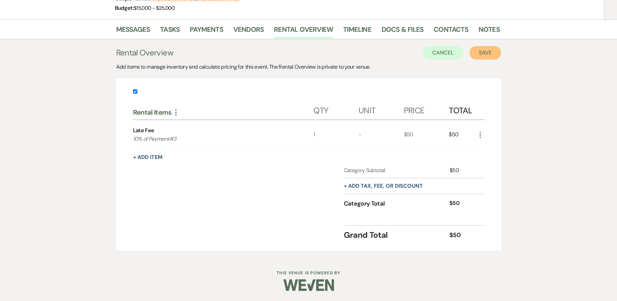
click at [487, 54] on button "Save" at bounding box center [485, 53] width 32 height 14
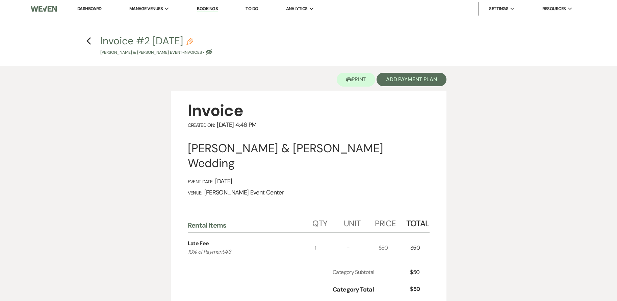
click at [193, 42] on icon "Pencil" at bounding box center [189, 41] width 7 height 7
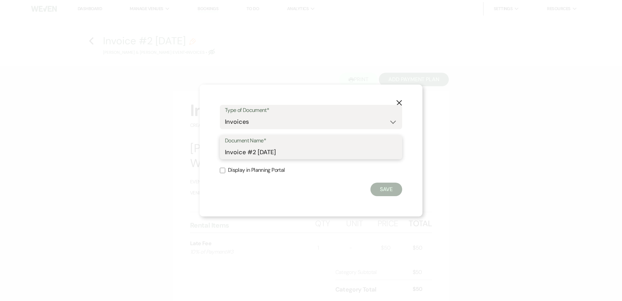
click at [298, 148] on input "Invoice #2 [DATE]" at bounding box center [311, 151] width 172 height 13
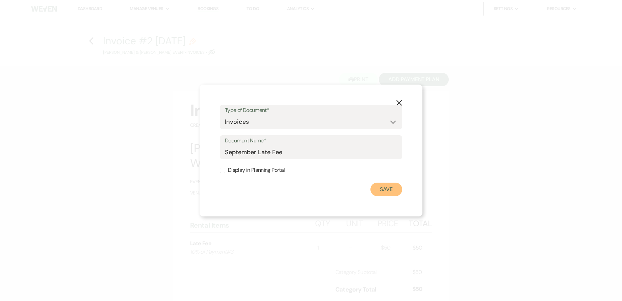
click at [391, 186] on button "Save" at bounding box center [387, 189] width 32 height 14
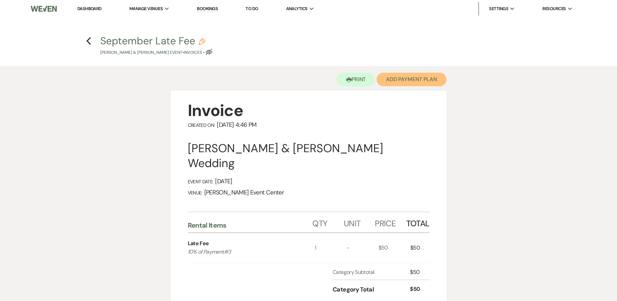
click at [421, 81] on button "Add Payment Plan" at bounding box center [412, 80] width 70 height 14
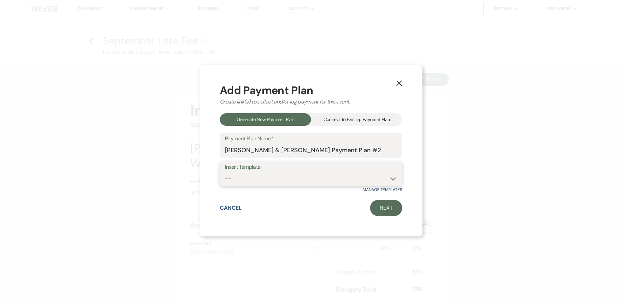
click at [282, 179] on select "-- 12 Months - Monthly 12 Months - BiMonthly" at bounding box center [311, 178] width 172 height 13
click at [385, 205] on link "Next" at bounding box center [386, 208] width 32 height 16
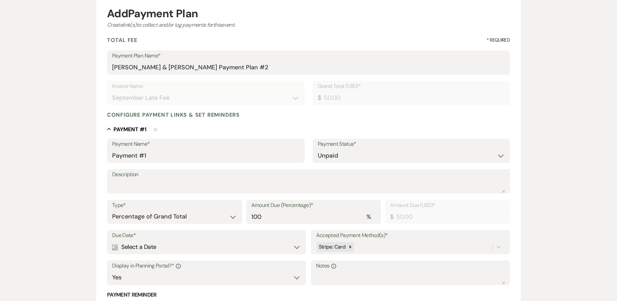
scroll to position [101, 0]
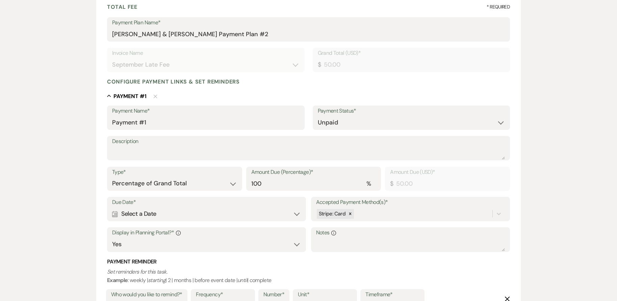
click at [177, 212] on div "Calendar Select a Date Expand" at bounding box center [206, 213] width 189 height 13
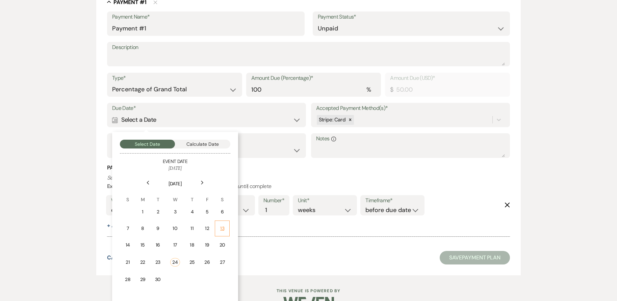
scroll to position [203, 0]
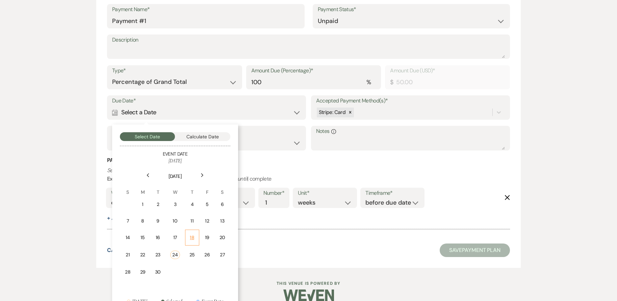
click at [193, 238] on div "18" at bounding box center [191, 237] width 5 height 7
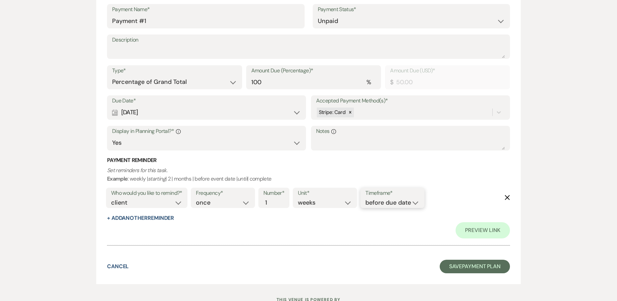
click at [381, 200] on select "before due date after due date on due date on custom date" at bounding box center [392, 202] width 54 height 9
click at [365, 198] on select "before due date after due date on due date on custom date" at bounding box center [392, 202] width 54 height 9
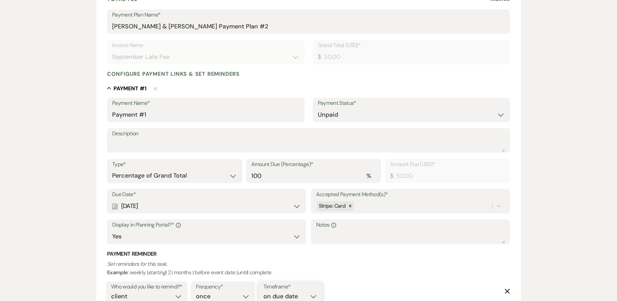
scroll to position [229, 0]
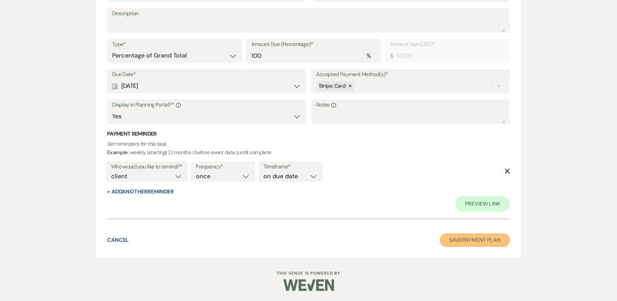
click at [479, 238] on button "Save Payment Plan" at bounding box center [475, 240] width 70 height 14
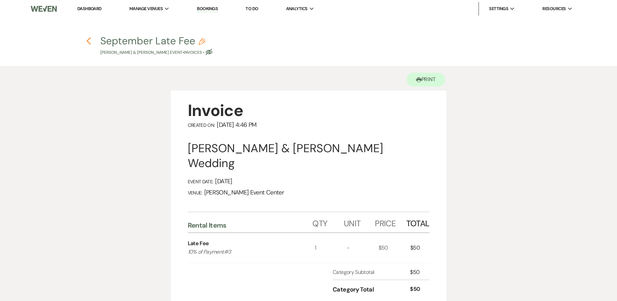
click at [91, 42] on icon "Previous" at bounding box center [88, 41] width 5 height 8
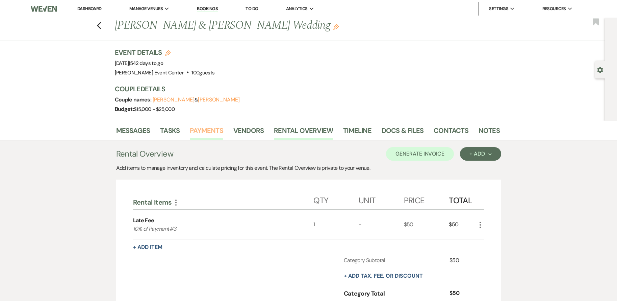
click at [216, 129] on link "Payments" at bounding box center [206, 132] width 33 height 15
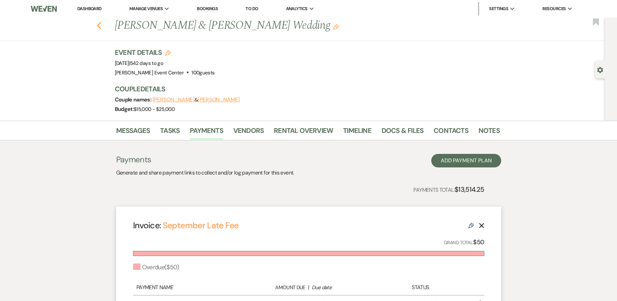
click at [102, 26] on icon "Previous" at bounding box center [99, 26] width 5 height 8
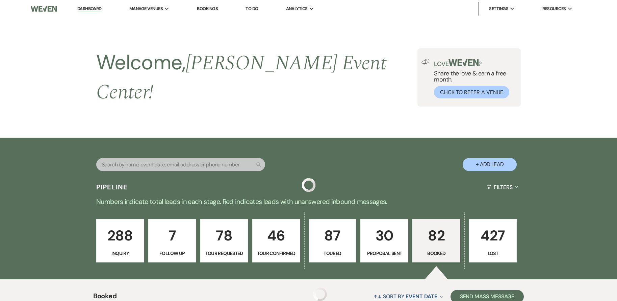
scroll to position [1858, 0]
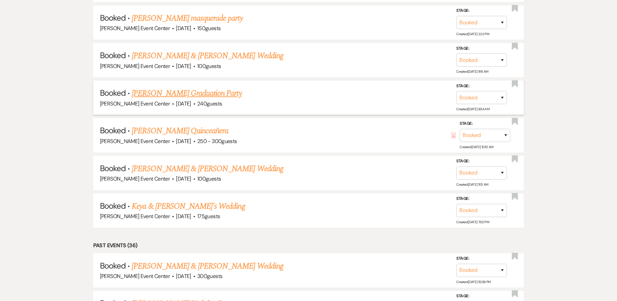
click at [198, 88] on link "[PERSON_NAME] Graduation Party" at bounding box center [187, 93] width 110 height 12
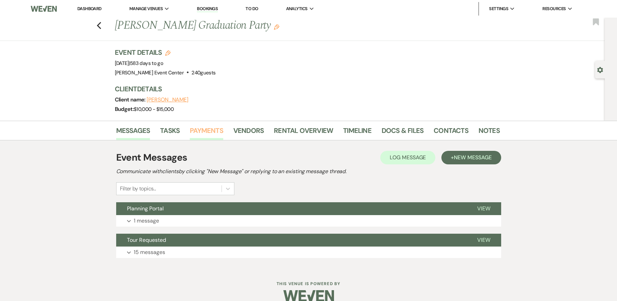
click at [206, 128] on link "Payments" at bounding box center [206, 132] width 33 height 15
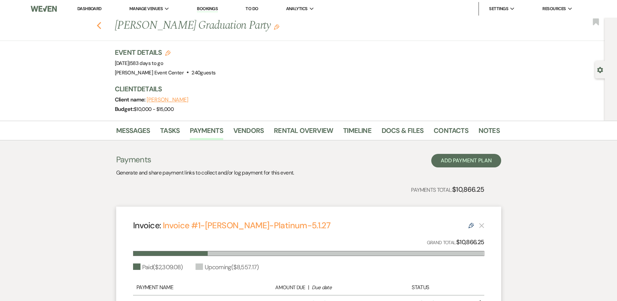
click at [101, 24] on icon "Previous" at bounding box center [99, 26] width 5 height 8
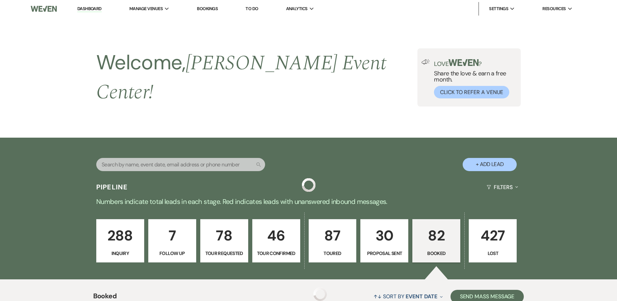
scroll to position [1858, 0]
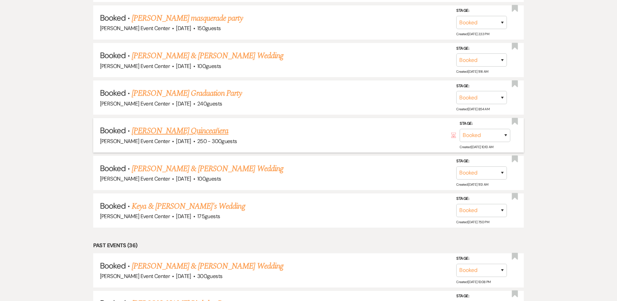
click at [170, 125] on link "[PERSON_NAME] Quinceañera" at bounding box center [180, 131] width 97 height 12
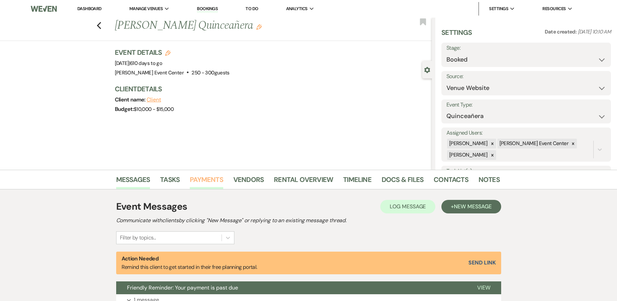
click at [206, 175] on link "Payments" at bounding box center [206, 181] width 33 height 15
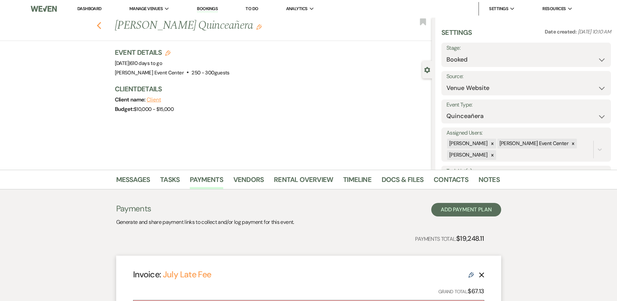
click at [101, 24] on use "button" at bounding box center [99, 25] width 4 height 7
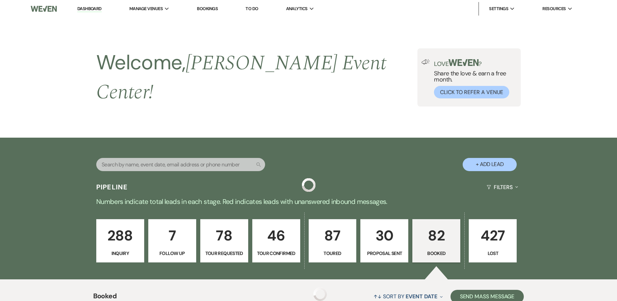
scroll to position [1858, 0]
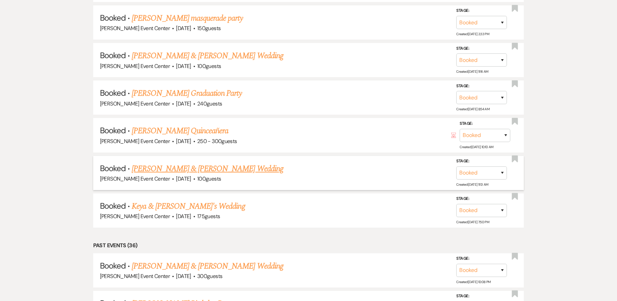
click at [198, 162] on link "[PERSON_NAME] & [PERSON_NAME] Wedding" at bounding box center [207, 168] width 151 height 12
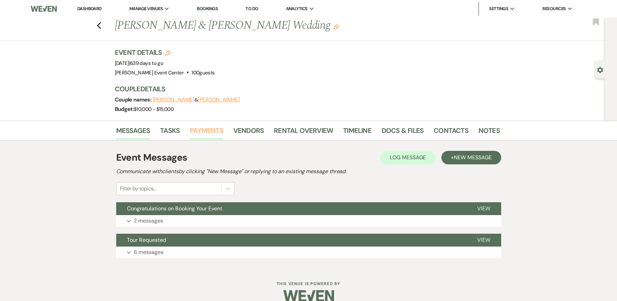
click at [204, 133] on link "Payments" at bounding box center [206, 132] width 33 height 15
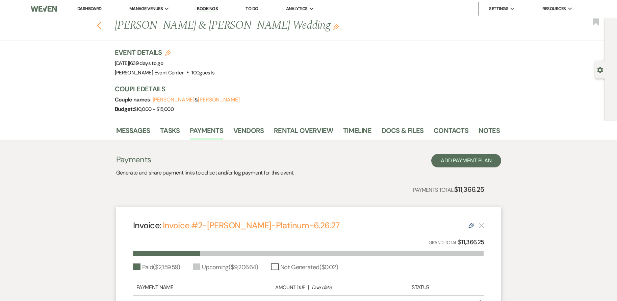
click at [101, 26] on use "button" at bounding box center [99, 25] width 4 height 7
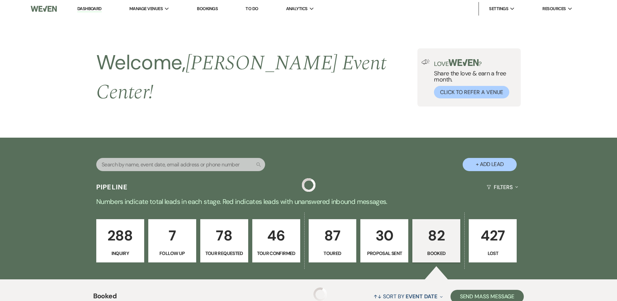
scroll to position [1858, 0]
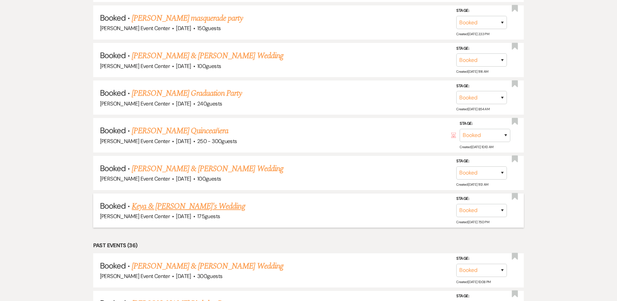
click at [171, 204] on link "Keya & [PERSON_NAME]'s Wedding" at bounding box center [188, 206] width 113 height 12
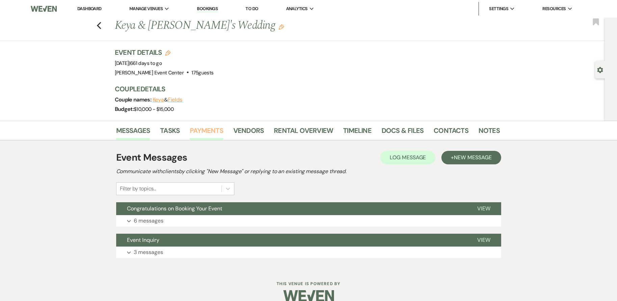
click at [215, 136] on link "Payments" at bounding box center [206, 132] width 33 height 15
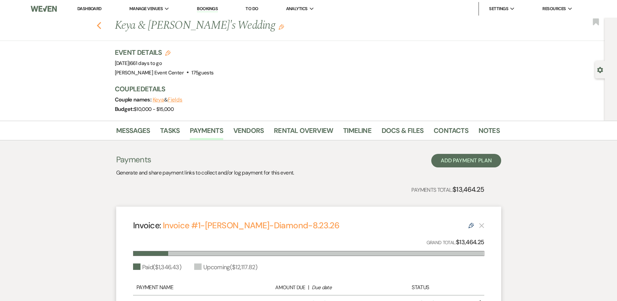
click at [101, 25] on use "button" at bounding box center [99, 25] width 4 height 7
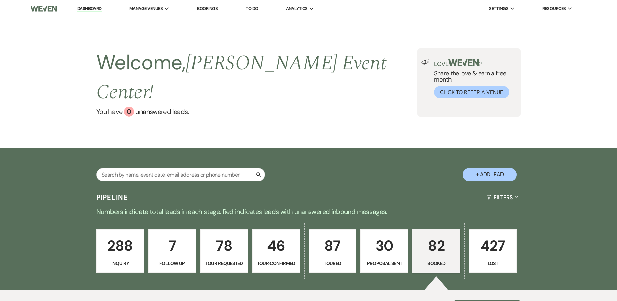
click at [284, 163] on div "Search + Add Lead" at bounding box center [309, 168] width 486 height 35
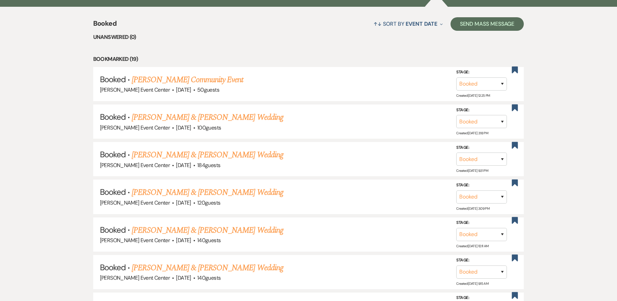
scroll to position [255, 0]
